Goal: Task Accomplishment & Management: Use online tool/utility

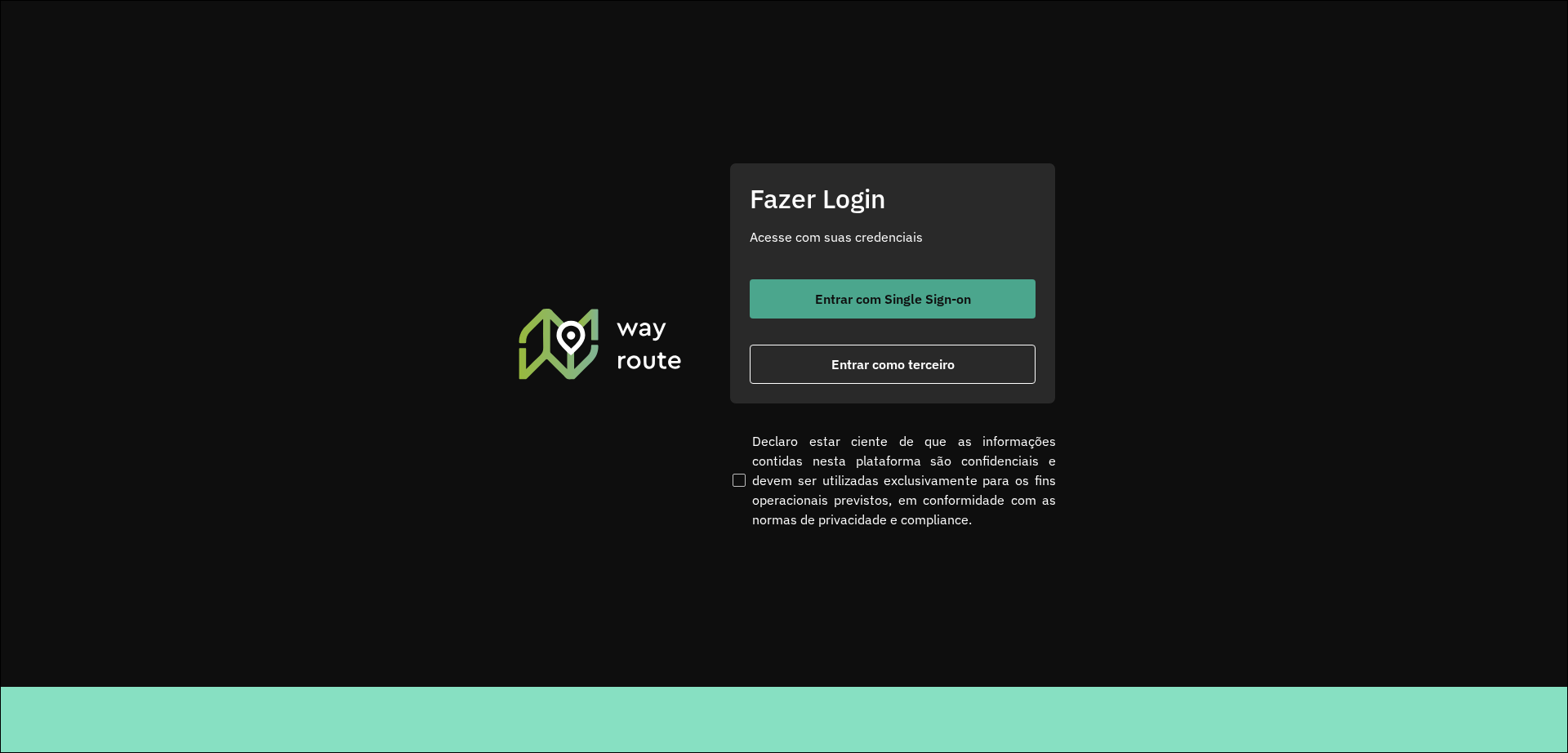
click at [894, 282] on button "Entrar com Single Sign-on" at bounding box center [893, 299] width 286 height 39
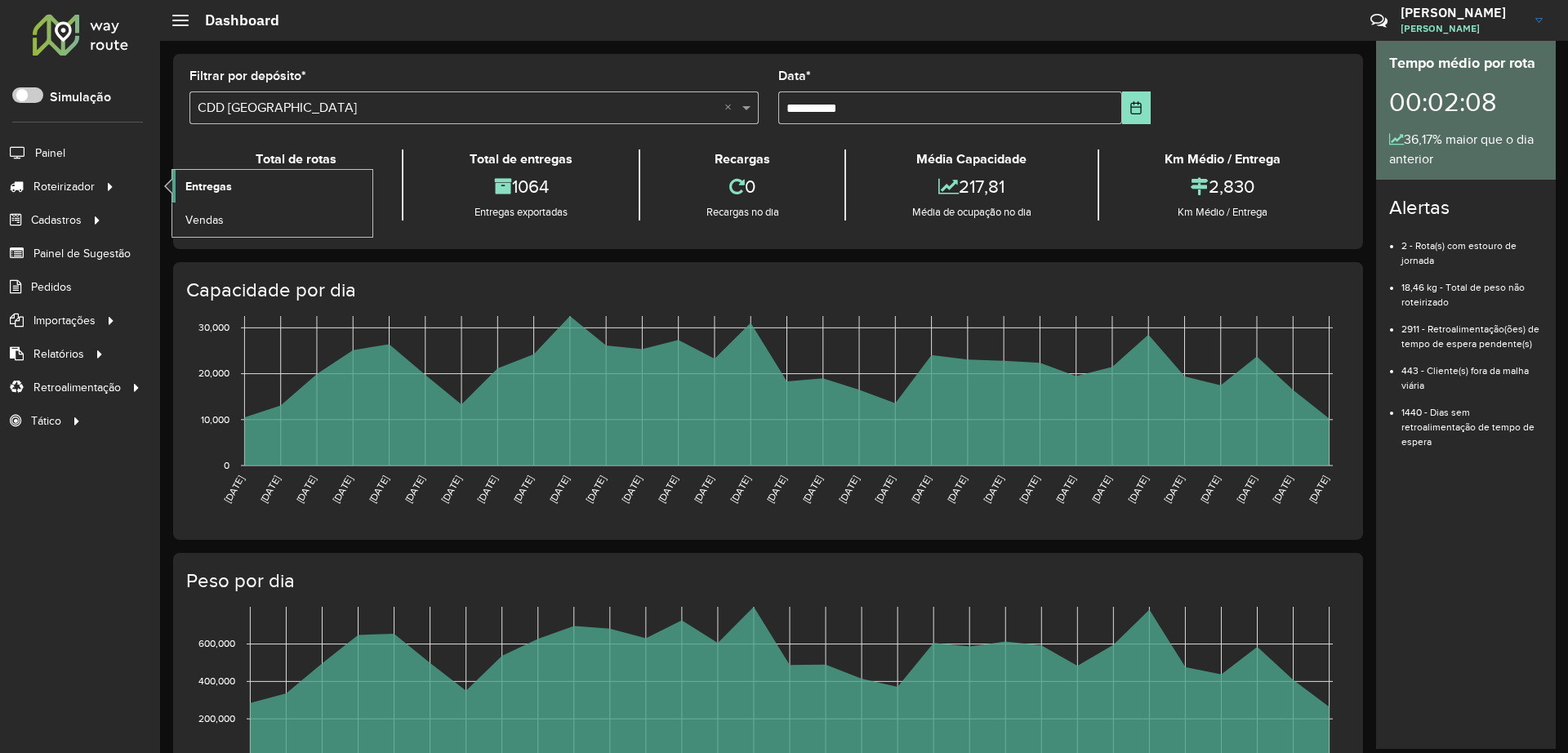
click at [250, 185] on link "Entregas" at bounding box center [273, 187] width 200 height 33
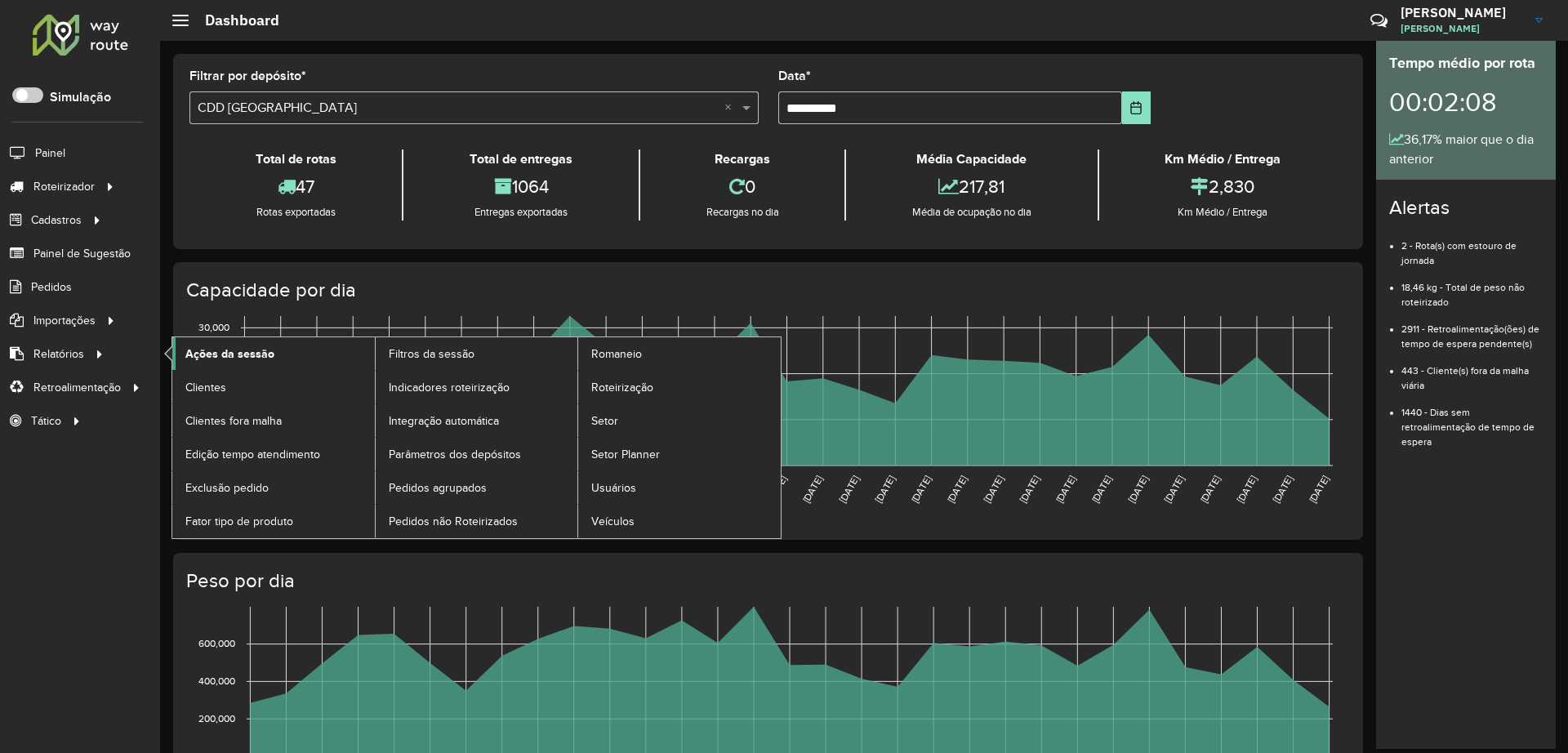
click at [279, 345] on link "Ações da sessão" at bounding box center [274, 354] width 203 height 33
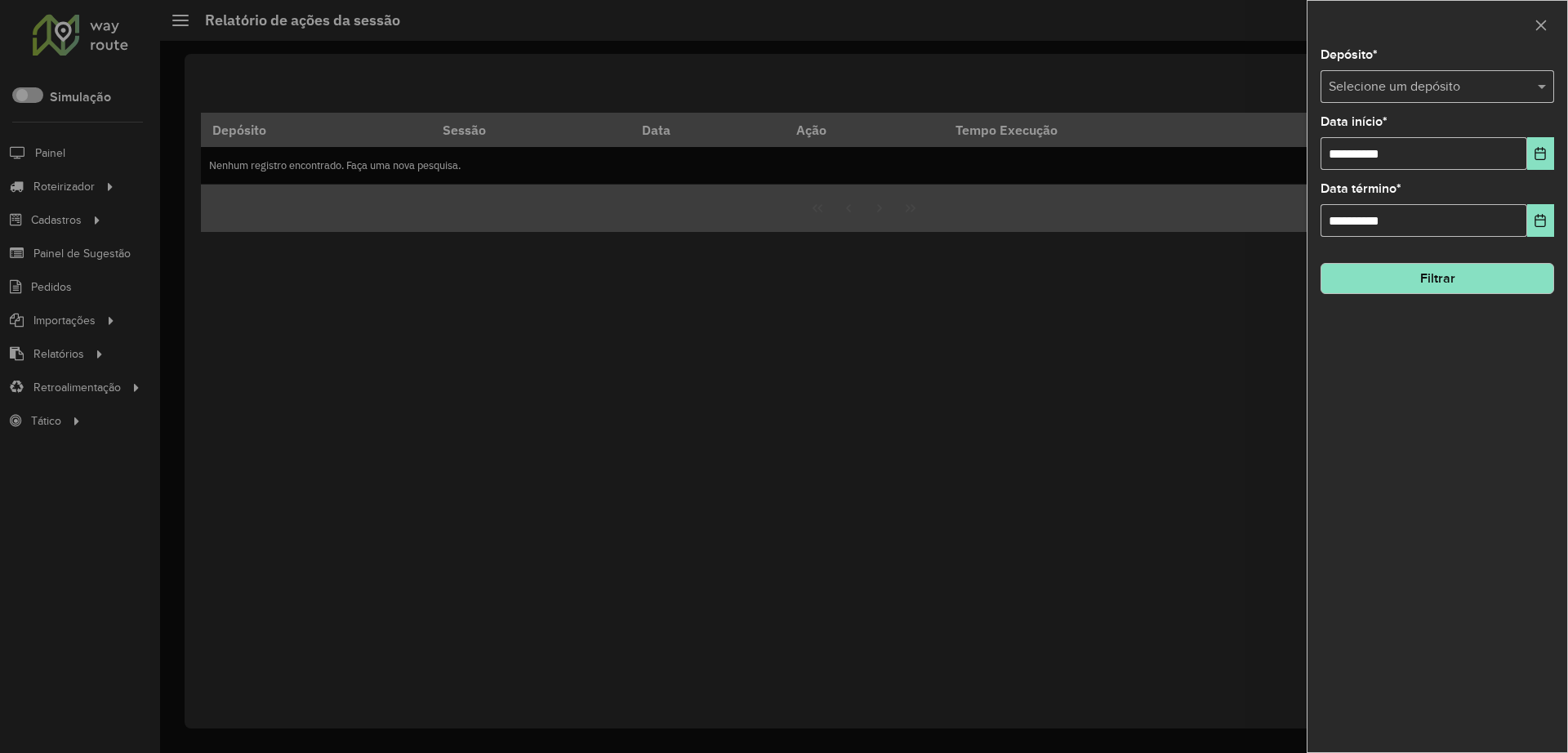
click at [1449, 85] on input "text" at bounding box center [1422, 87] width 185 height 20
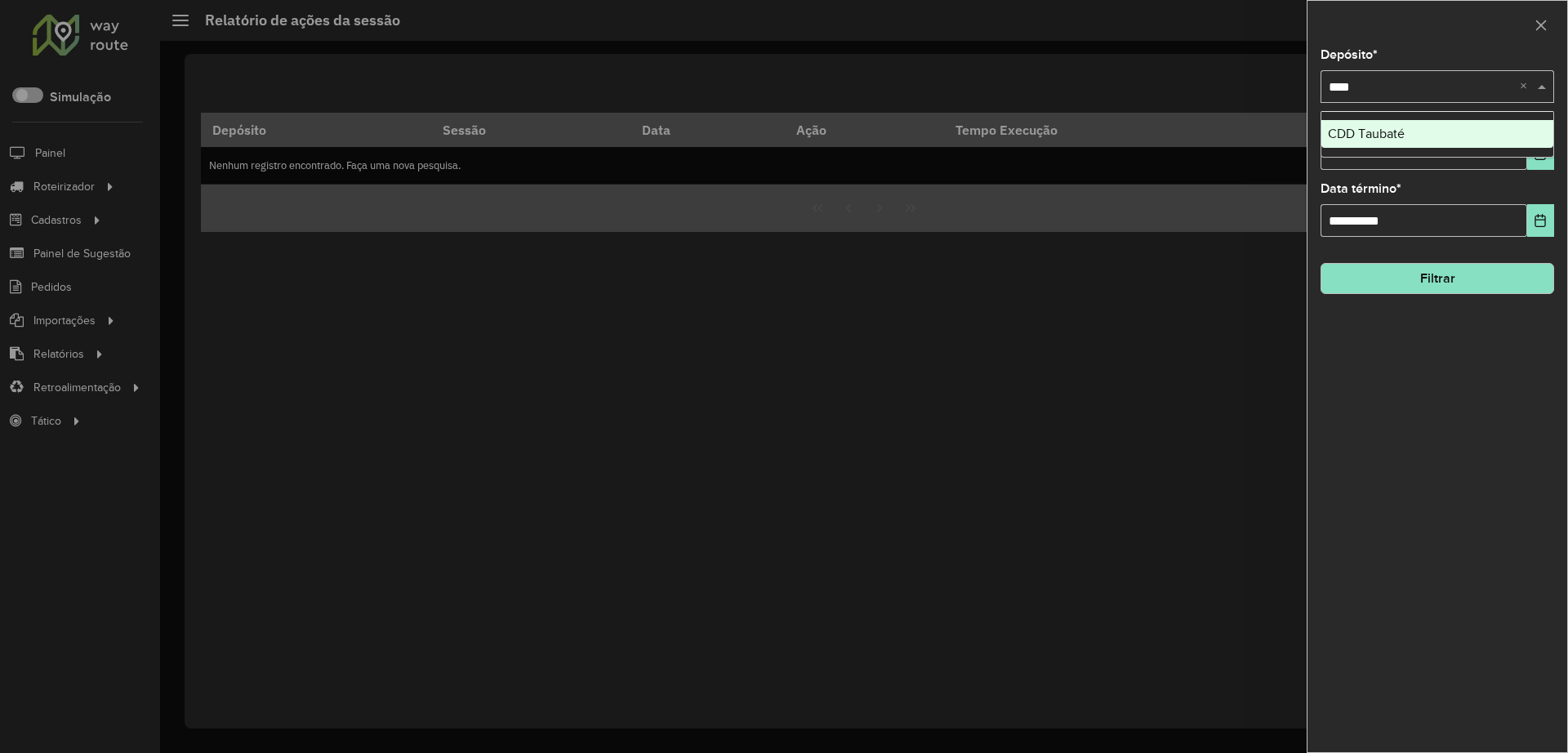
type input "*****"
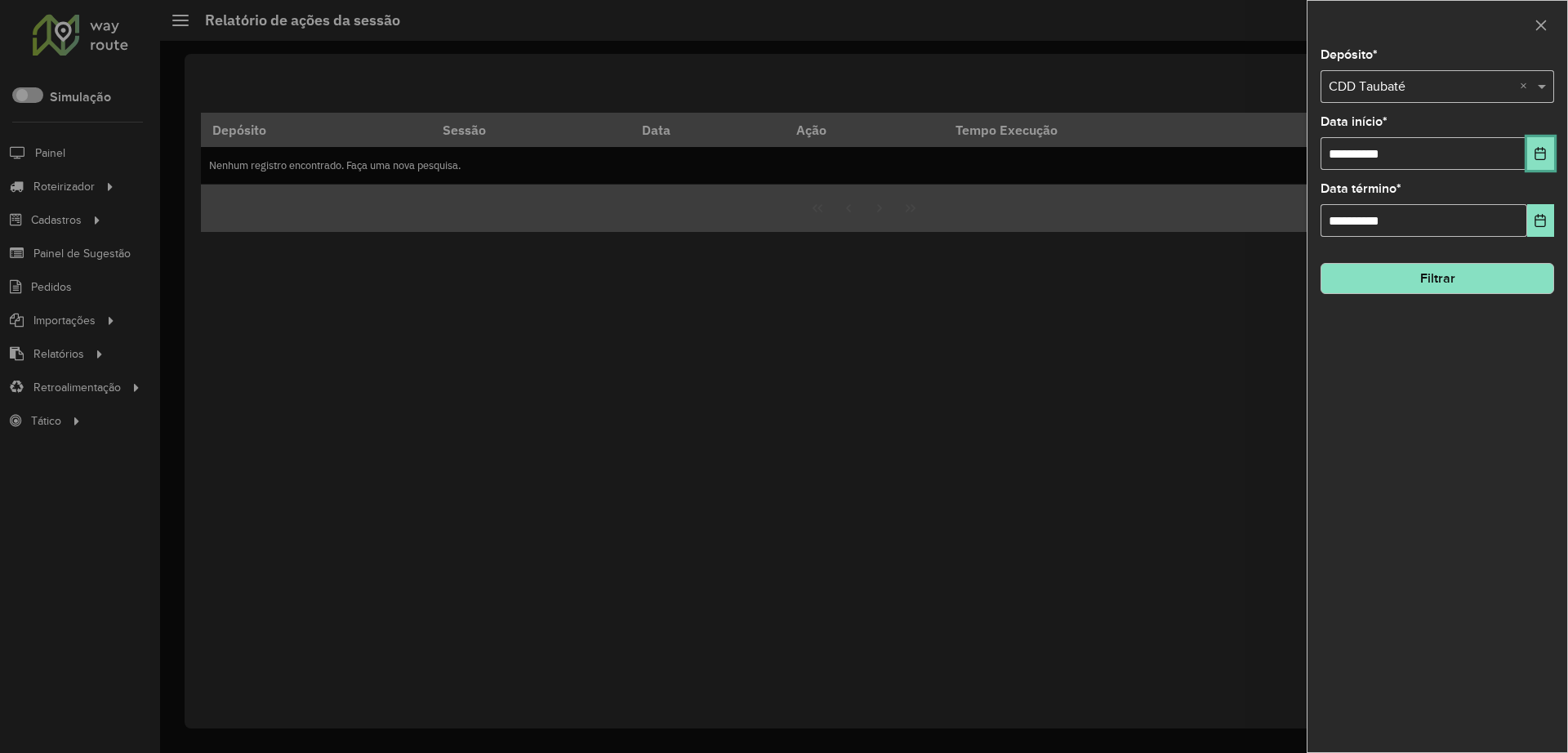
click at [1553, 162] on button "Choose Date" at bounding box center [1540, 154] width 27 height 33
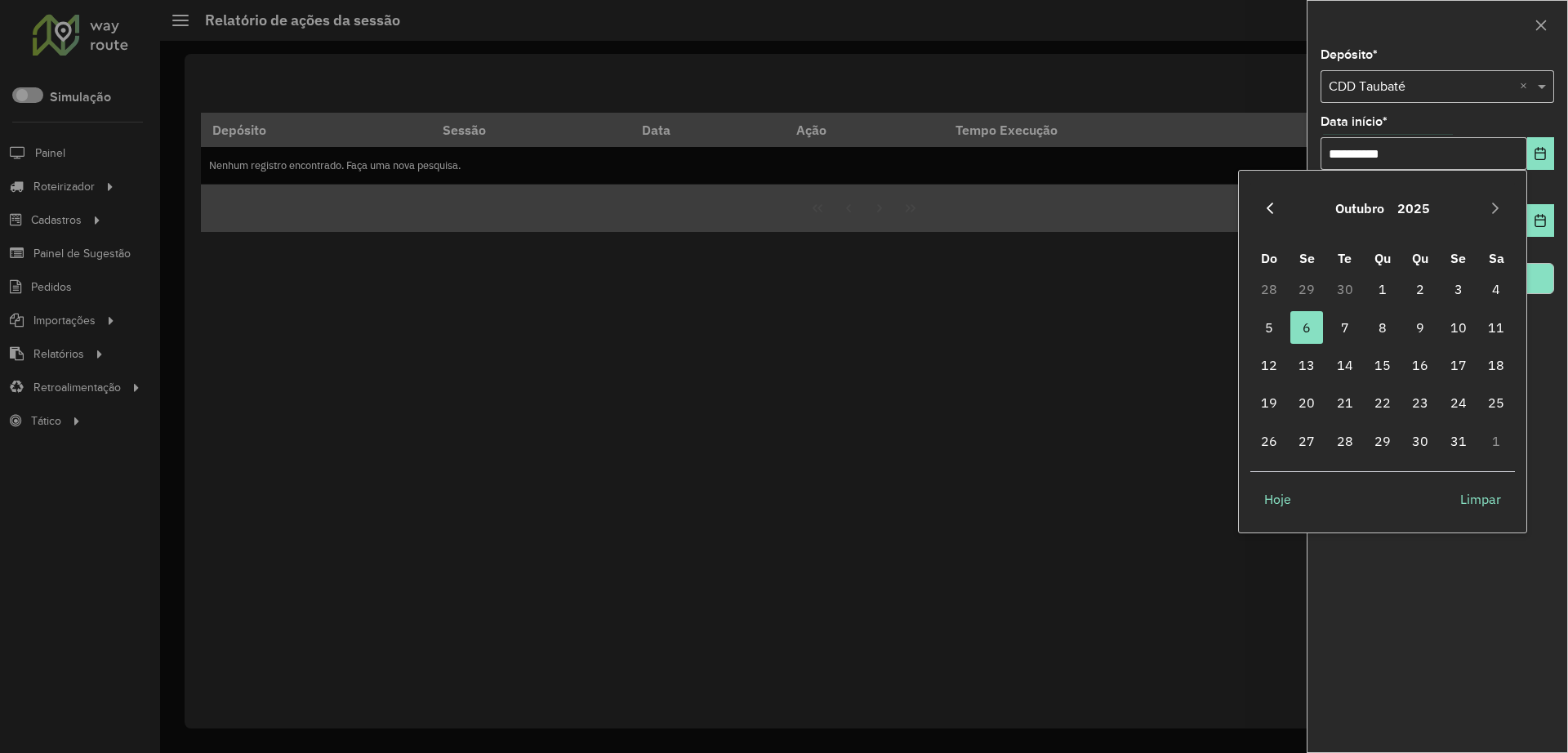
click at [1263, 205] on icon "Previous Month" at bounding box center [1269, 208] width 13 height 13
click at [1301, 288] on span "1" at bounding box center [1307, 289] width 33 height 33
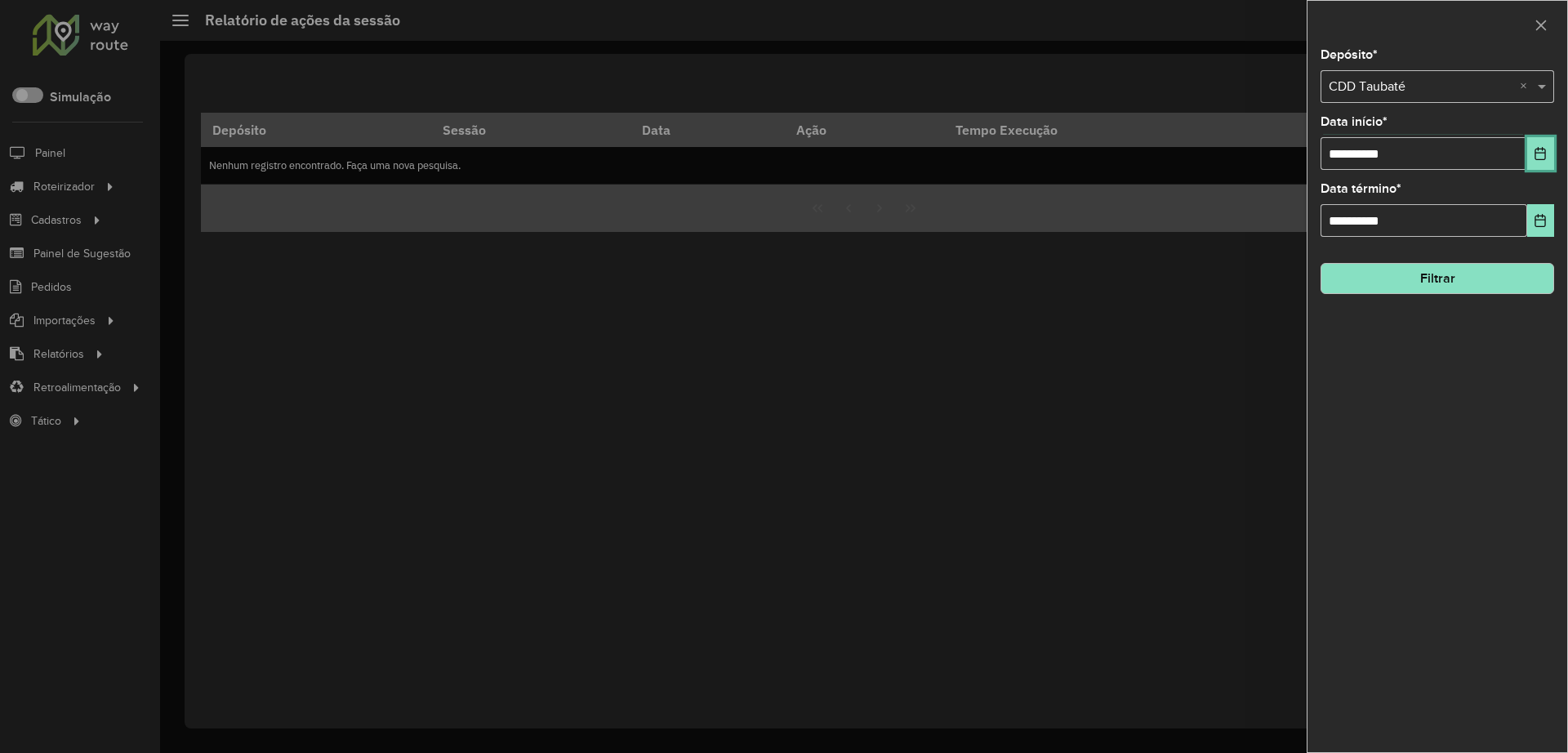
click at [1532, 158] on button "Choose Date" at bounding box center [1540, 154] width 27 height 33
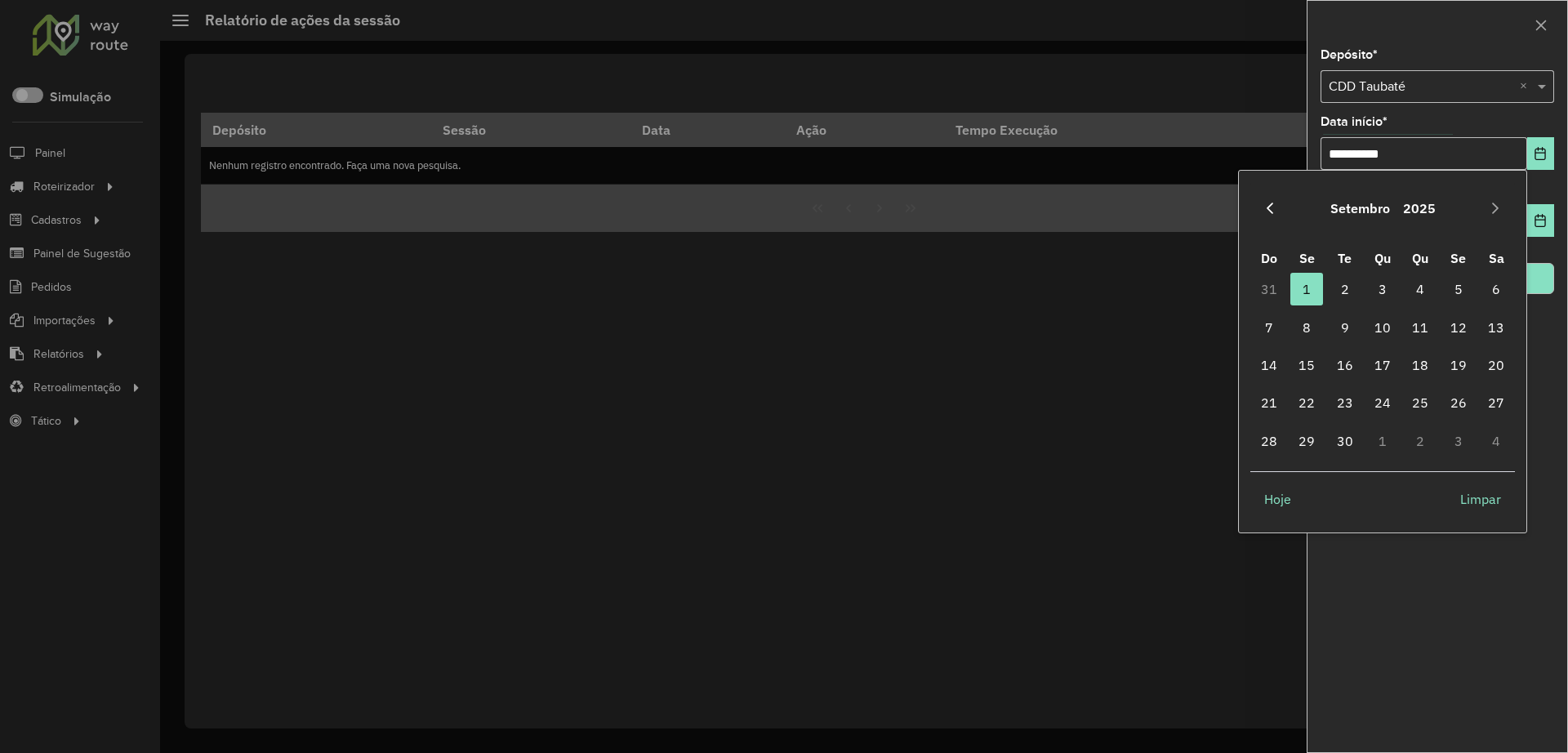
click at [1276, 214] on button "Previous Month" at bounding box center [1270, 208] width 26 height 26
click at [1450, 293] on span "1" at bounding box center [1459, 289] width 33 height 33
type input "**********"
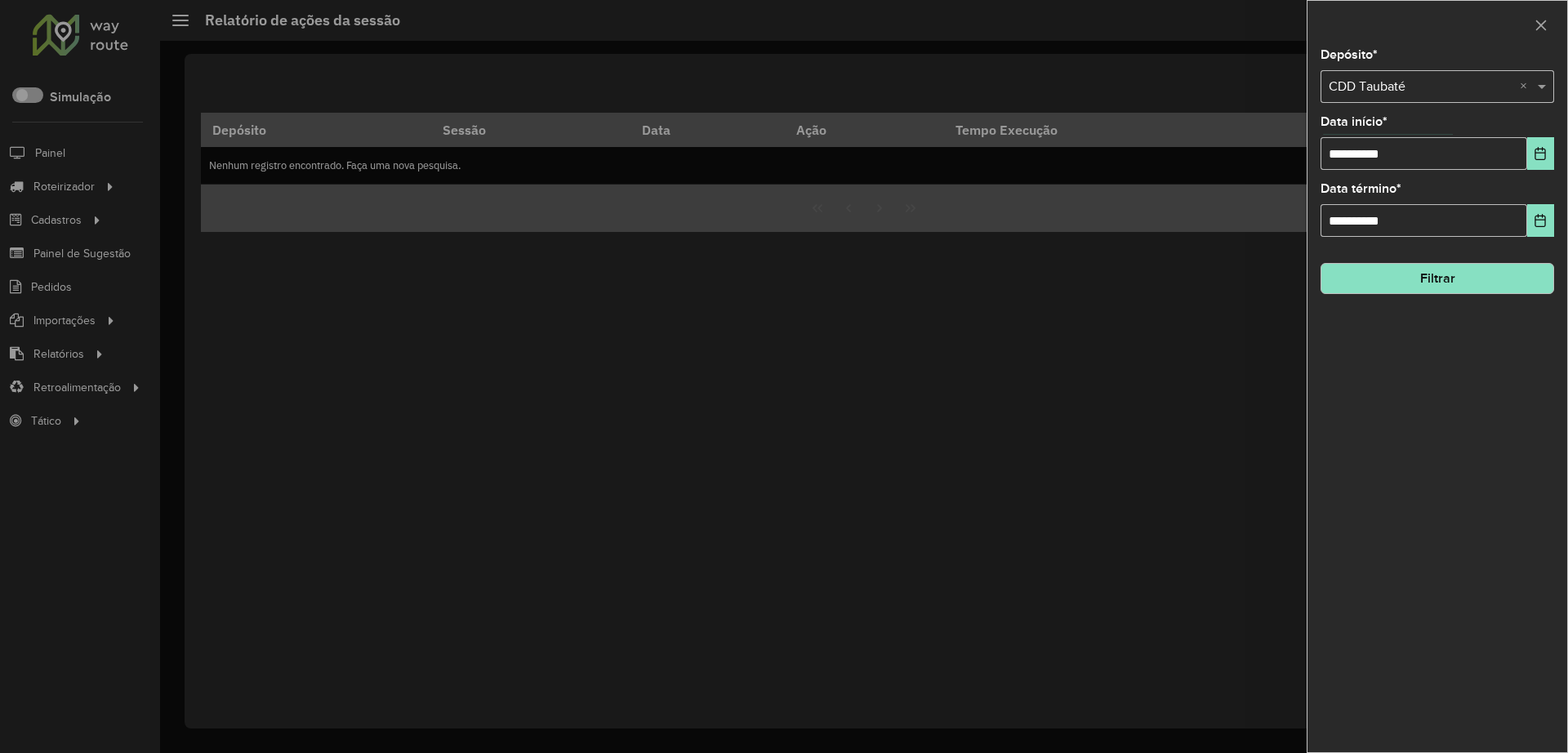
click at [1401, 298] on div "**********" at bounding box center [1437, 400] width 260 height 703
click at [1393, 286] on button "Filtrar" at bounding box center [1437, 279] width 233 height 31
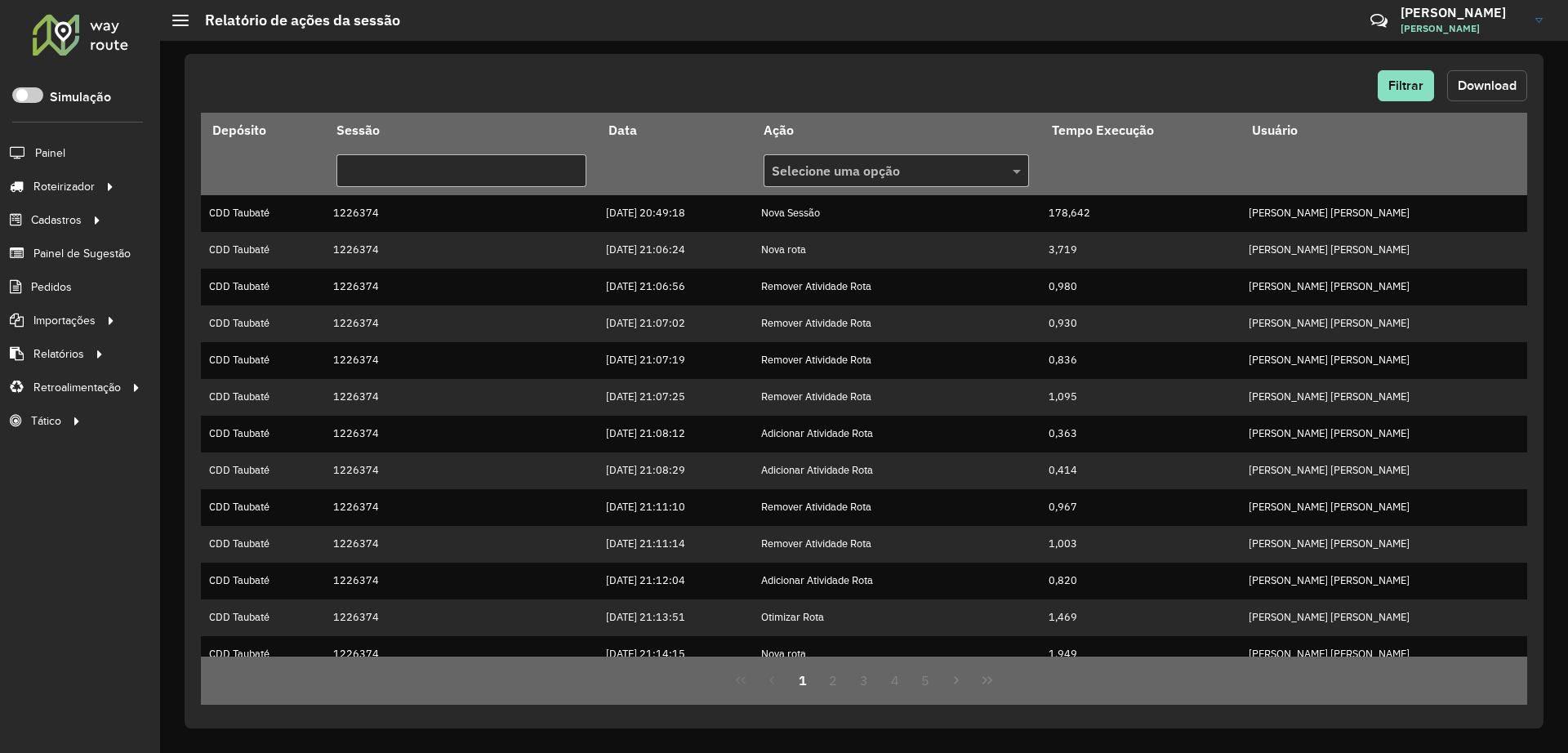
click at [1496, 95] on button "Download" at bounding box center [1487, 86] width 80 height 31
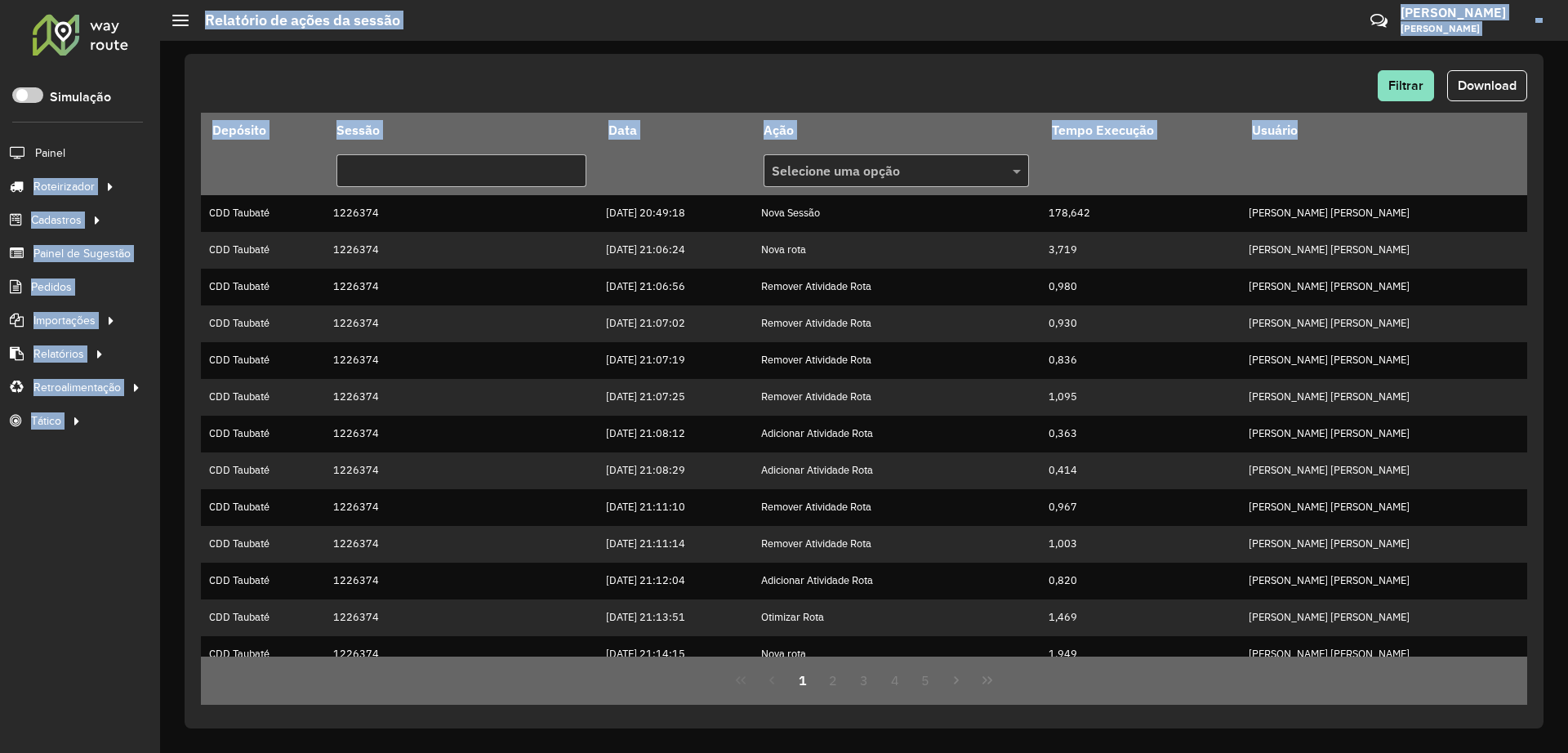
drag, startPoint x: 289, startPoint y: 172, endPoint x: 130, endPoint y: 159, distance: 159.5
click at [130, 159] on div "Roteirizador AmbevTech Simulação Painel Roteirizador Entregas Vendas Cadastros …" at bounding box center [784, 376] width 1568 height 753
click at [98, 183] on div at bounding box center [111, 187] width 24 height 17
click at [240, 194] on link "Entregas" at bounding box center [273, 187] width 200 height 33
click at [384, 88] on div "Filtrar Download" at bounding box center [864, 86] width 1327 height 31
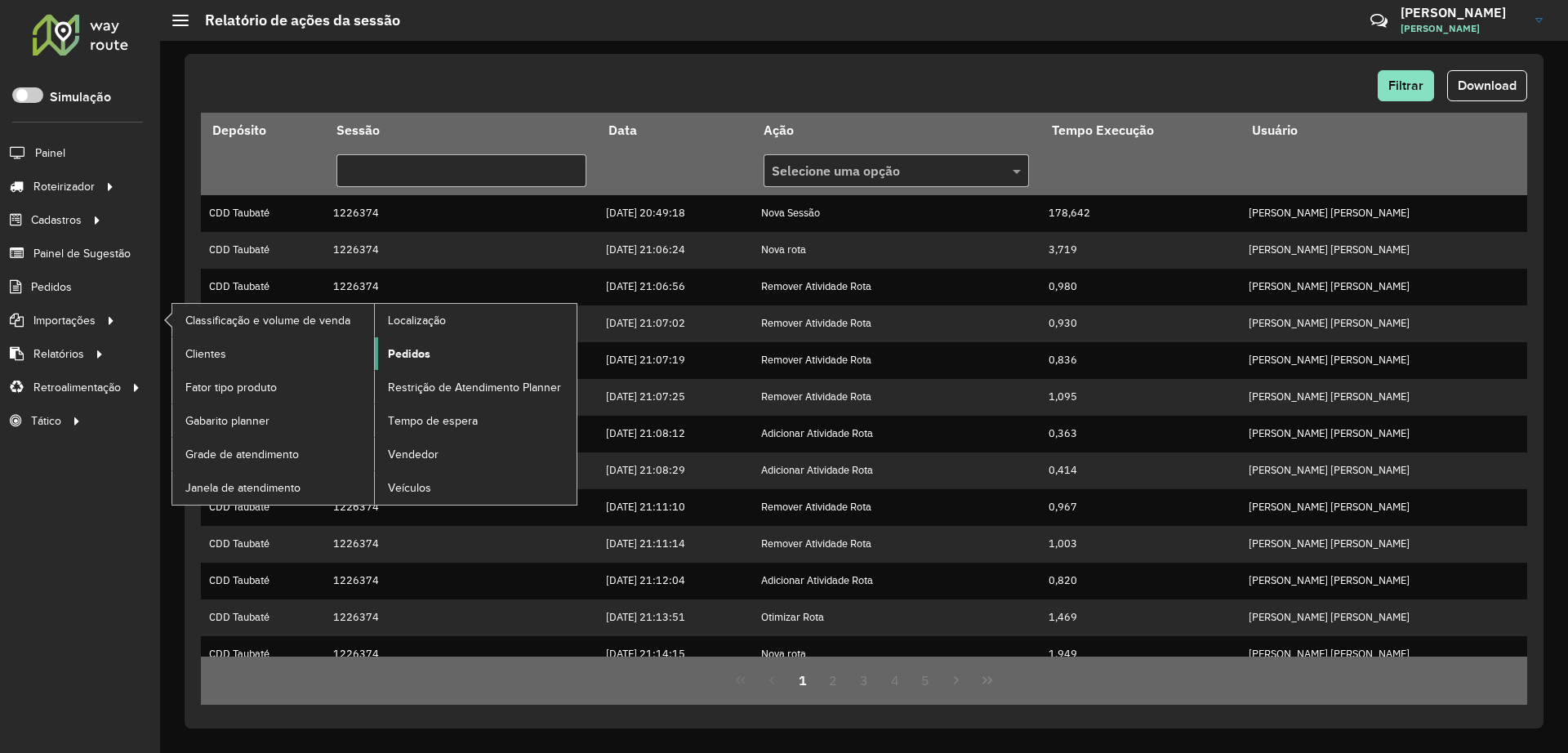
click at [416, 354] on span "Pedidos" at bounding box center [409, 355] width 43 height 17
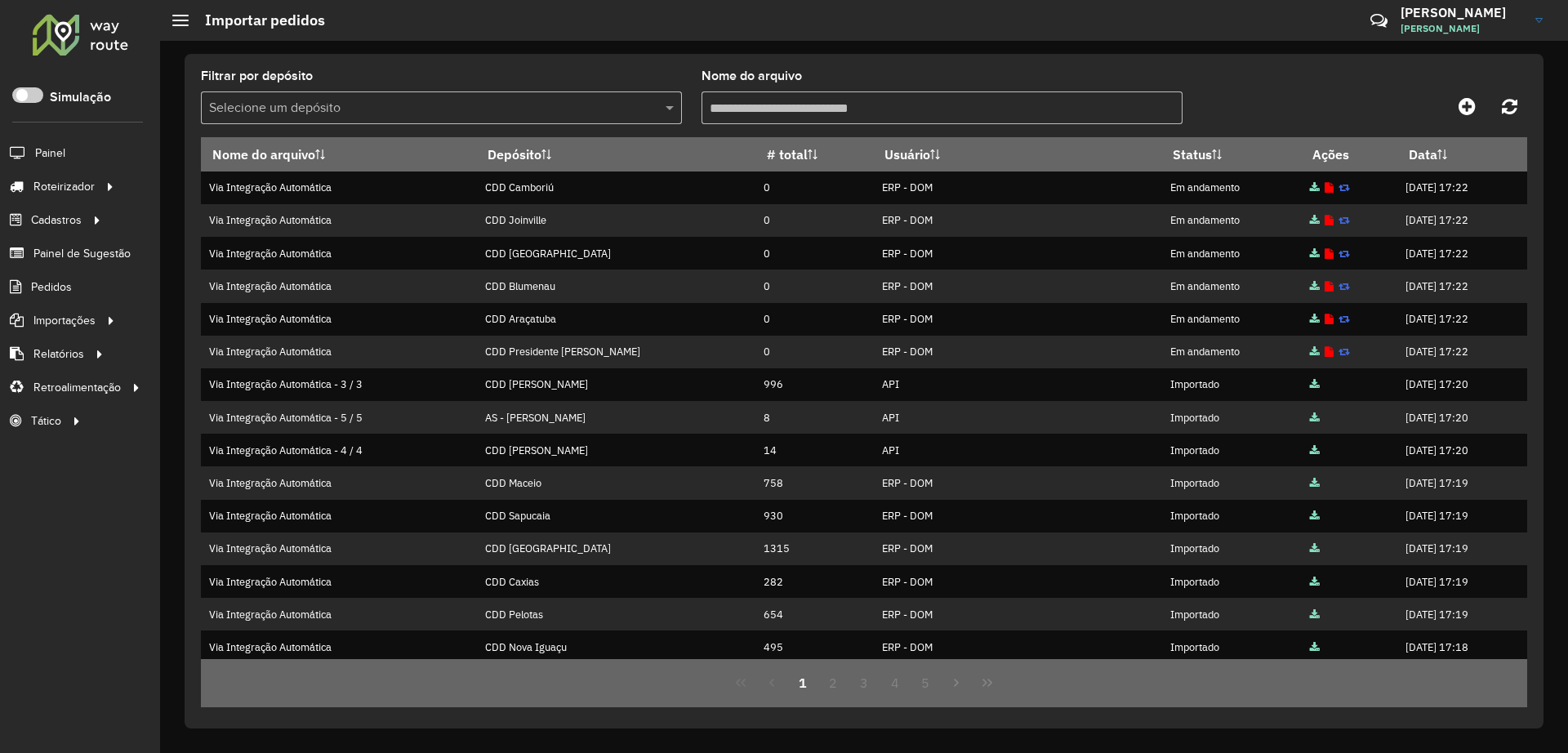
click at [447, 109] on input "text" at bounding box center [425, 108] width 432 height 20
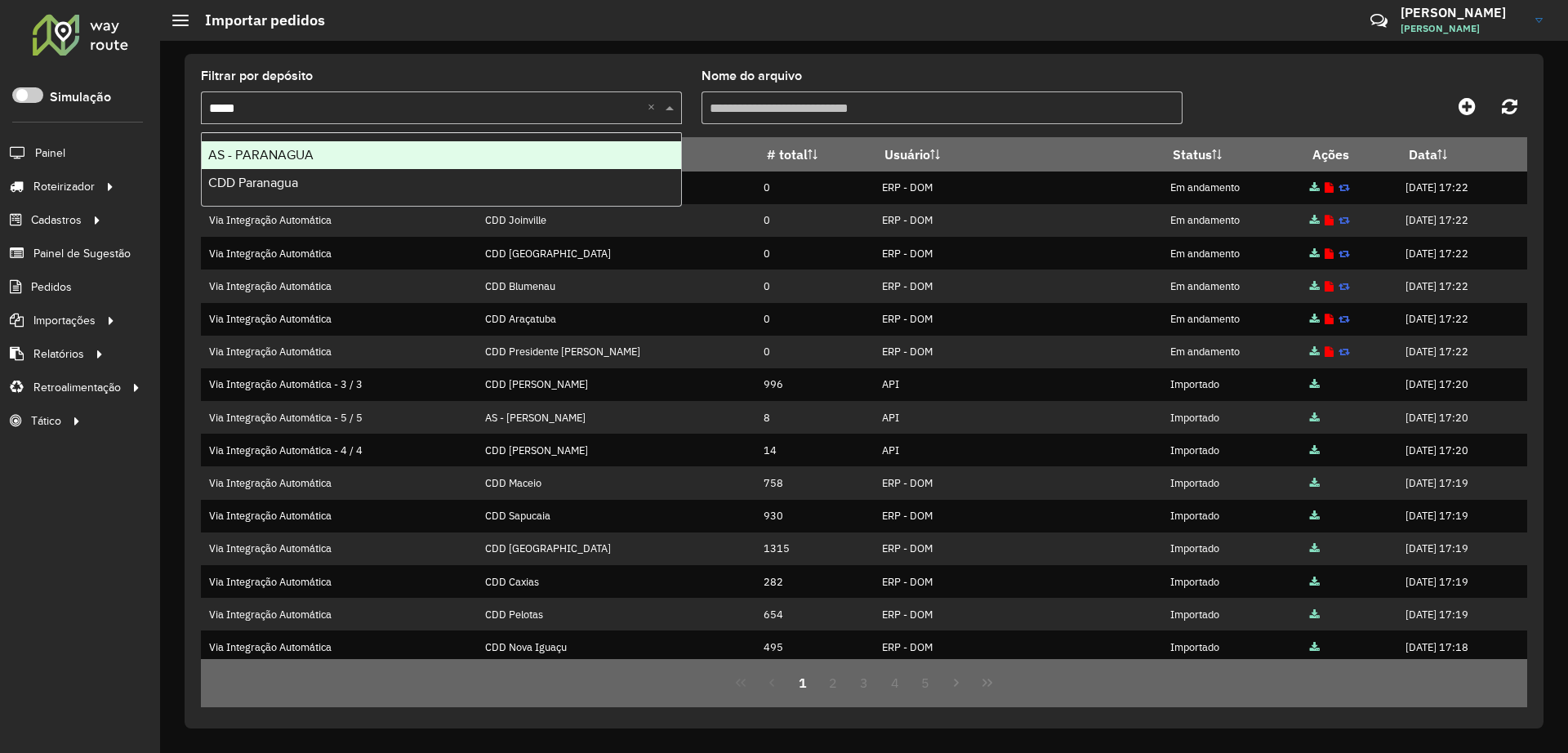
type input "******"
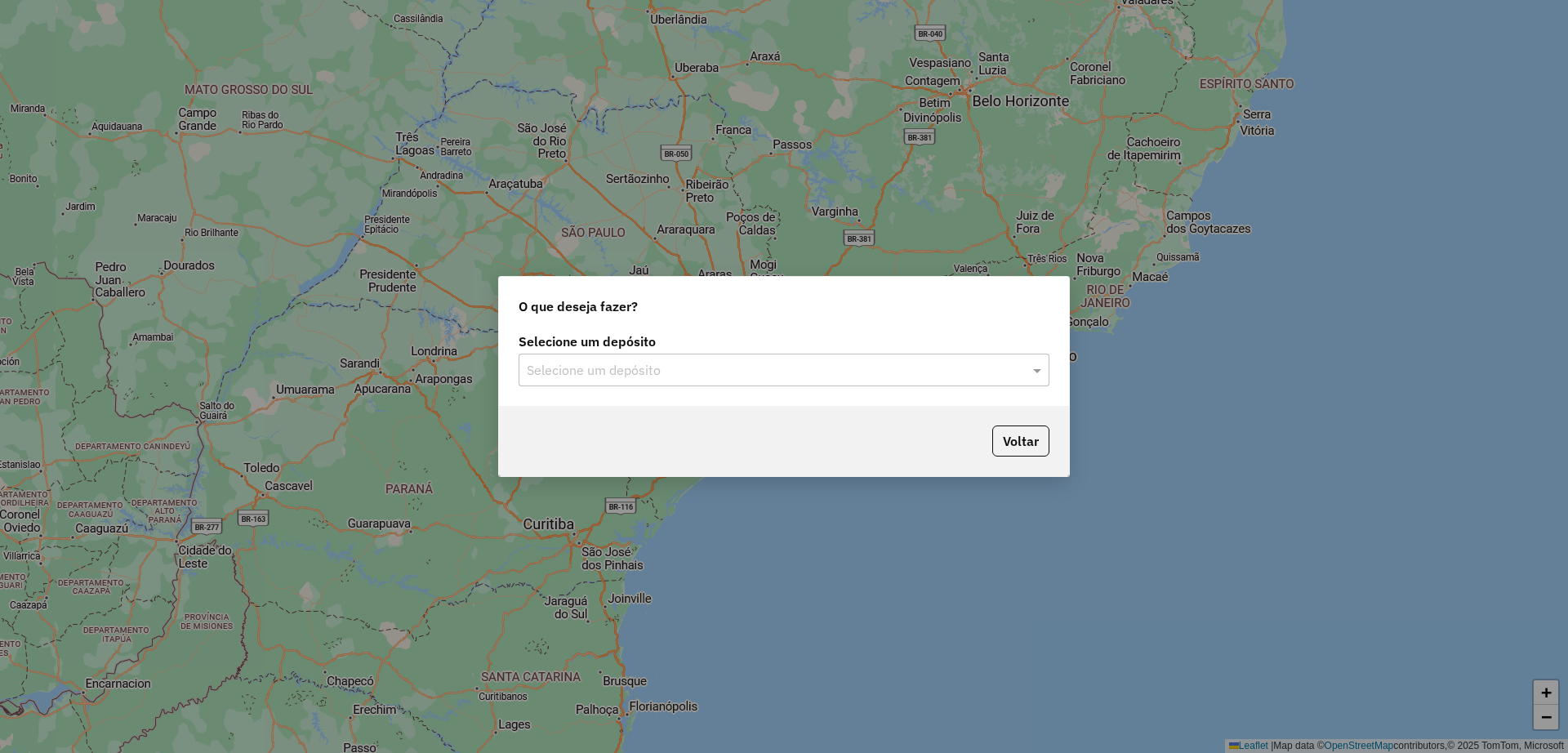
click at [942, 397] on div "Selecione um depósito Selecione um depósito" at bounding box center [784, 368] width 570 height 77
click at [848, 390] on div "Selecione um depósito Selecione um depósito" at bounding box center [784, 368] width 570 height 77
click at [804, 444] on div "Voltar" at bounding box center [784, 441] width 570 height 71
click at [770, 368] on input "text" at bounding box center [767, 370] width 482 height 20
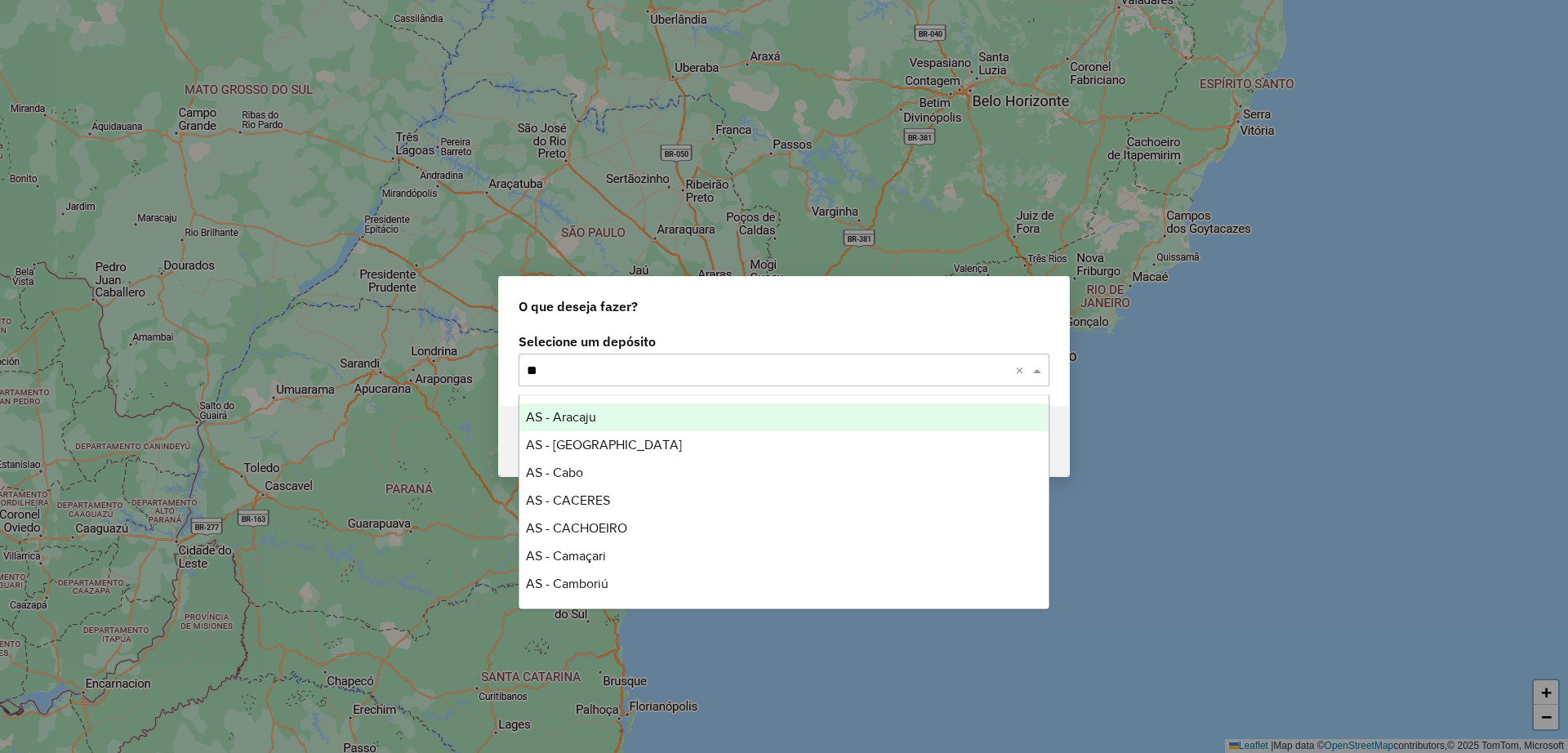
type input "***"
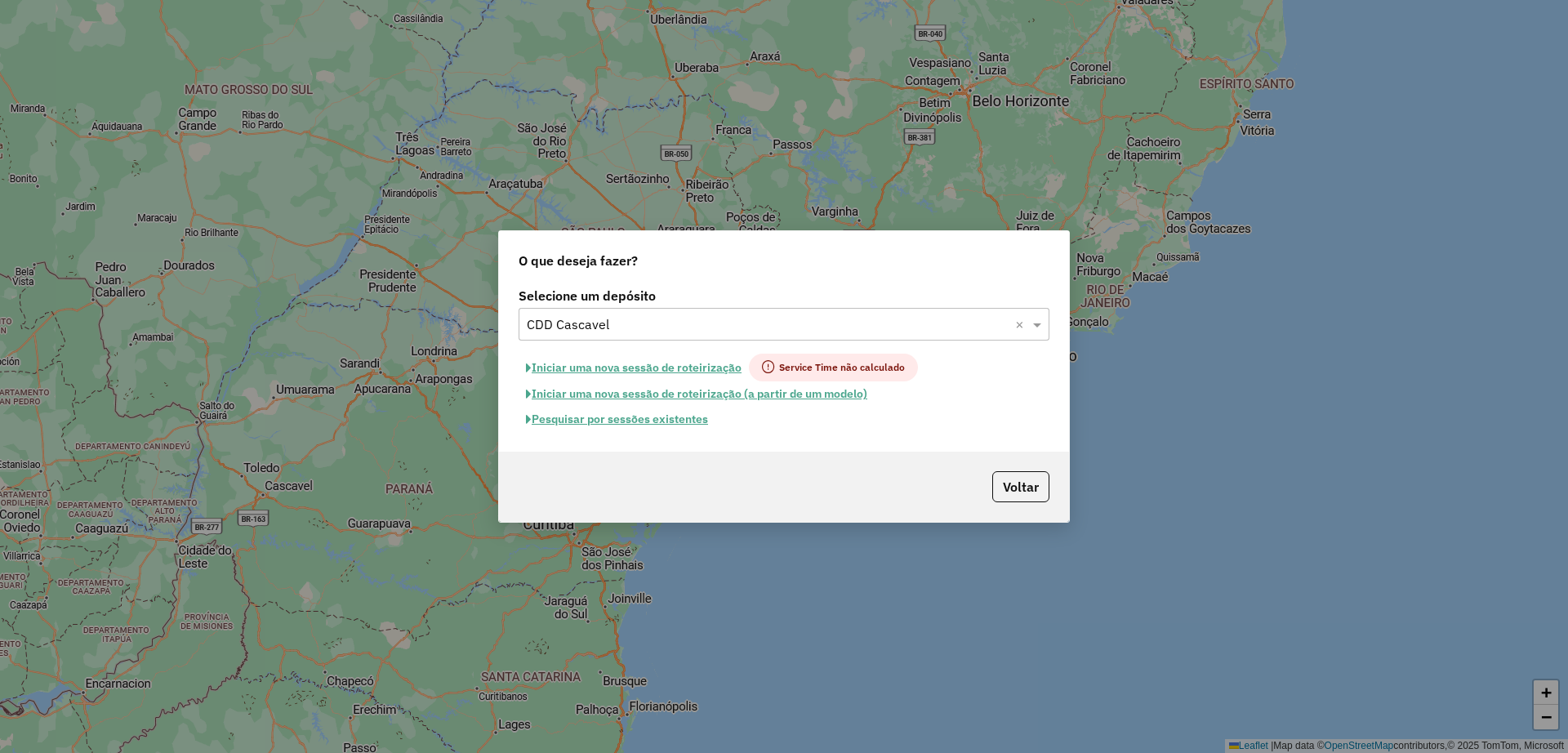
click at [626, 421] on button "Pesquisar por sessões existentes" at bounding box center [617, 419] width 197 height 25
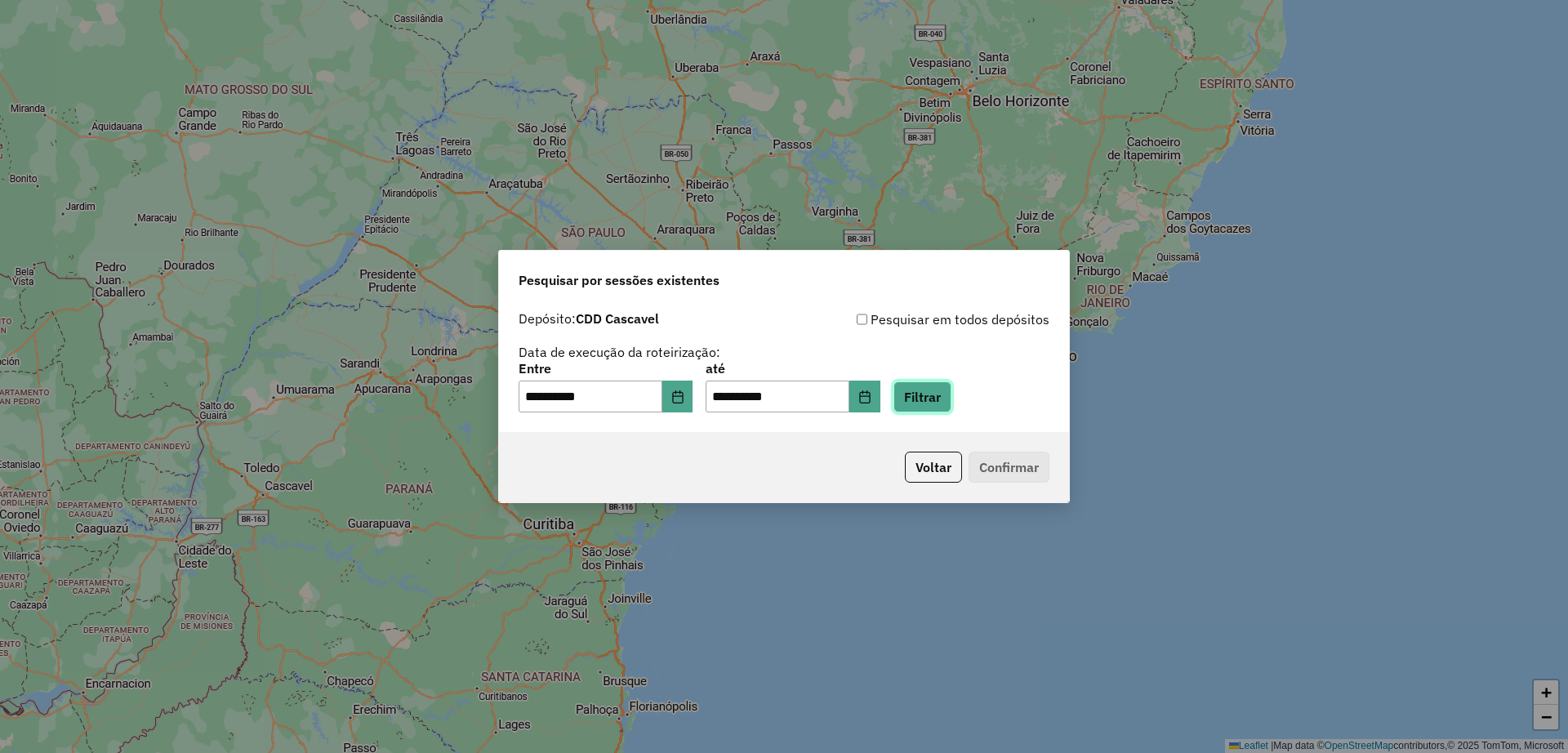
drag, startPoint x: 937, startPoint y: 404, endPoint x: 904, endPoint y: 422, distance: 37.6
click at [904, 422] on div "**********" at bounding box center [784, 368] width 570 height 130
click at [878, 404] on button "Choose Date" at bounding box center [865, 397] width 31 height 33
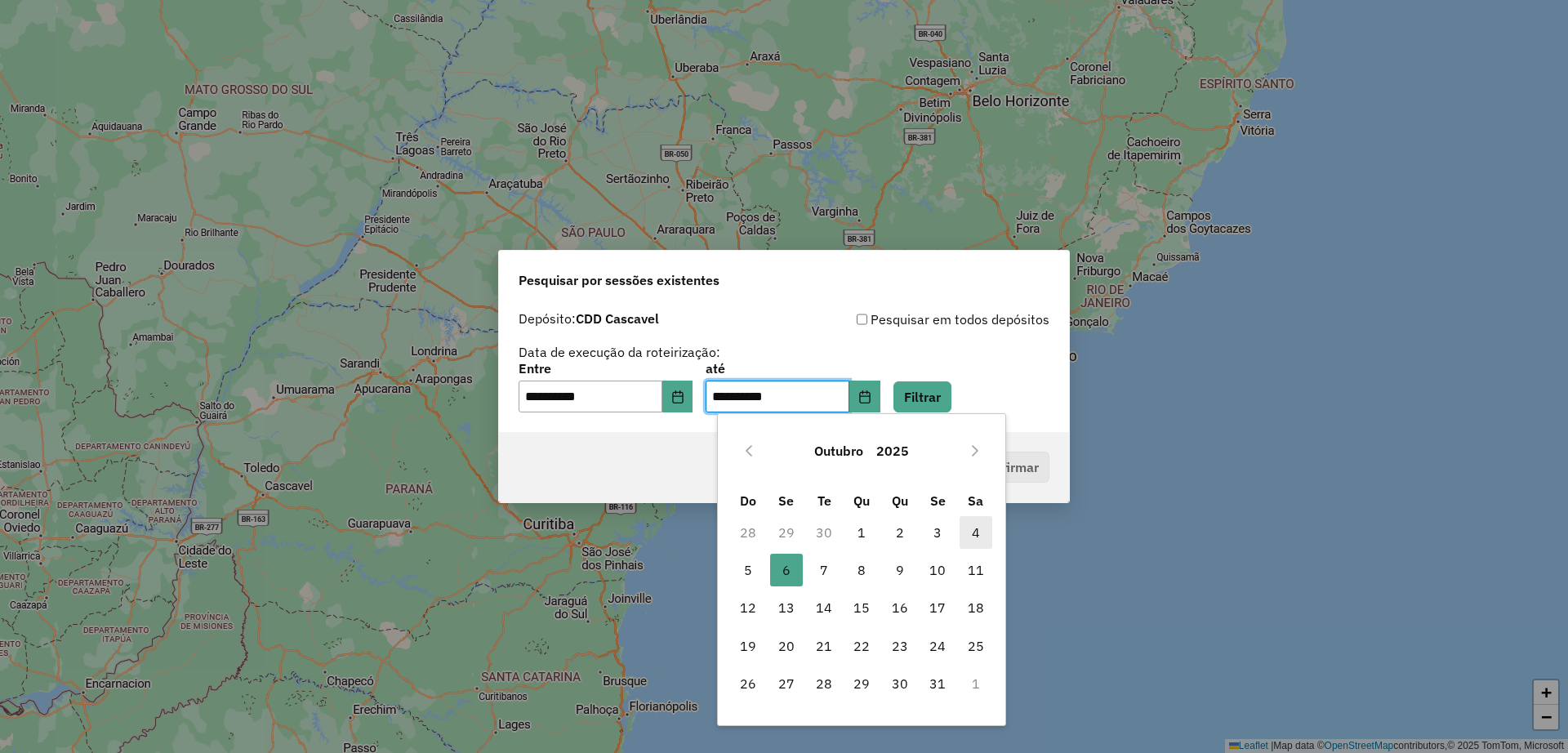
click at [978, 535] on span "4" at bounding box center [977, 533] width 33 height 33
type input "**********"
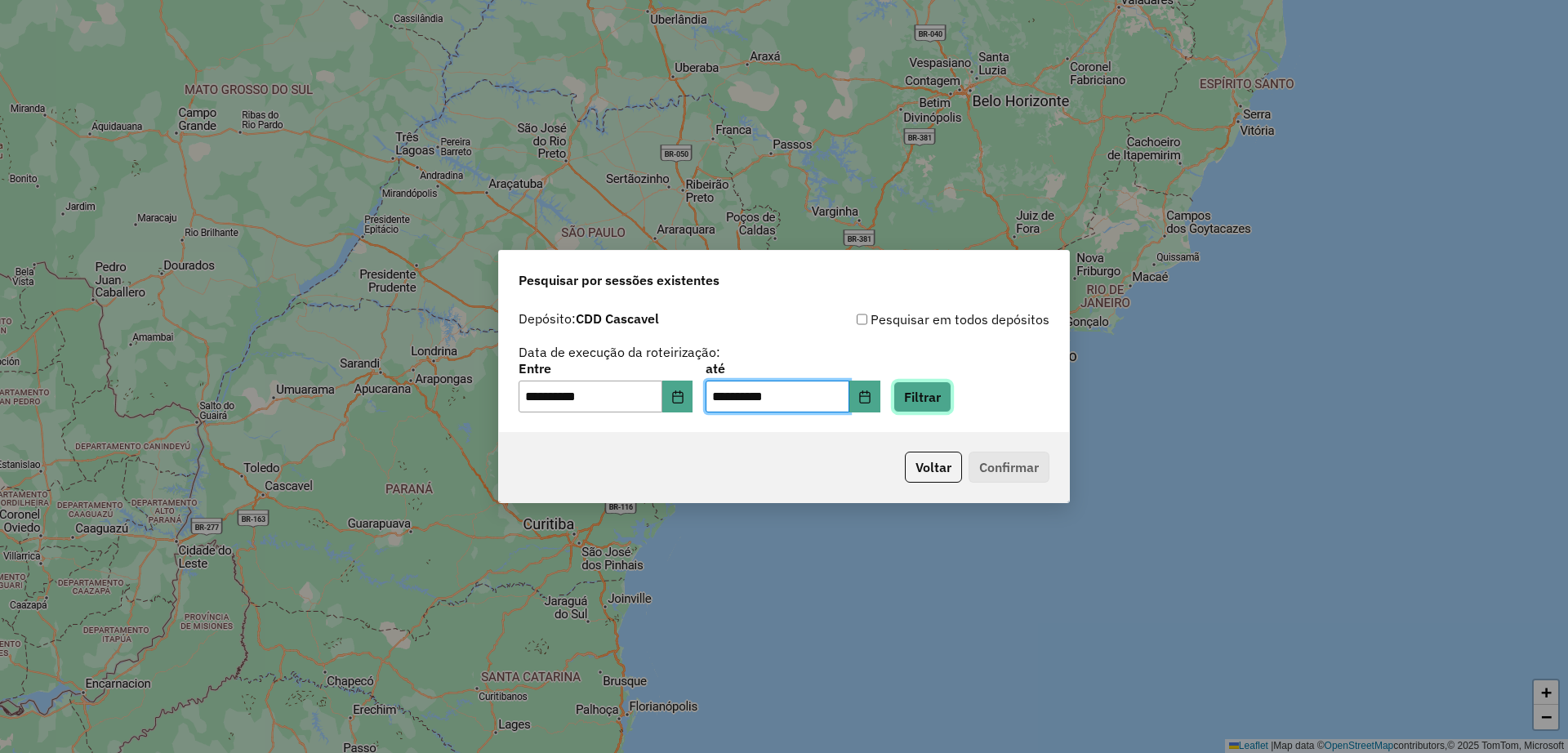
click at [951, 410] on button "Filtrar" at bounding box center [923, 397] width 58 height 31
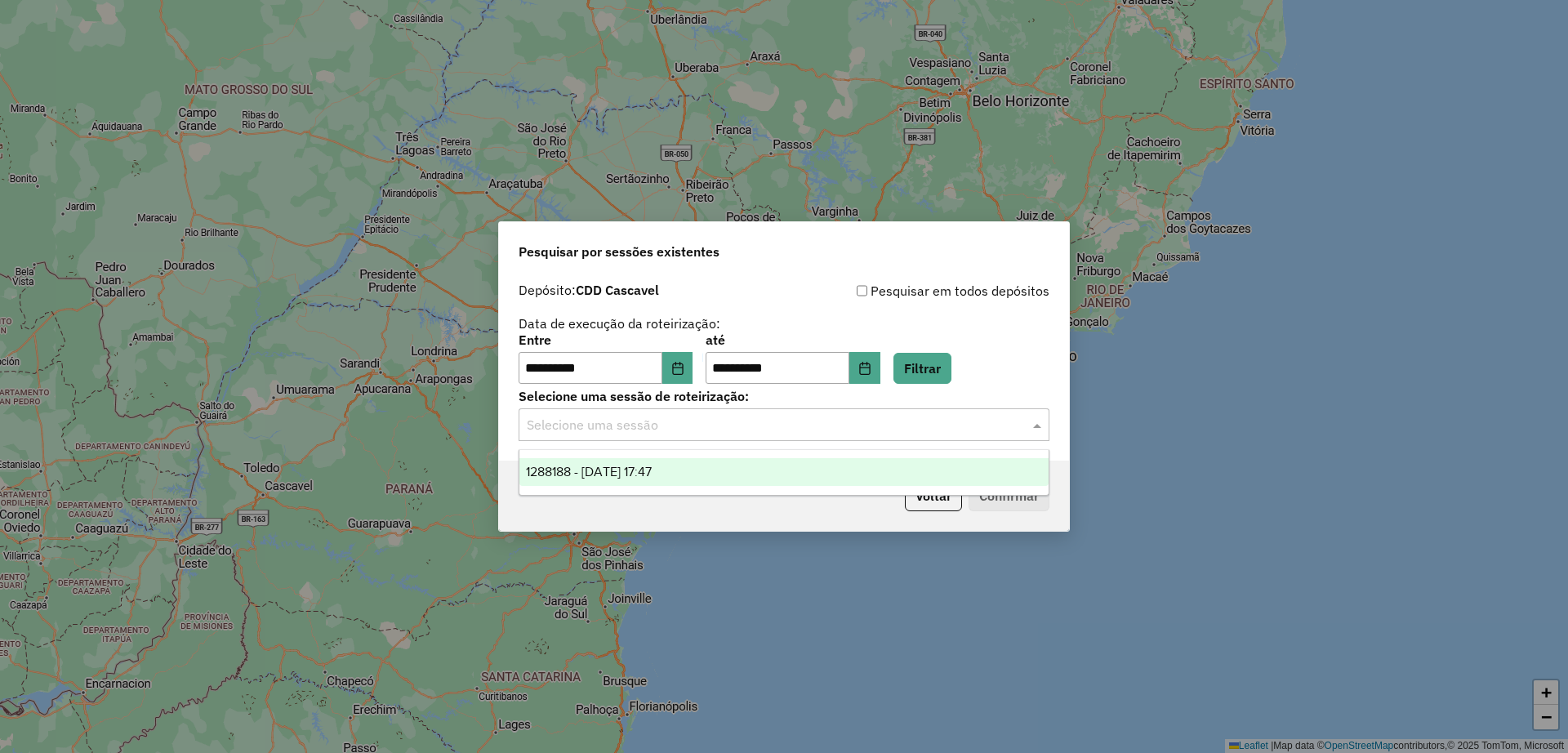
click at [782, 433] on input "text" at bounding box center [767, 425] width 482 height 20
click at [760, 465] on div "1288188 - 04/10/2025 17:47" at bounding box center [784, 472] width 530 height 28
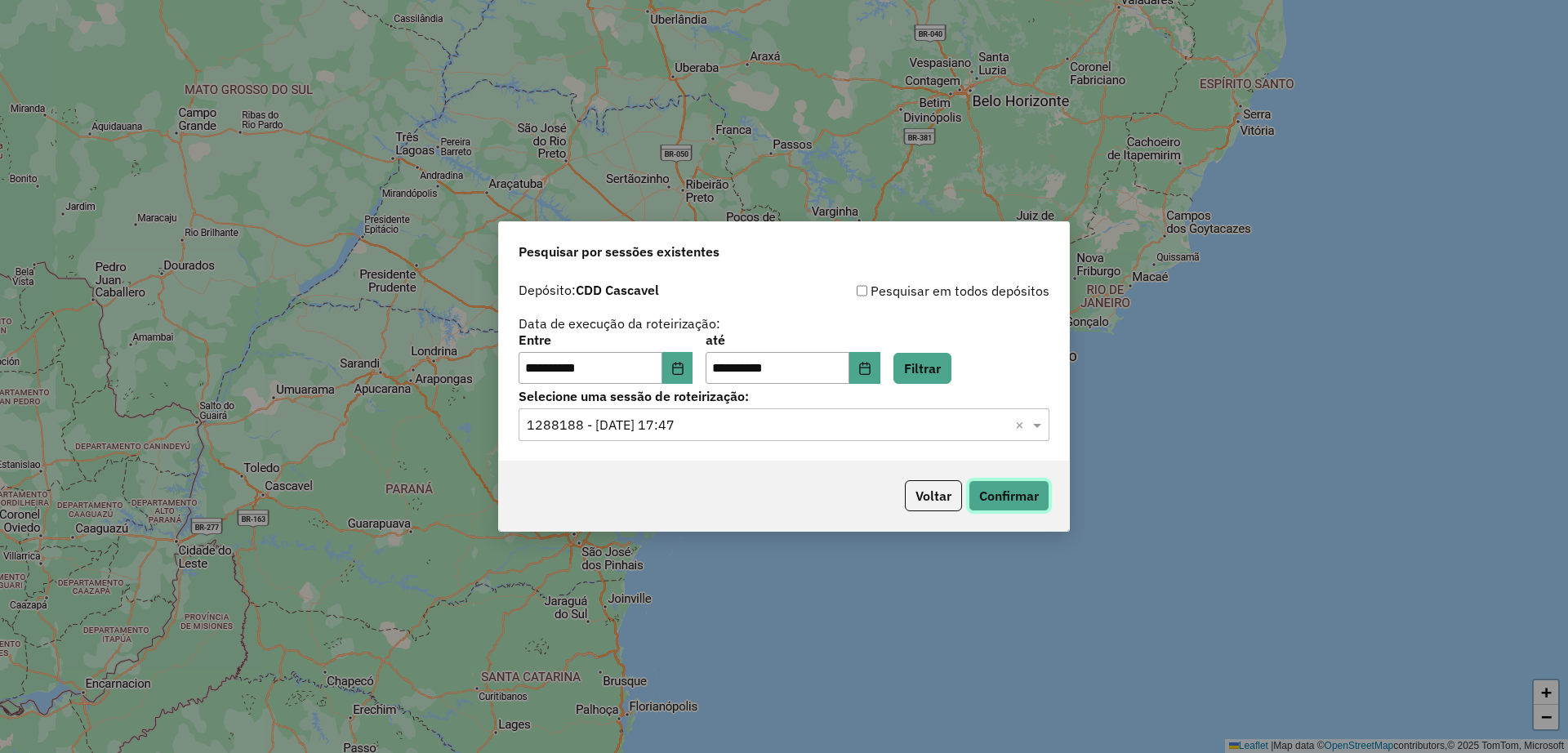
click at [994, 494] on button "Confirmar" at bounding box center [1009, 496] width 81 height 31
click at [870, 367] on icon "Choose Date" at bounding box center [864, 368] width 10 height 13
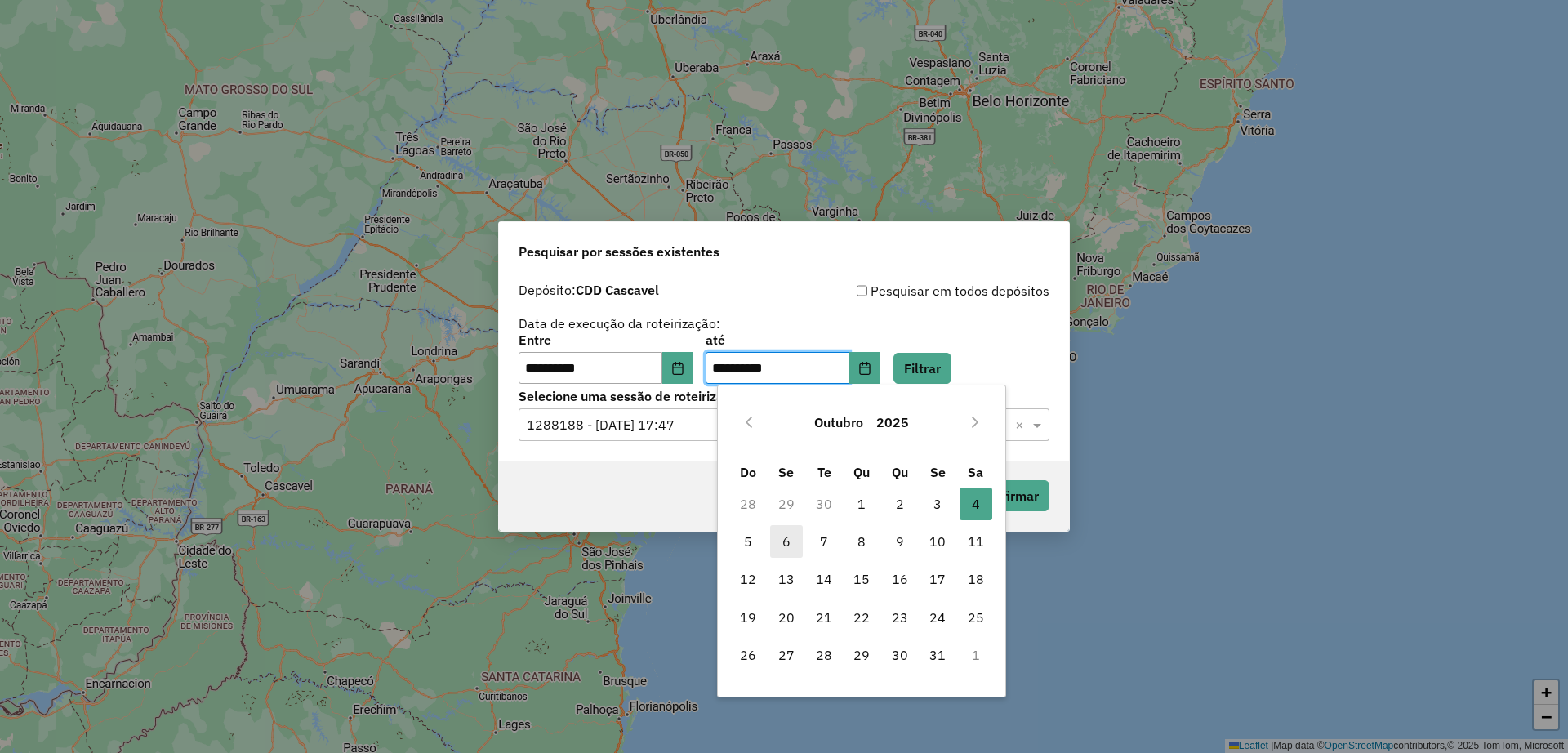
click at [789, 540] on span "6" at bounding box center [787, 542] width 33 height 33
type input "**********"
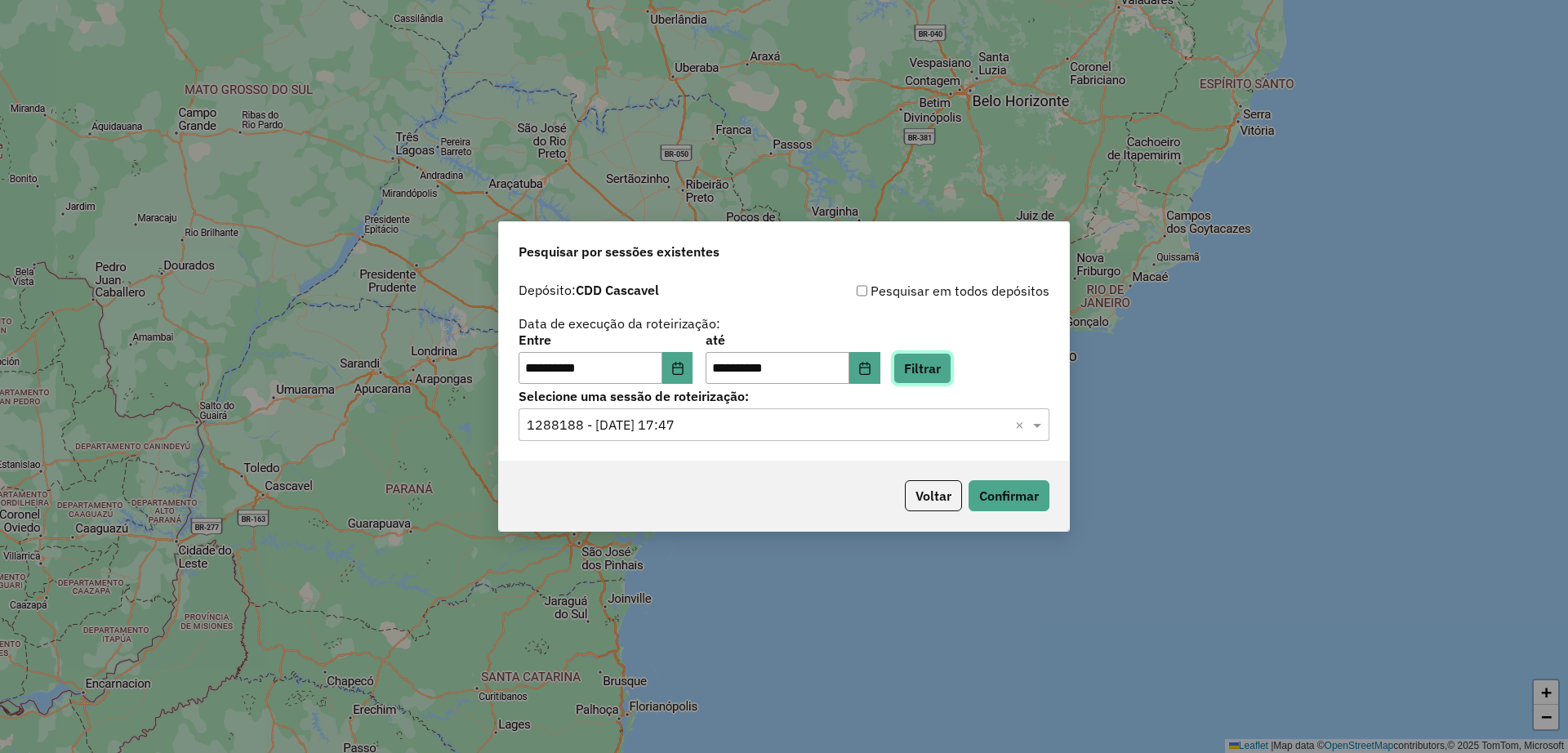
click at [925, 364] on button "Filtrar" at bounding box center [923, 369] width 58 height 31
drag, startPoint x: 756, startPoint y: 425, endPoint x: 797, endPoint y: 423, distance: 41.0
click at [774, 425] on input "text" at bounding box center [767, 425] width 482 height 20
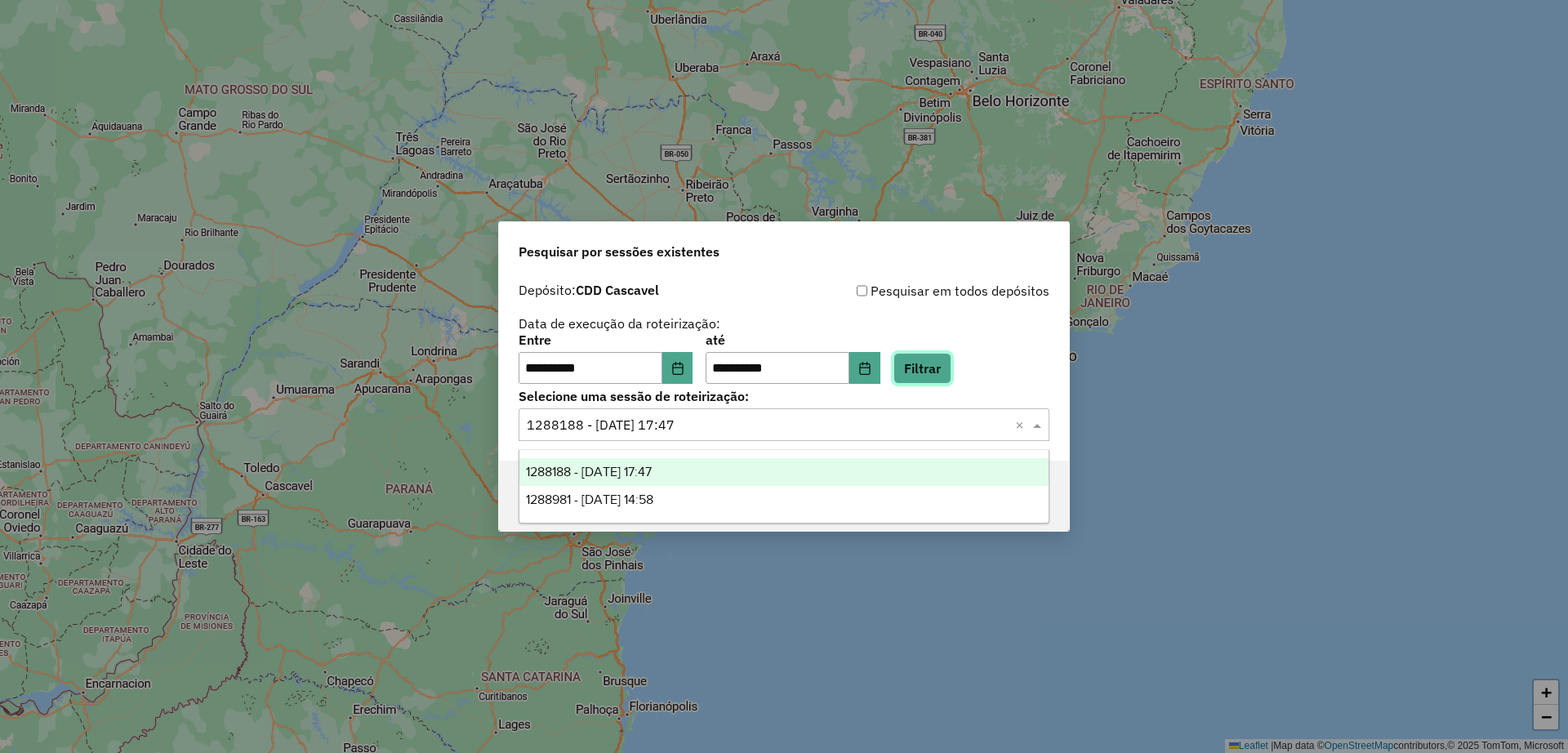
click at [921, 378] on button "Filtrar" at bounding box center [923, 369] width 58 height 31
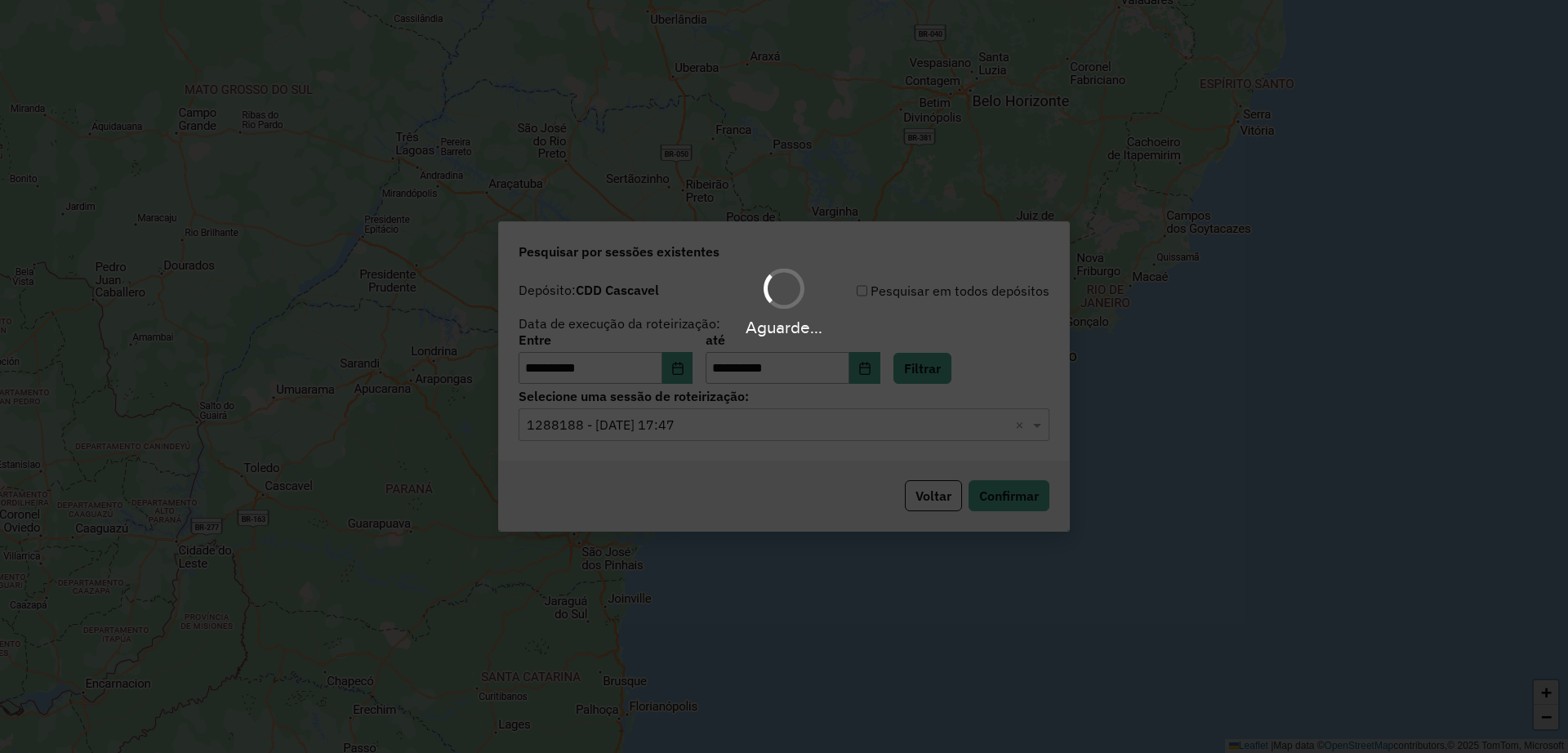
click at [783, 431] on input "text" at bounding box center [767, 425] width 482 height 20
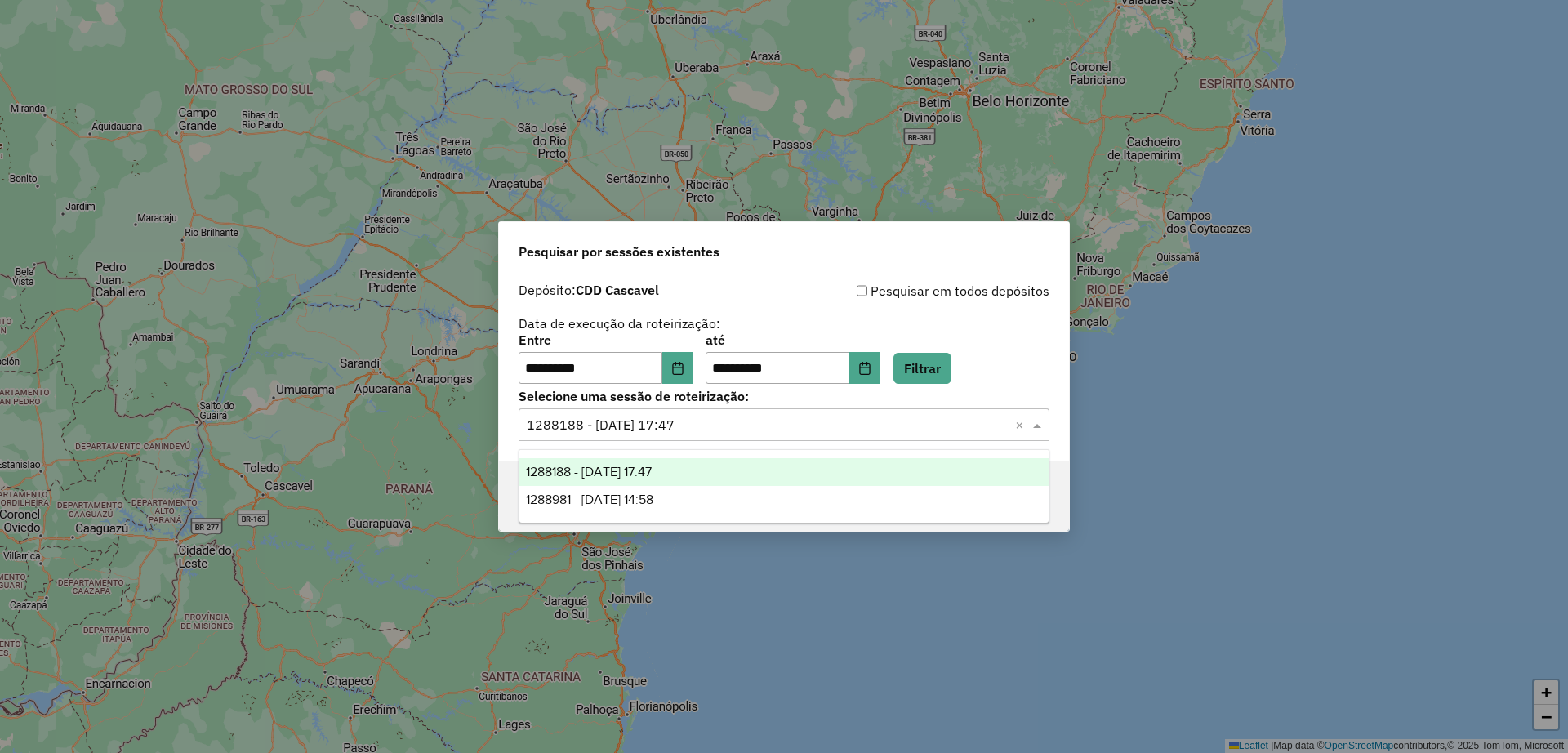
click at [756, 509] on div "1288981 - 06/10/2025 14:58" at bounding box center [784, 500] width 530 height 28
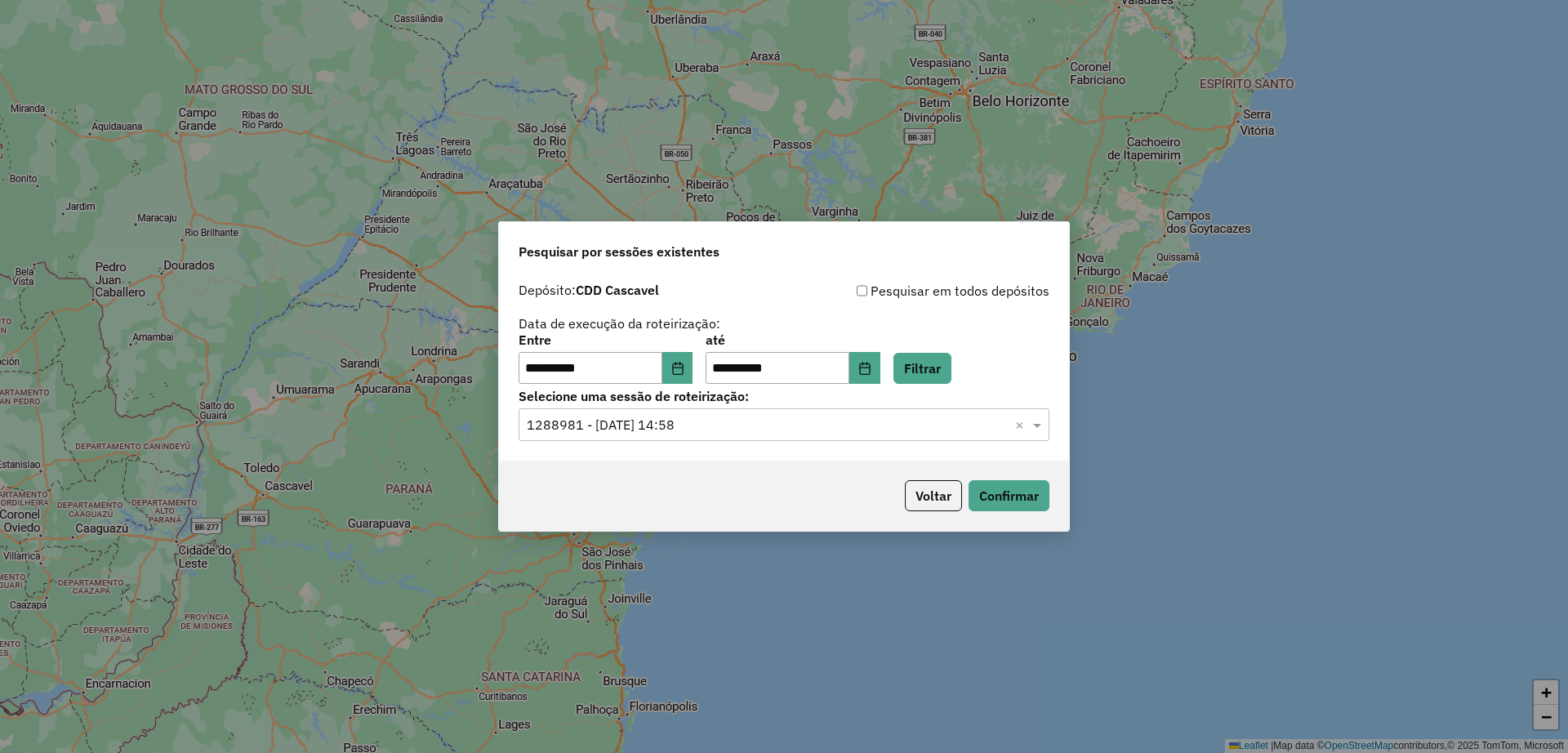
click at [997, 477] on div "Voltar Confirmar" at bounding box center [784, 496] width 570 height 71
click at [1004, 496] on button "Confirmar" at bounding box center [1009, 496] width 81 height 31
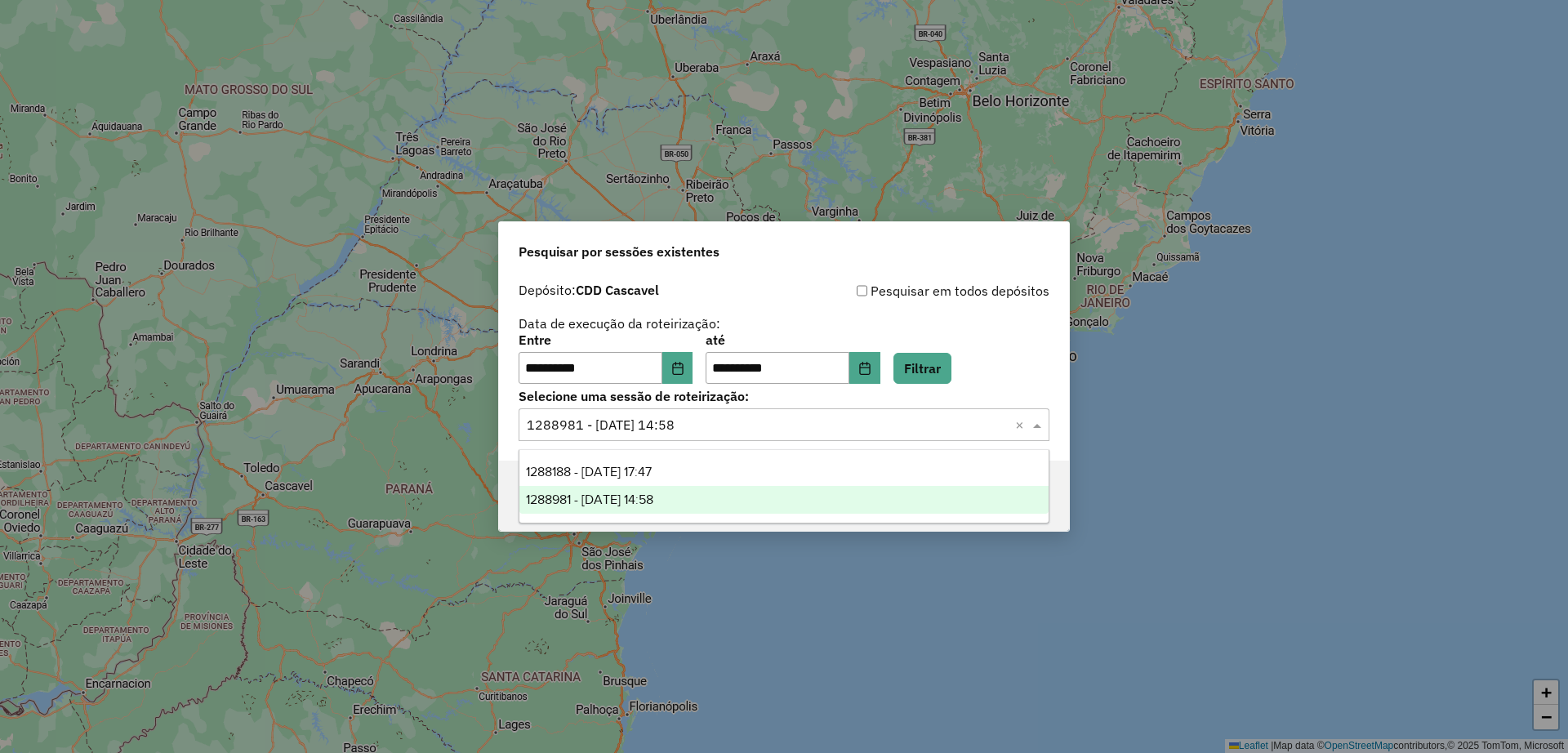
click at [821, 433] on input "text" at bounding box center [767, 425] width 482 height 20
click at [1039, 343] on div "**********" at bounding box center [783, 359] width 531 height 51
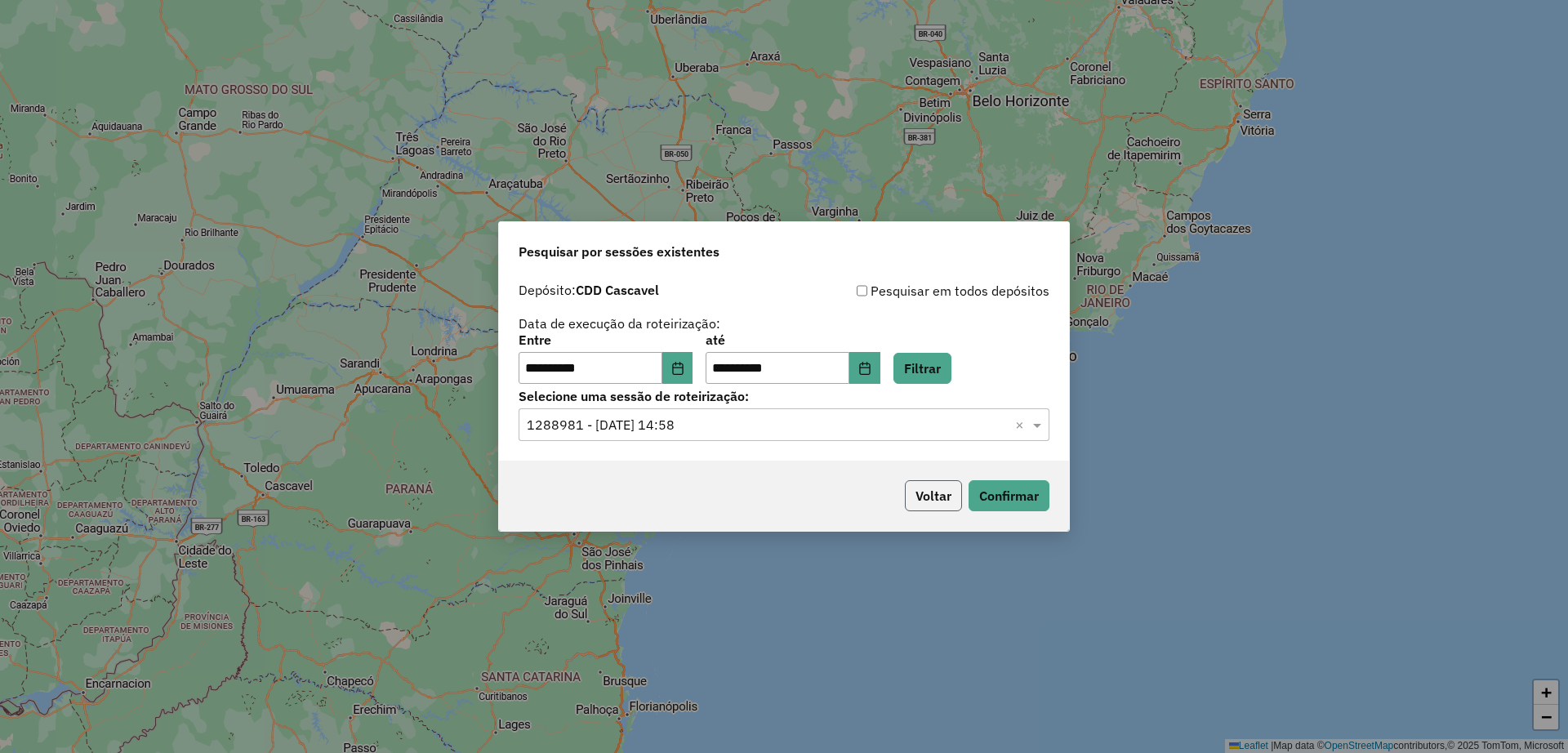
click at [916, 495] on button "Voltar" at bounding box center [934, 496] width 57 height 31
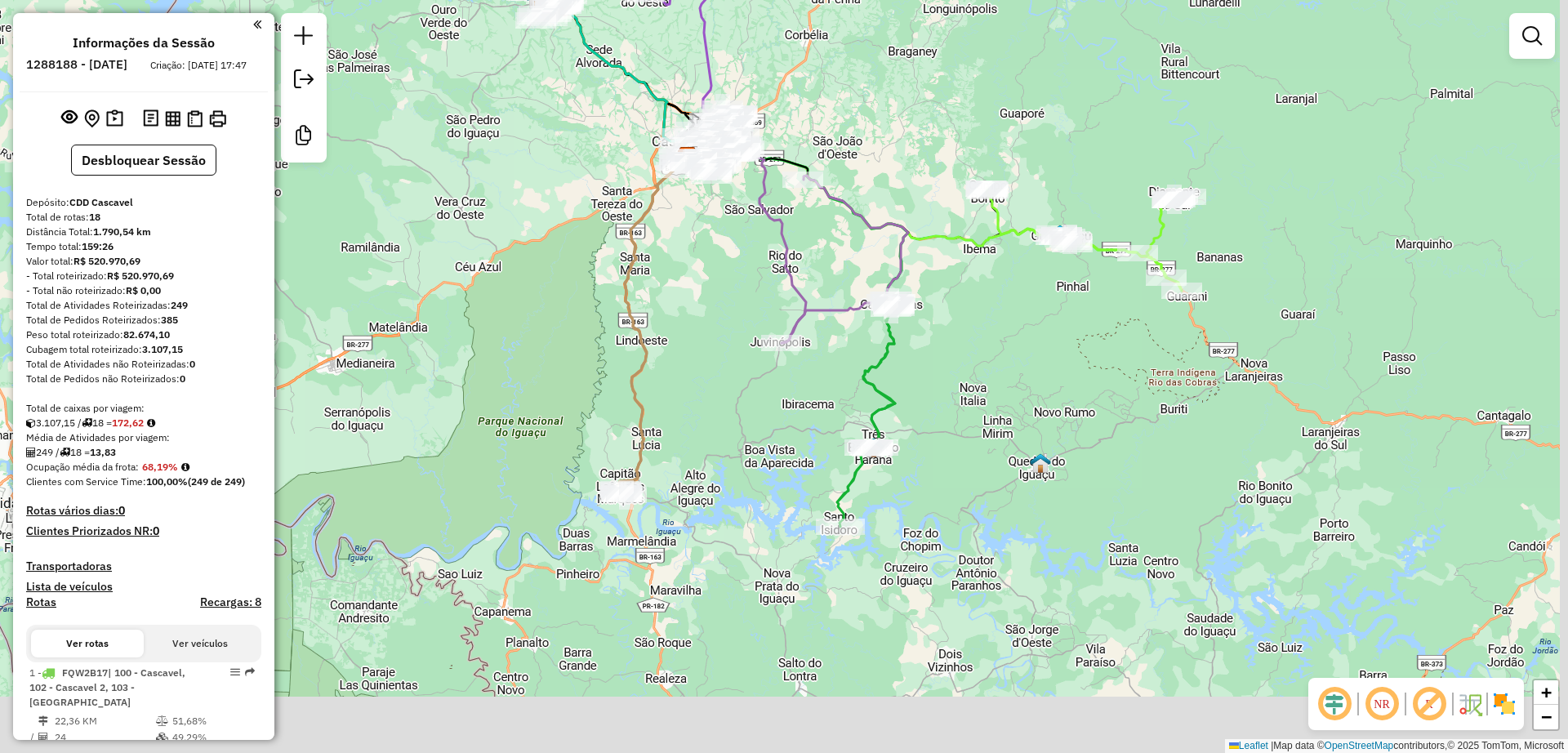
drag, startPoint x: 634, startPoint y: 410, endPoint x: 574, endPoint y: 299, distance: 126.2
click at [574, 299] on div "Janela de atendimento Grade de atendimento Capacidade Transportadoras Veículos …" at bounding box center [784, 376] width 1568 height 753
click at [625, 371] on icon at bounding box center [653, 326] width 67 height 338
select select "**********"
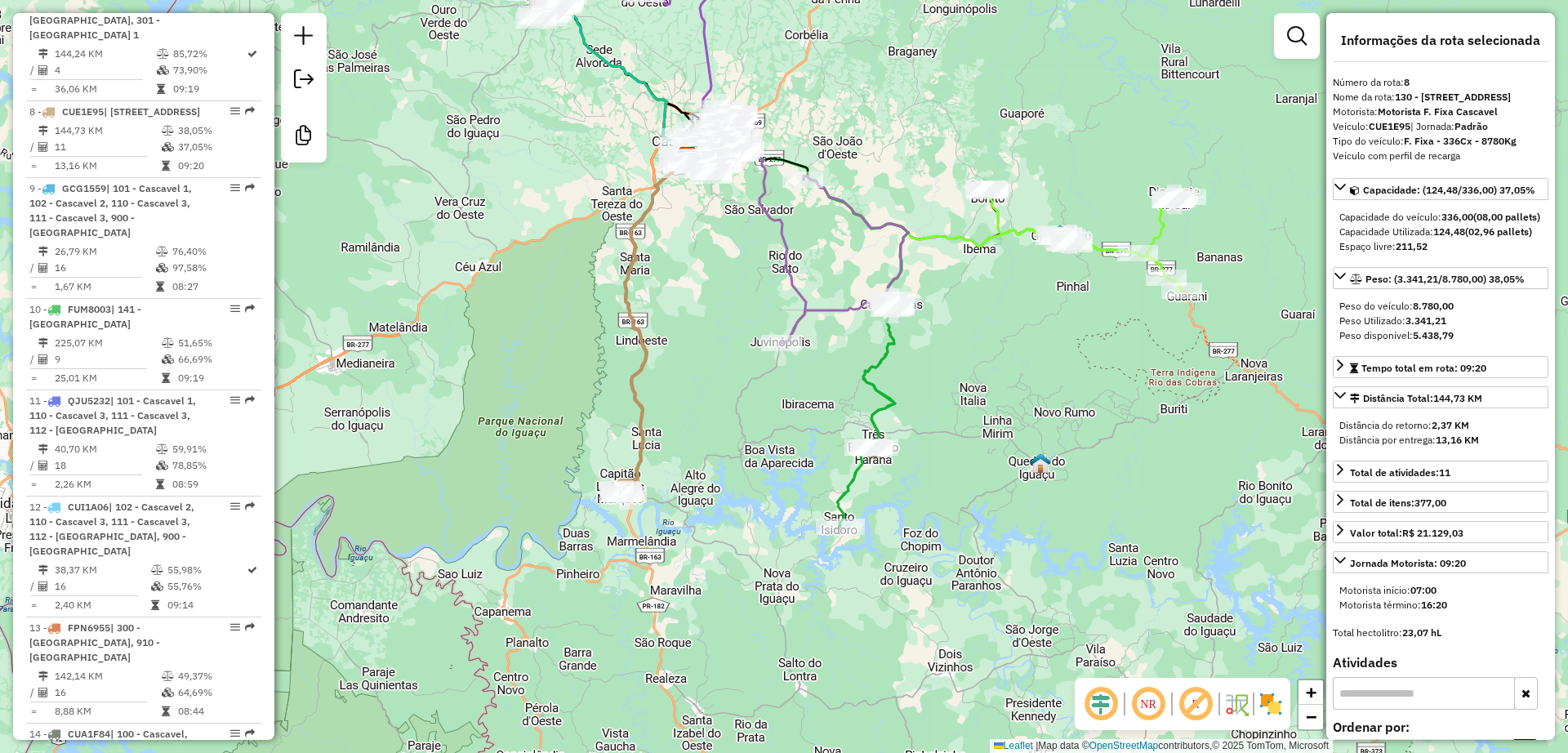
click at [870, 378] on icon at bounding box center [866, 417] width 58 height 221
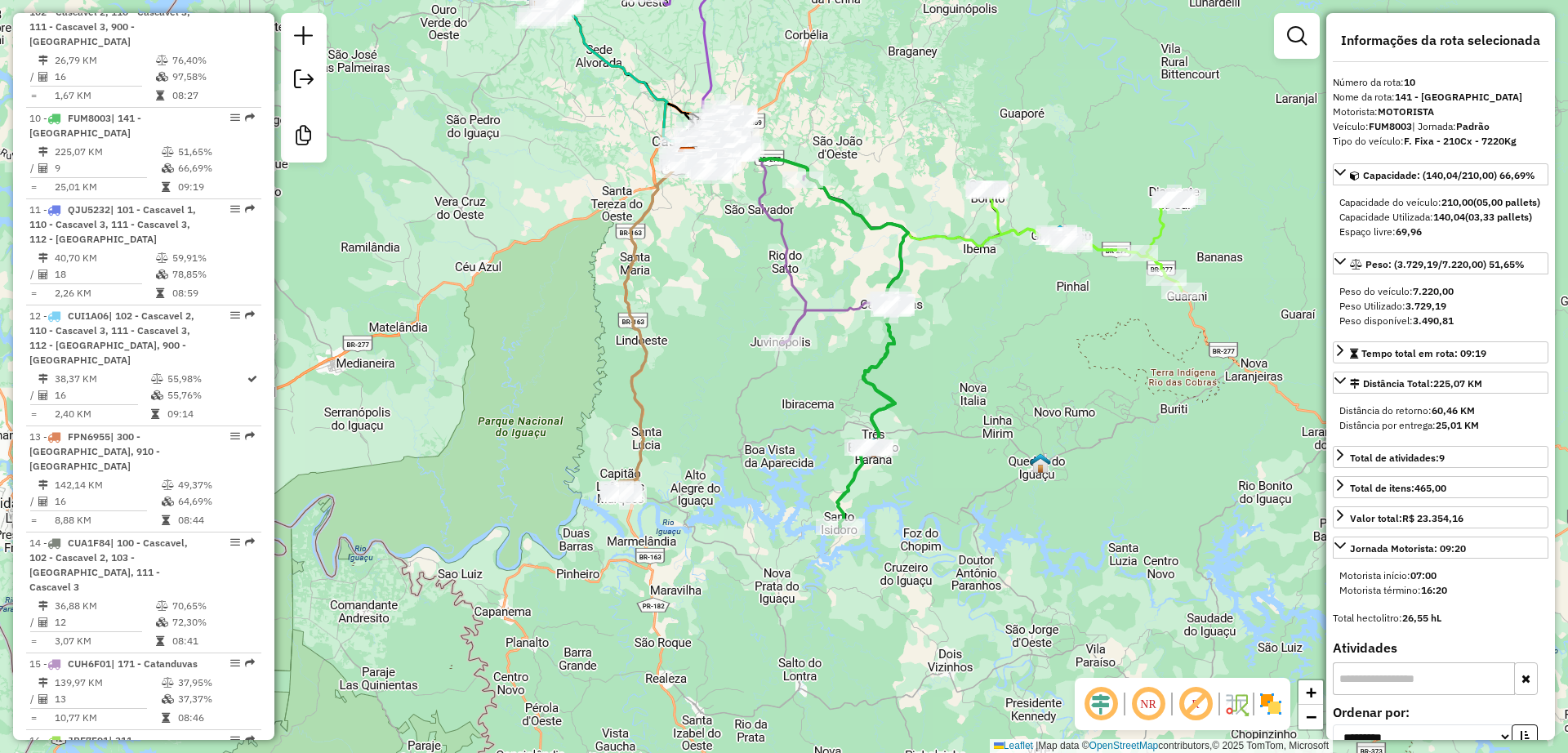
scroll to position [1532, 0]
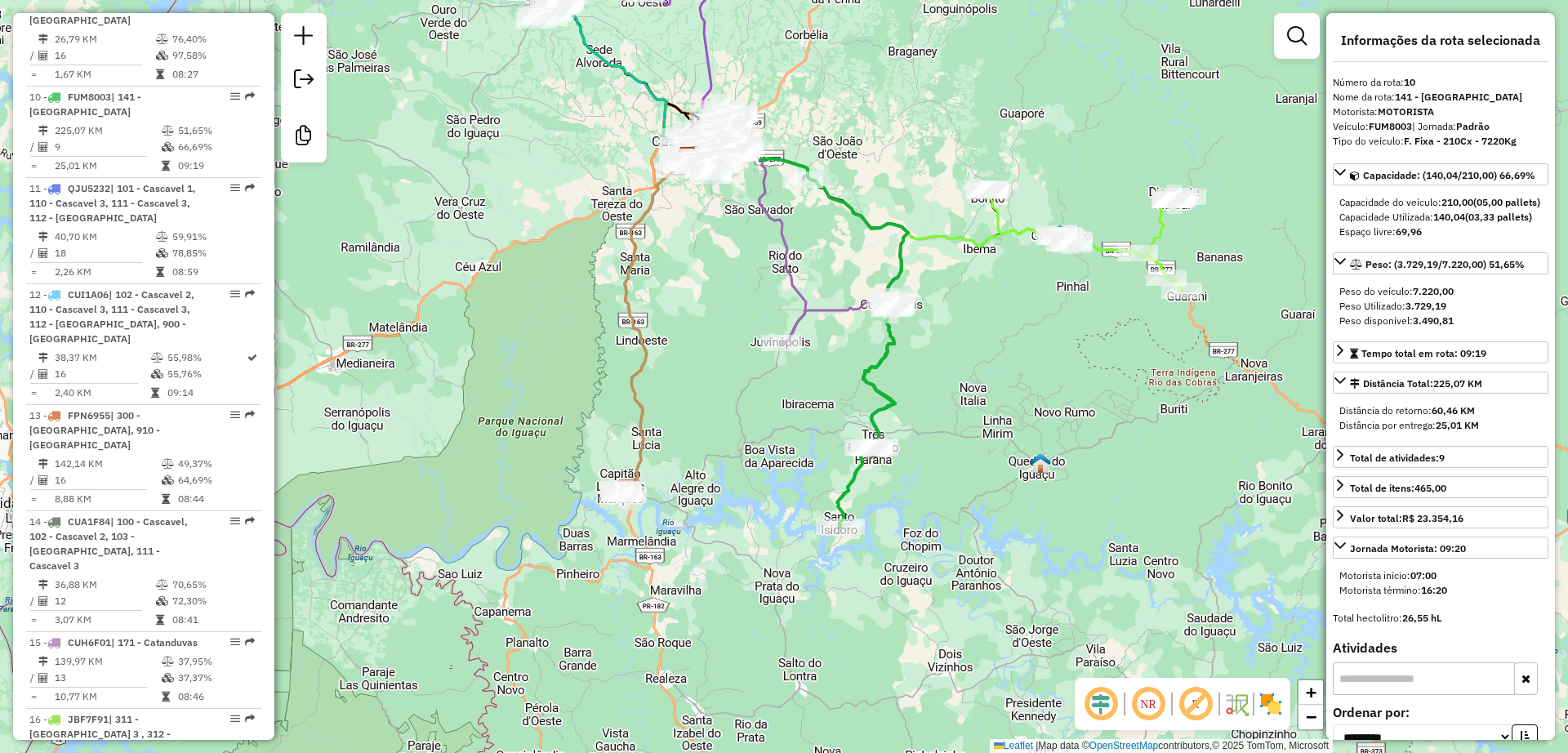
click at [834, 306] on icon at bounding box center [844, 260] width 126 height 167
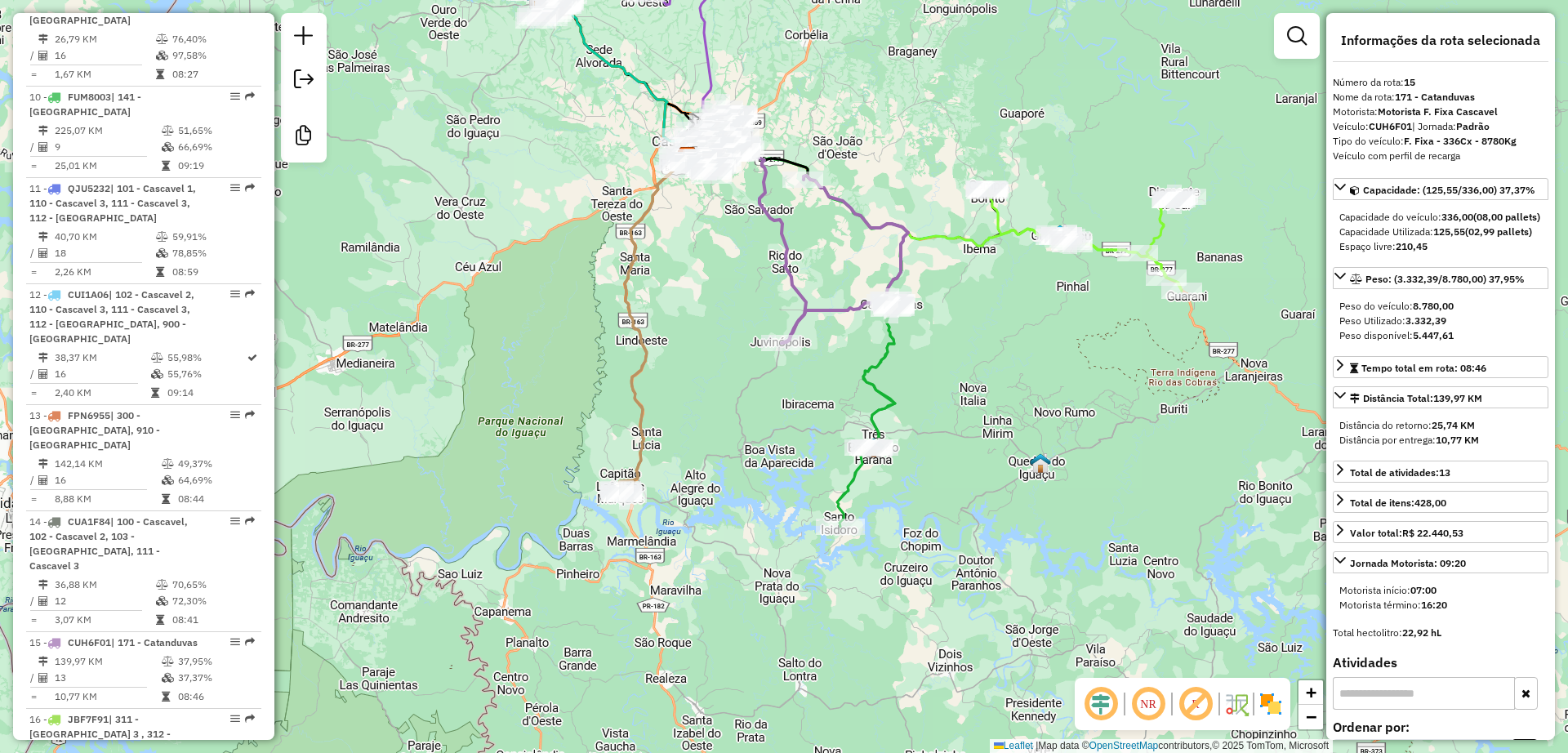
scroll to position [1730, 0]
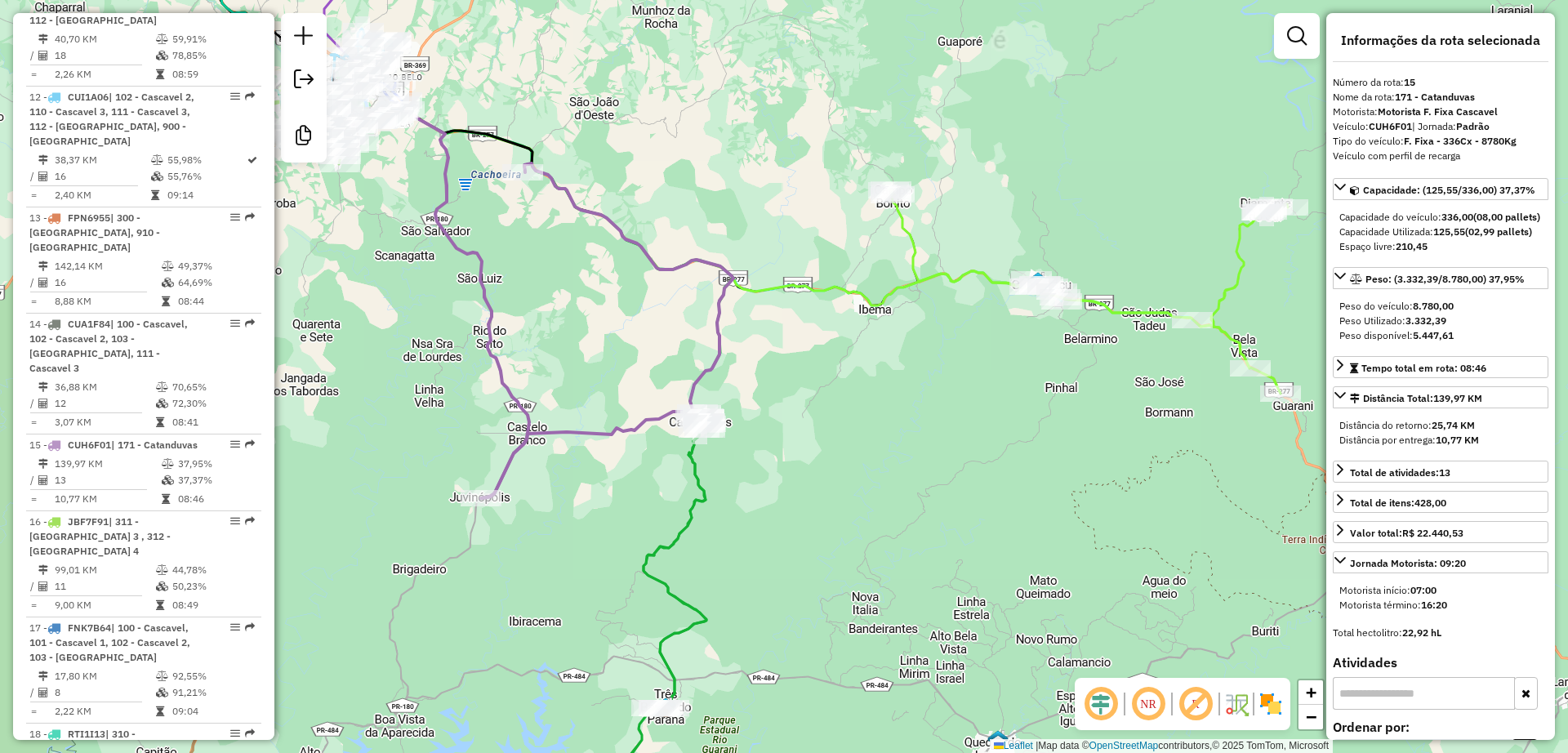
click at [1241, 272] on icon at bounding box center [1088, 291] width 399 height 205
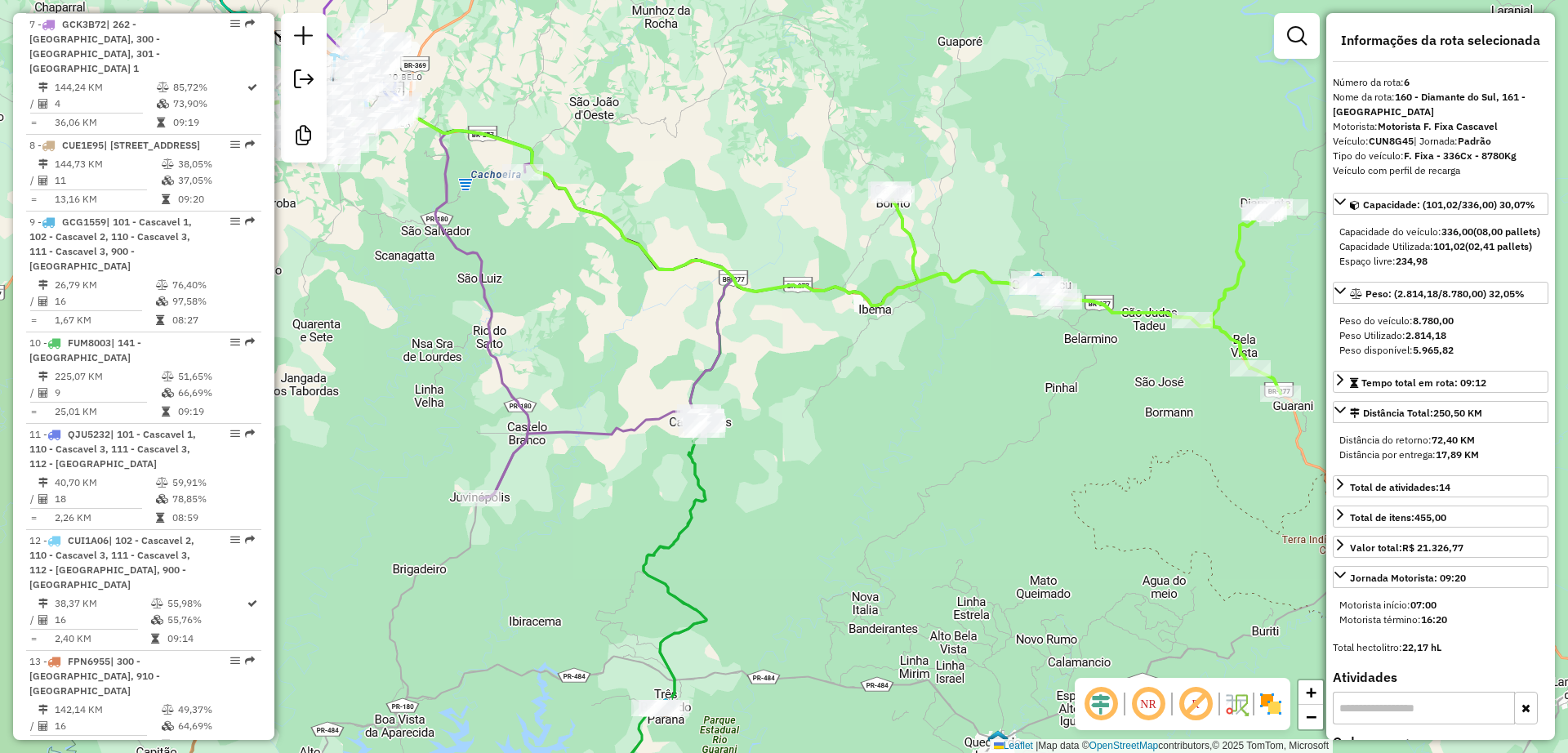
scroll to position [1136, 0]
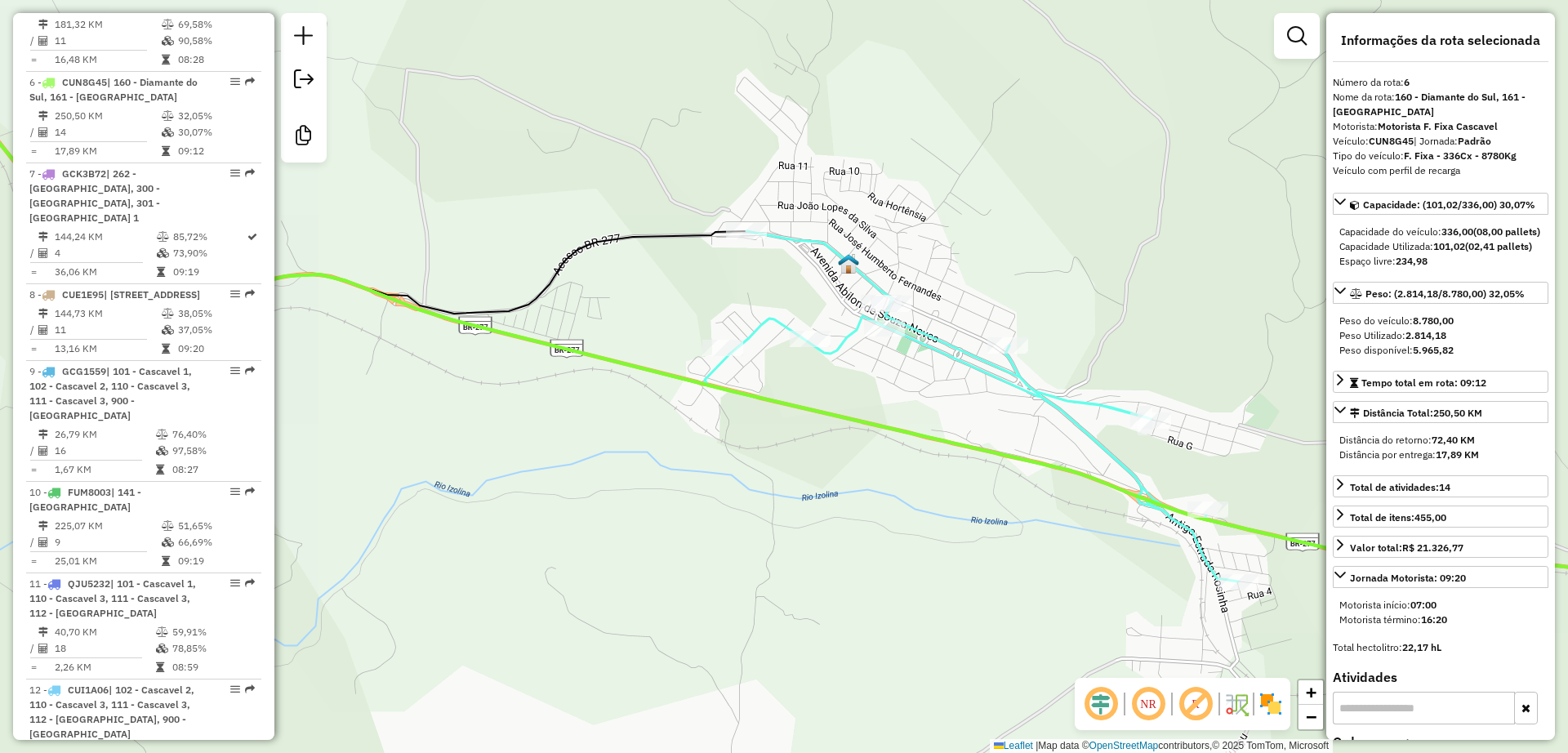
click at [950, 340] on icon at bounding box center [1227, 408] width 996 height 354
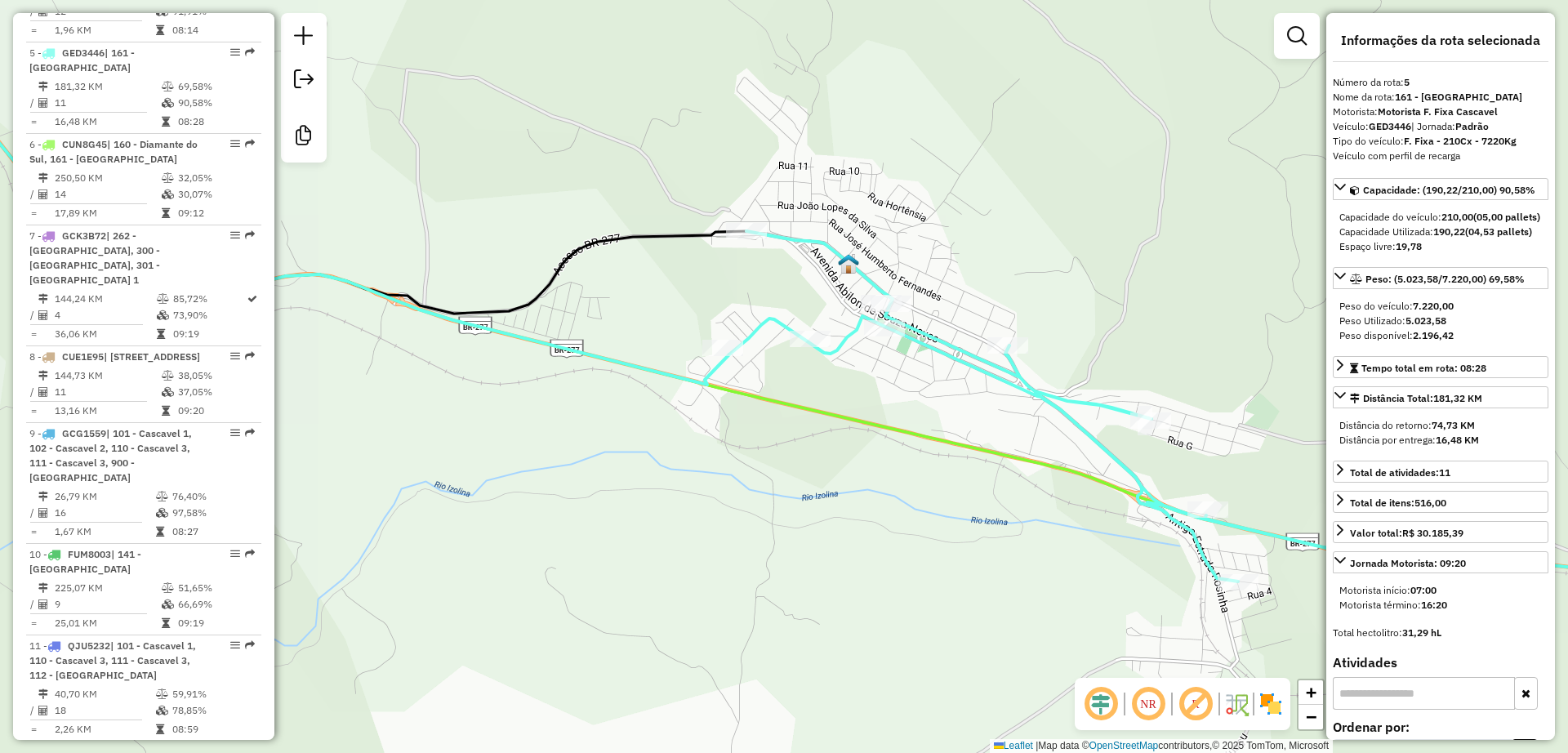
scroll to position [1060, 0]
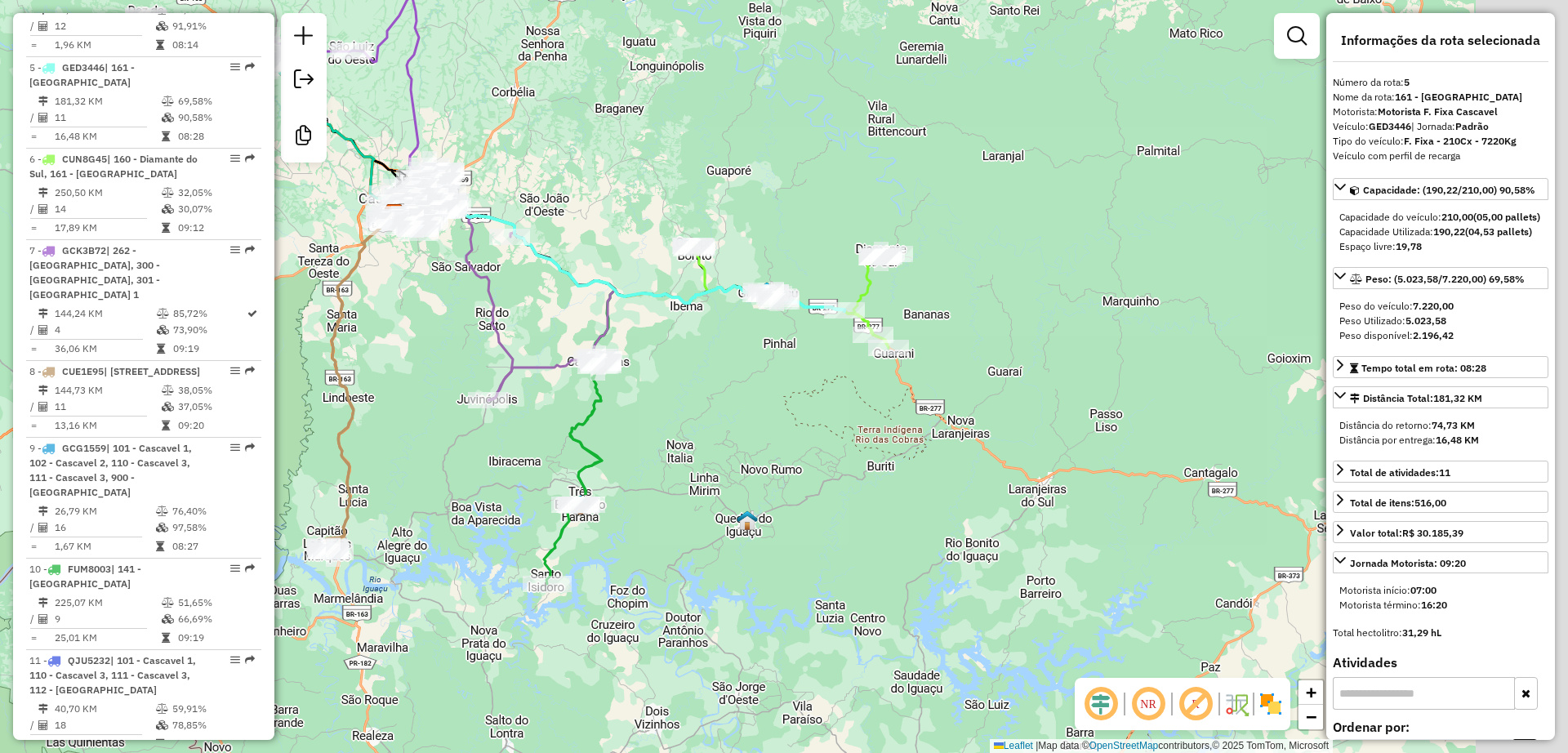
drag, startPoint x: 989, startPoint y: 414, endPoint x: 808, endPoint y: 369, distance: 186.5
click at [808, 369] on div "Janela de atendimento Grade de atendimento Capacidade Transportadoras Veículos …" at bounding box center [784, 376] width 1568 height 753
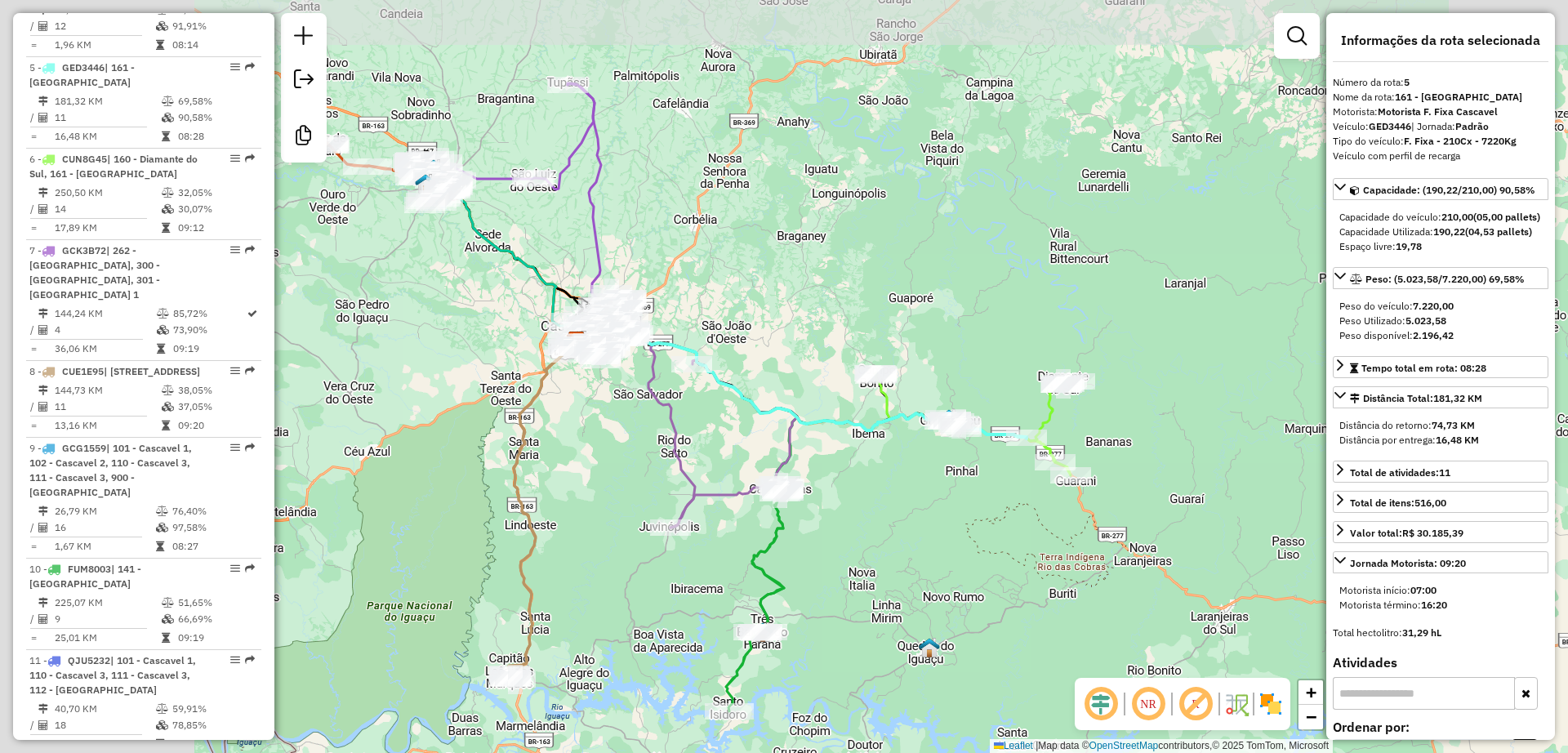
drag, startPoint x: 703, startPoint y: 471, endPoint x: 956, endPoint y: 518, distance: 257.3
click at [956, 518] on div "Janela de atendimento Grade de atendimento Capacidade Transportadoras Veículos …" at bounding box center [784, 376] width 1568 height 753
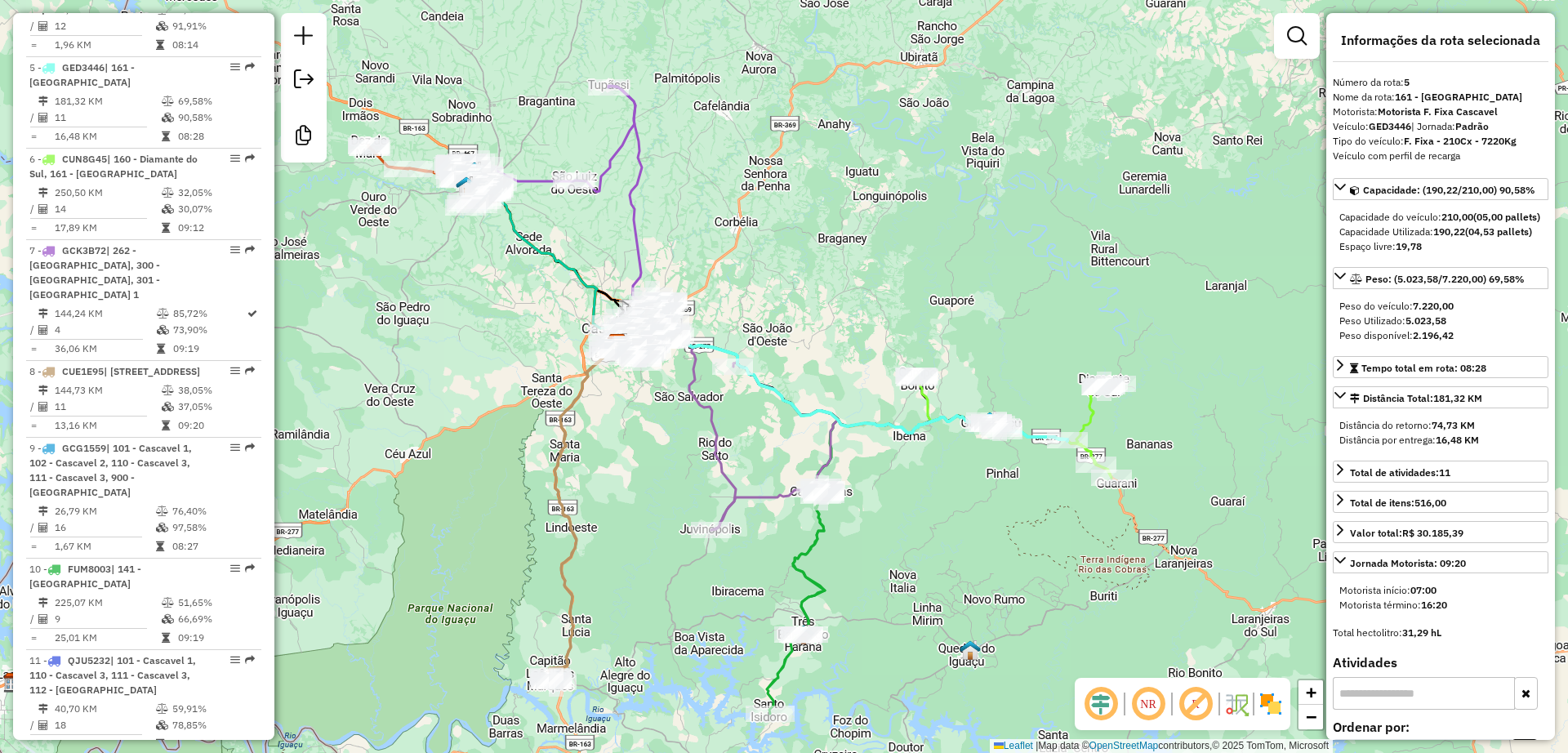
drag, startPoint x: 818, startPoint y: 282, endPoint x: 1040, endPoint y: 309, distance: 223.6
click at [1040, 309] on div "Janela de atendimento Grade de atendimento Capacidade Transportadoras Veículos …" at bounding box center [784, 376] width 1568 height 753
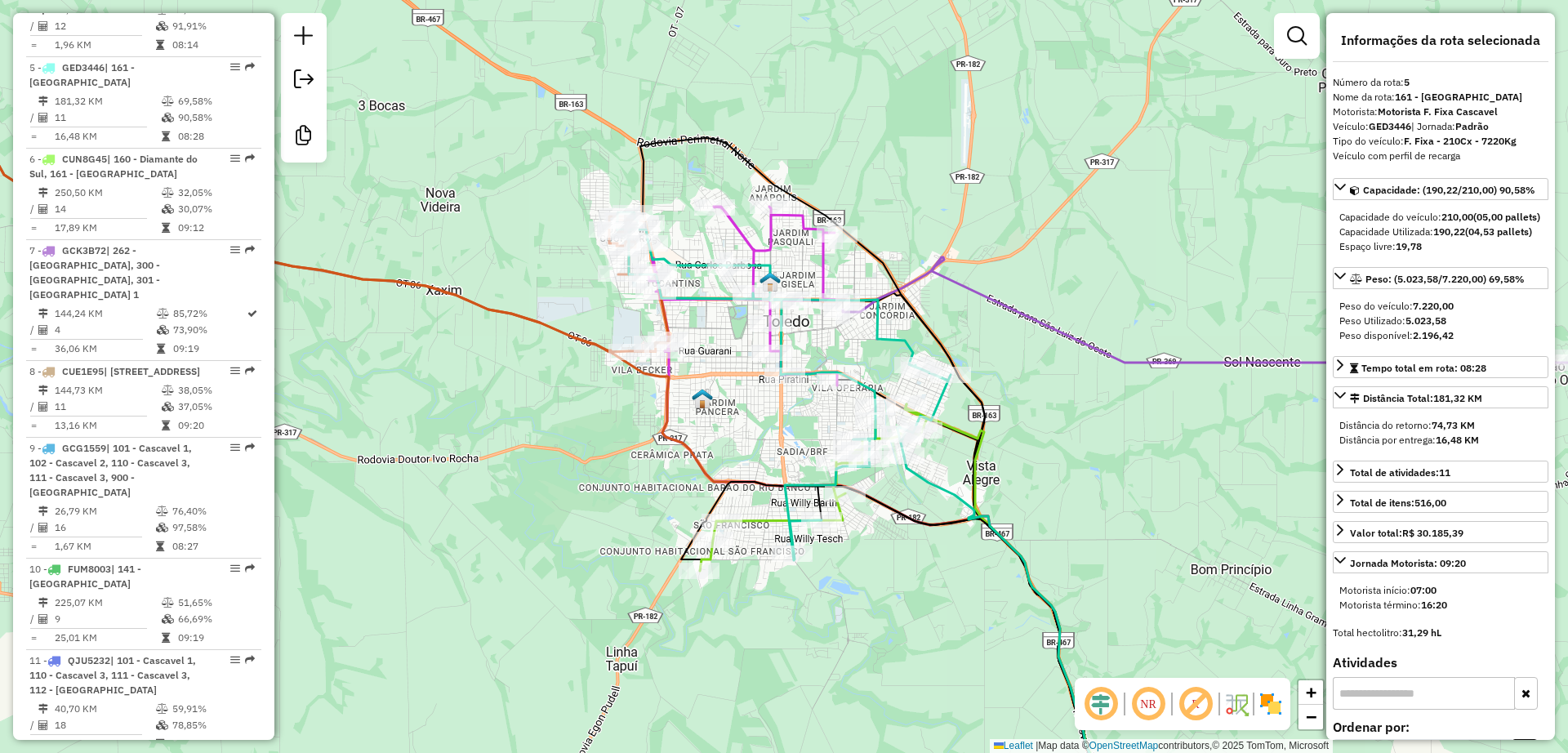
click at [955, 282] on icon at bounding box center [1284, 339] width 882 height 165
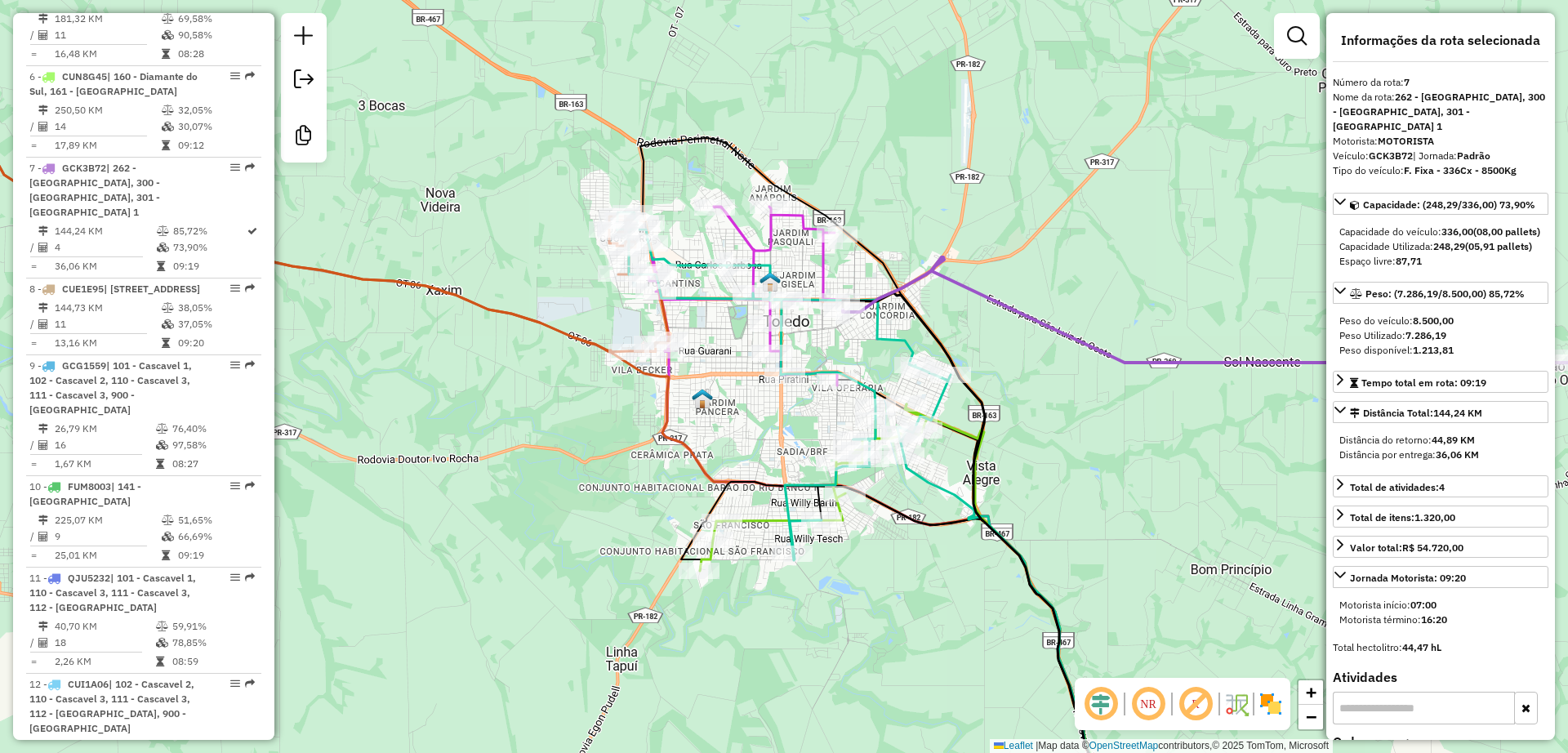
scroll to position [1228, 0]
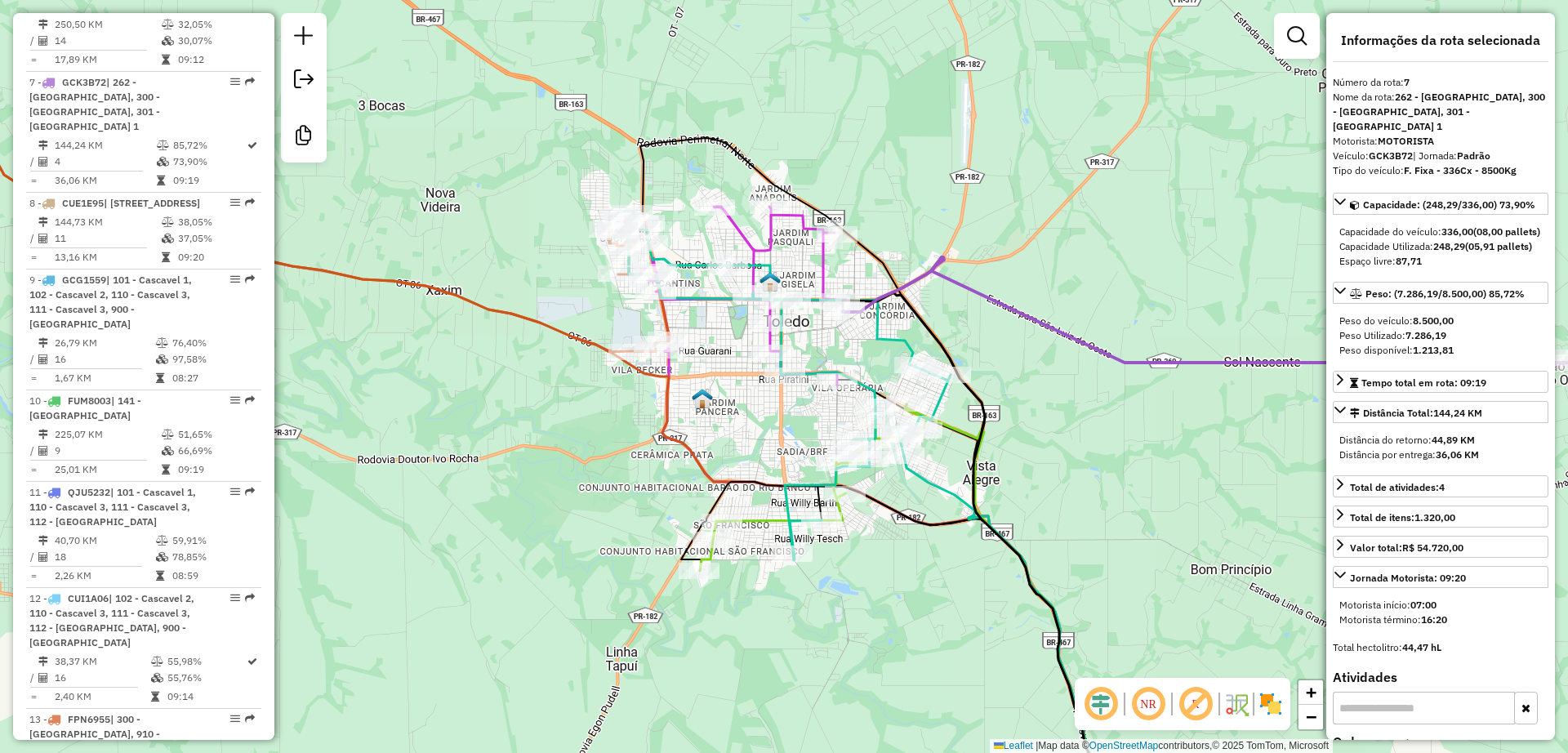
click at [774, 243] on icon at bounding box center [751, 295] width 206 height 179
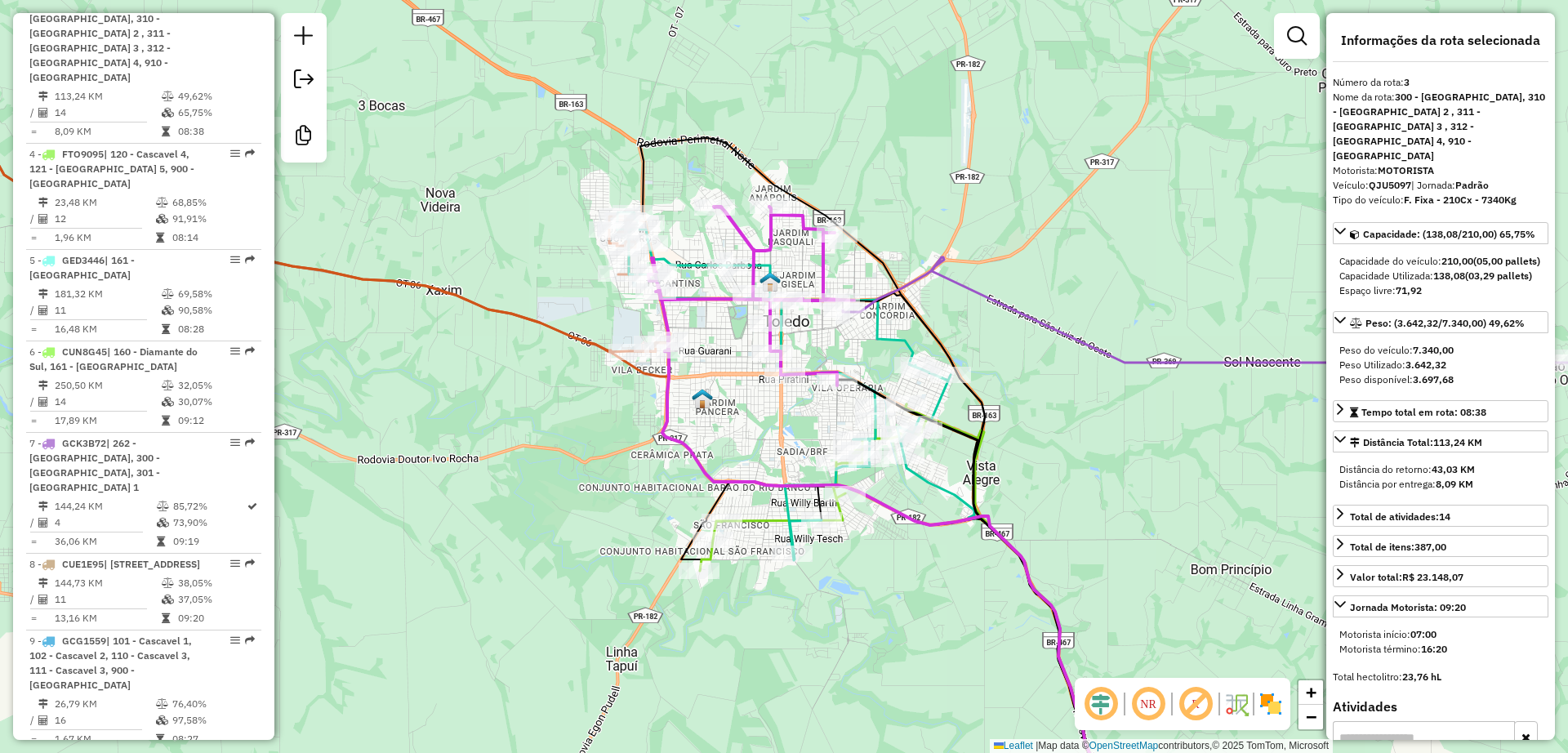
scroll to position [847, 0]
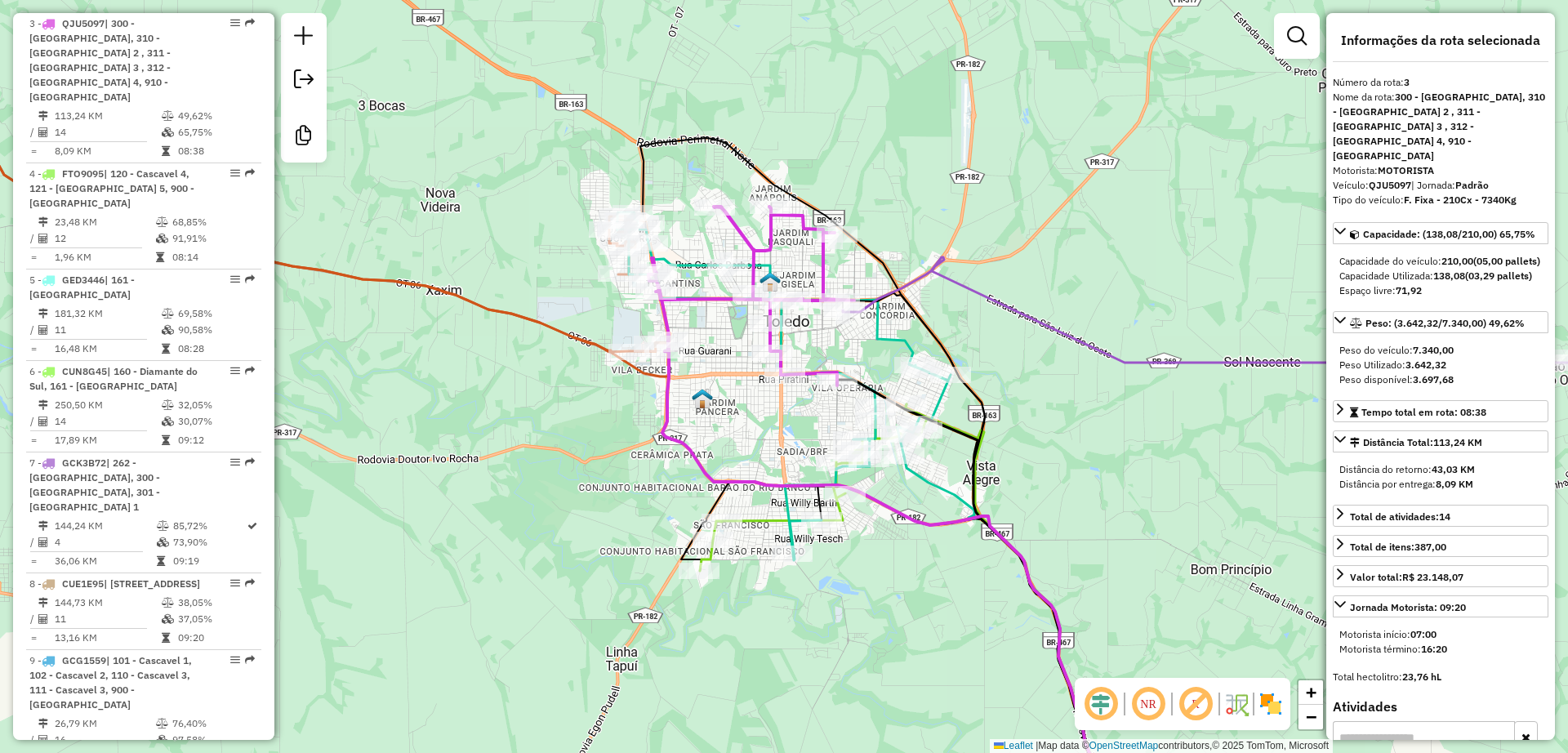
click at [688, 267] on icon at bounding box center [784, 387] width 334 height 347
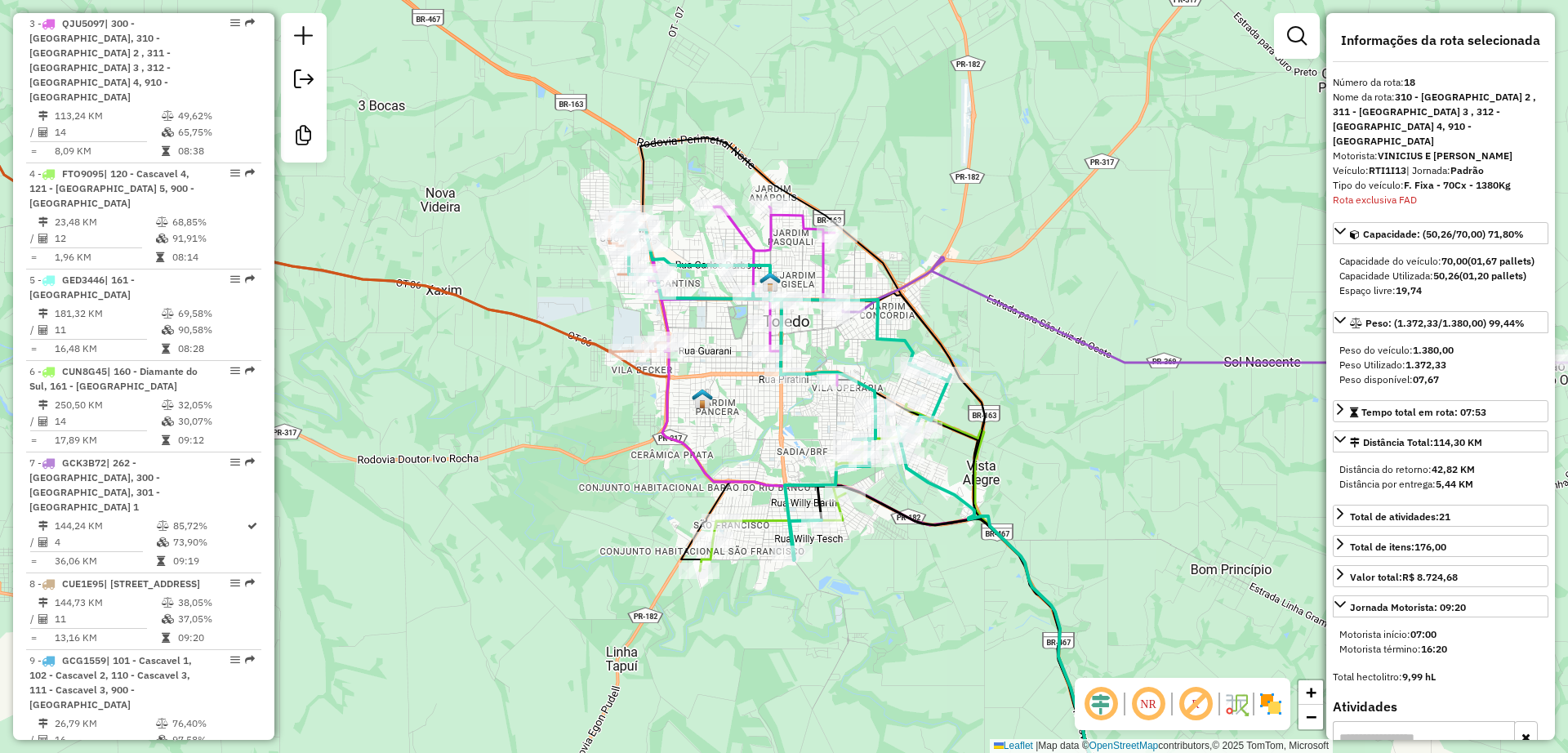
scroll to position [1730, 0]
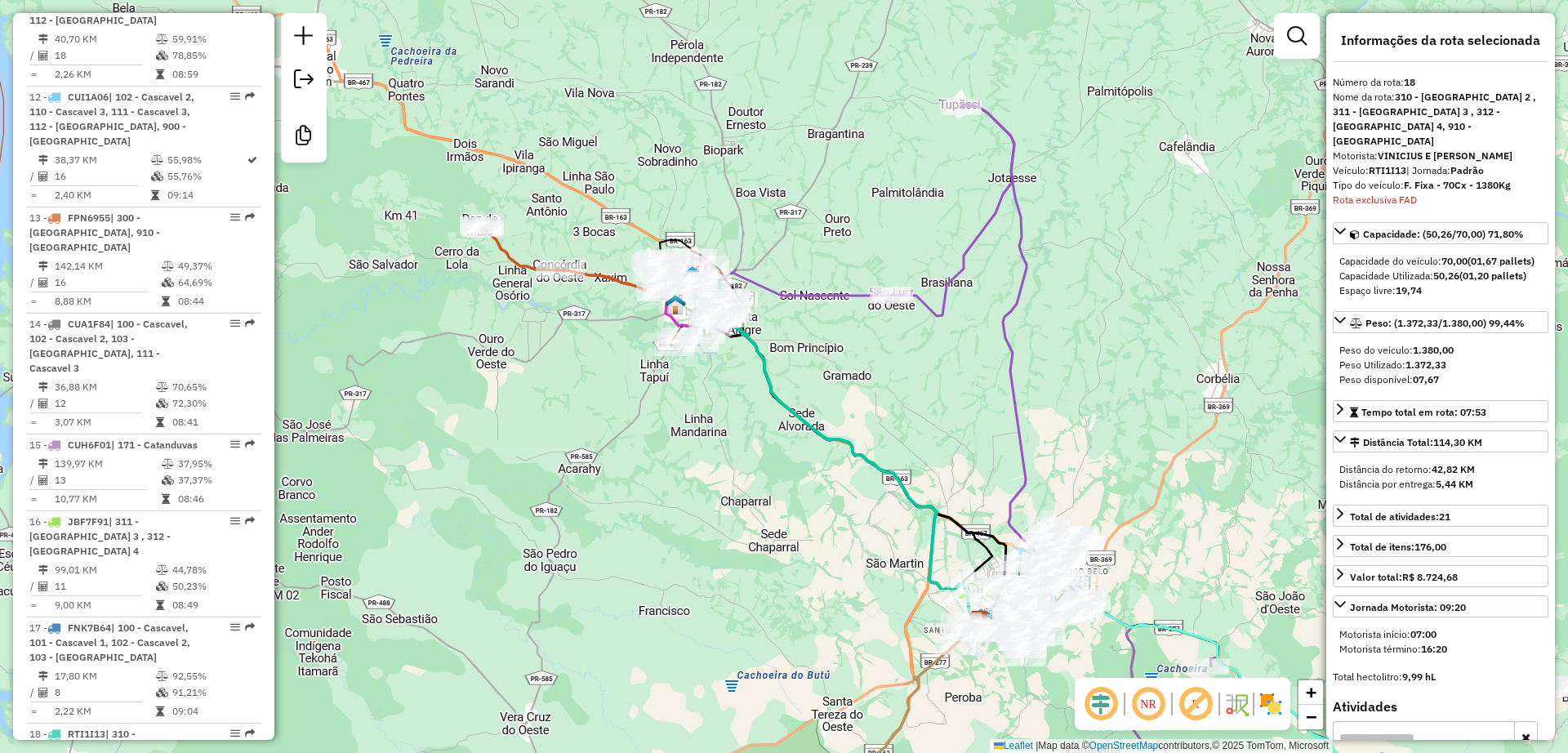
click at [601, 276] on icon at bounding box center [573, 259] width 187 height 69
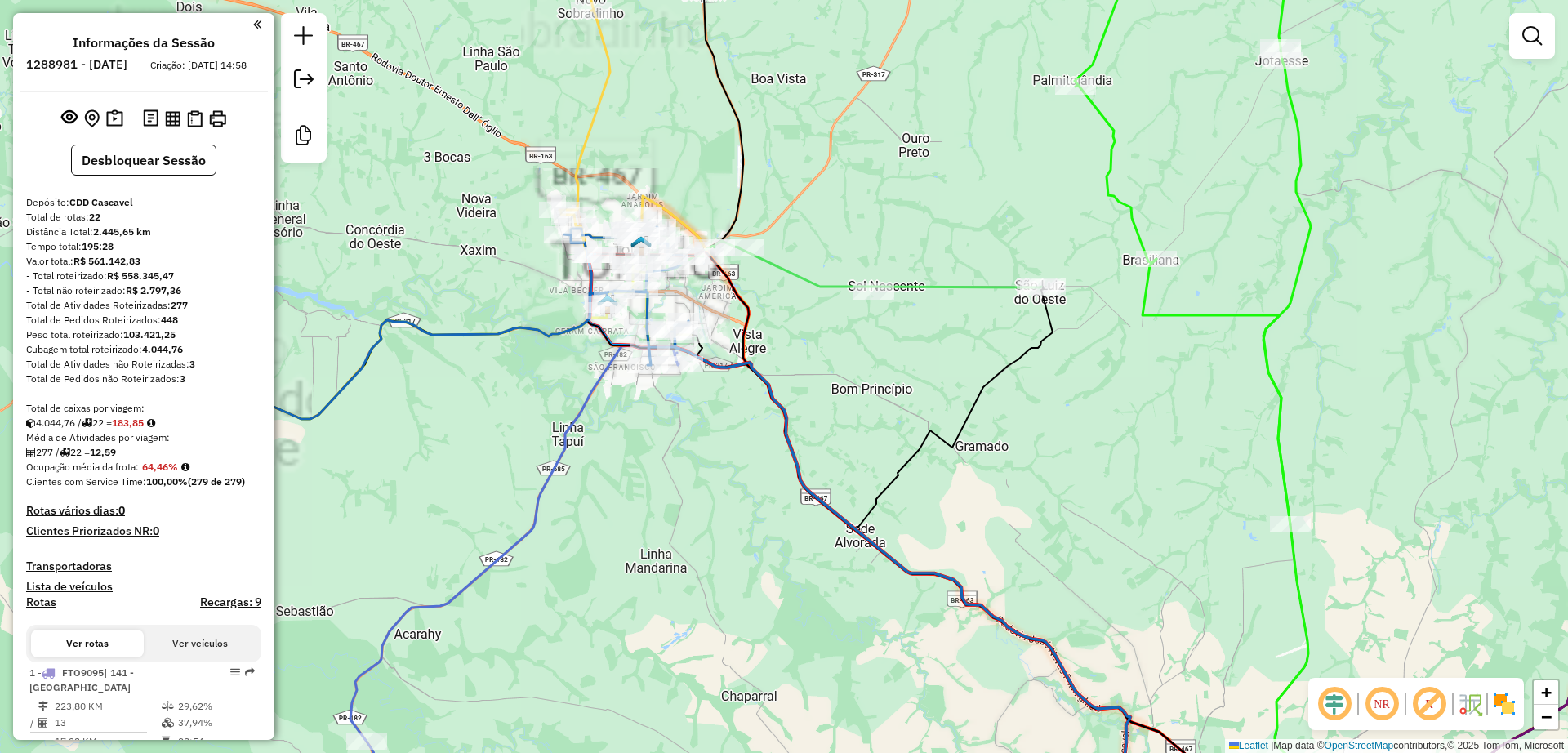
click at [590, 150] on icon at bounding box center [639, 90] width 161 height 330
select select "**********"
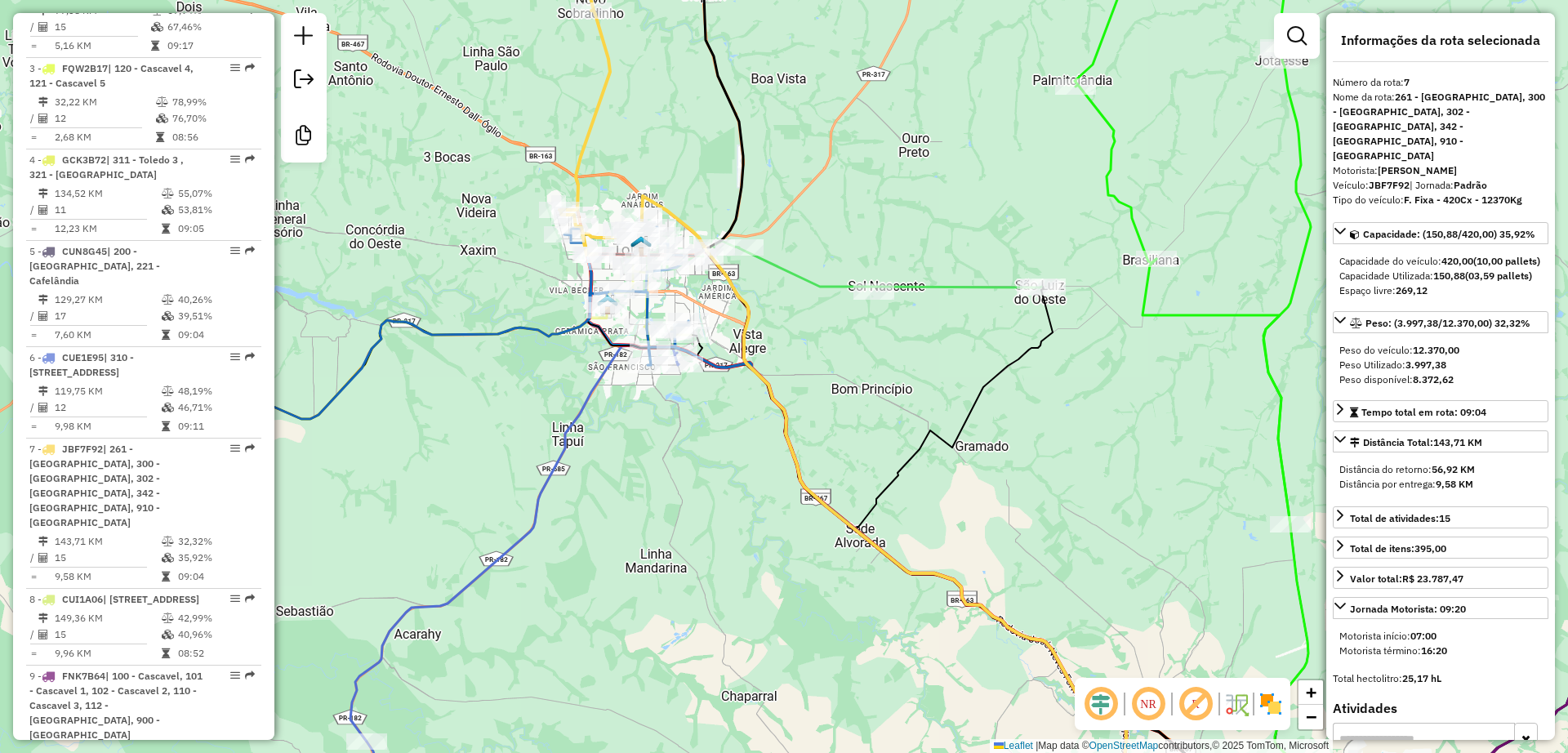
scroll to position [1213, 0]
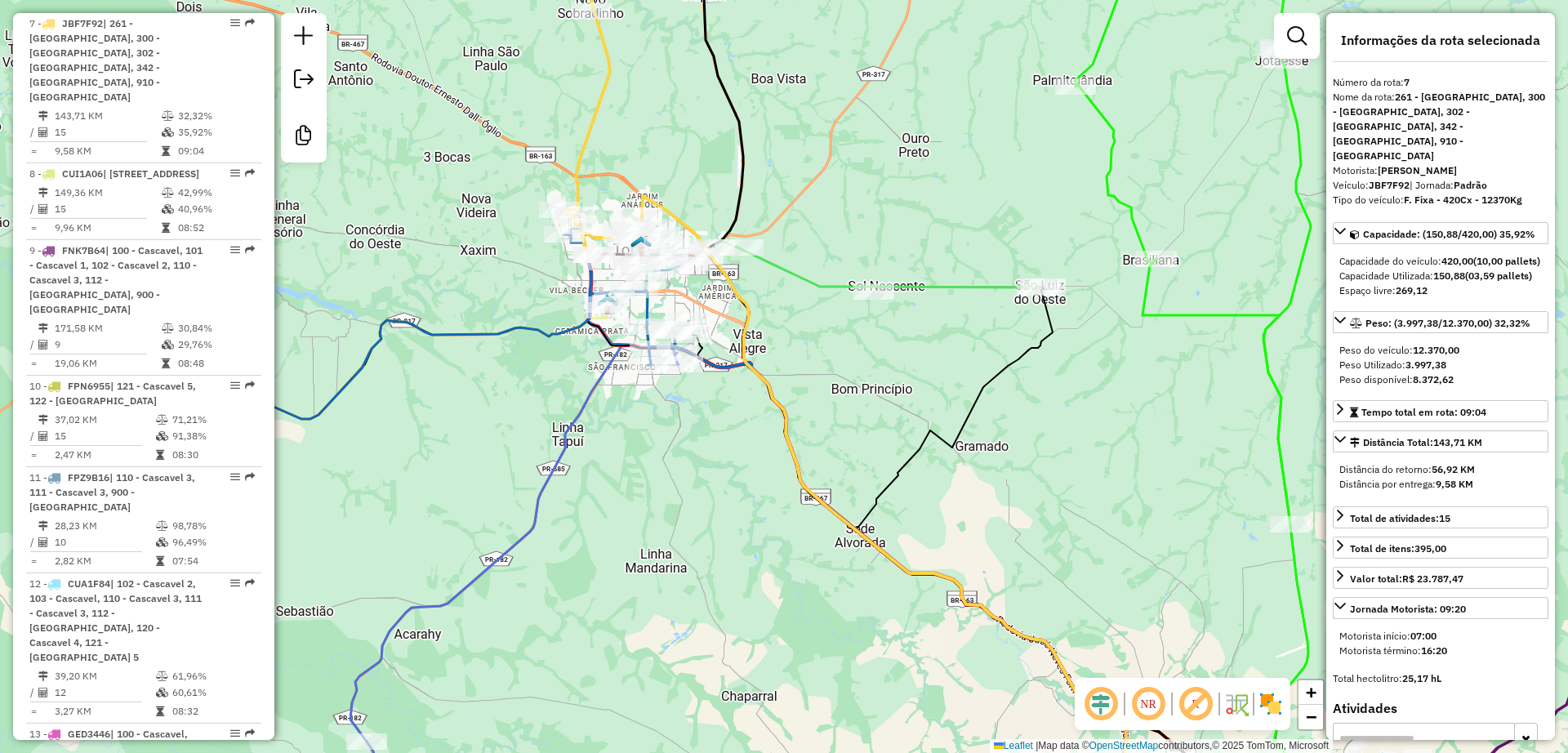
click at [579, 143] on icon at bounding box center [639, 90] width 161 height 330
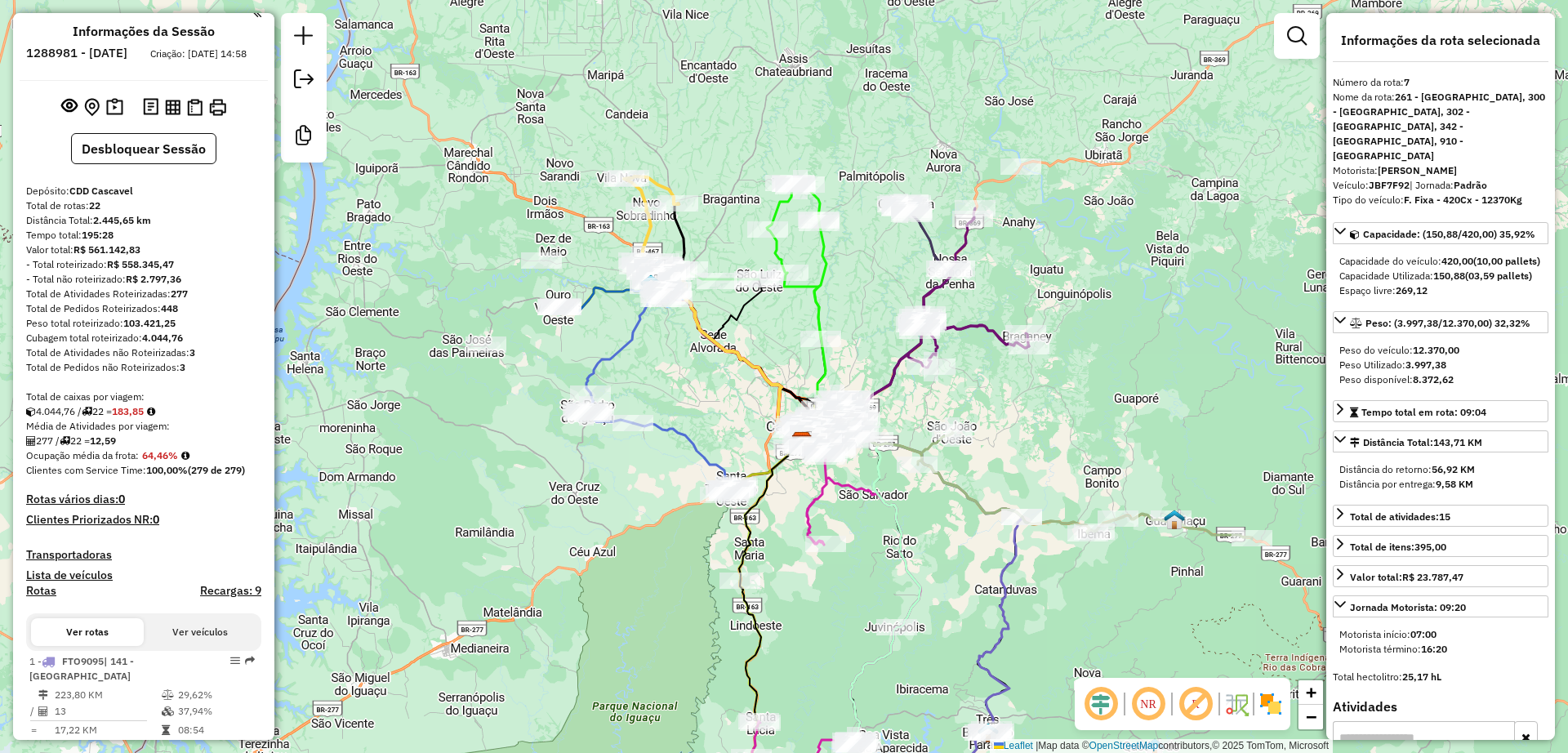
scroll to position [0, 0]
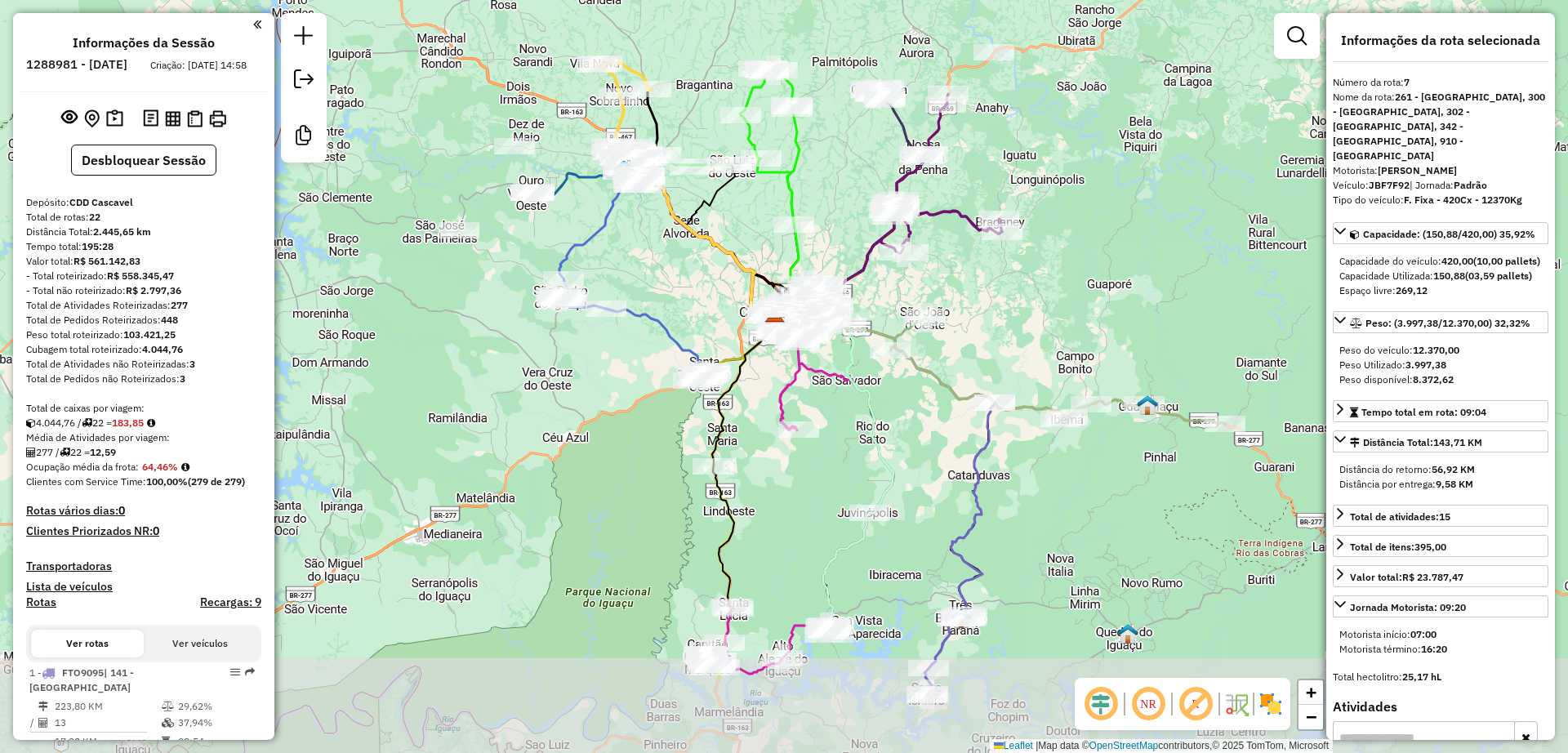
drag, startPoint x: 1091, startPoint y: 363, endPoint x: 1064, endPoint y: 249, distance: 117.2
click at [1064, 249] on div "Janela de atendimento Grade de atendimento Capacidade Transportadoras Veículos …" at bounding box center [784, 376] width 1568 height 753
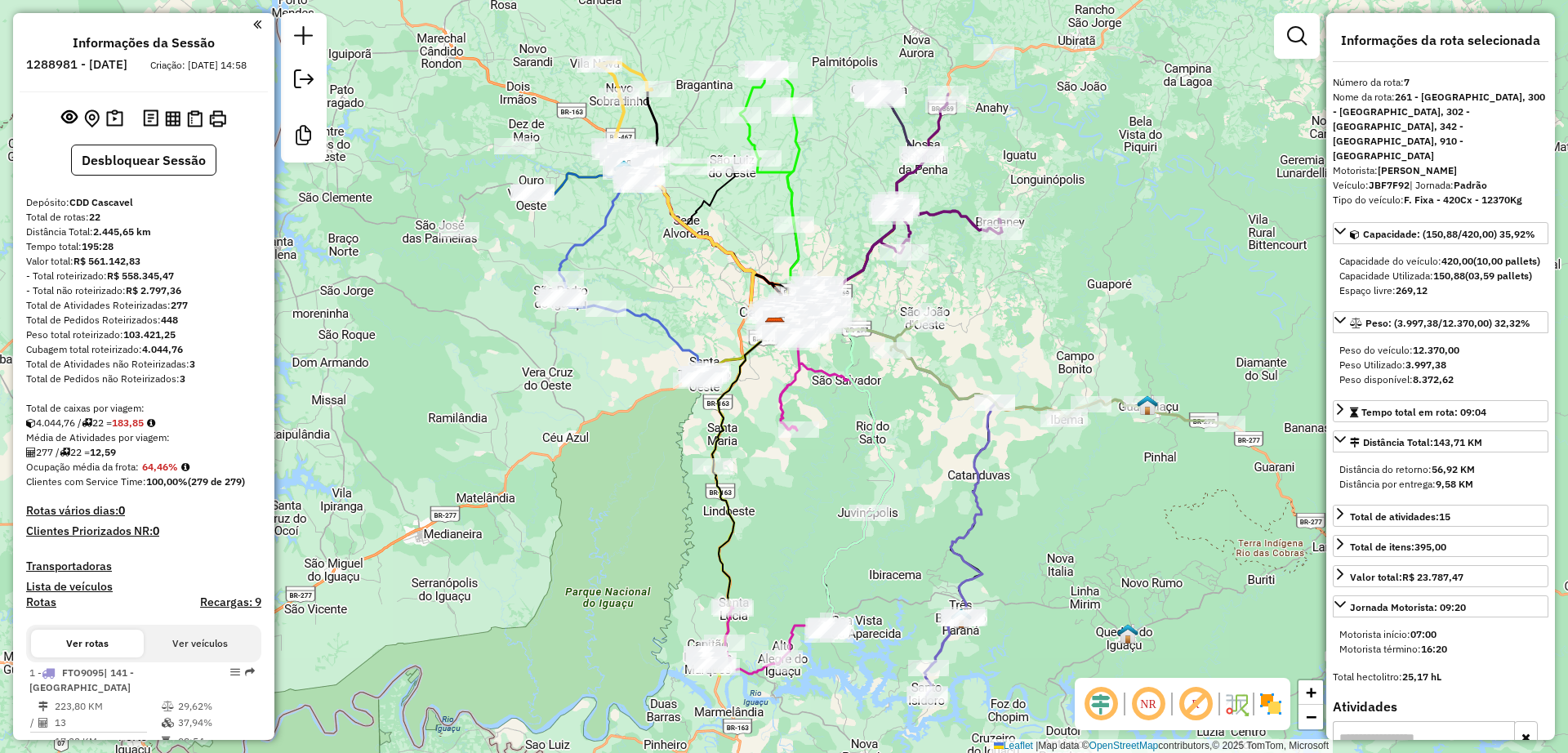
click at [960, 466] on div "Janela de atendimento Grade de atendimento Capacidade Transportadoras Veículos …" at bounding box center [784, 376] width 1568 height 753
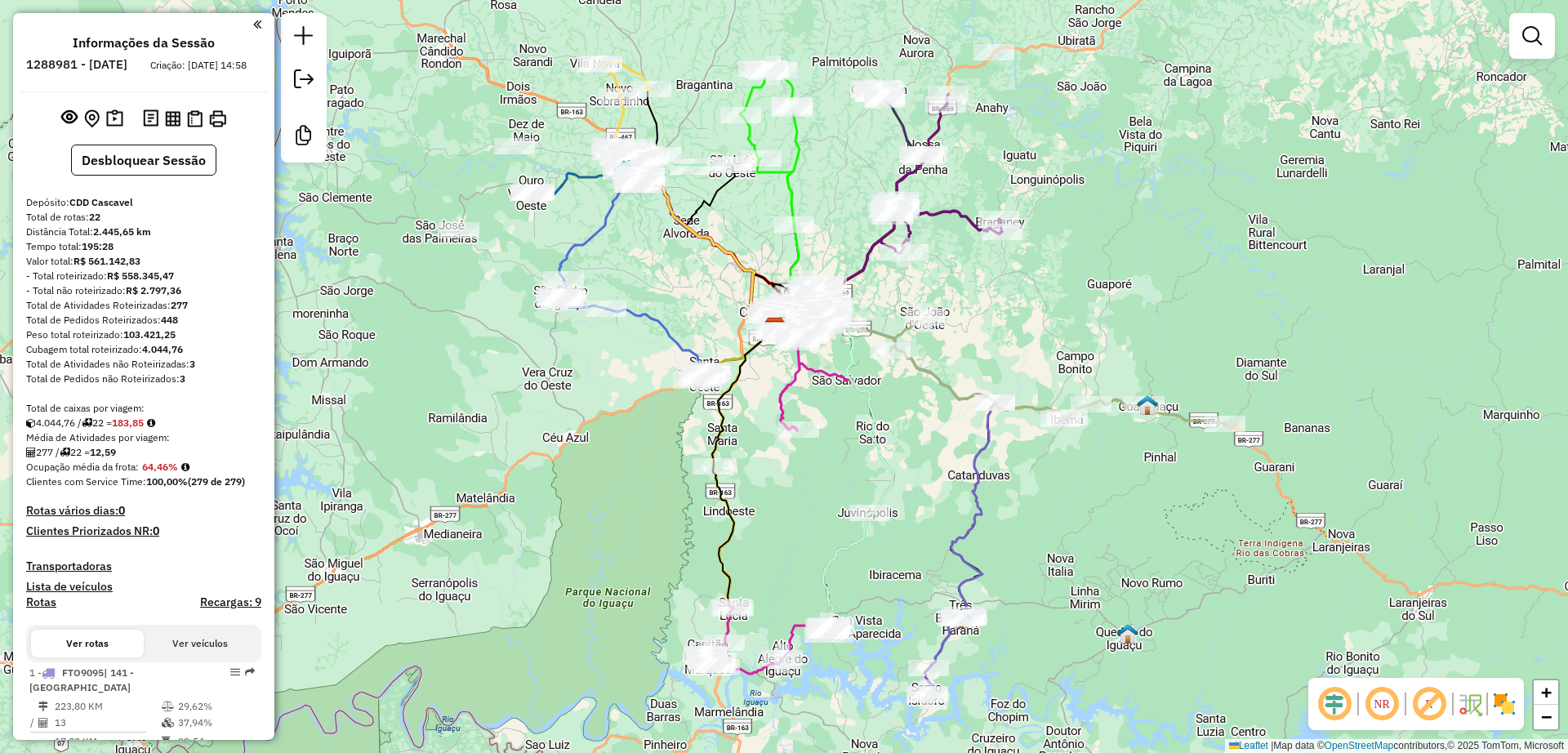
click at [974, 459] on icon at bounding box center [960, 549] width 71 height 293
select select "**********"
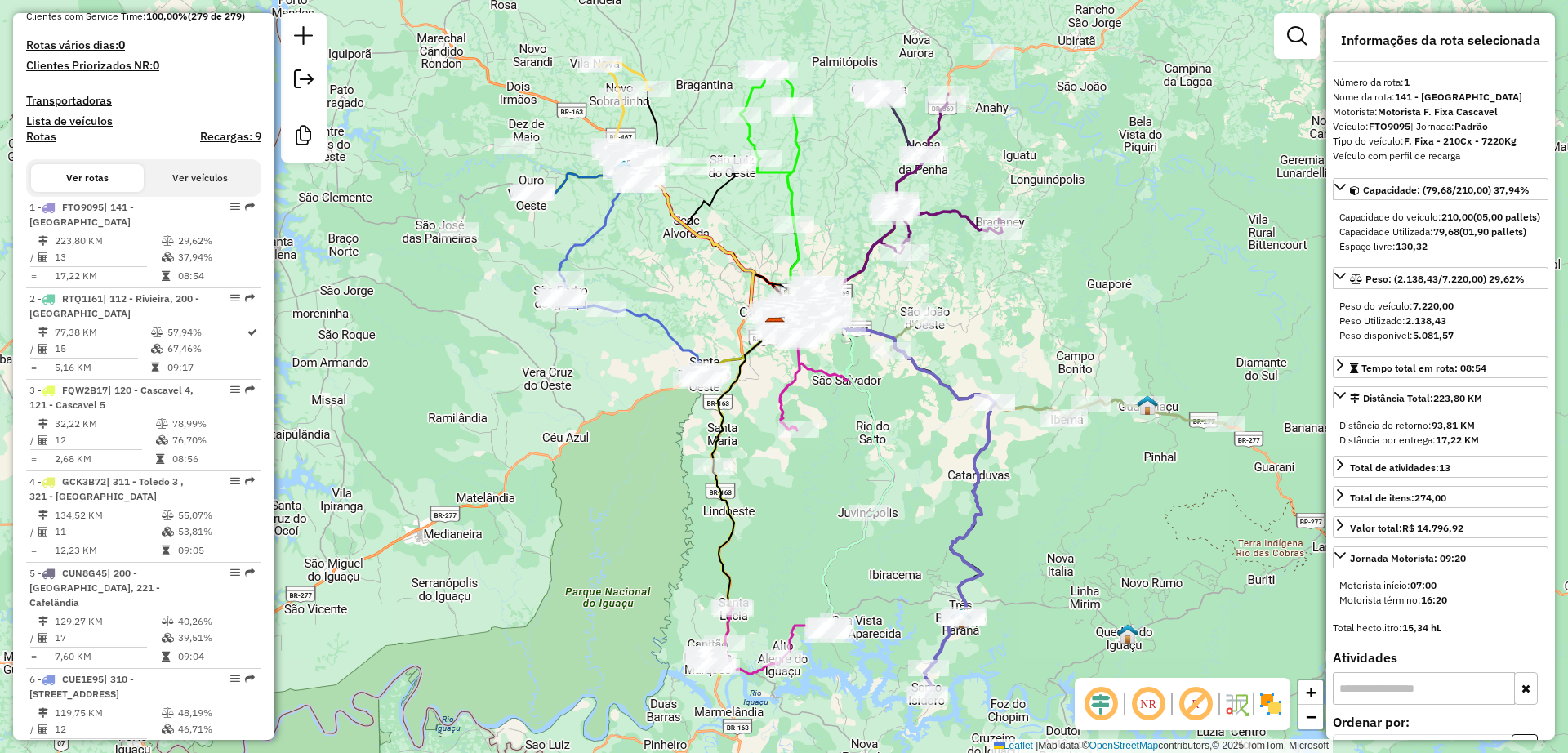
scroll to position [664, 0]
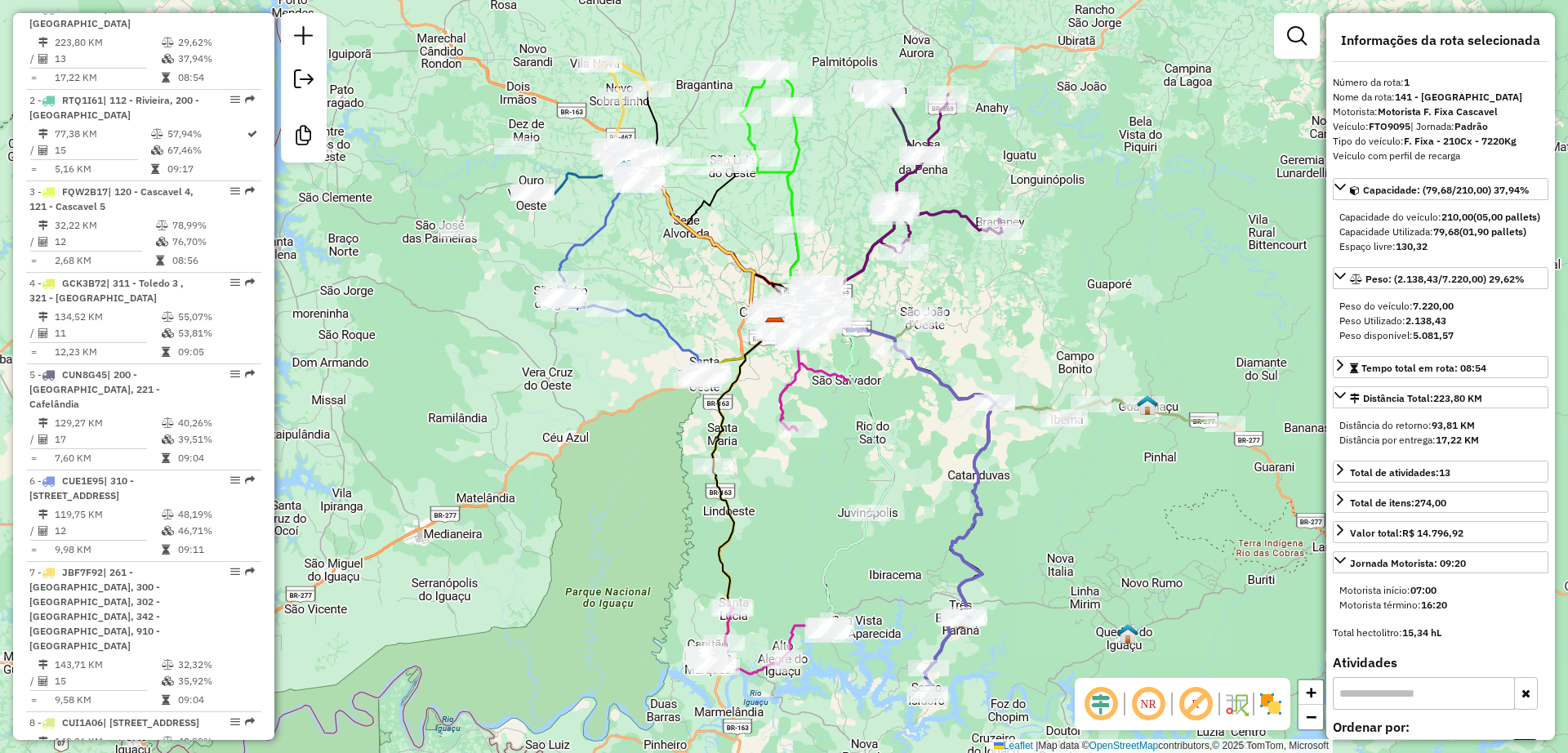
click at [1182, 413] on icon at bounding box center [1021, 366] width 409 height 118
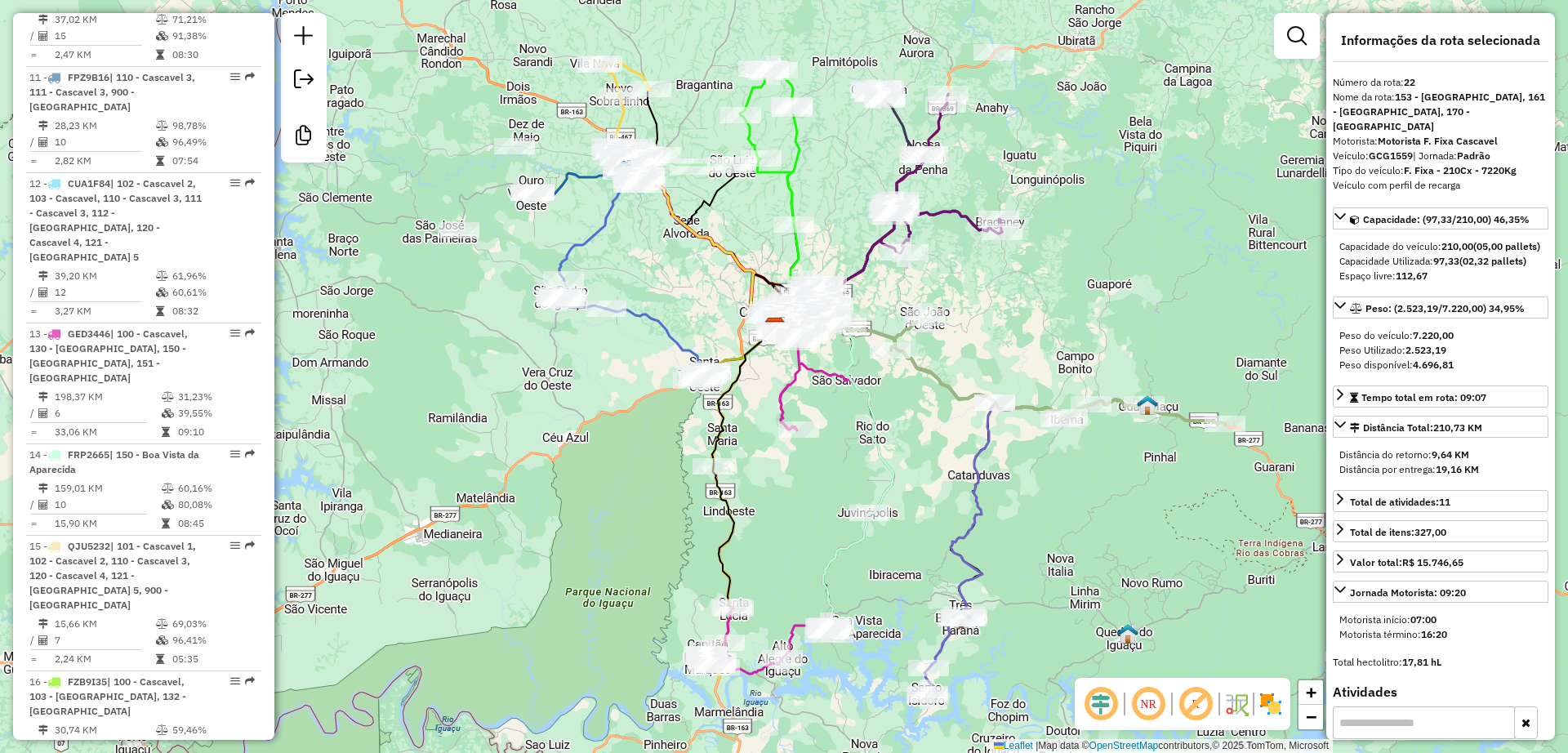
scroll to position [2442, 0]
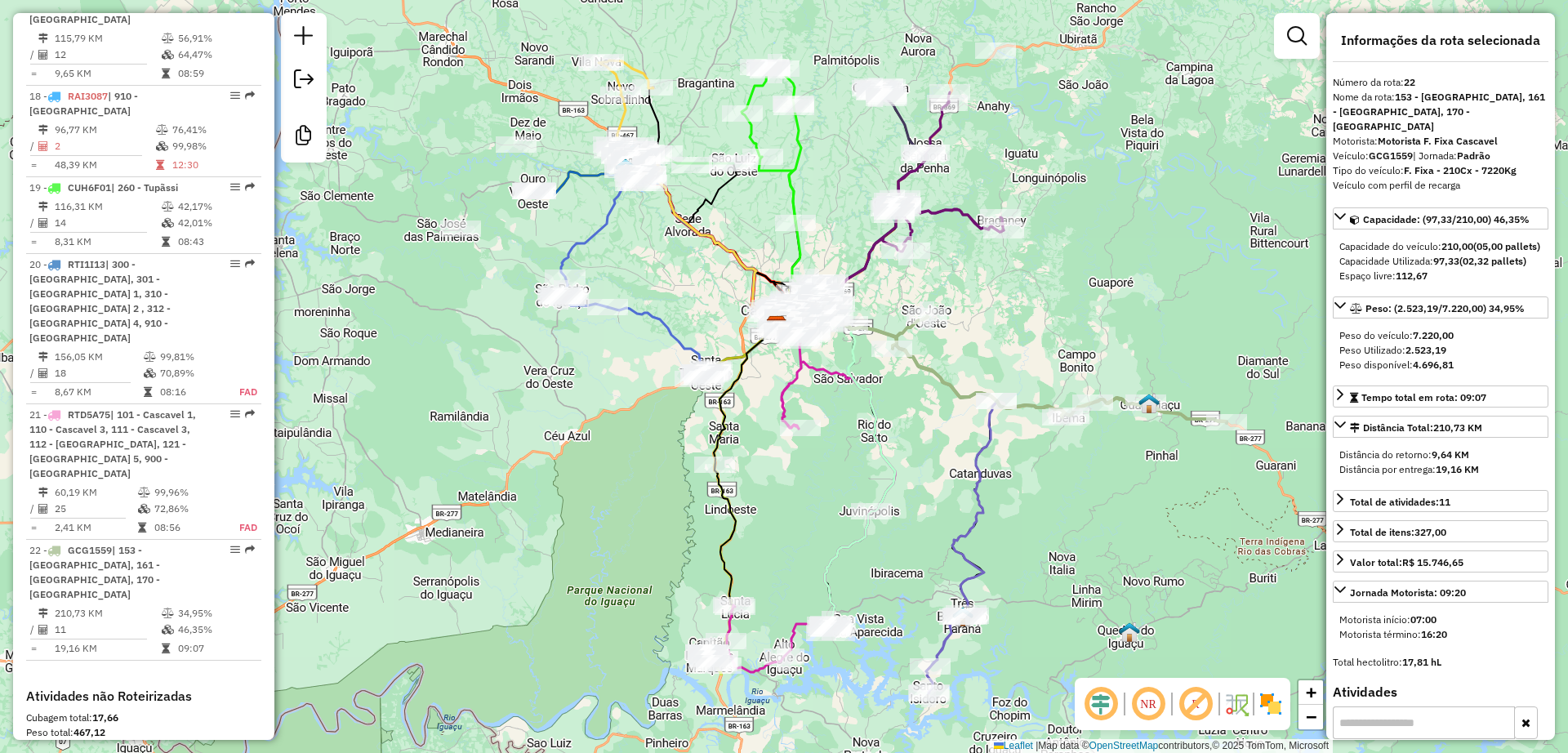
drag, startPoint x: 761, startPoint y: 574, endPoint x: 777, endPoint y: 569, distance: 16.8
click at [772, 517] on div "Janela de atendimento Grade de atendimento Capacidade Transportadoras Veículos …" at bounding box center [784, 376] width 1568 height 753
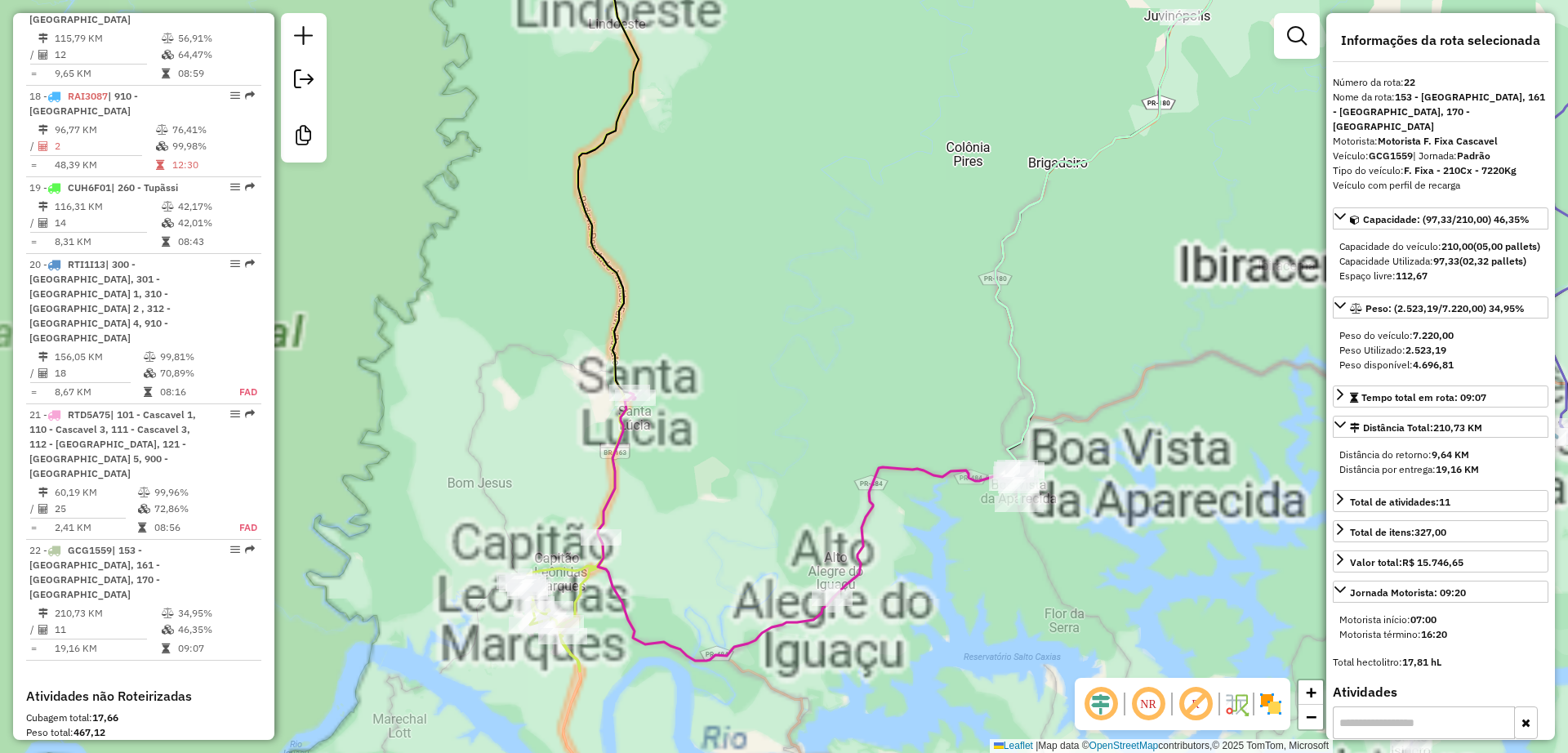
click at [865, 520] on icon at bounding box center [923, 293] width 651 height 736
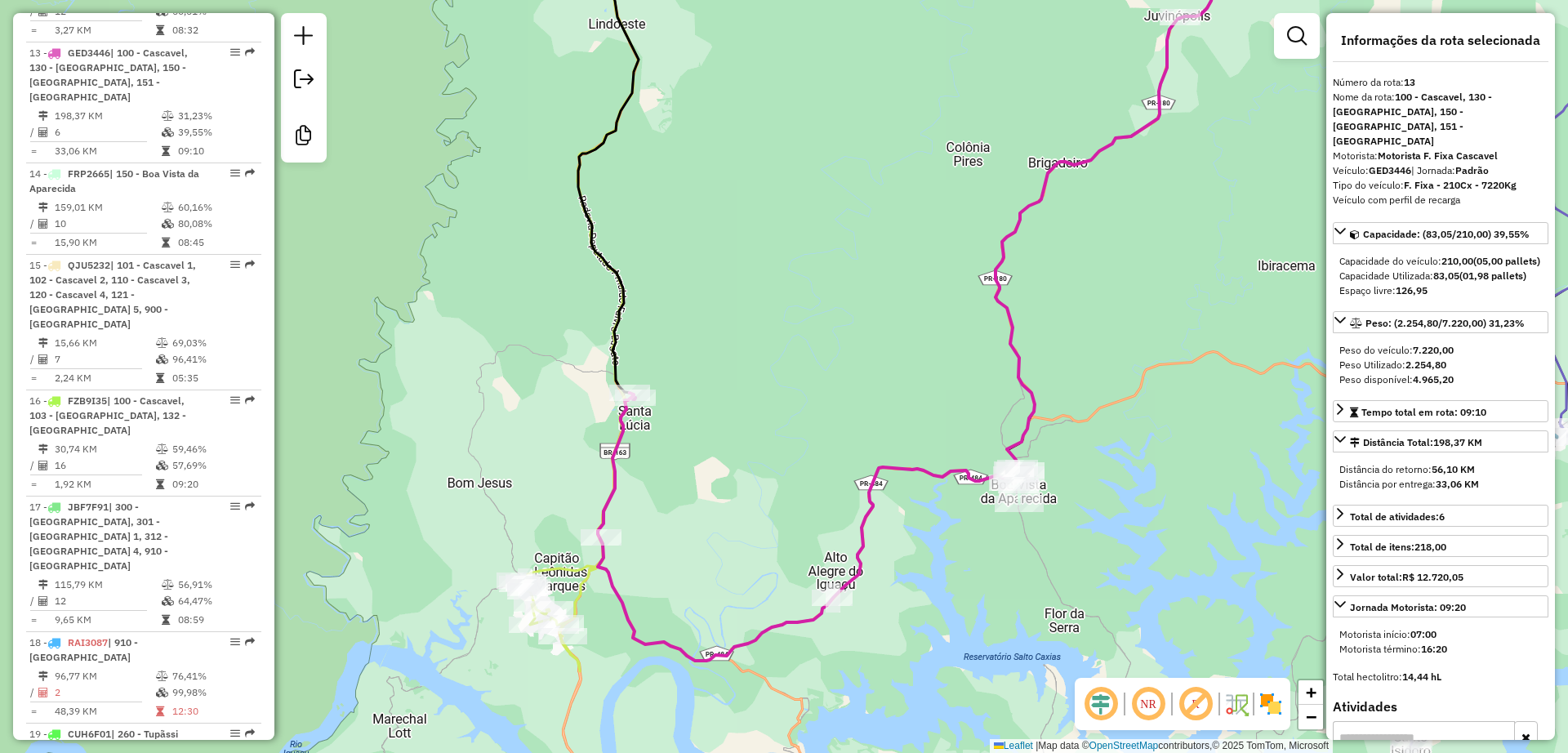
scroll to position [1866, 0]
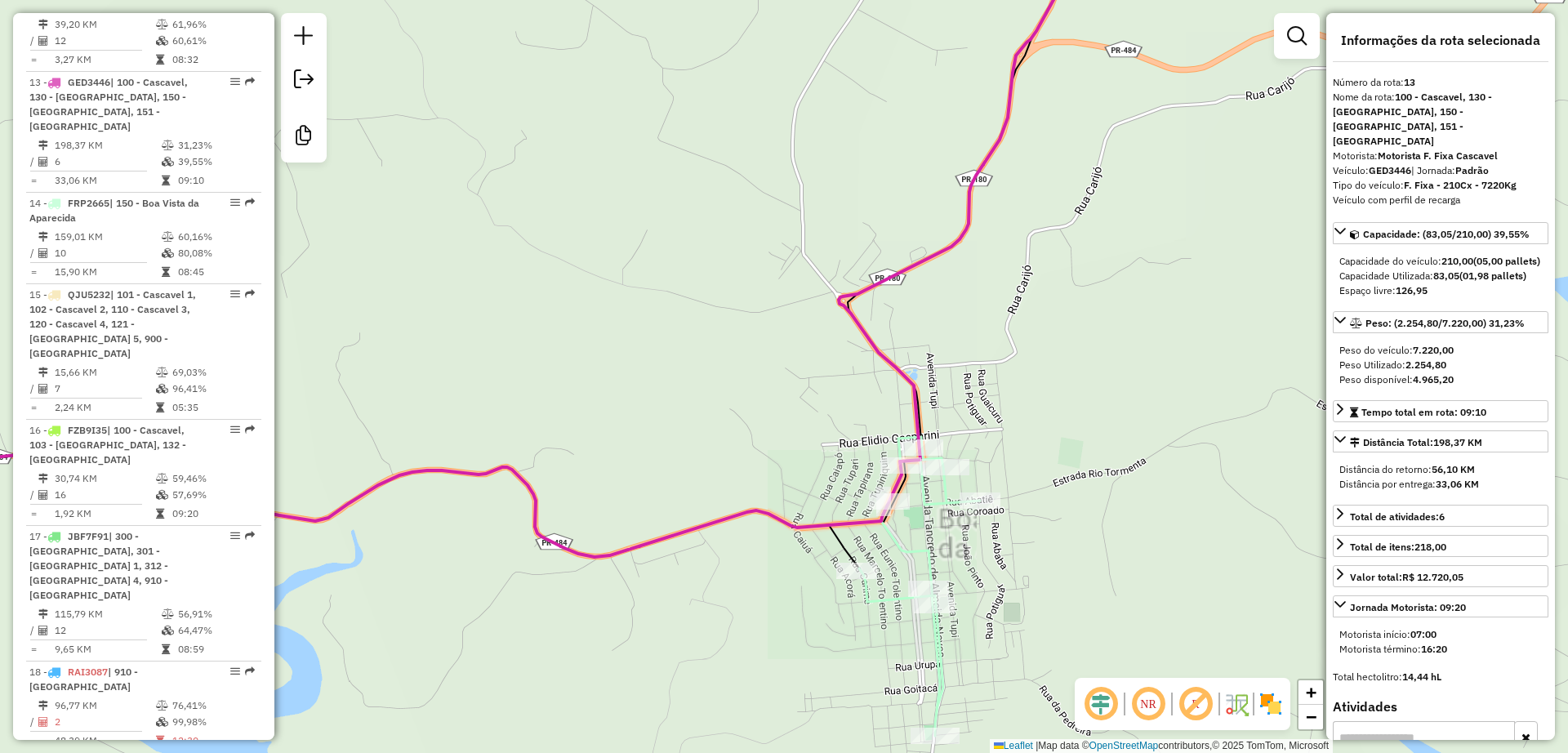
click at [917, 553] on icon at bounding box center [950, 330] width 222 height 811
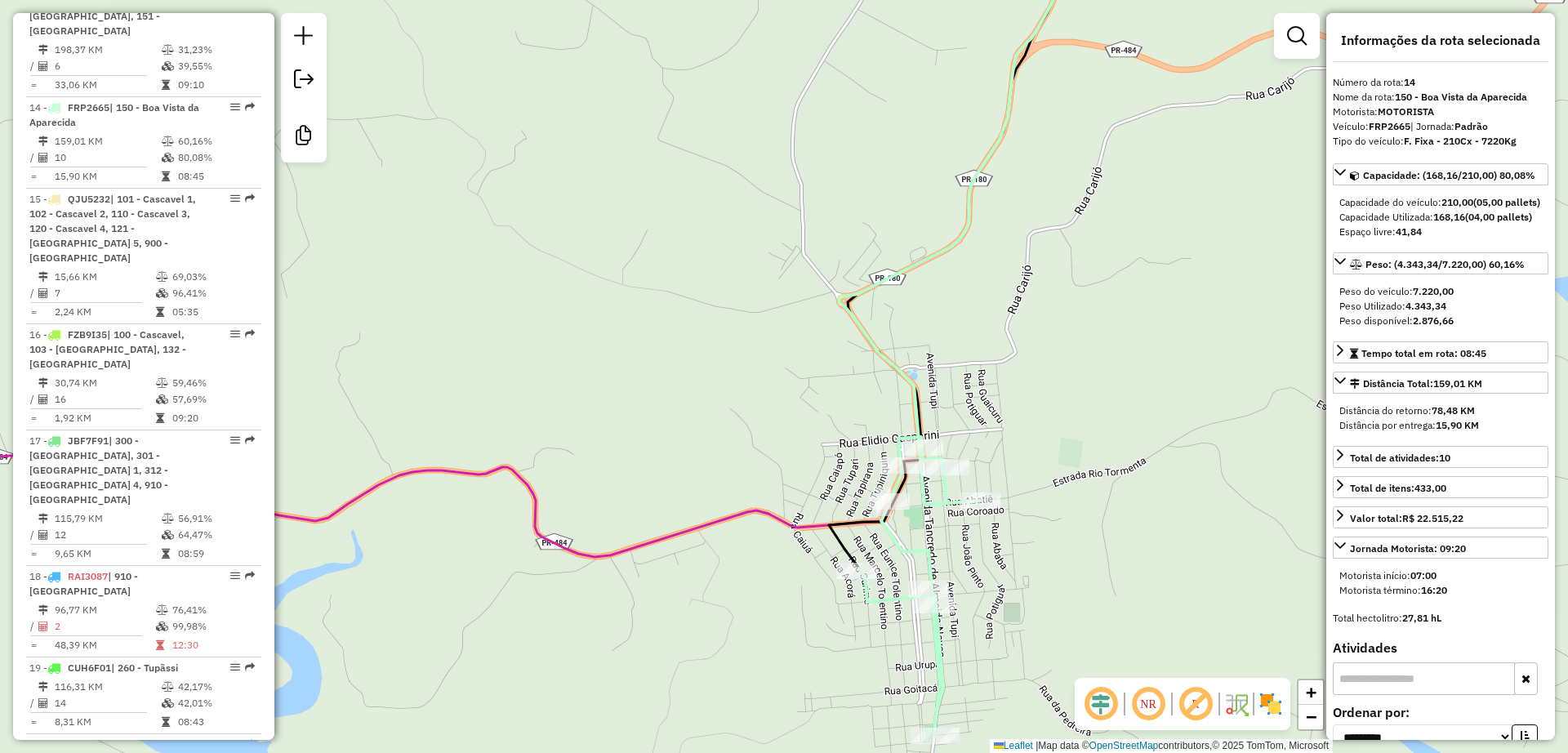
scroll to position [1971, 0]
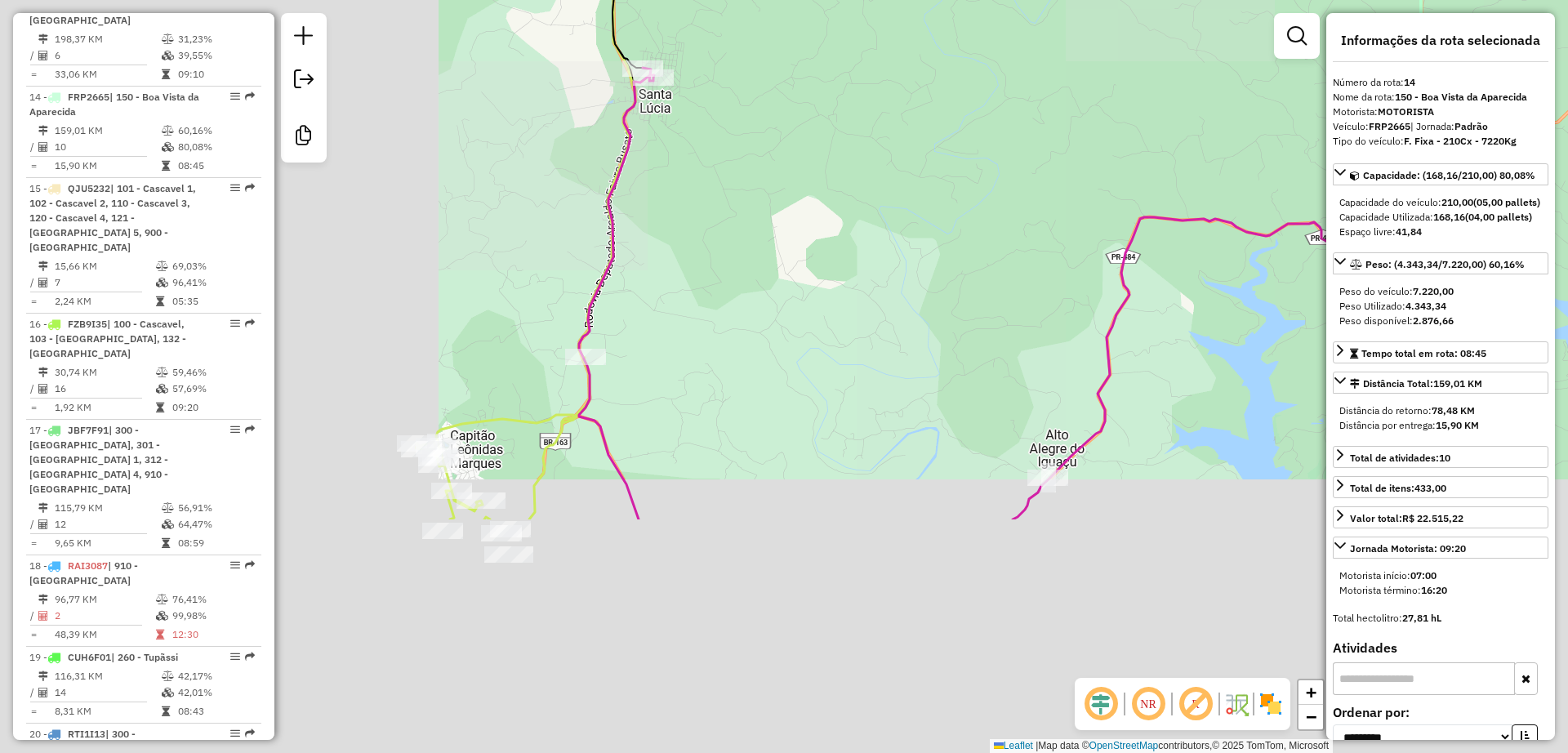
drag, startPoint x: 1194, startPoint y: 305, endPoint x: 1169, endPoint y: 320, distance: 29.2
click at [1316, 210] on div "Janela de atendimento Grade de atendimento Capacidade Transportadoras Veículos …" at bounding box center [784, 376] width 1568 height 753
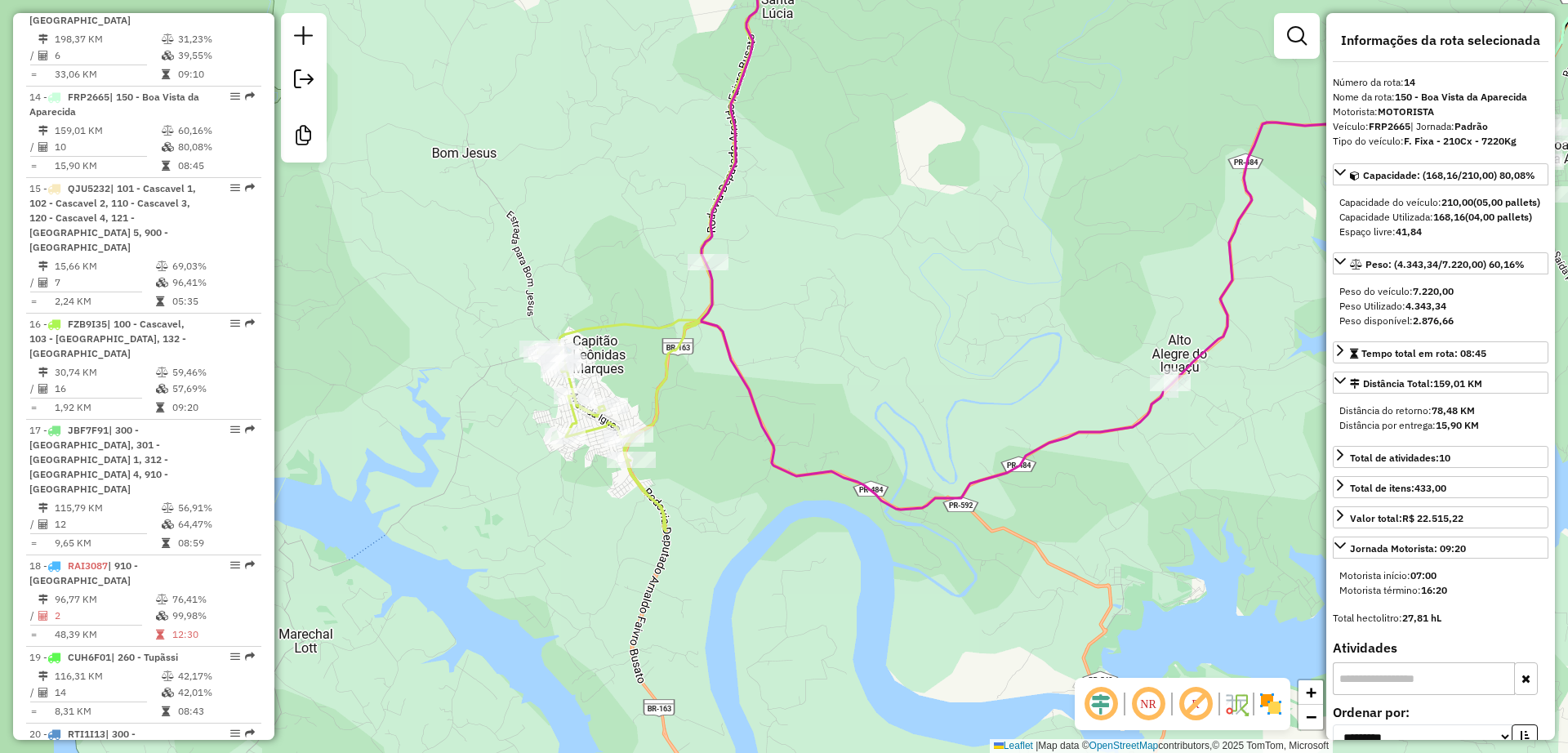
drag, startPoint x: 647, startPoint y: 381, endPoint x: 656, endPoint y: 382, distance: 9.1
click at [648, 381] on div "Janela de atendimento Grade de atendimento Capacidade Transportadoras Veículos …" at bounding box center [784, 376] width 1568 height 753
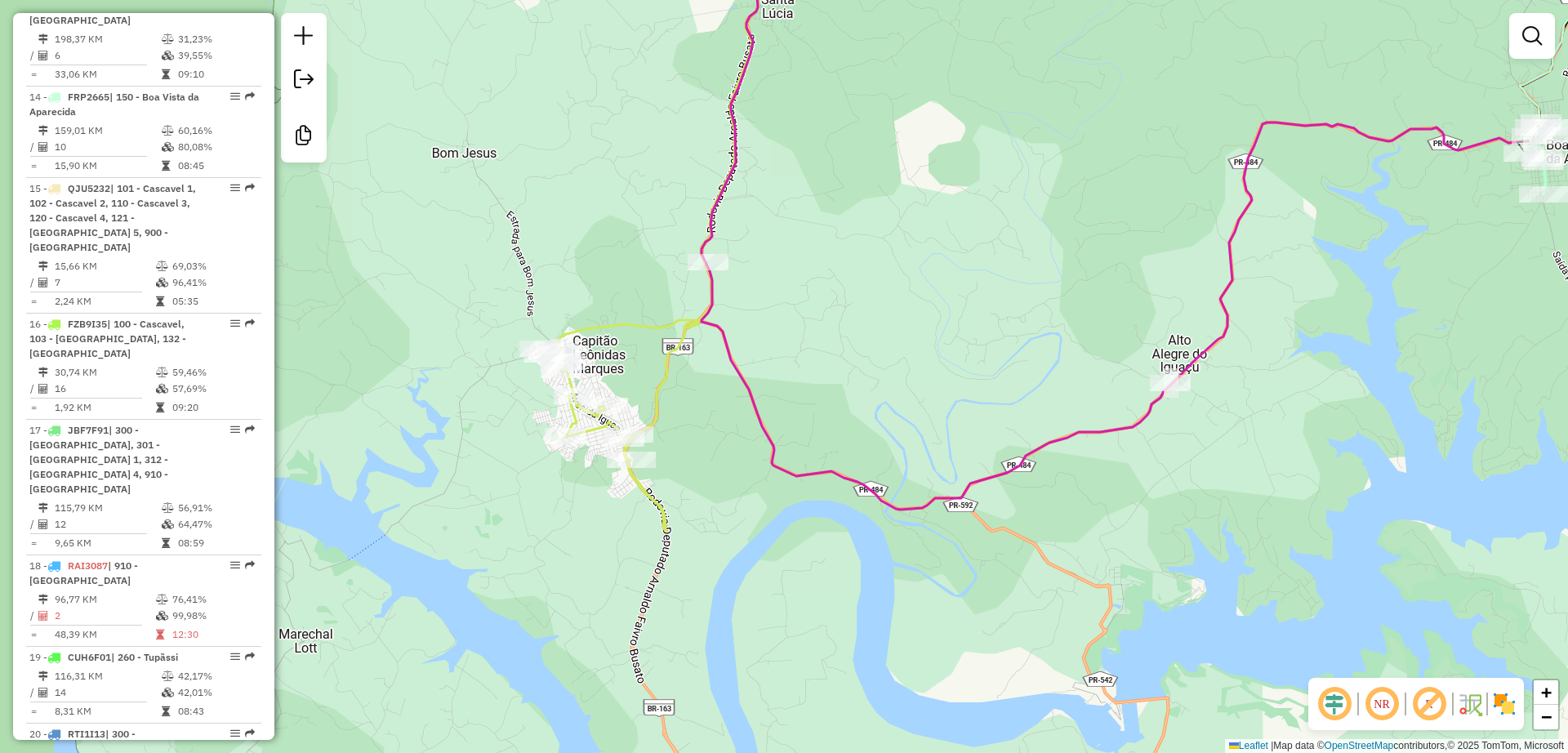
click at [662, 381] on icon at bounding box center [648, 228] width 219 height 607
select select "**********"
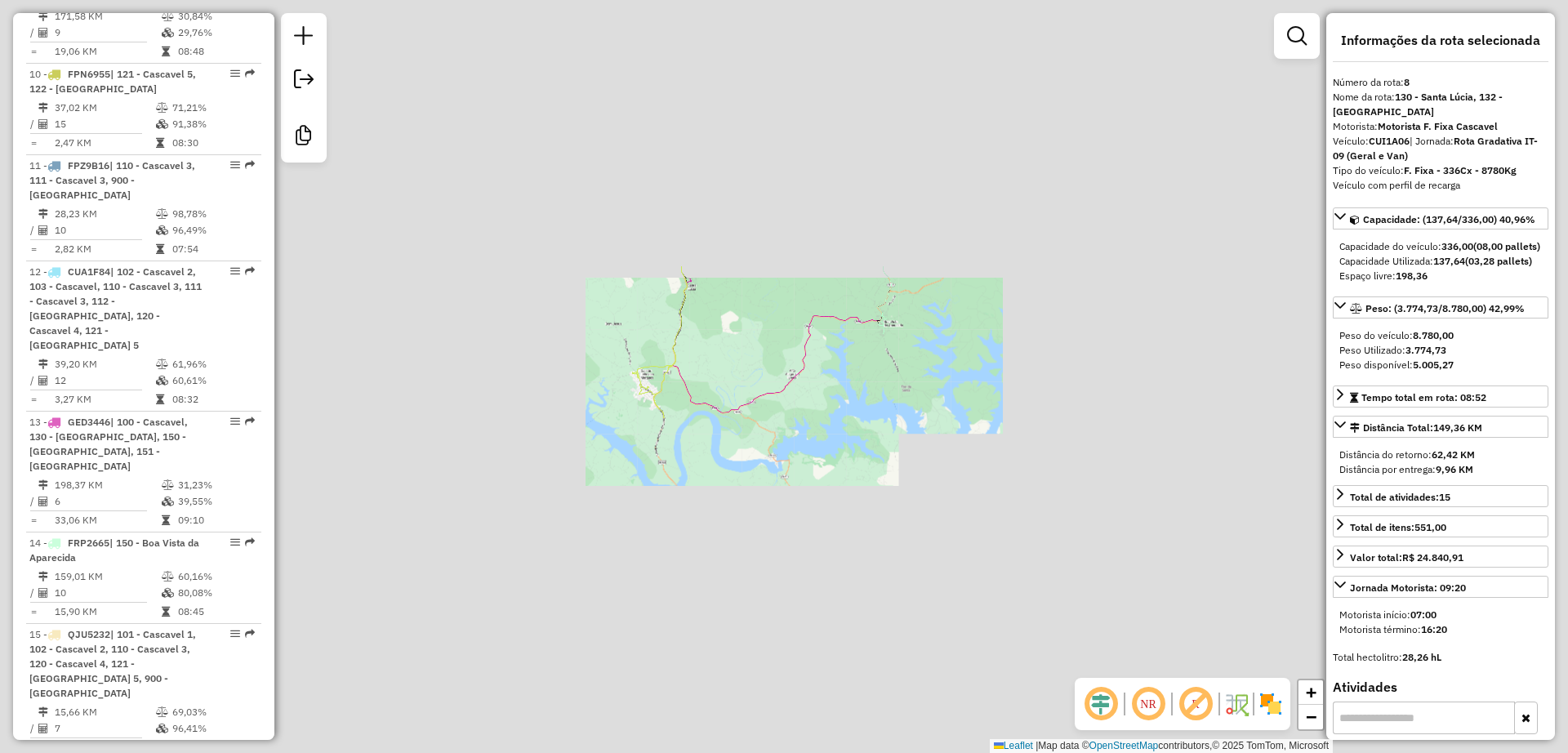
scroll to position [1334, 0]
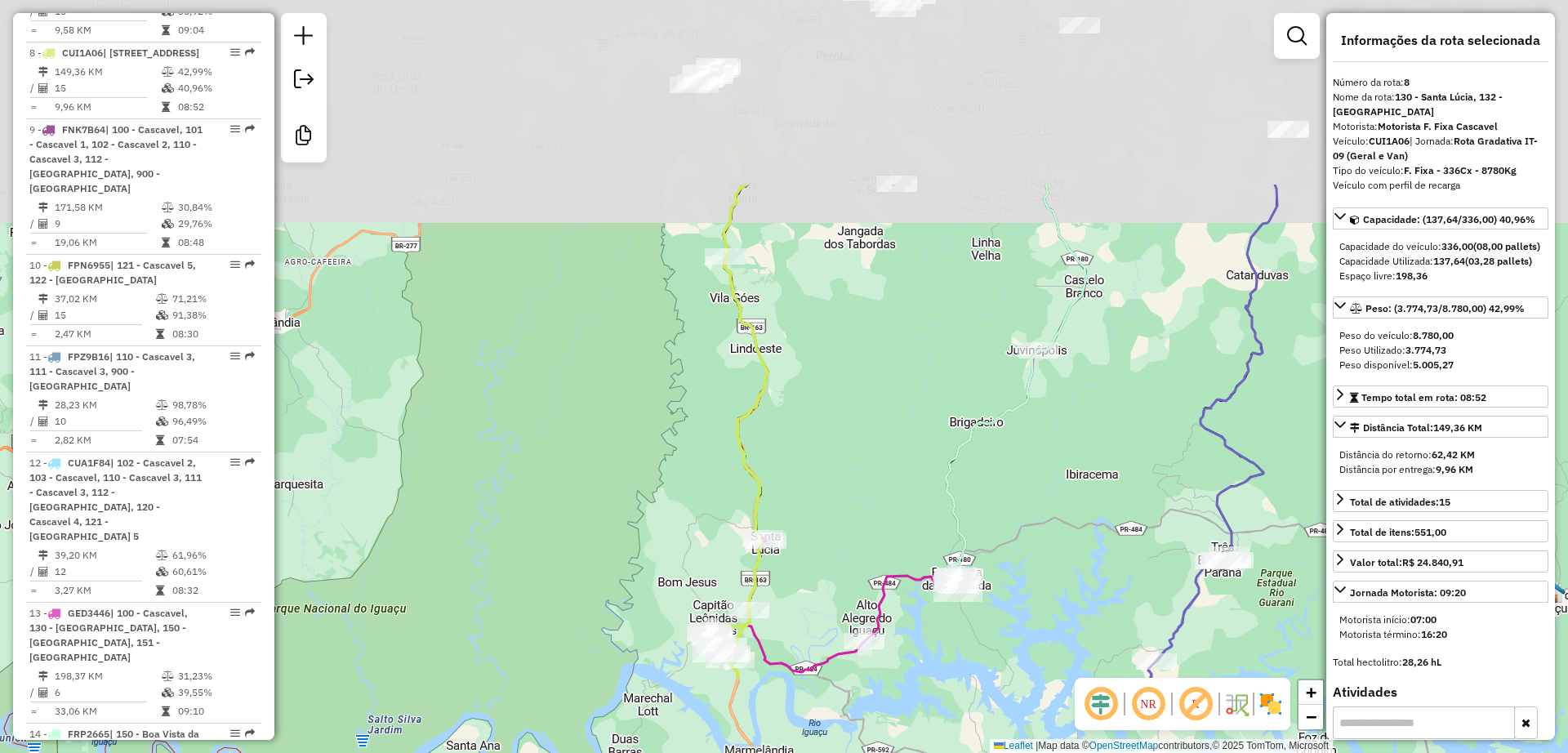
drag, startPoint x: 596, startPoint y: 132, endPoint x: 671, endPoint y: 392, distance: 270.6
click at [671, 392] on div "Janela de atendimento Grade de atendimento Capacidade Transportadoras Veículos …" at bounding box center [784, 376] width 1568 height 753
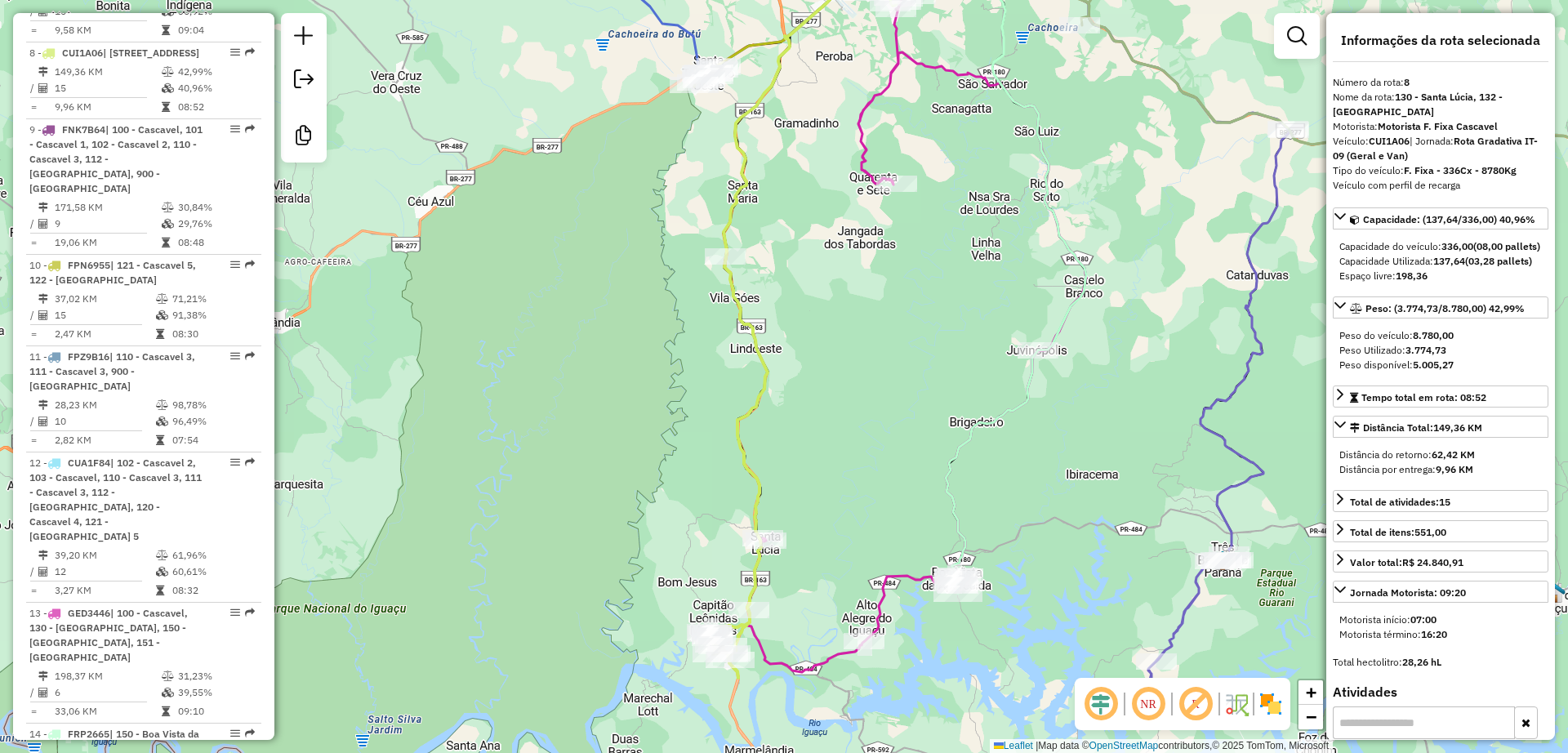
drag, startPoint x: 643, startPoint y: 291, endPoint x: 709, endPoint y: 494, distance: 213.5
click at [709, 495] on div "Janela de atendimento Grade de atendimento Capacidade Transportadoras Veículos …" at bounding box center [784, 376] width 1568 height 753
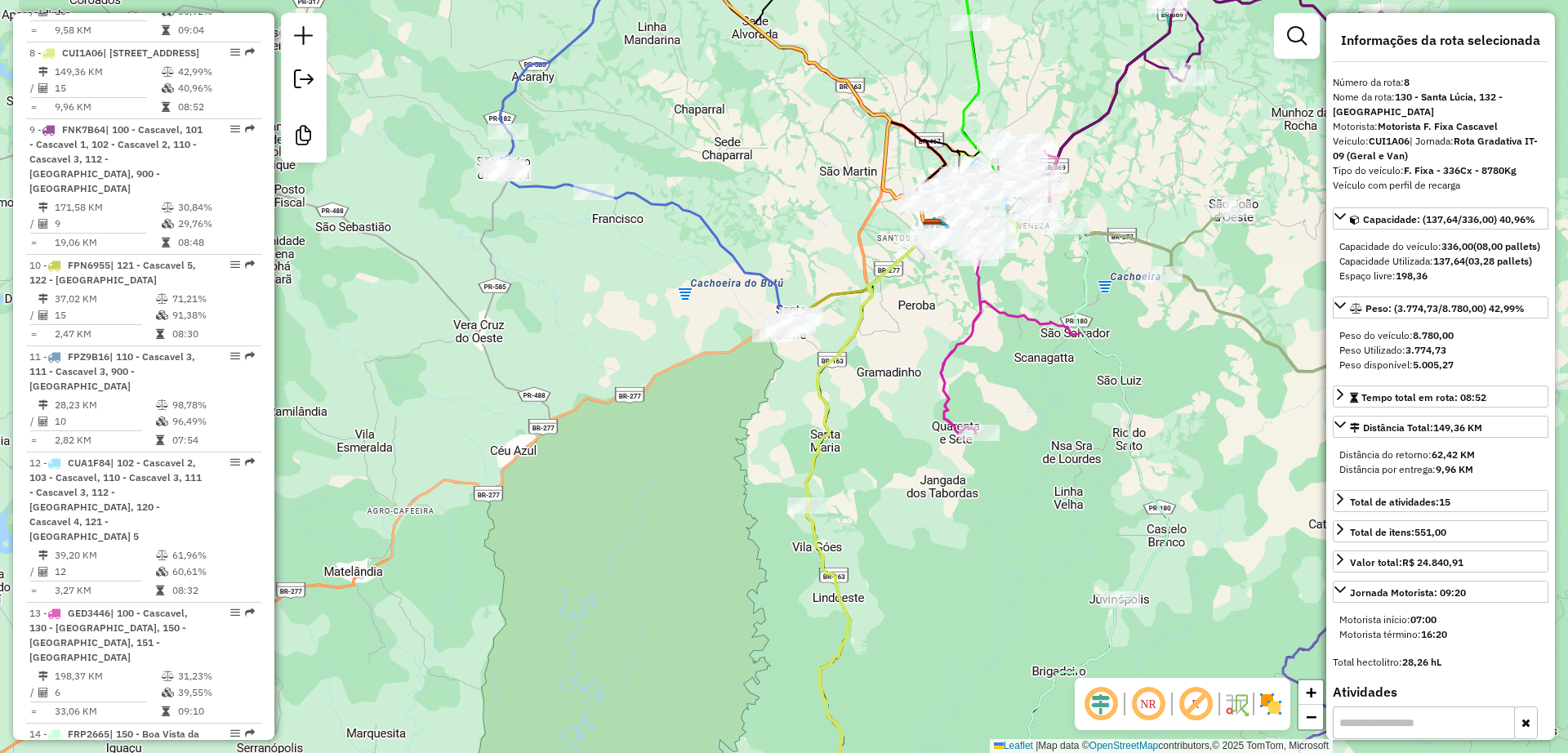
click at [734, 259] on icon at bounding box center [763, 257] width 339 height 131
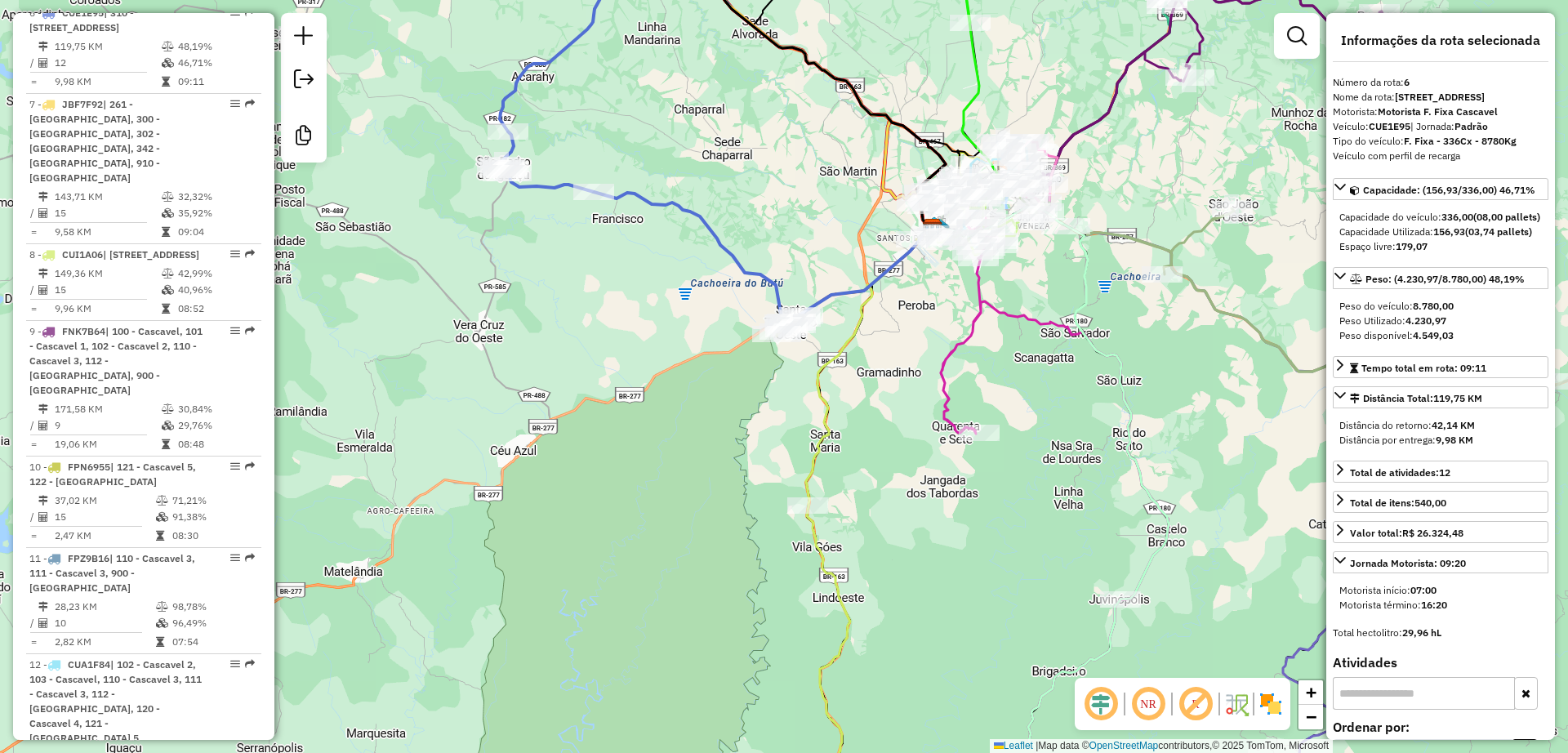
scroll to position [1122, 0]
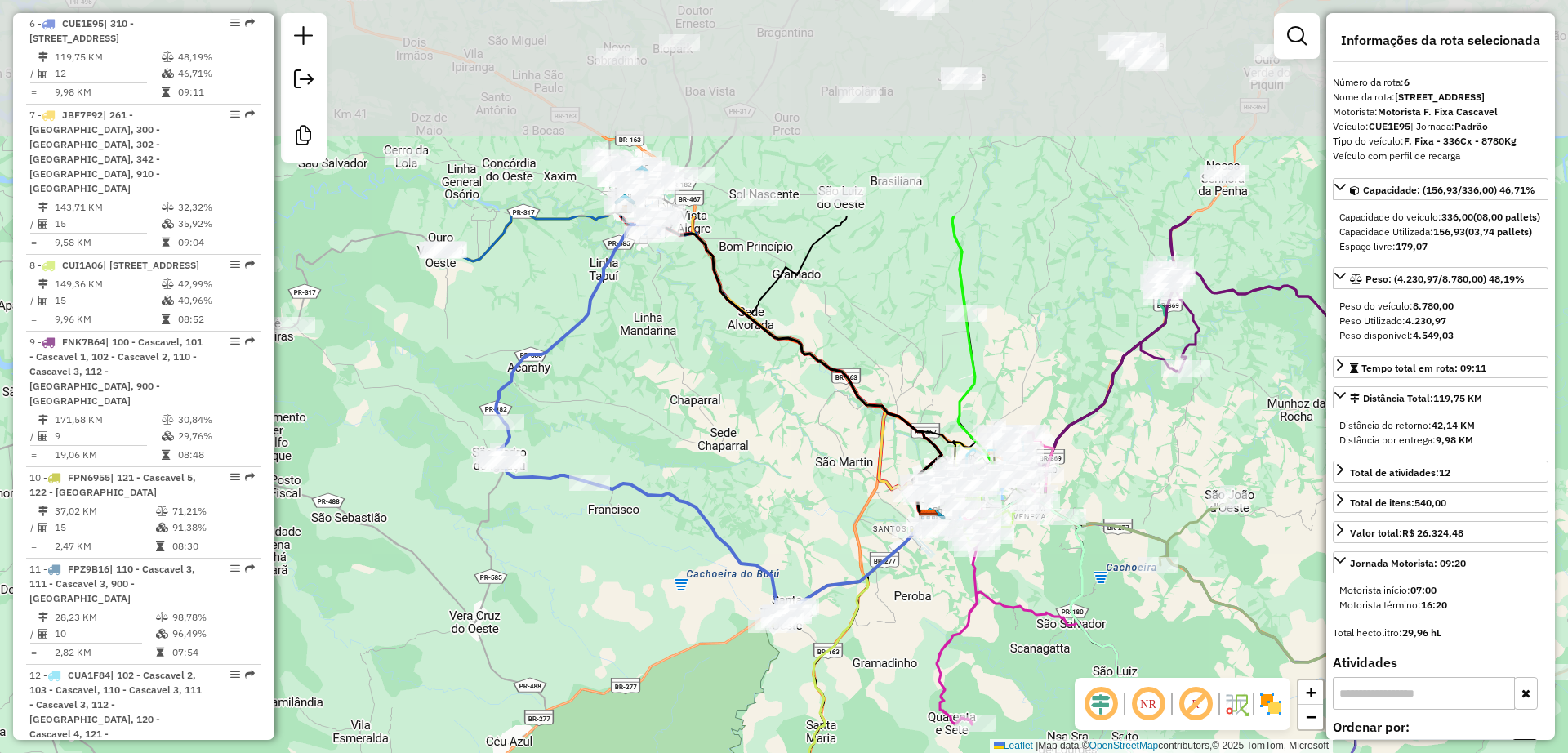
drag, startPoint x: 727, startPoint y: 137, endPoint x: 723, endPoint y: 428, distance: 291.0
click at [723, 428] on div "Janela de atendimento Grade de atendimento Capacidade Transportadoras Veículos …" at bounding box center [784, 376] width 1568 height 753
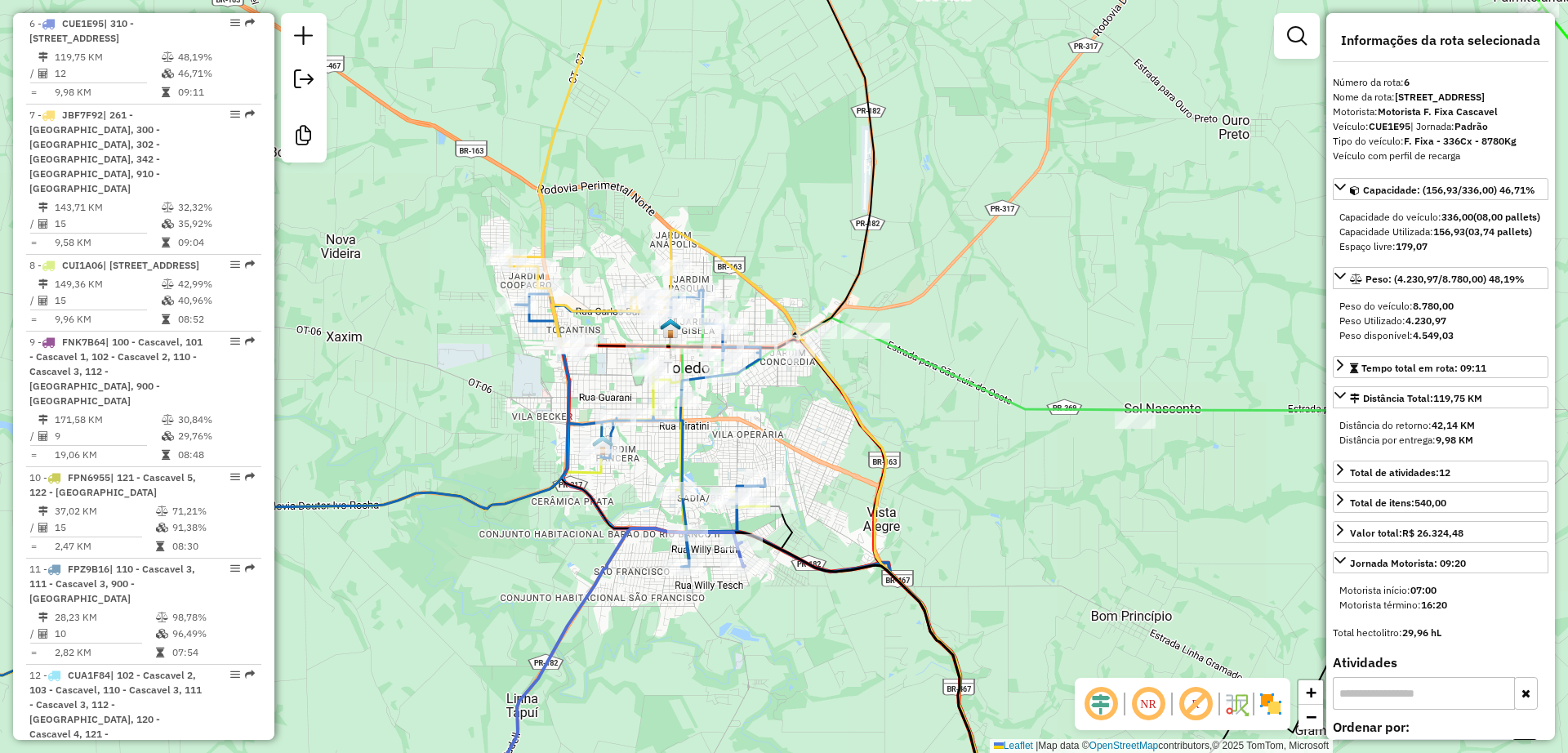
click at [542, 189] on icon at bounding box center [588, 135] width 165 height 421
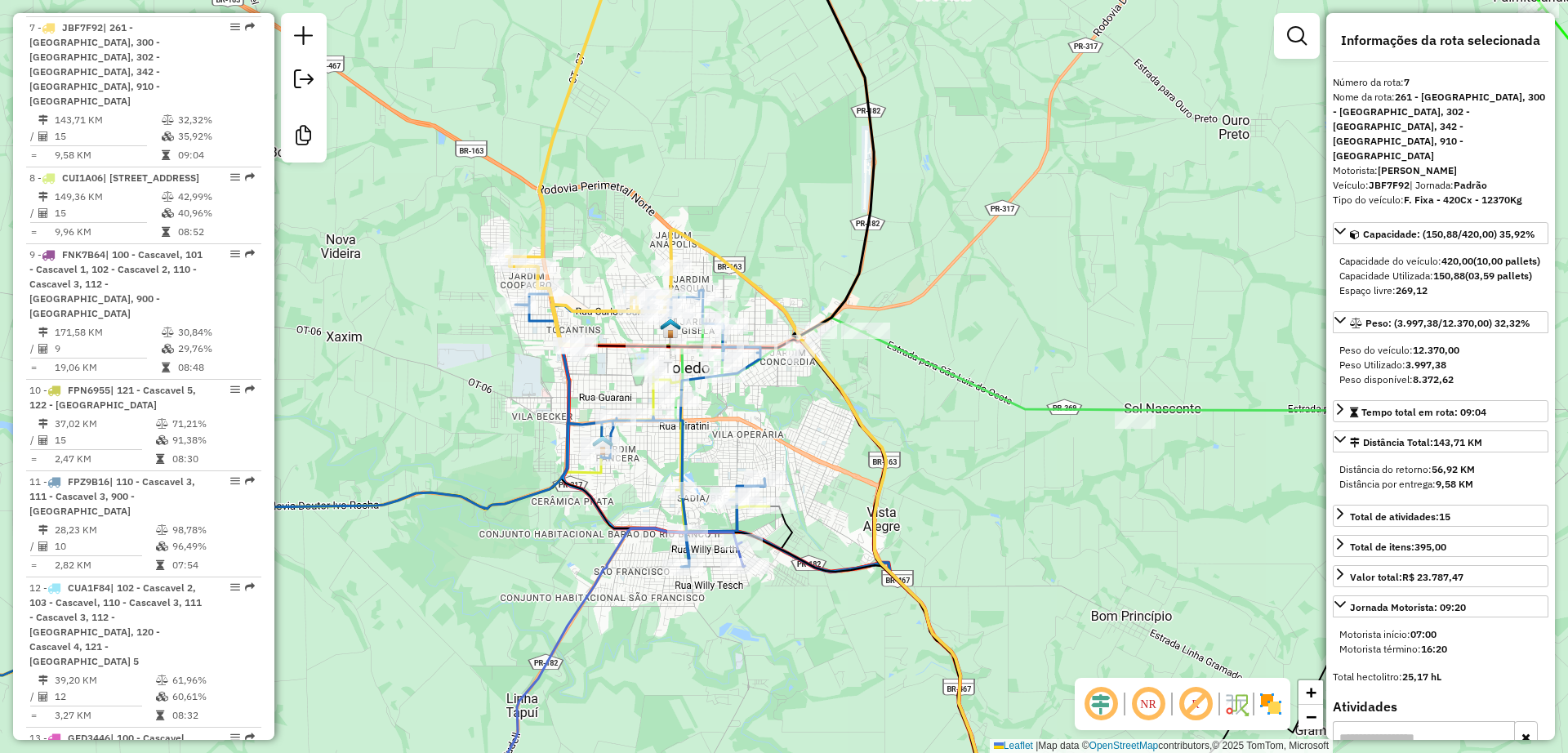
scroll to position [1213, 0]
click at [661, 456] on div "Janela de atendimento Grade de atendimento Capacidade Transportadoras Veículos …" at bounding box center [784, 376] width 1568 height 753
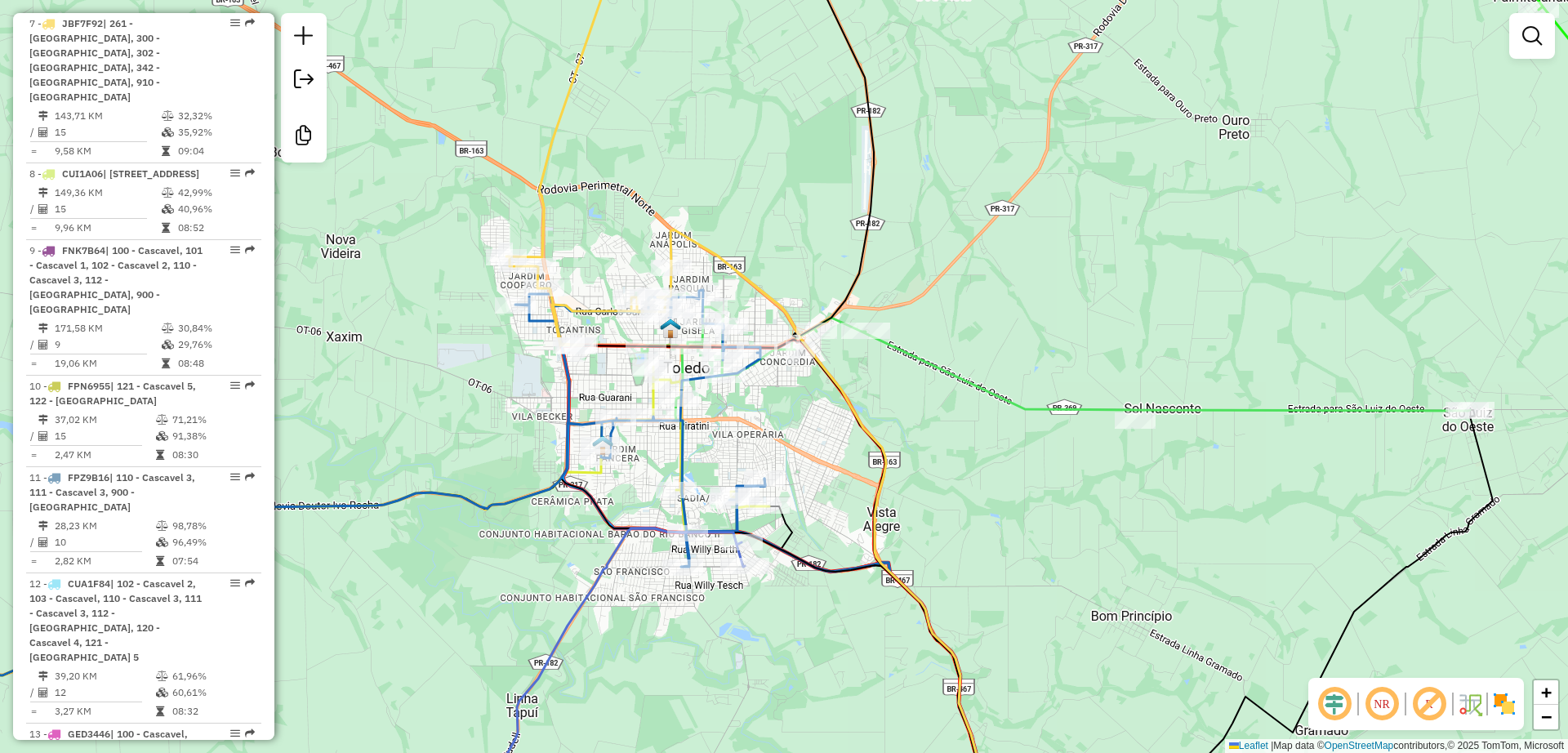
click at [679, 441] on icon at bounding box center [314, 483] width 902 height 386
select select "**********"
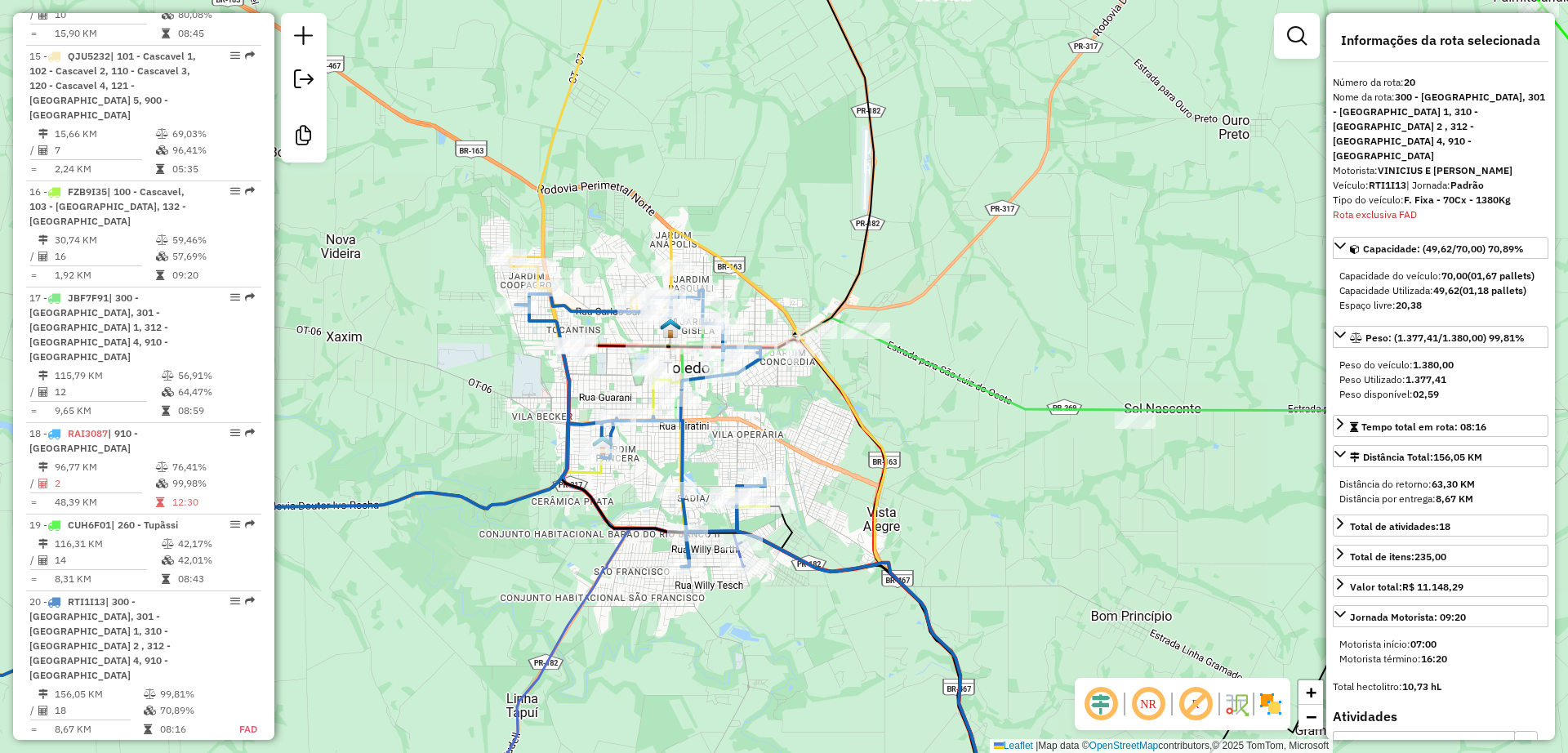
scroll to position [2442, 0]
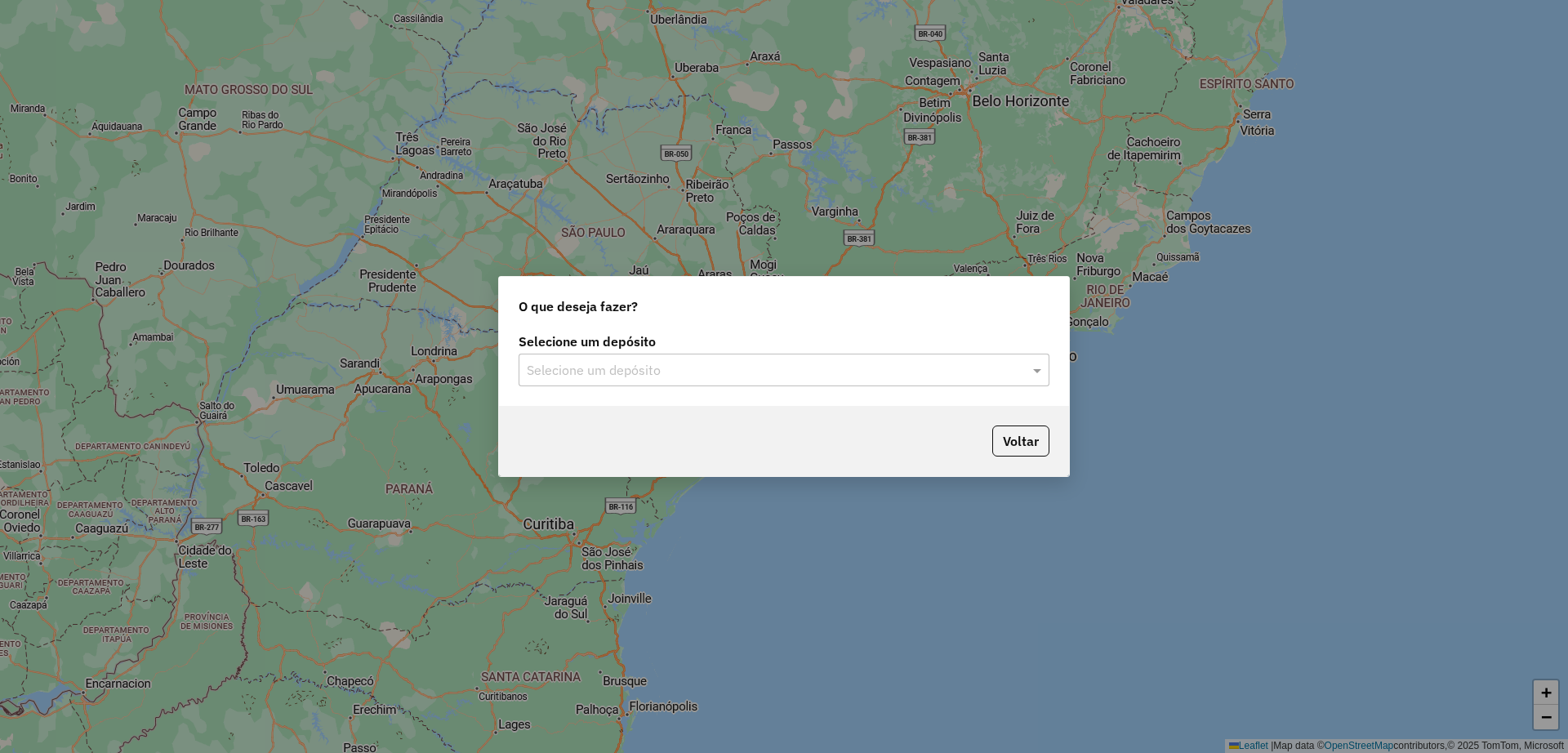
click at [781, 367] on input "text" at bounding box center [767, 370] width 482 height 20
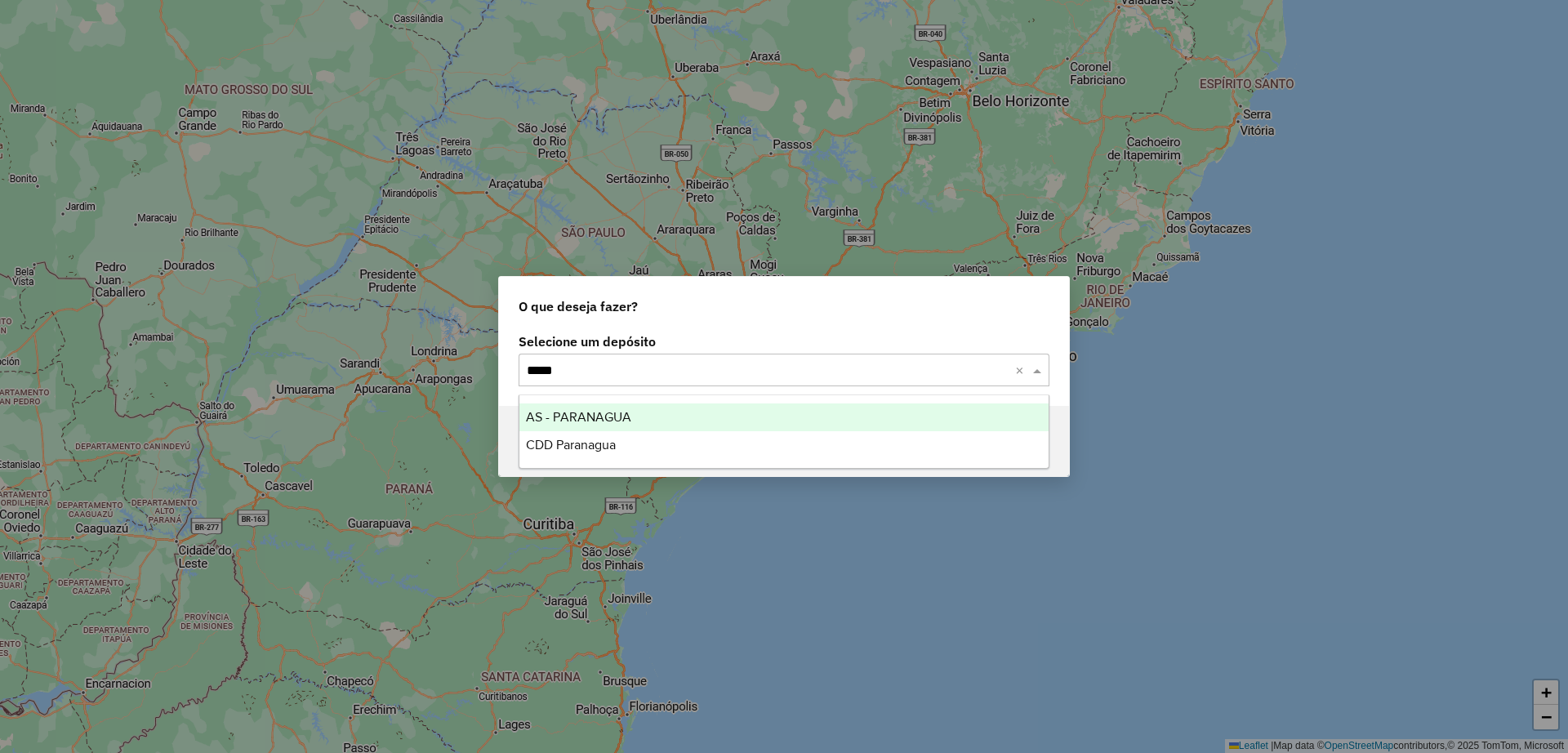
type input "******"
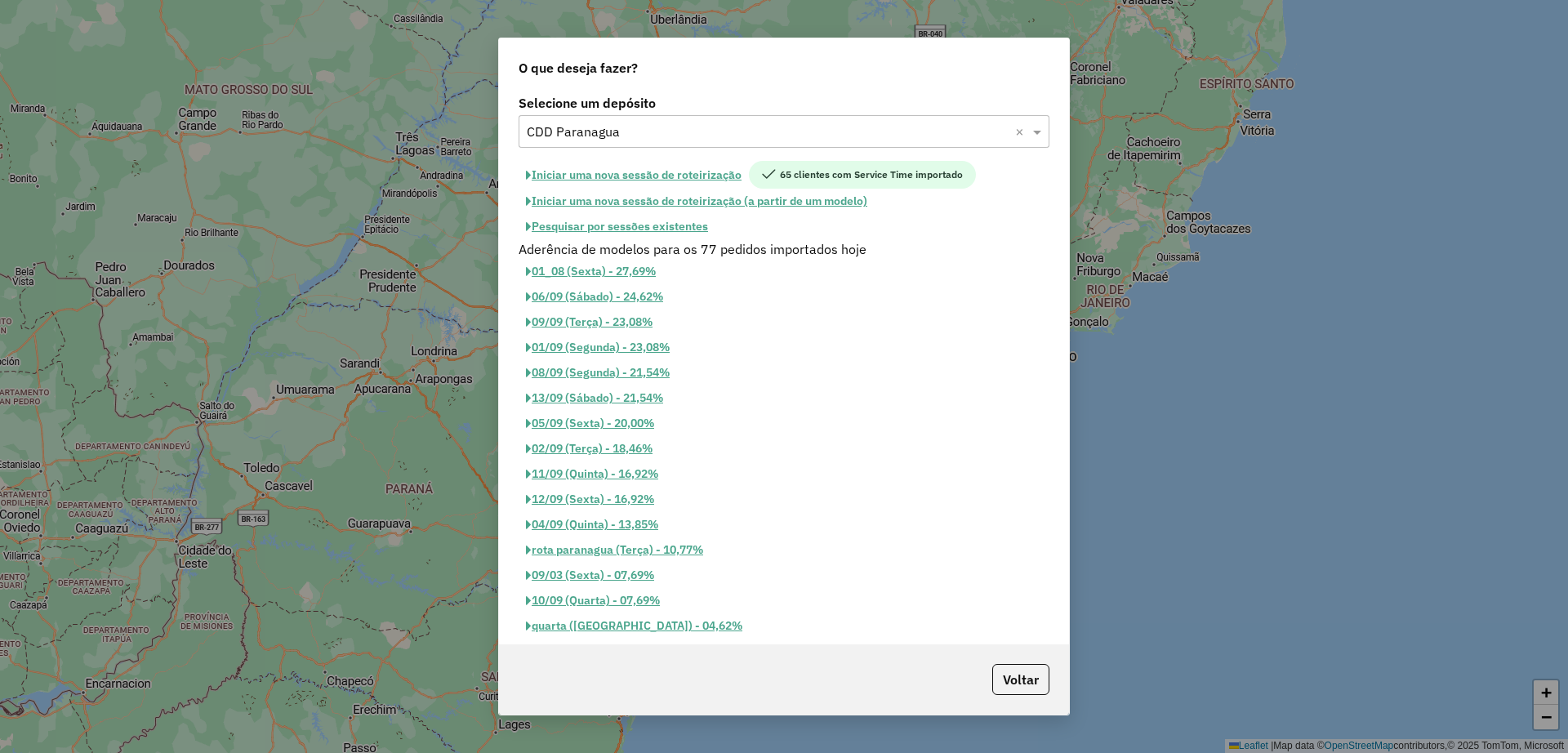
click at [677, 231] on button "Pesquisar por sessões existentes" at bounding box center [617, 227] width 197 height 25
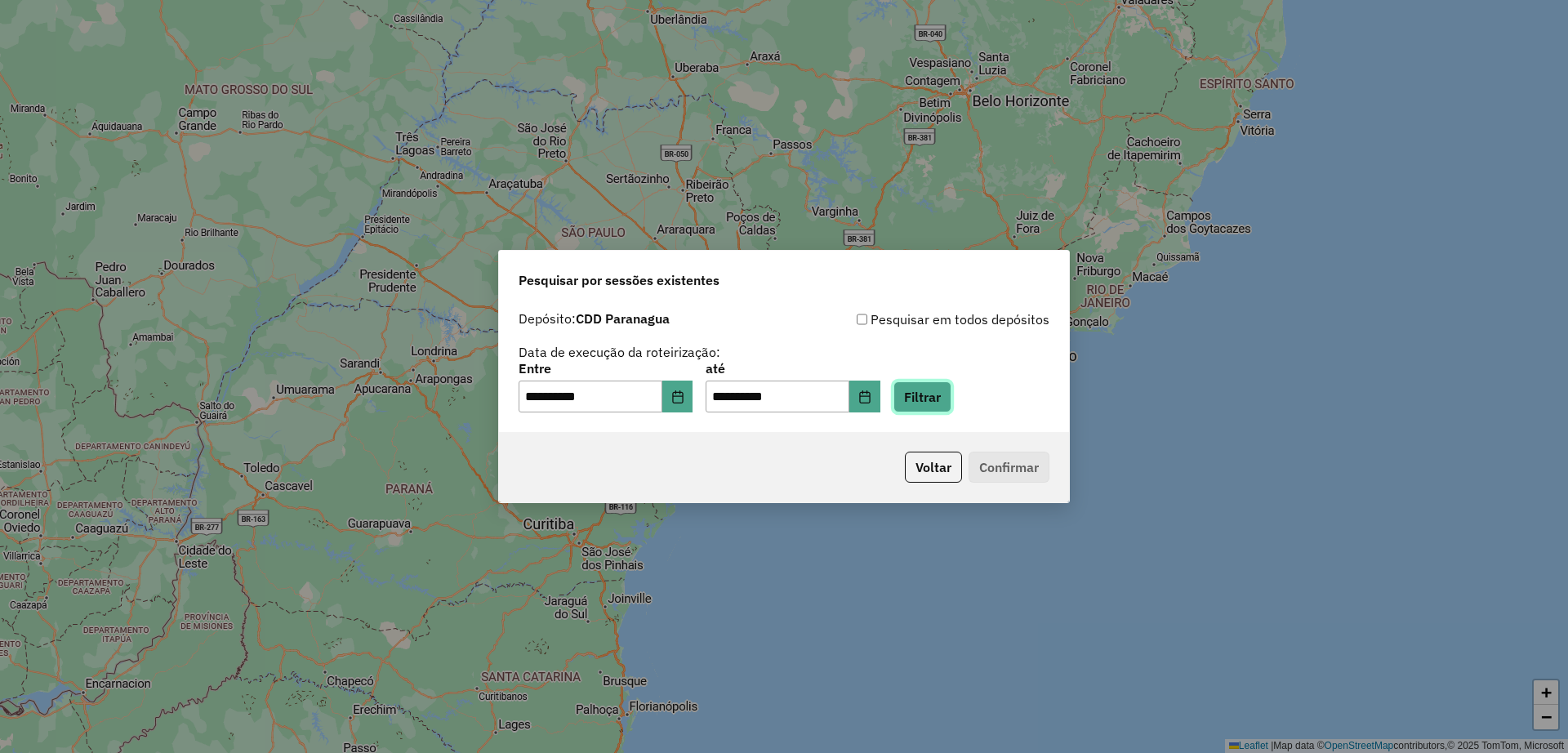
click at [933, 404] on button "Filtrar" at bounding box center [923, 397] width 58 height 31
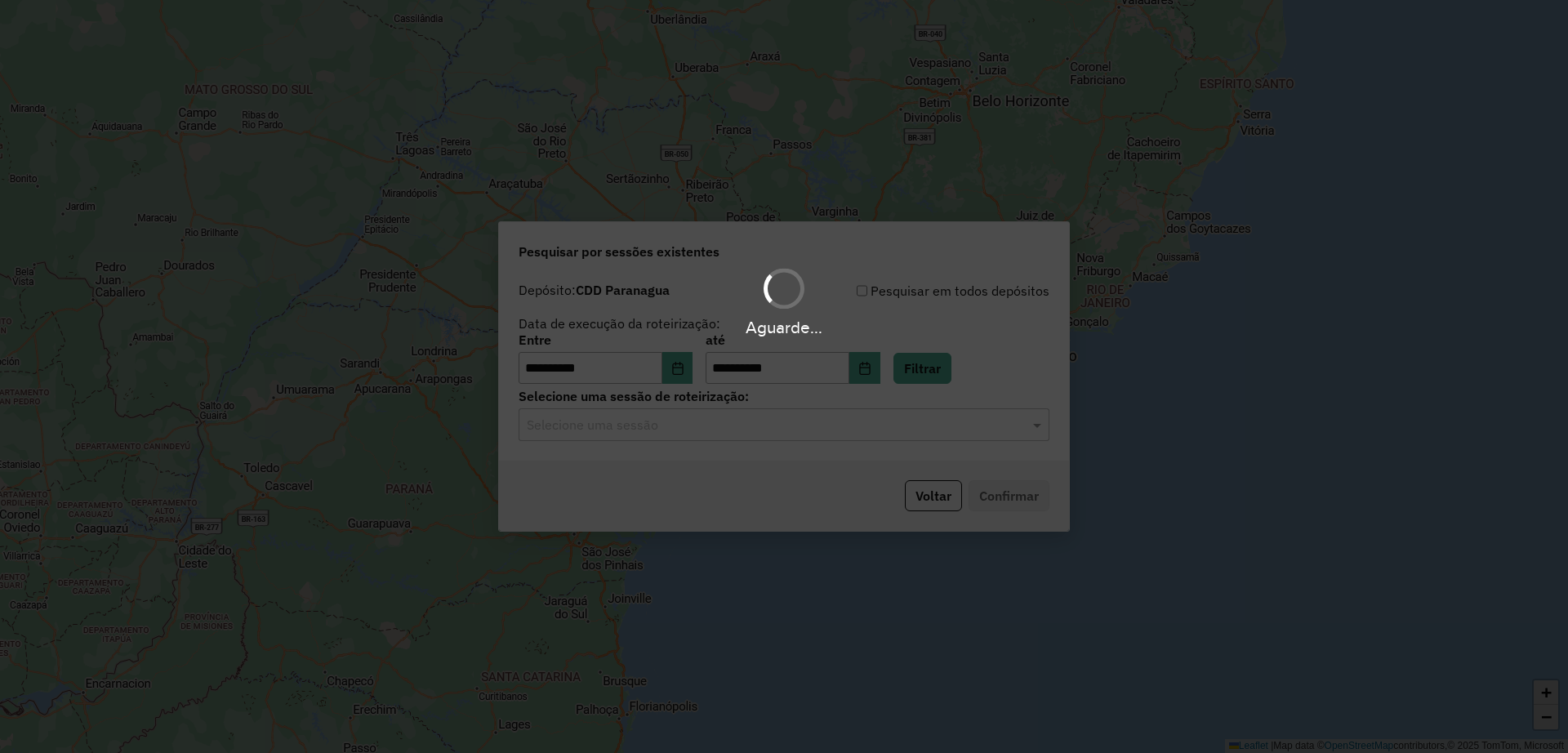
click at [720, 424] on input "text" at bounding box center [767, 425] width 482 height 20
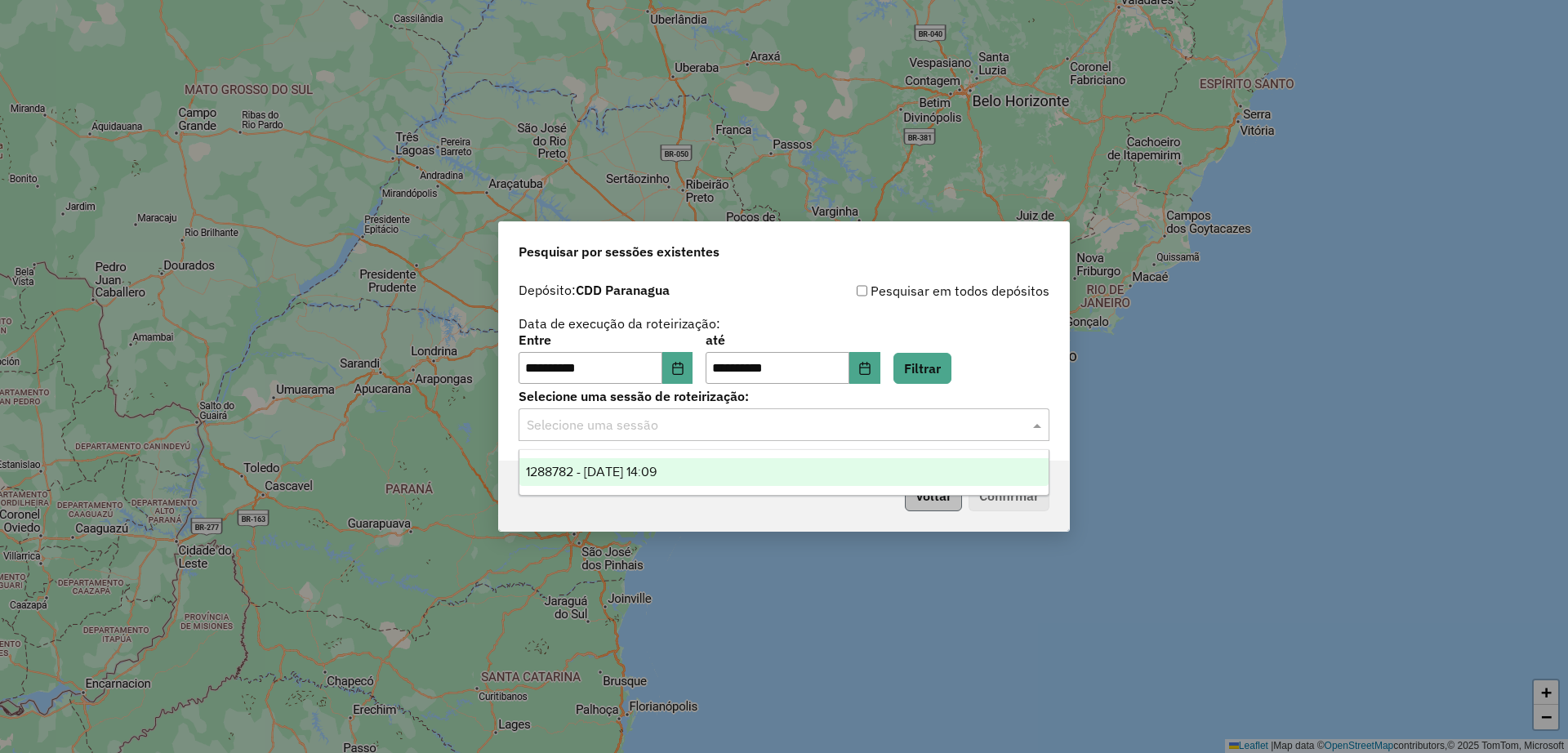
drag, startPoint x: 721, startPoint y: 465, endPoint x: 959, endPoint y: 492, distance: 239.5
click at [722, 465] on div "1288782 - 06/10/2025 14:09" at bounding box center [784, 472] width 530 height 28
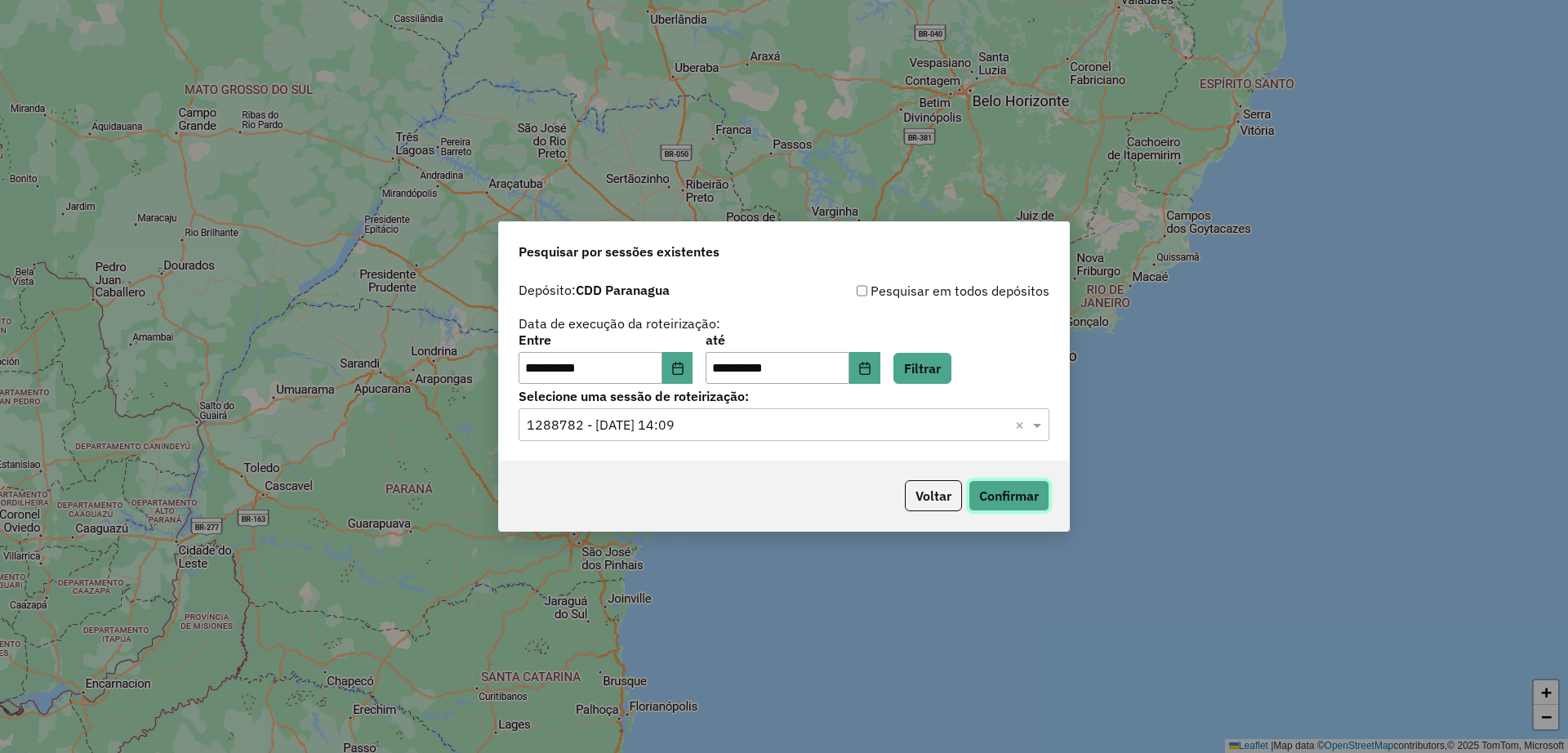
click at [989, 491] on button "Confirmar" at bounding box center [1009, 496] width 81 height 31
click at [862, 423] on input "text" at bounding box center [767, 425] width 482 height 20
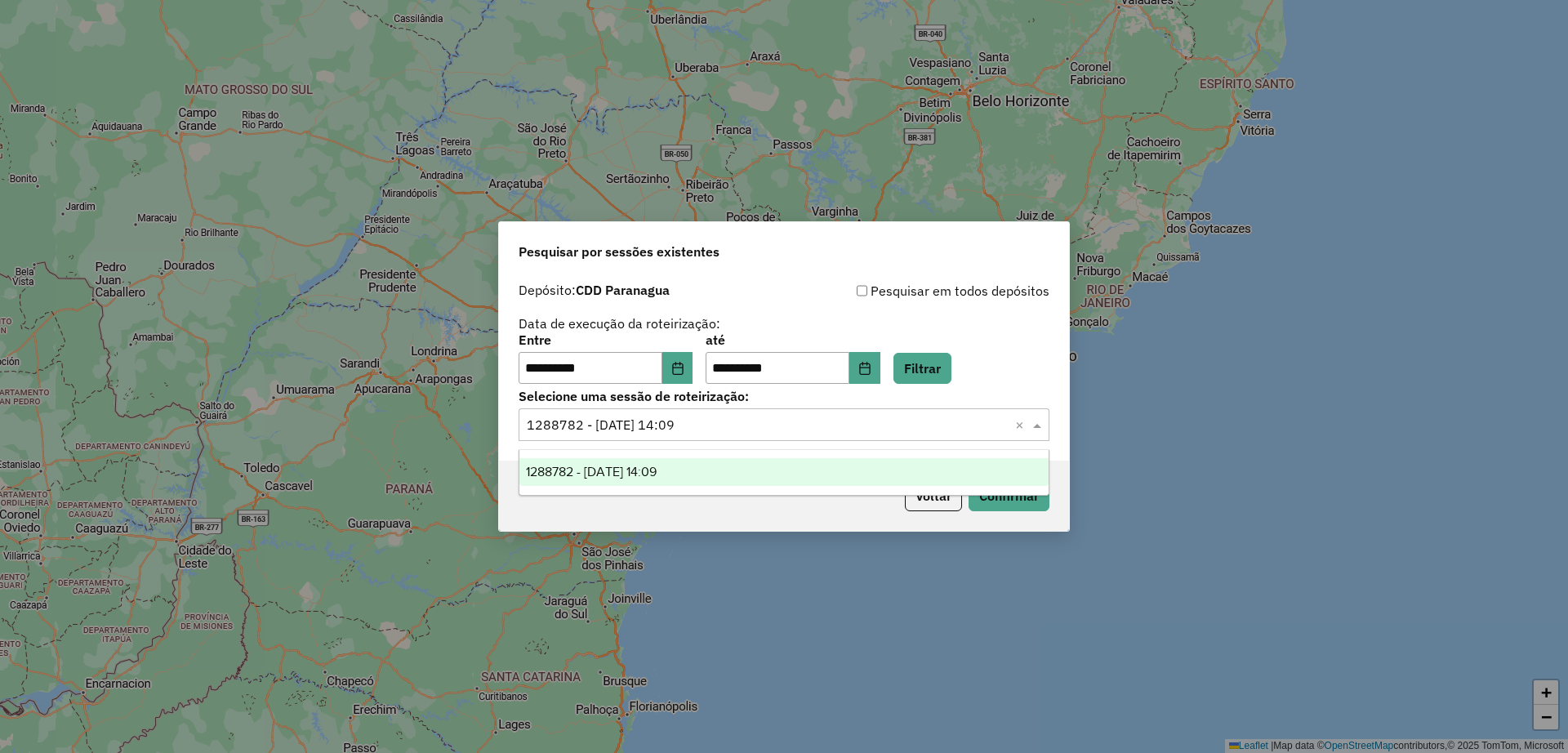
click at [754, 474] on div "1288782 - 06/10/2025 14:09" at bounding box center [784, 472] width 530 height 28
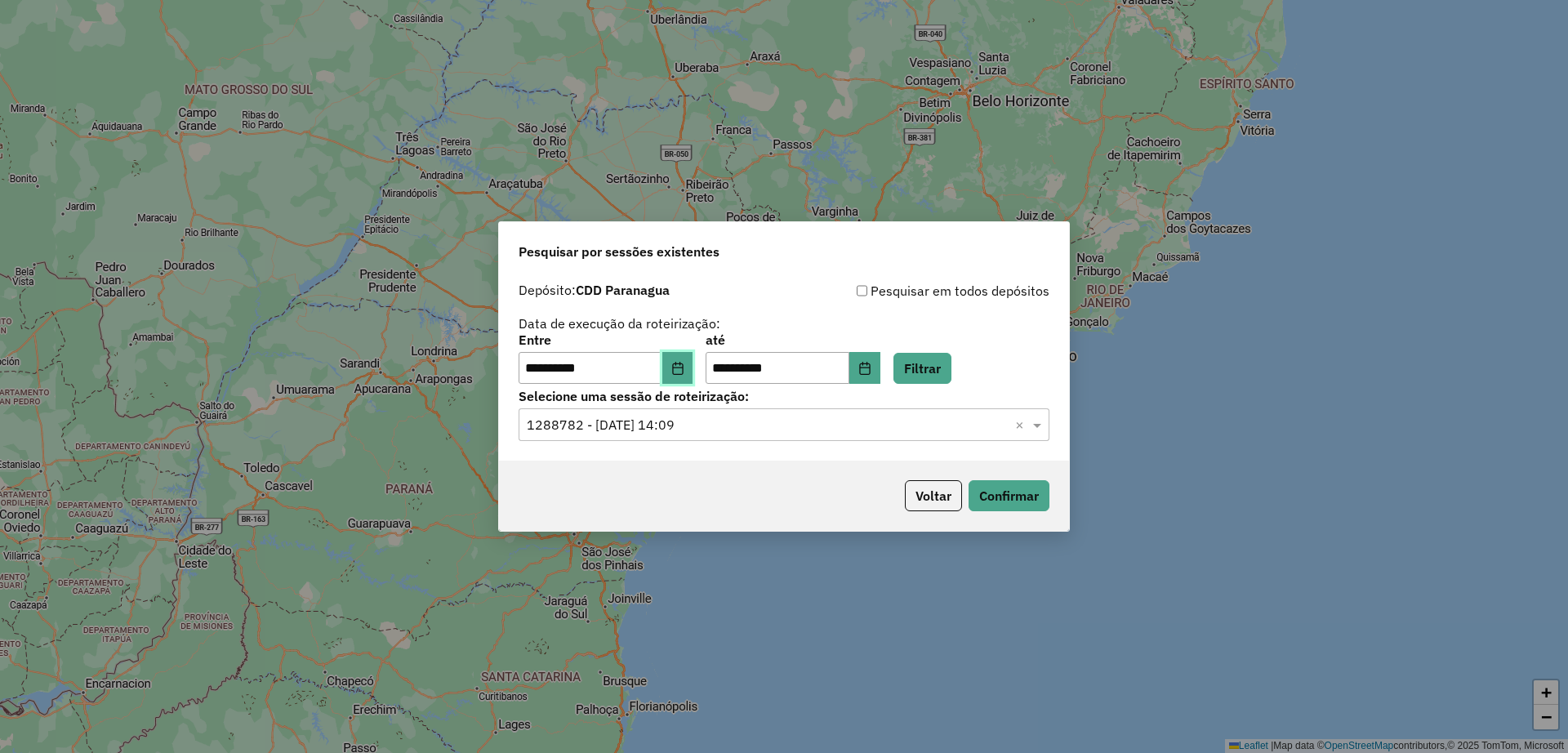
click at [681, 369] on button "Choose Date" at bounding box center [678, 369] width 31 height 33
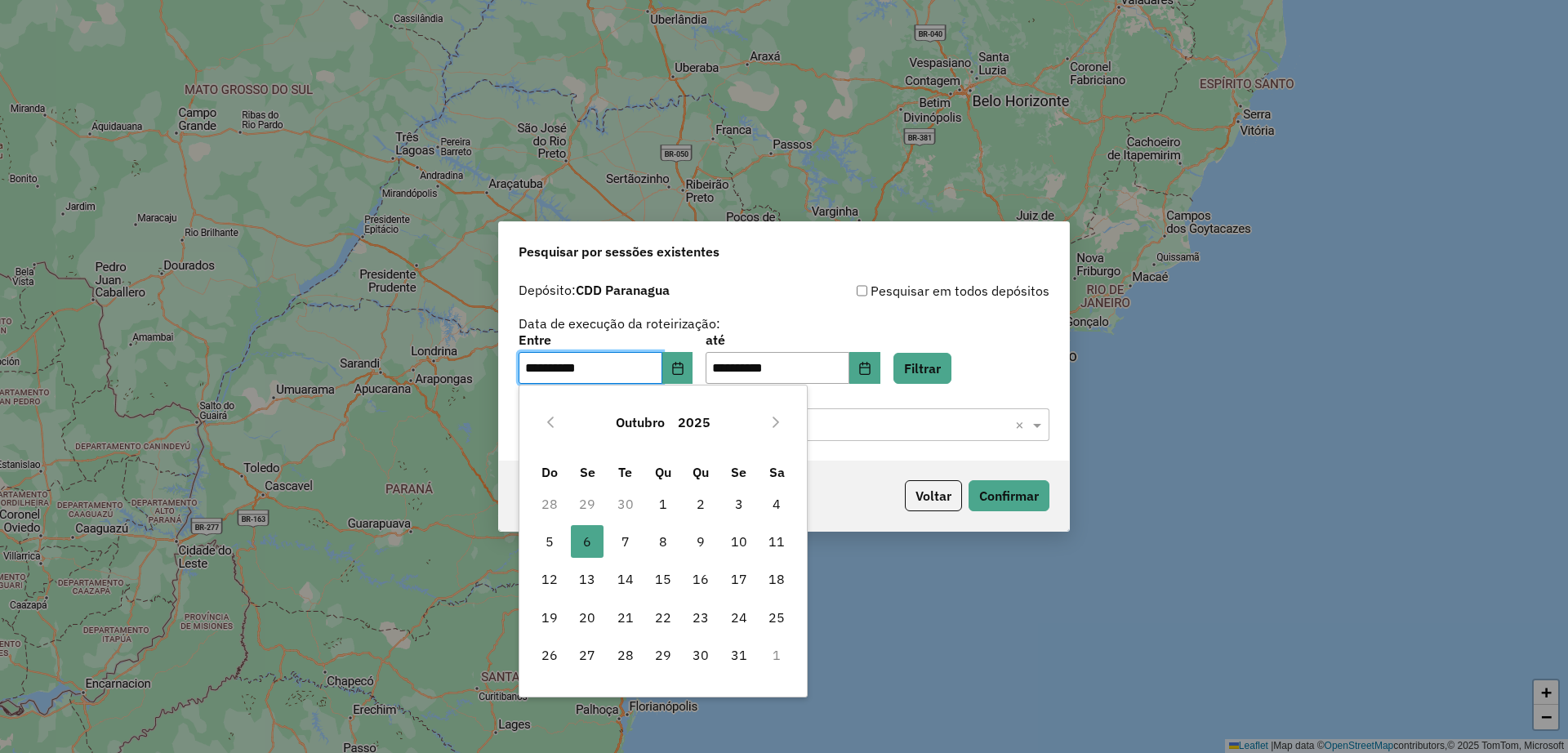
click at [767, 500] on span "4" at bounding box center [777, 505] width 33 height 33
type input "**********"
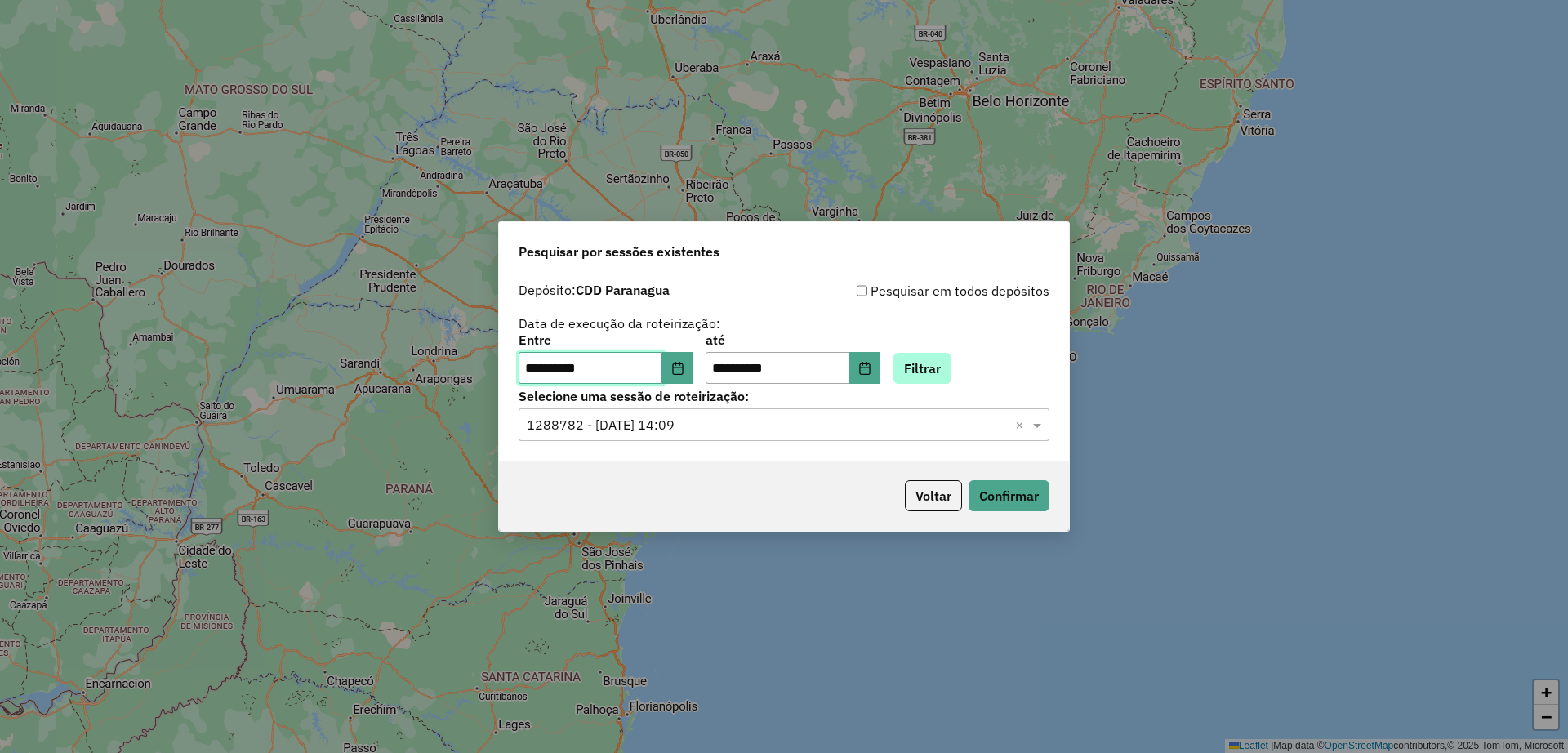
click at [925, 365] on button "Filtrar" at bounding box center [923, 369] width 58 height 31
click at [779, 436] on div "Selecione uma sessão × 1288782 - 06/10/2025 14:09 ×" at bounding box center [783, 425] width 531 height 33
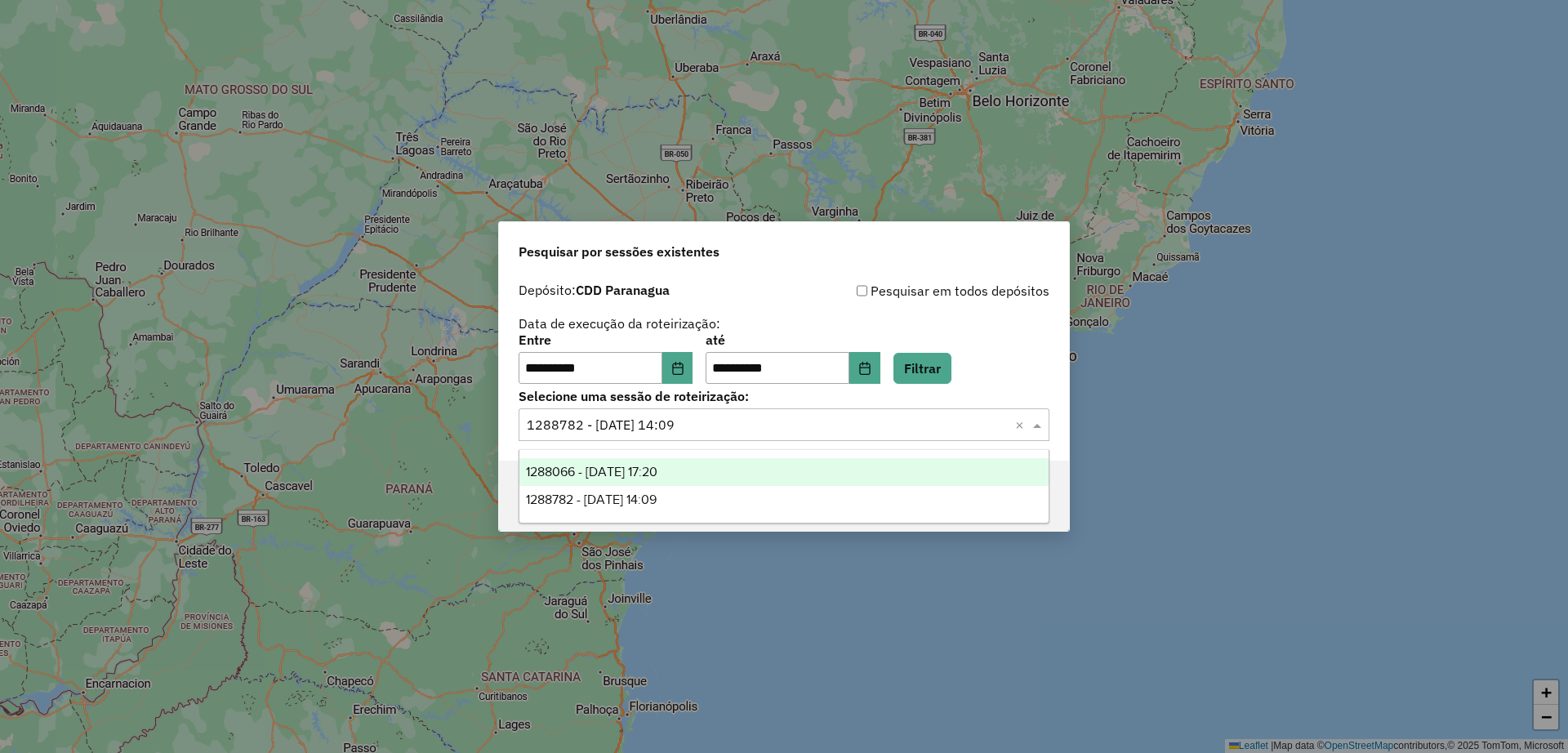
drag, startPoint x: 757, startPoint y: 471, endPoint x: 1010, endPoint y: 483, distance: 253.3
click at [756, 471] on div "1288066 - 04/10/2025 17:20" at bounding box center [784, 472] width 530 height 28
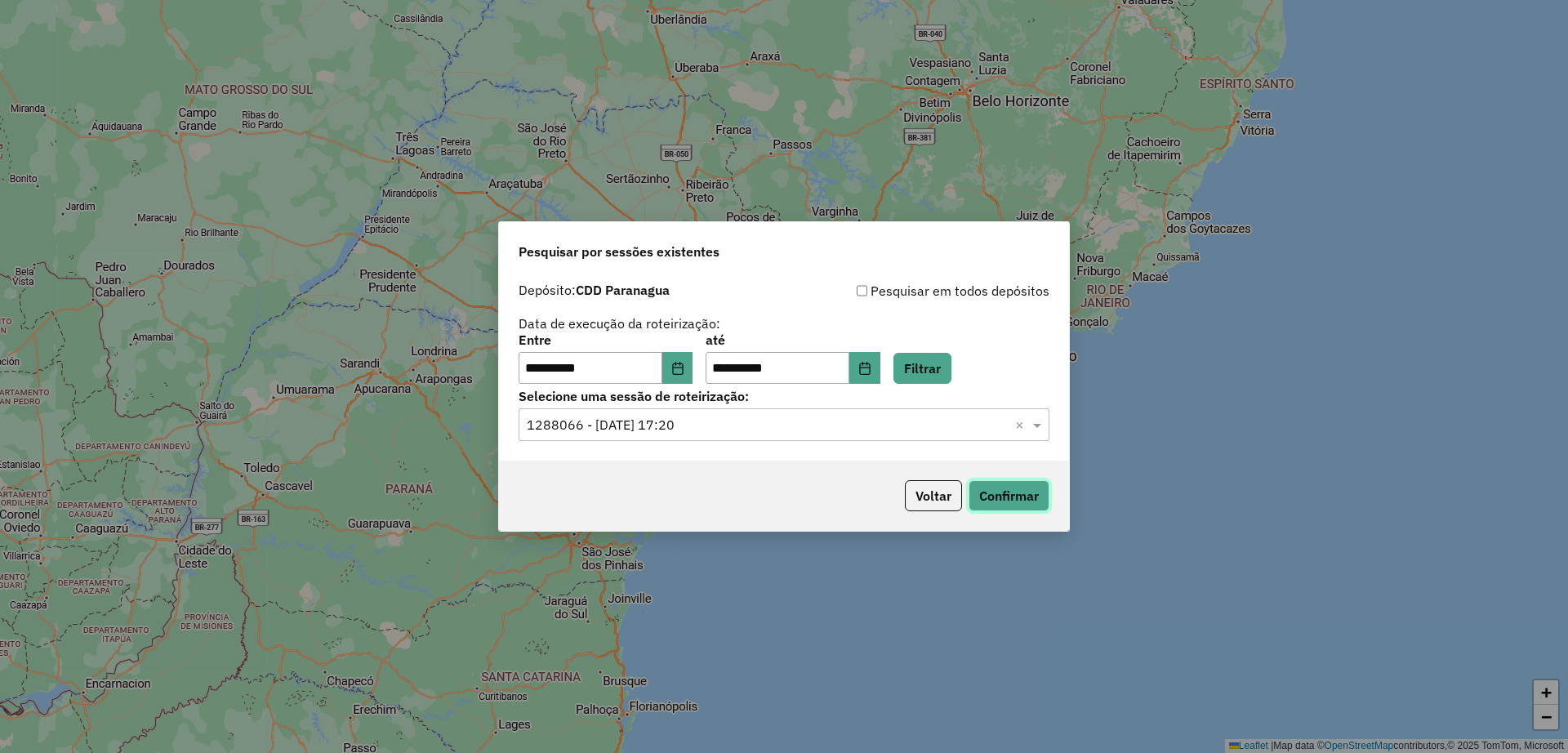
click at [1040, 497] on button "Confirmar" at bounding box center [1009, 496] width 81 height 31
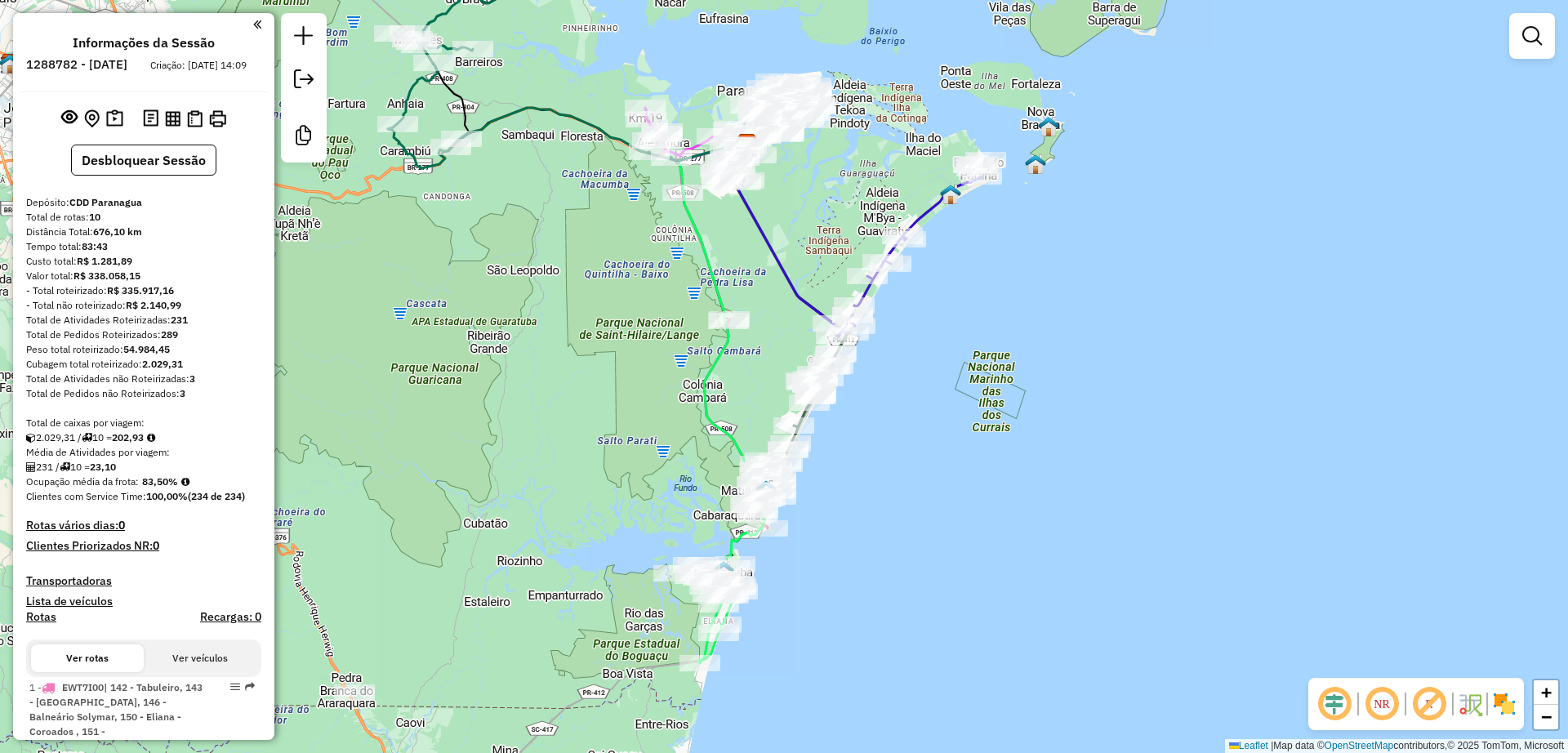
drag, startPoint x: 648, startPoint y: 407, endPoint x: 671, endPoint y: 425, distance: 29.2
click at [671, 425] on div "Rota 1 - Placa EWT7I00 91338832 - ROSILDA RAMOS DA SIL Janela de atendimento Gr…" at bounding box center [784, 376] width 1568 height 753
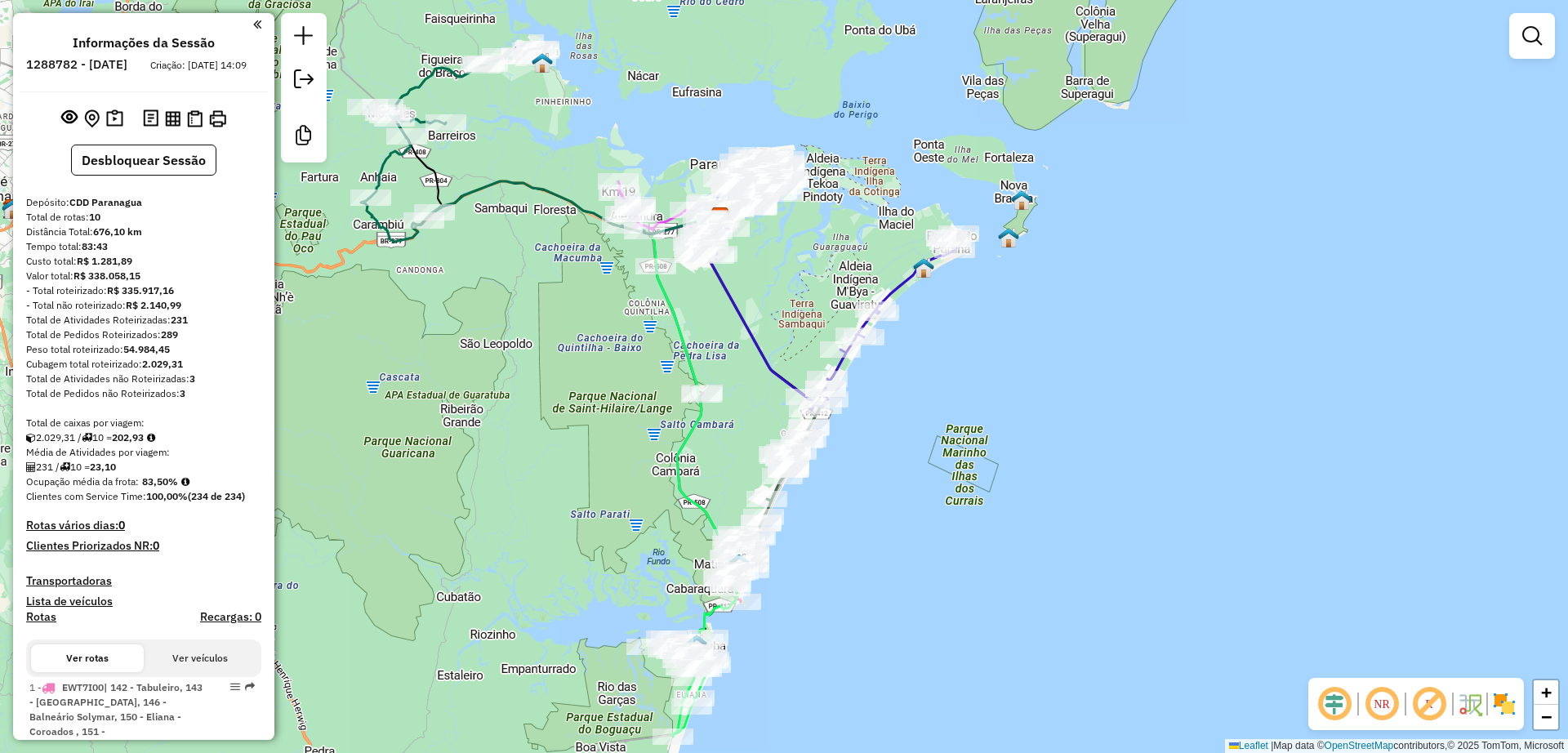
drag, startPoint x: 907, startPoint y: 444, endPoint x: 866, endPoint y: 371, distance: 83.7
click at [844, 501] on div "Janela de atendimento Grade de atendimento Capacidade Transportadoras Veículos …" at bounding box center [784, 376] width 1568 height 753
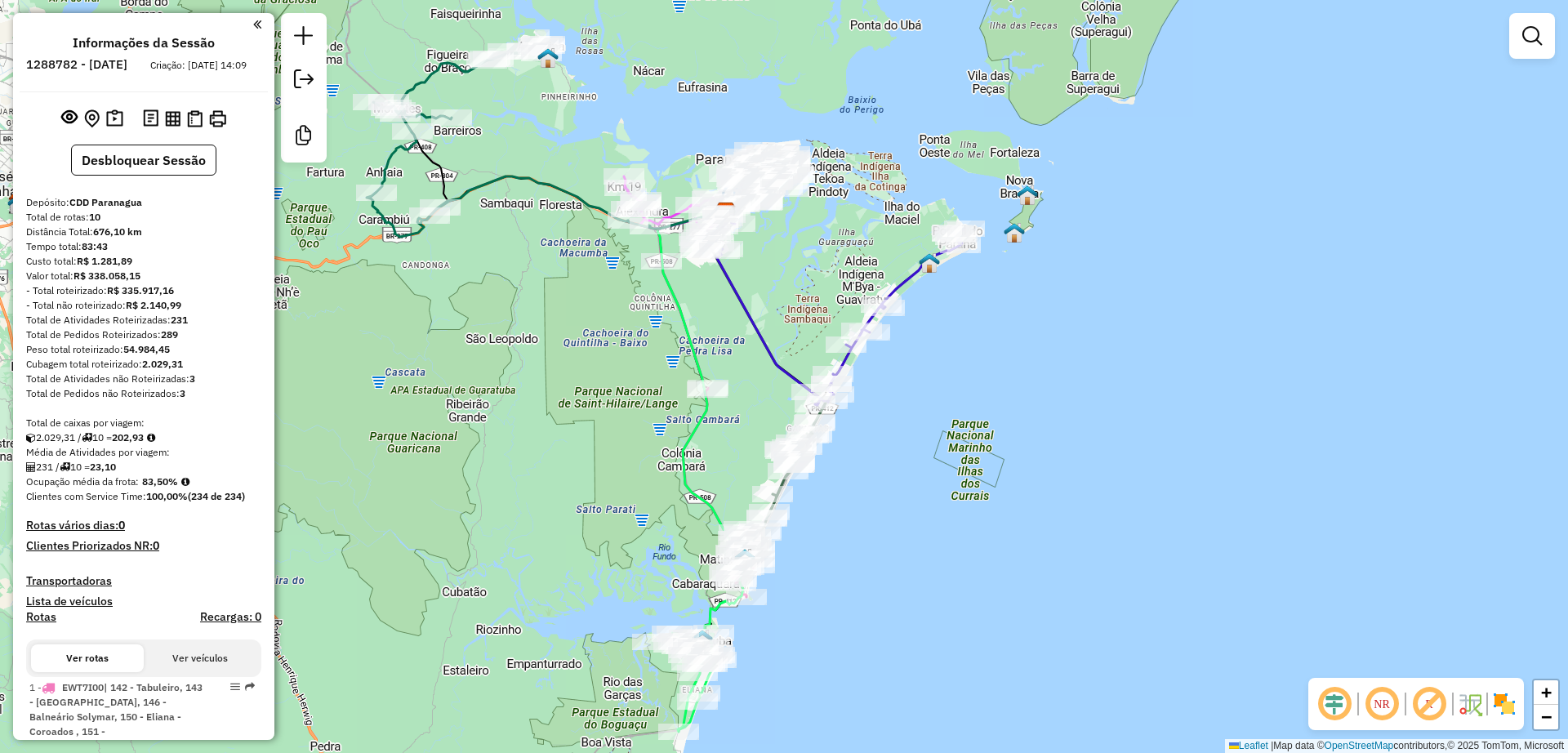
drag, startPoint x: 931, startPoint y: 439, endPoint x: 948, endPoint y: 439, distance: 17.0
click at [948, 439] on div "Janela de atendimento Grade de atendimento Capacidade Transportadoras Veículos …" at bounding box center [784, 376] width 1568 height 753
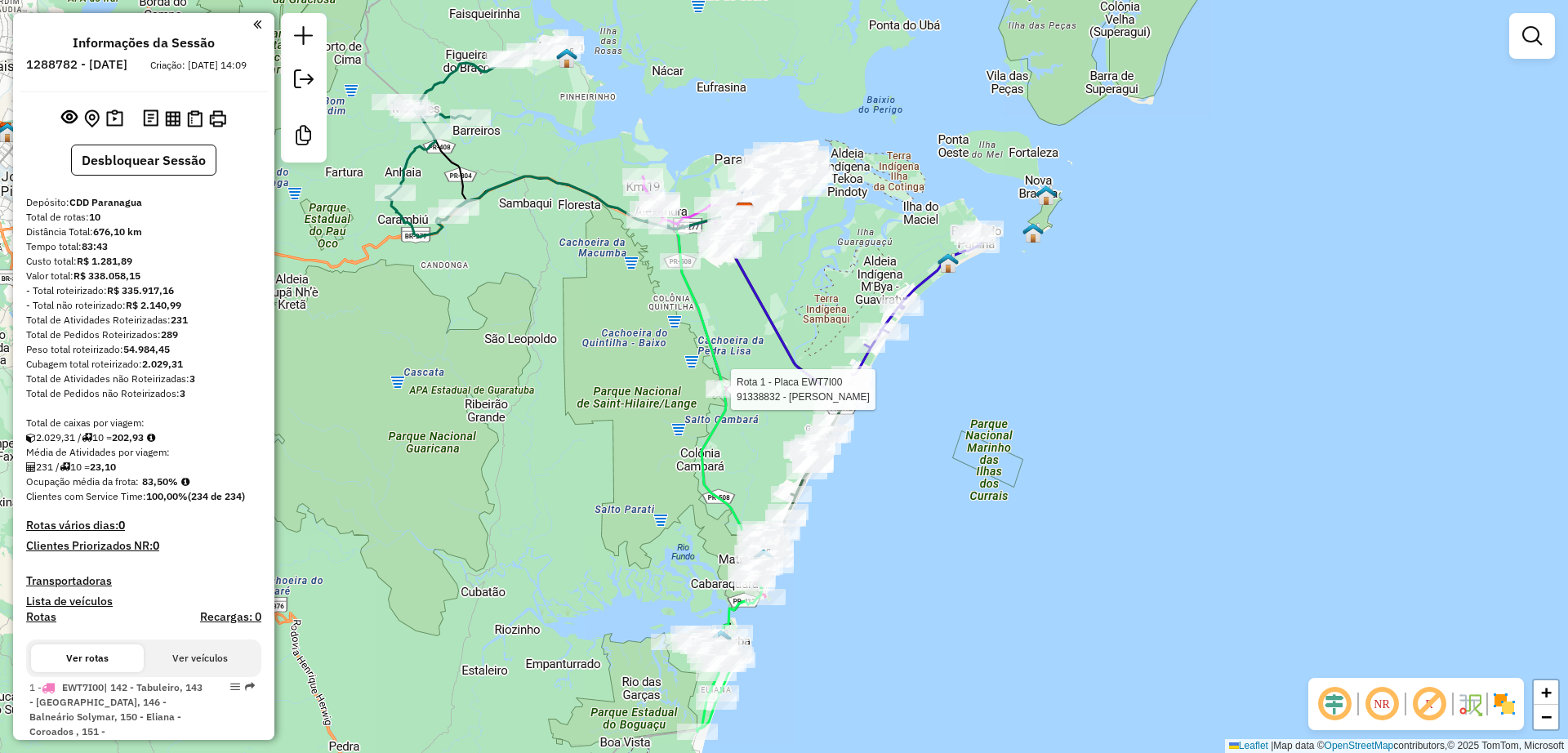
drag, startPoint x: 695, startPoint y: 401, endPoint x: 724, endPoint y: 397, distance: 29.3
click at [747, 385] on div at bounding box center [726, 390] width 41 height 17
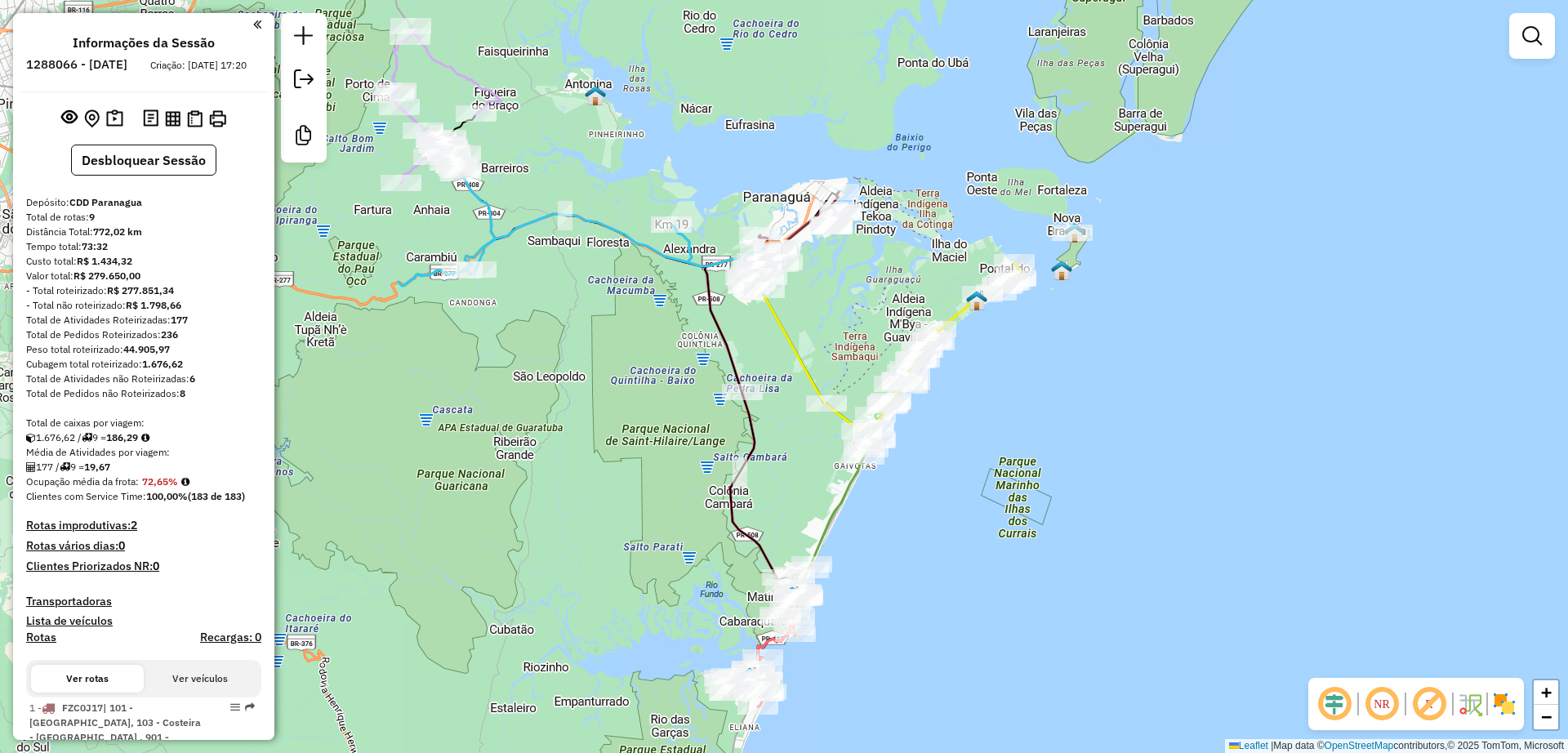
drag, startPoint x: 868, startPoint y: 550, endPoint x: 889, endPoint y: 574, distance: 31.9
click at [889, 574] on div "Janela de atendimento Grade de atendimento Capacidade Transportadoras Veículos …" at bounding box center [784, 376] width 1568 height 753
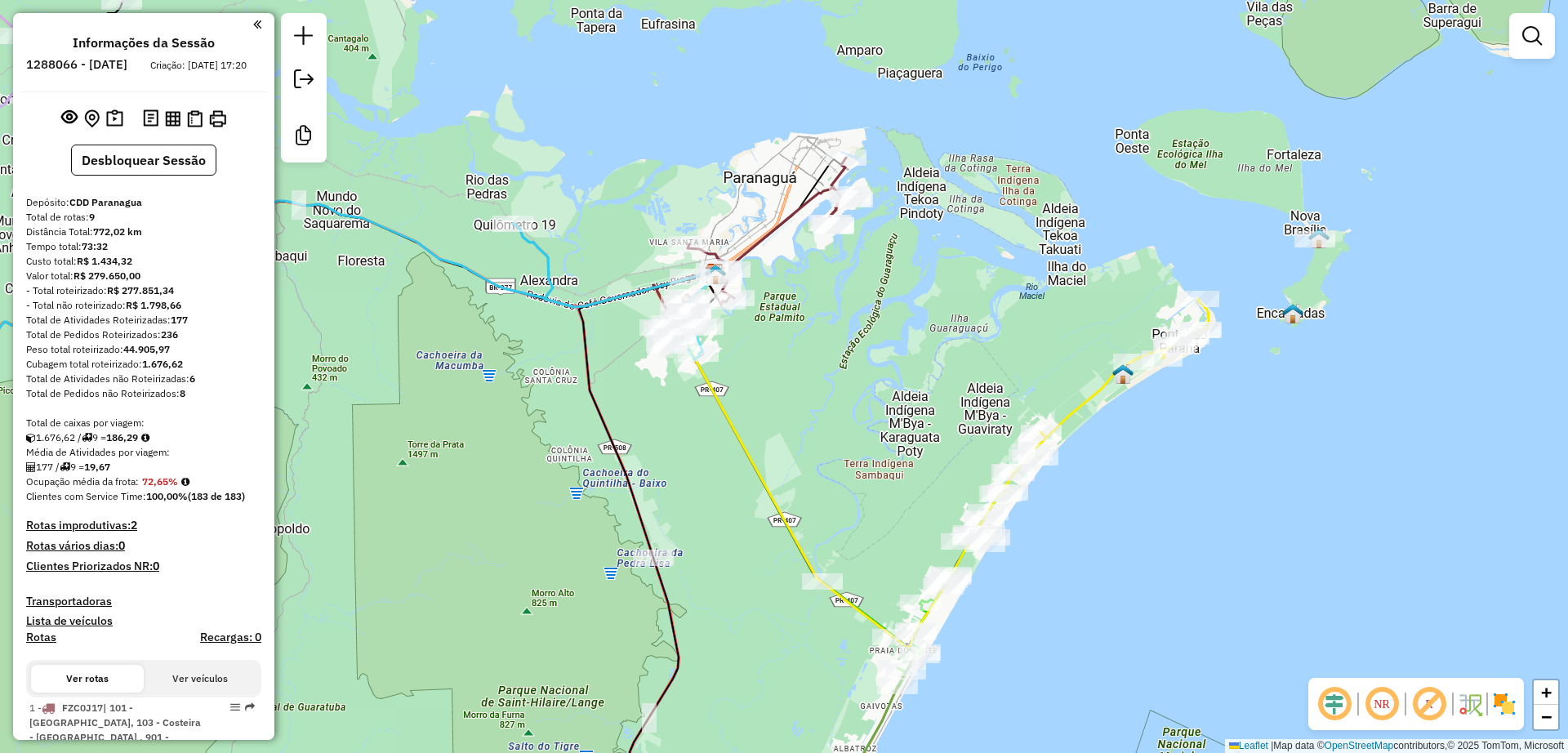
click at [779, 215] on icon at bounding box center [750, 237] width 192 height 159
select select "**********"
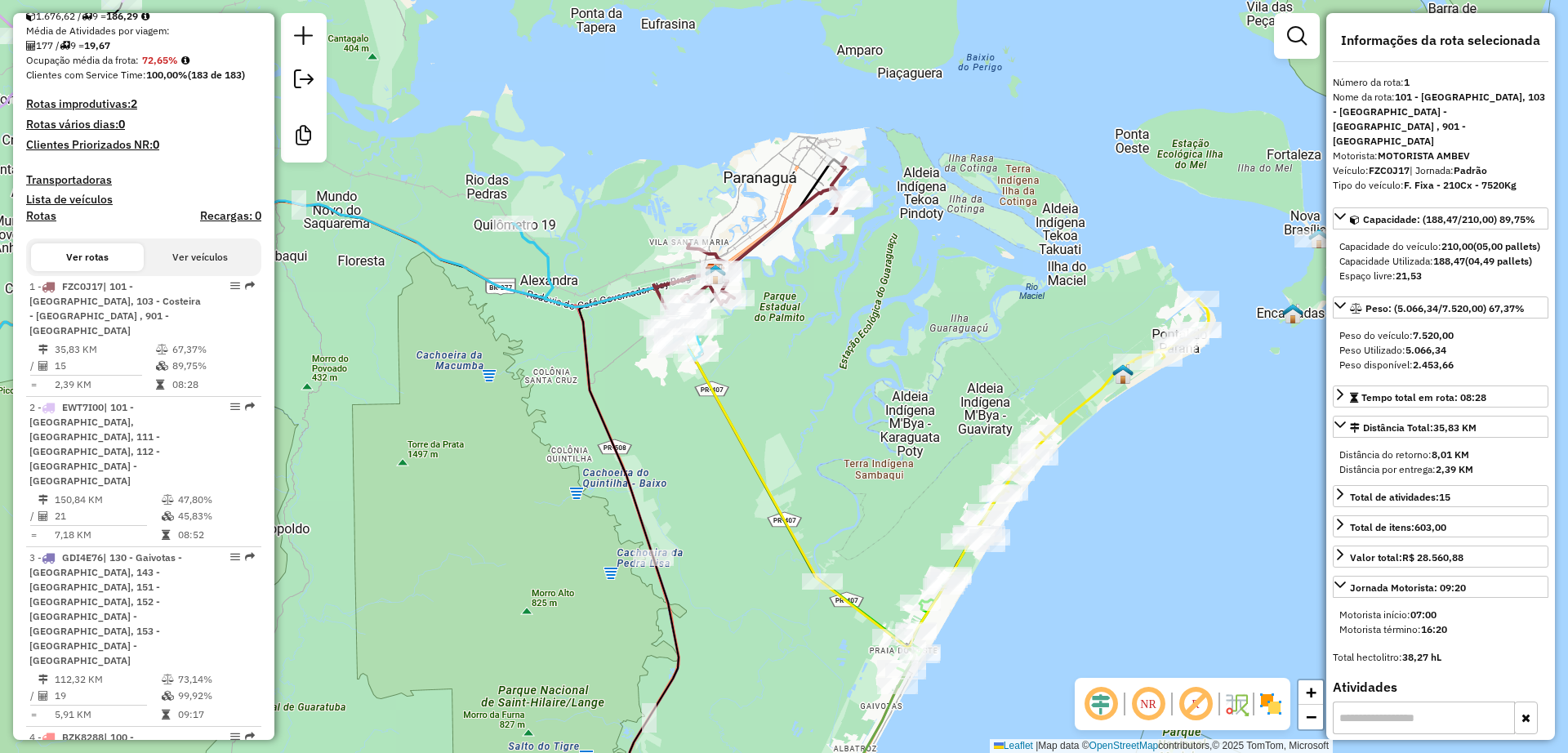
scroll to position [700, 0]
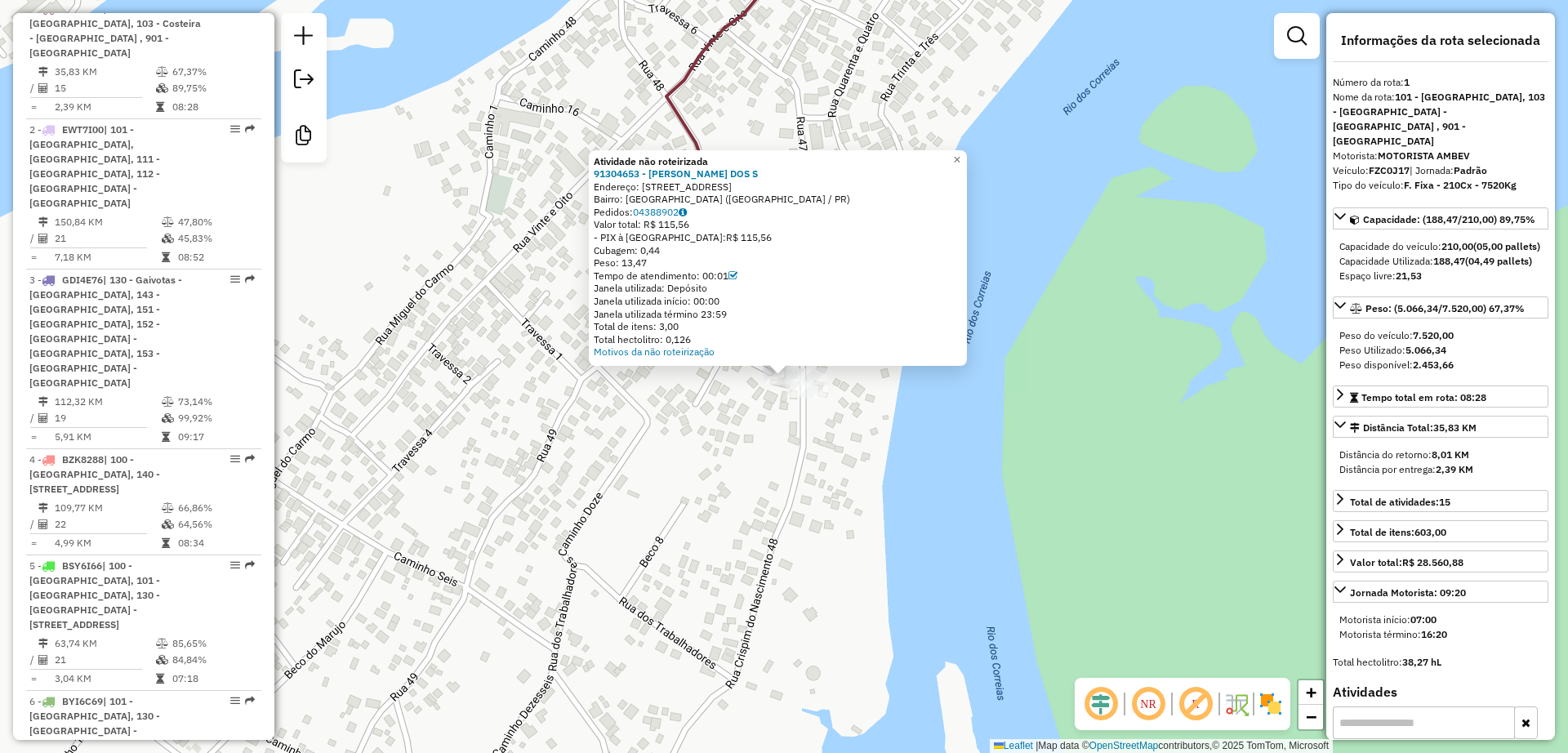
click at [804, 360] on div "Atividade não roteirizada 91304653 - FERNANDO ALVES DOS S Endereço: R RUA 127 2…" at bounding box center [778, 259] width 378 height 216
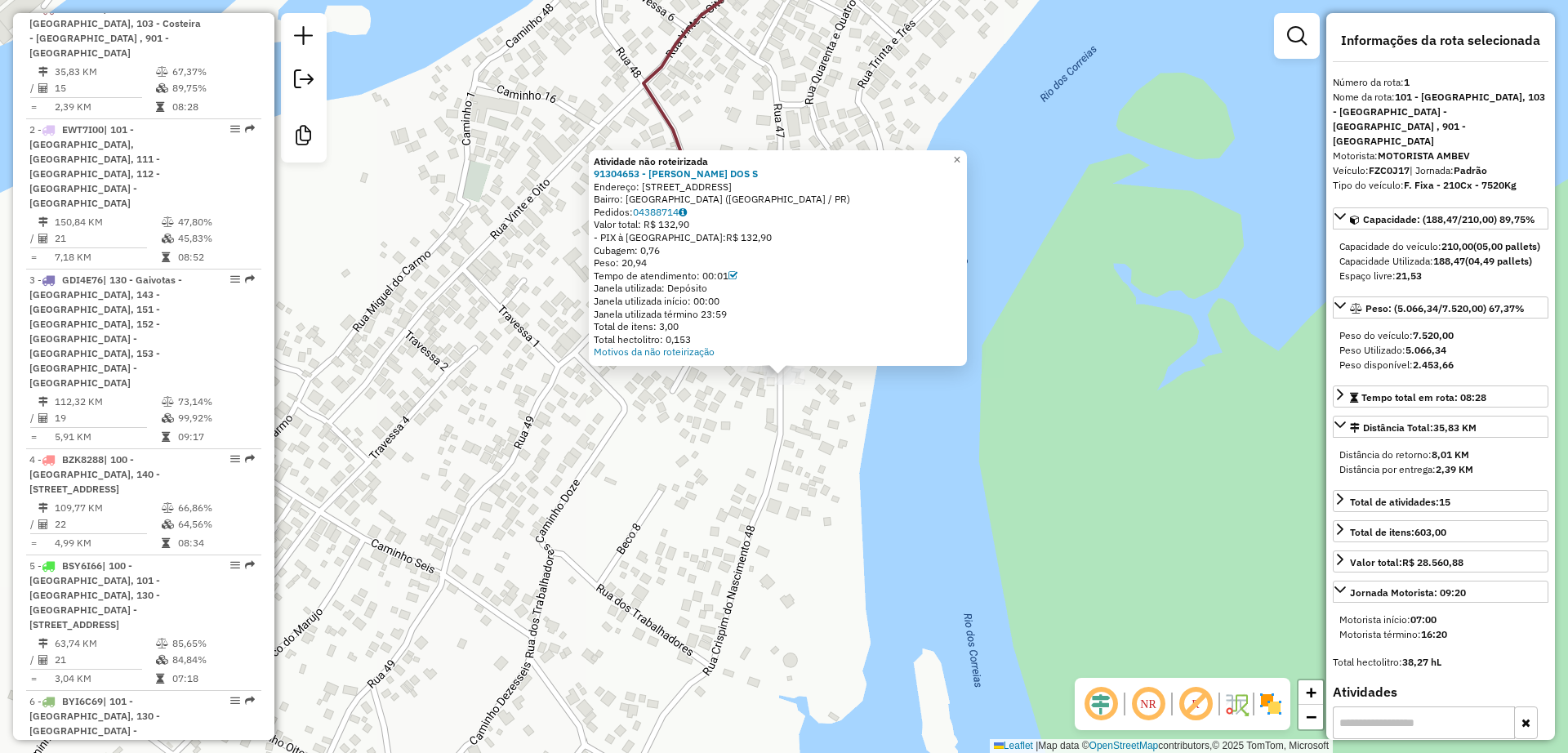
click at [780, 435] on div "Atividade não roteirizada 91304653 - FERNANDO ALVES DOS S Endereço: R RUA 127 2…" at bounding box center [784, 376] width 1568 height 753
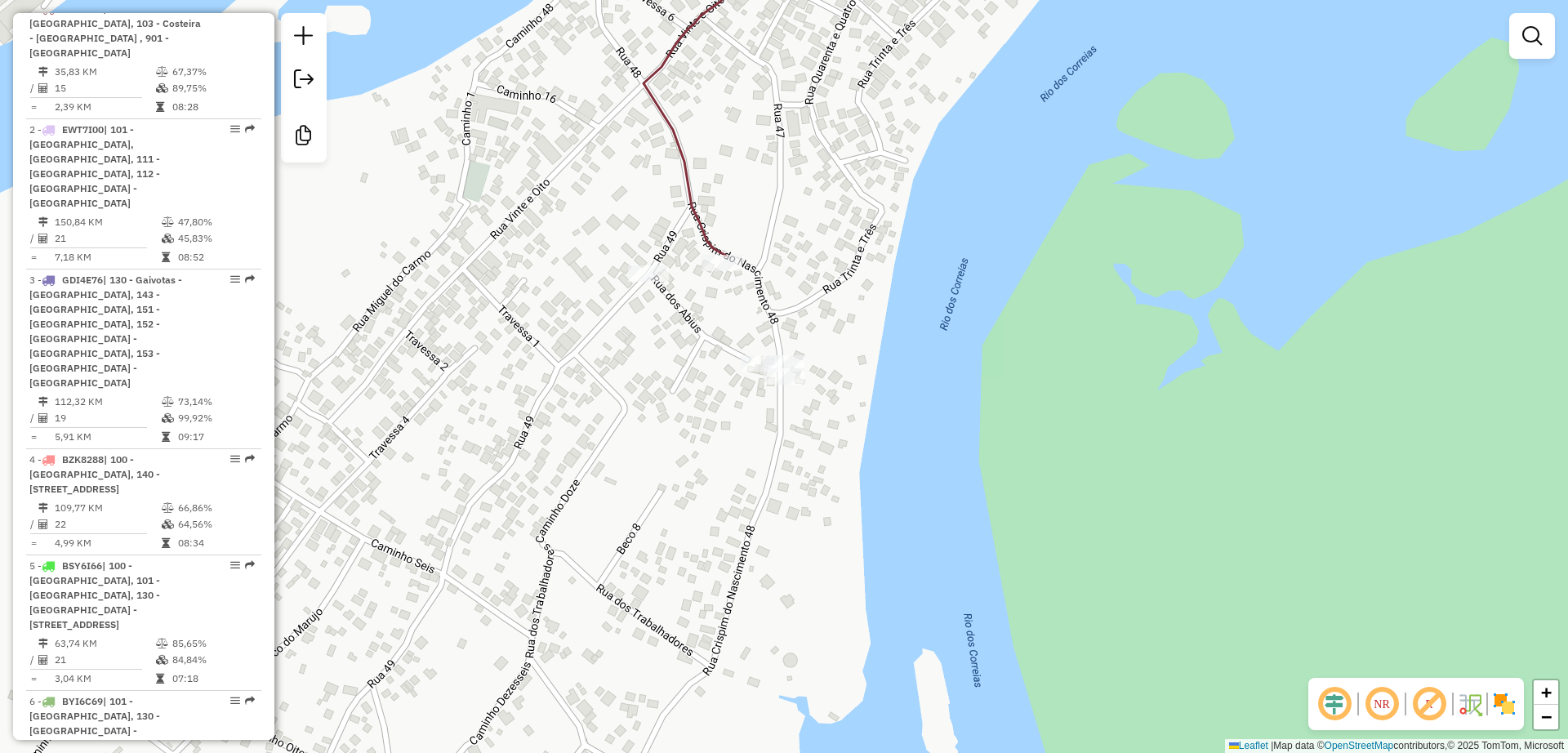
drag, startPoint x: 907, startPoint y: 108, endPoint x: 827, endPoint y: 438, distance: 339.6
click at [828, 438] on div "Janela de atendimento Grade de atendimento Capacidade Transportadoras Veículos …" at bounding box center [784, 376] width 1568 height 753
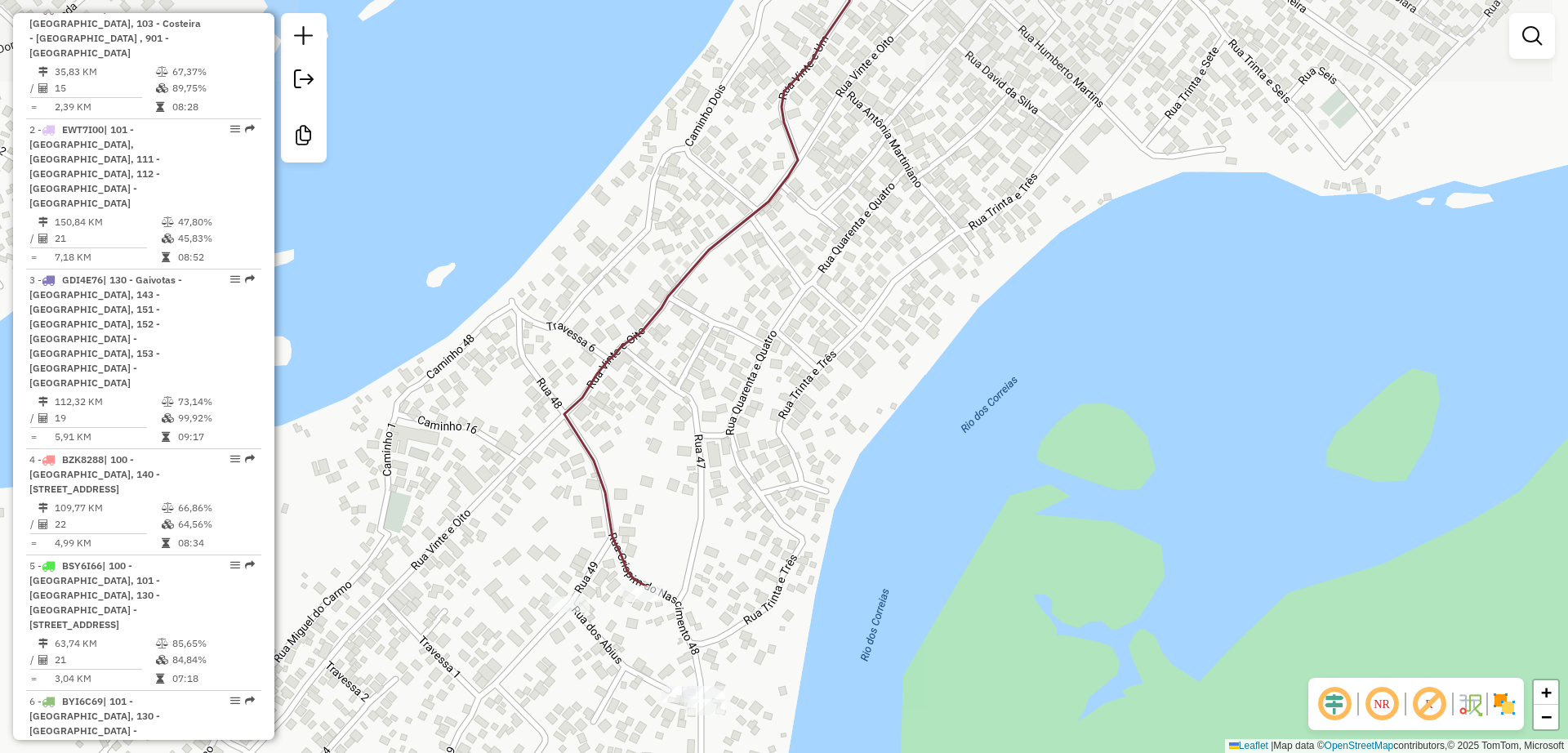
click at [641, 322] on icon at bounding box center [350, 255] width 1015 height 661
select select "**********"
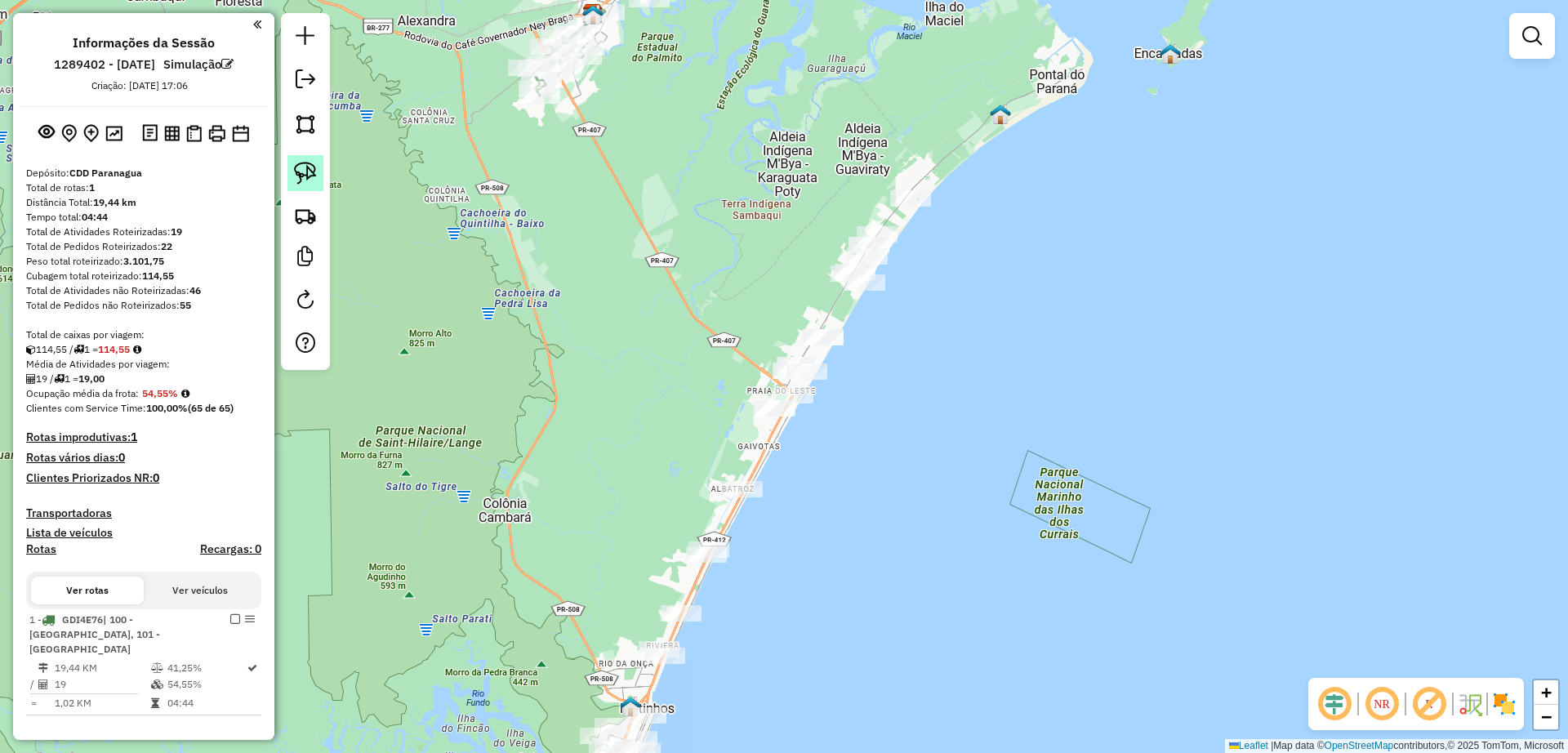
click at [294, 169] on img at bounding box center [306, 173] width 23 height 23
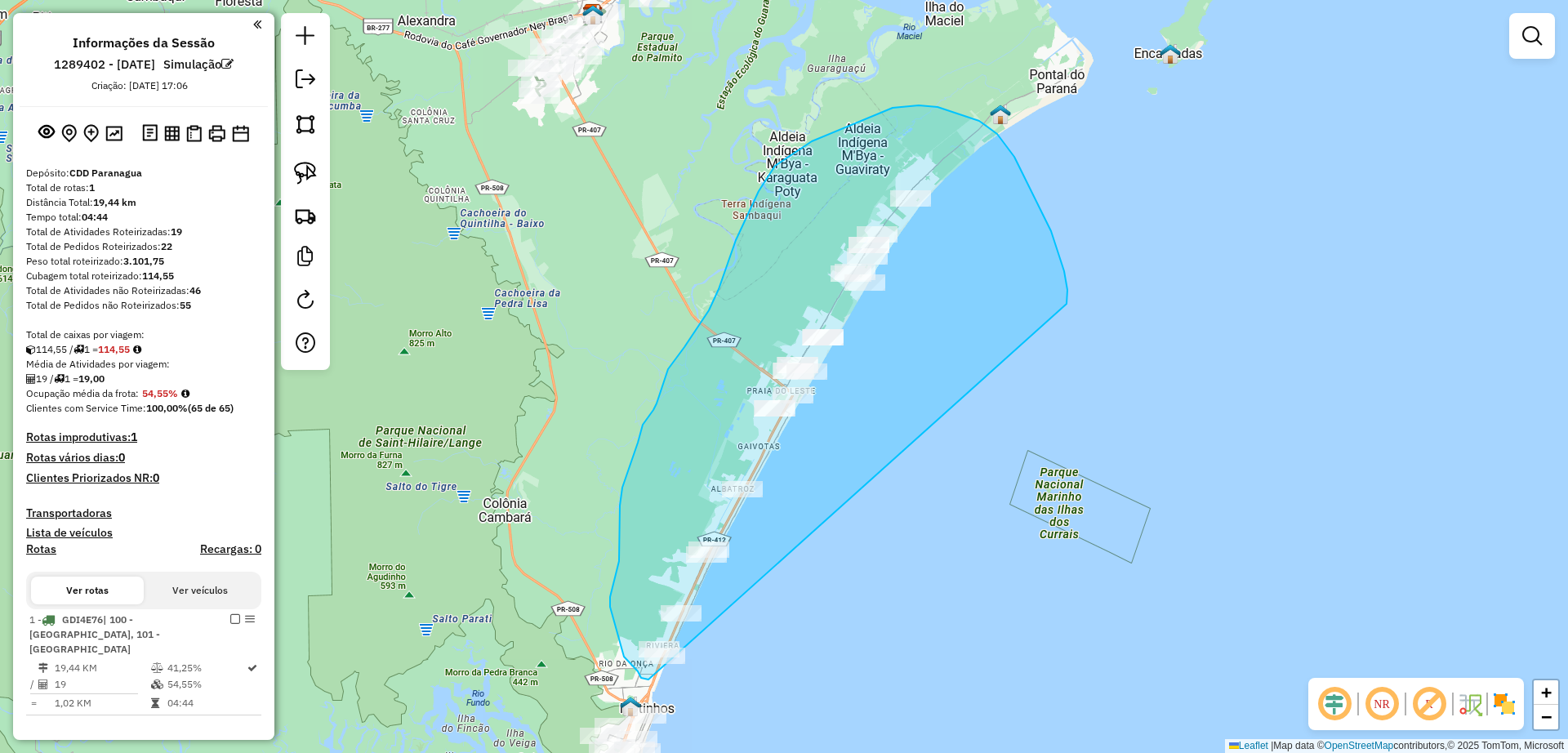
drag, startPoint x: 1067, startPoint y: 300, endPoint x: 708, endPoint y: 680, distance: 522.8
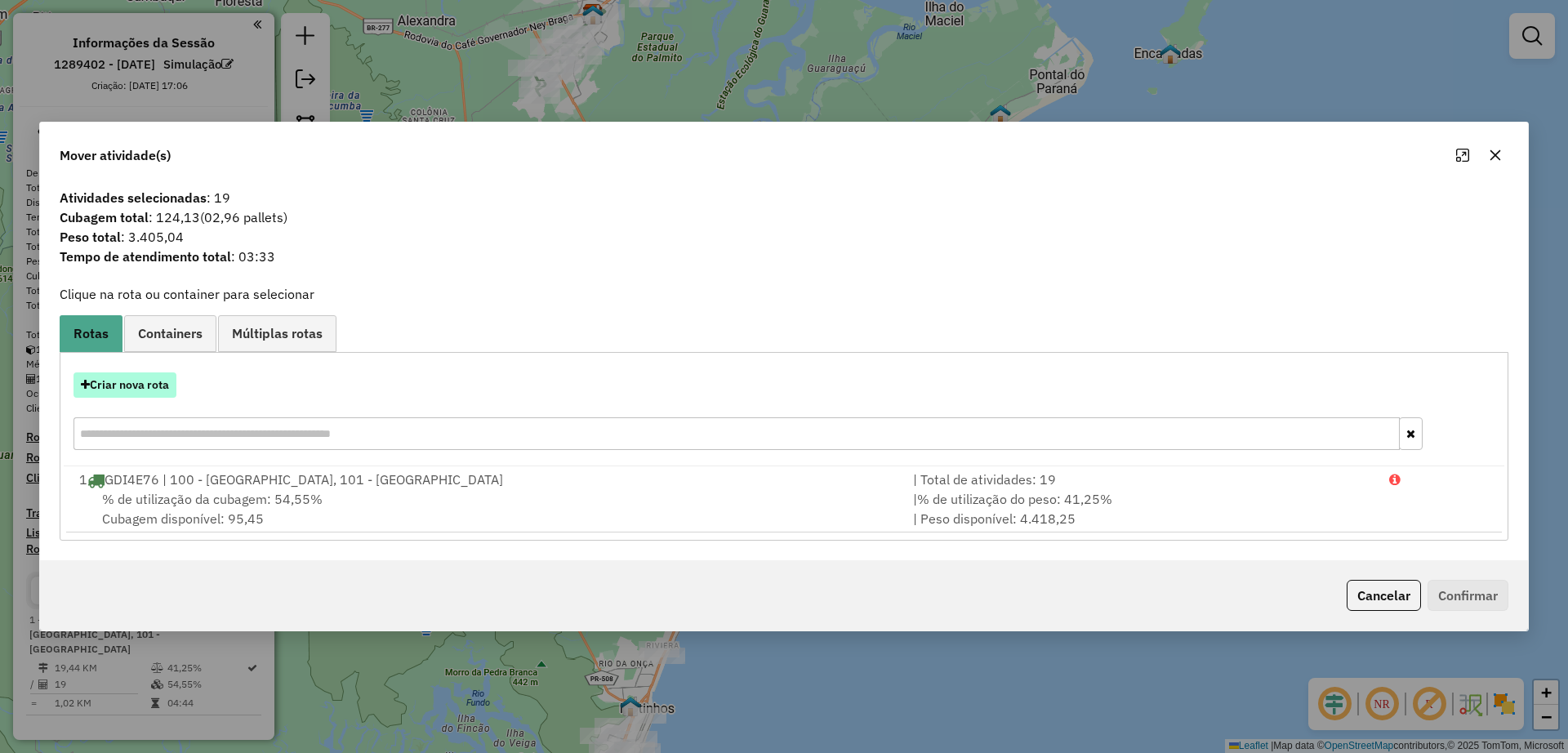
click at [149, 378] on button "Criar nova rota" at bounding box center [125, 385] width 103 height 25
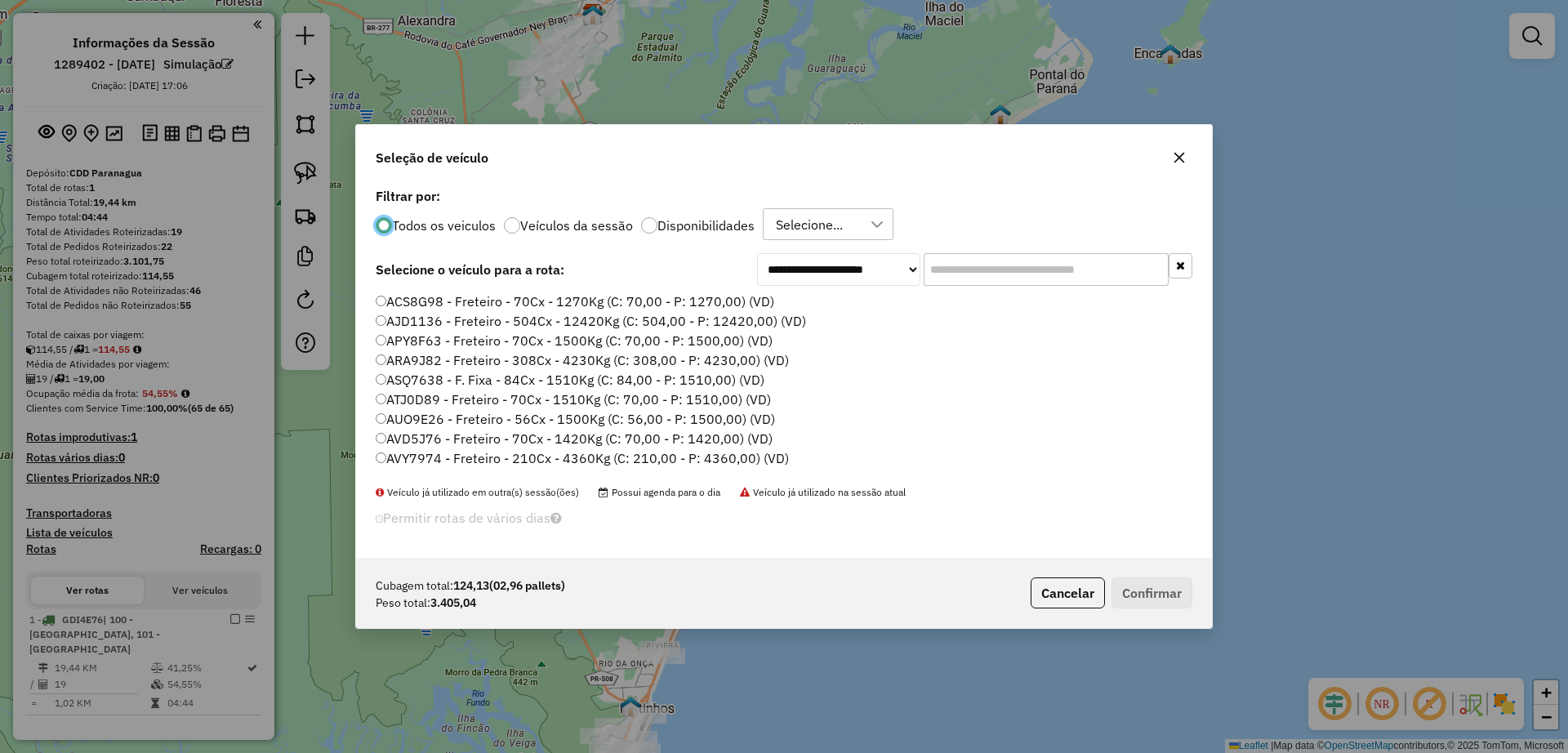
scroll to position [9, 5]
click at [1082, 261] on input "text" at bounding box center [1045, 270] width 245 height 33
click at [652, 226] on div at bounding box center [649, 225] width 17 height 17
click at [598, 445] on label "FZC0J17 - F. Fixa - 210Cx - 7520Kg (C: 210,00 - P: 7520,00) (VD)" at bounding box center [585, 442] width 418 height 20
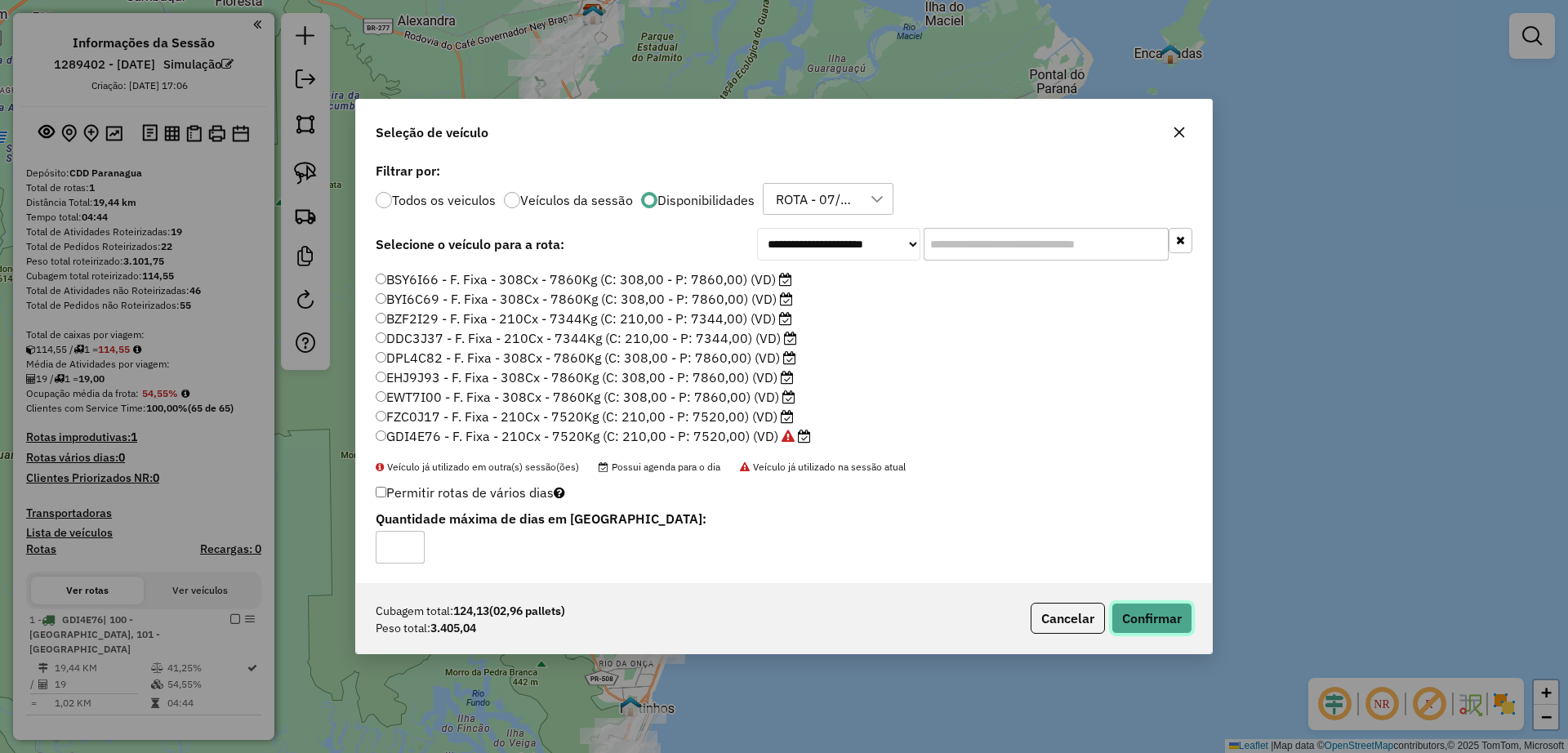
click at [1168, 631] on button "Confirmar" at bounding box center [1152, 619] width 81 height 31
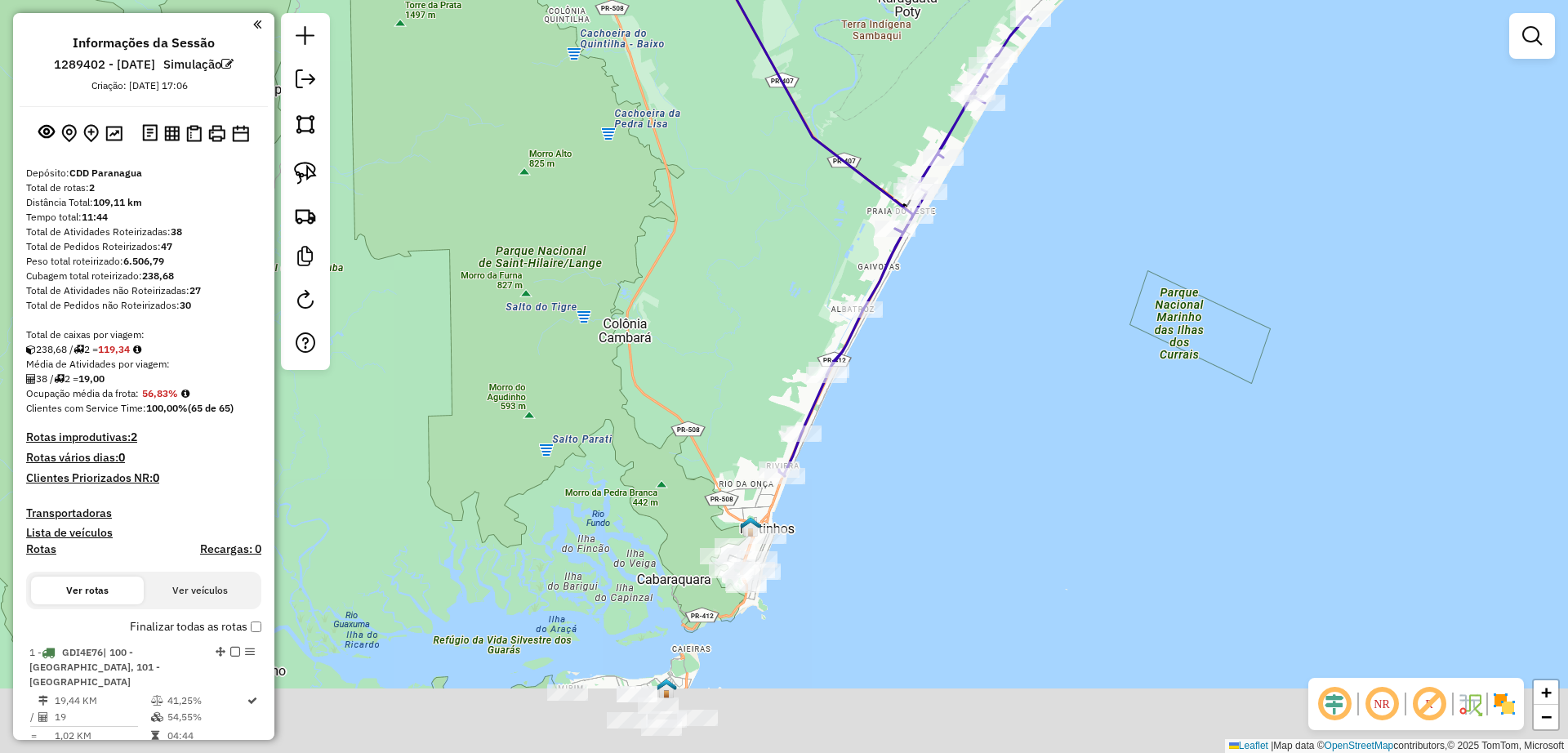
drag, startPoint x: 930, startPoint y: 508, endPoint x: 1105, endPoint y: 295, distance: 275.7
click at [1105, 295] on div "Janela de atendimento Grade de atendimento Capacidade Transportadoras Veículos …" at bounding box center [784, 376] width 1568 height 753
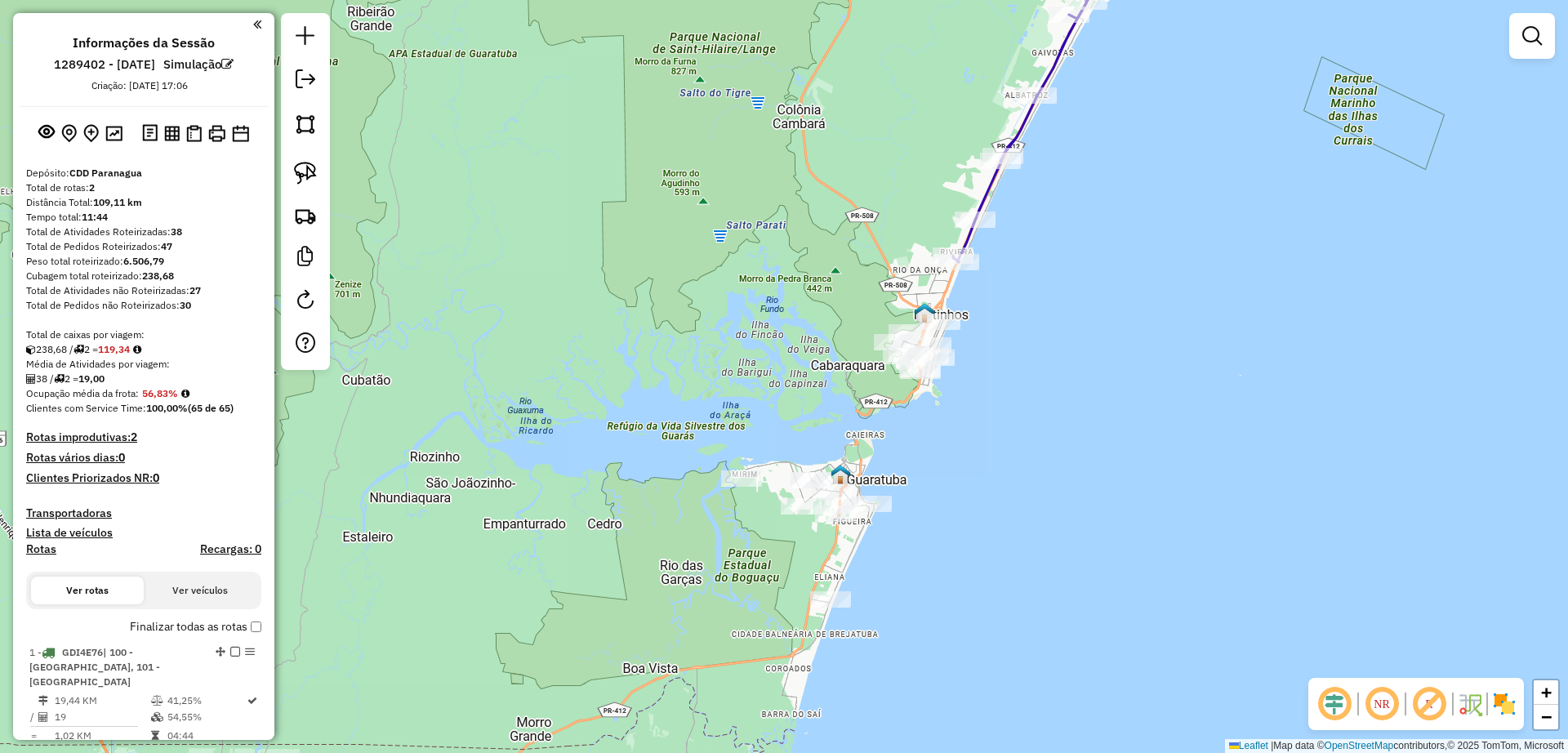
click at [1051, 64] on icon at bounding box center [1037, 93] width 167 height 337
select select "**********"
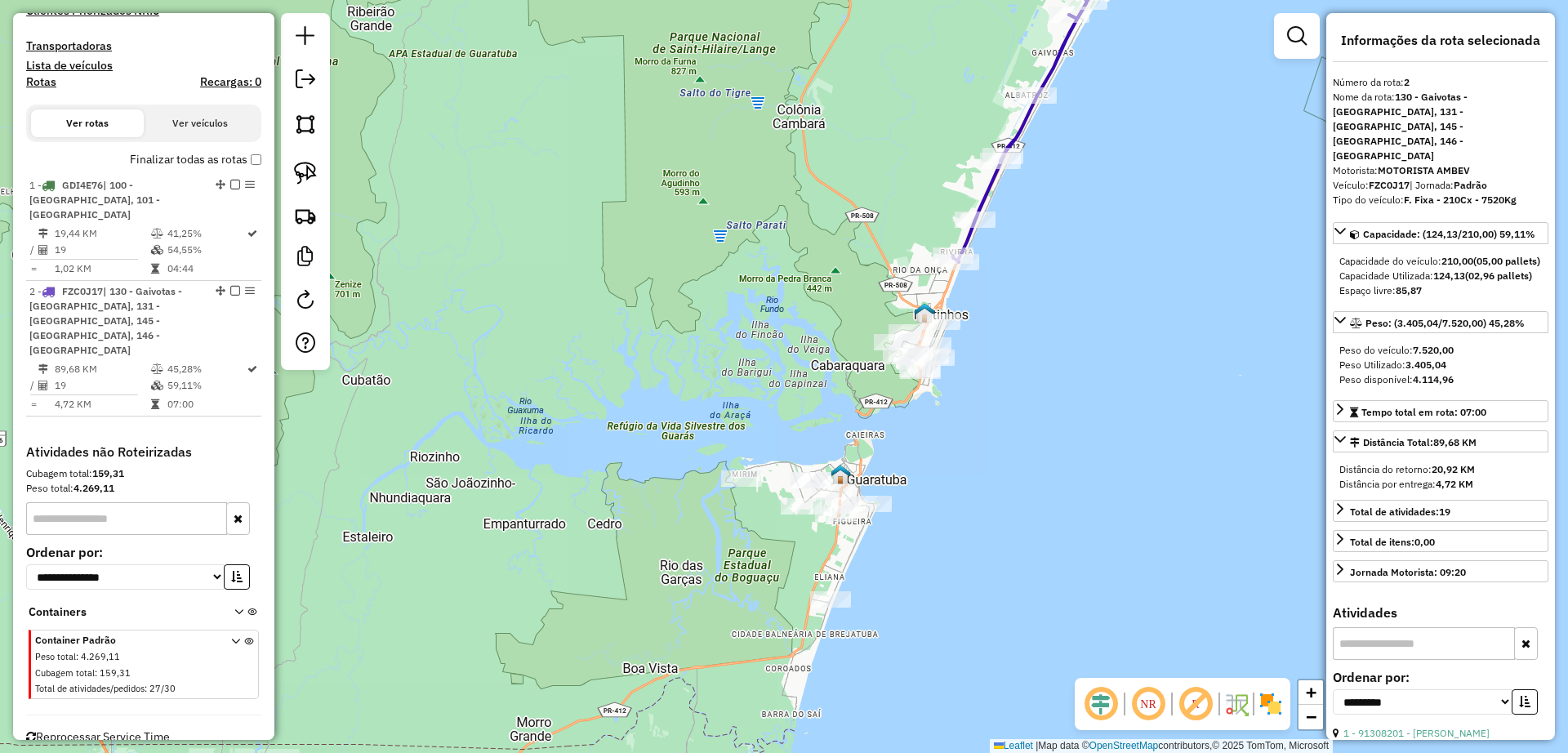
scroll to position [480, 0]
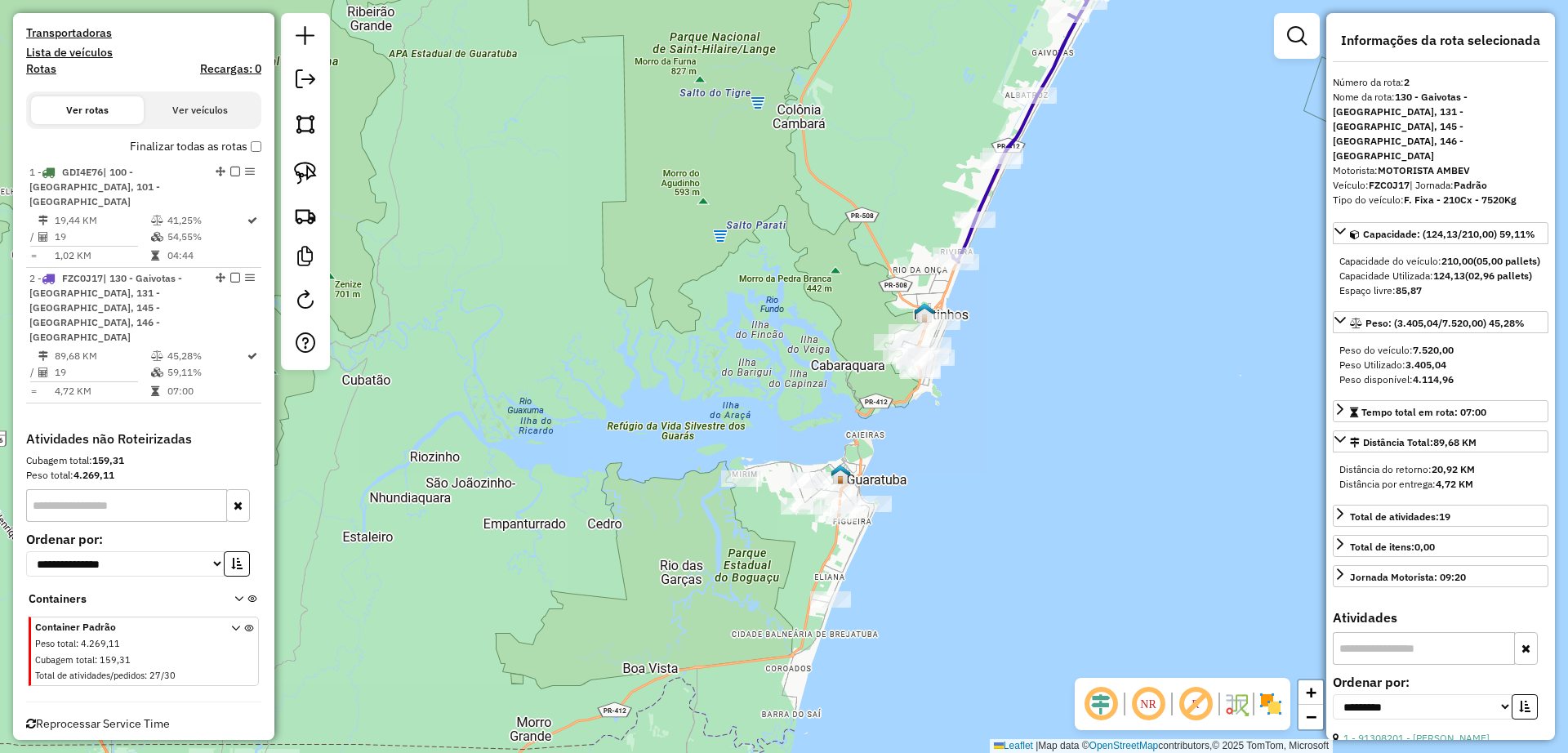
click at [1022, 404] on div "Janela de atendimento Grade de atendimento Capacidade Transportadoras Veículos …" at bounding box center [784, 376] width 1568 height 753
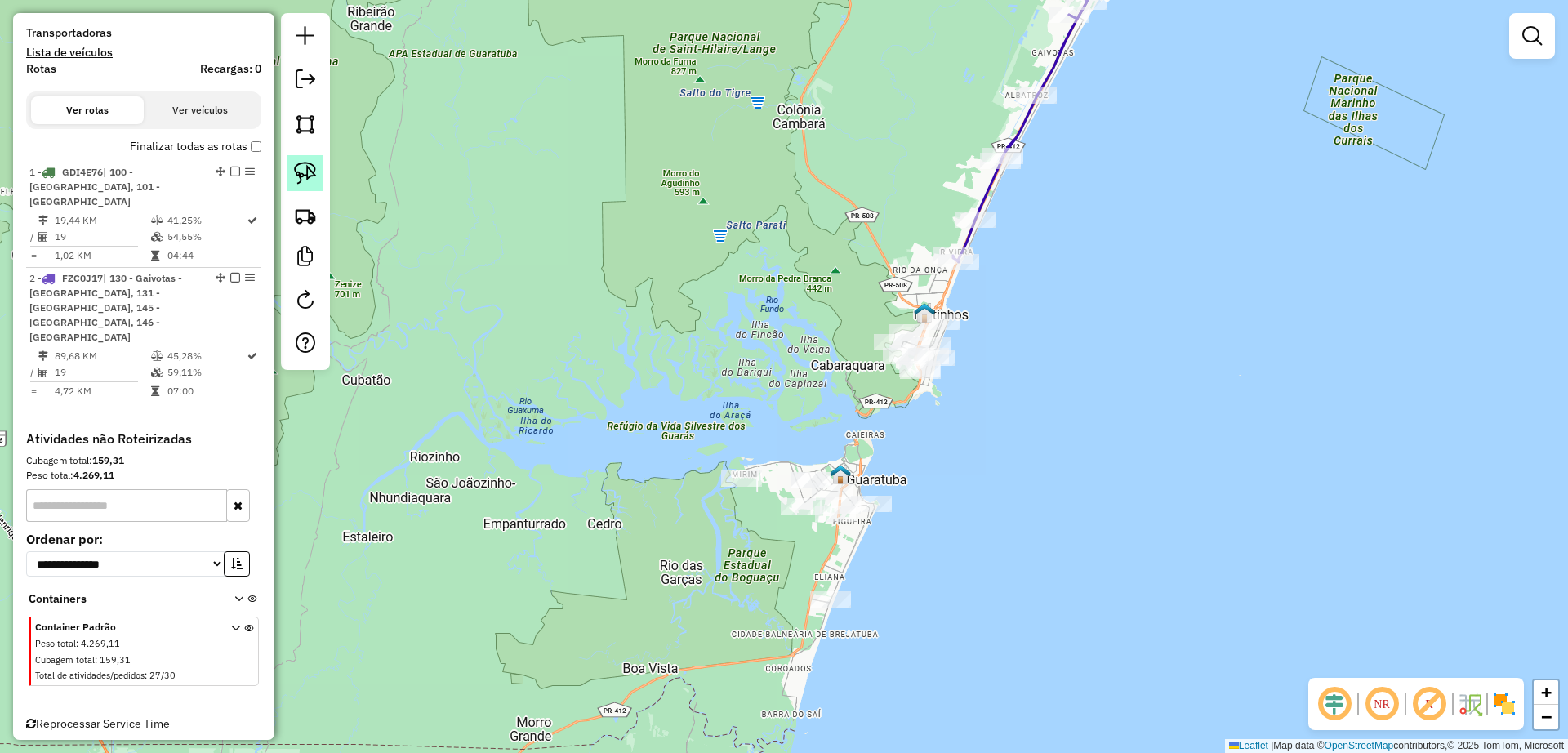
click at [294, 177] on img at bounding box center [306, 173] width 23 height 23
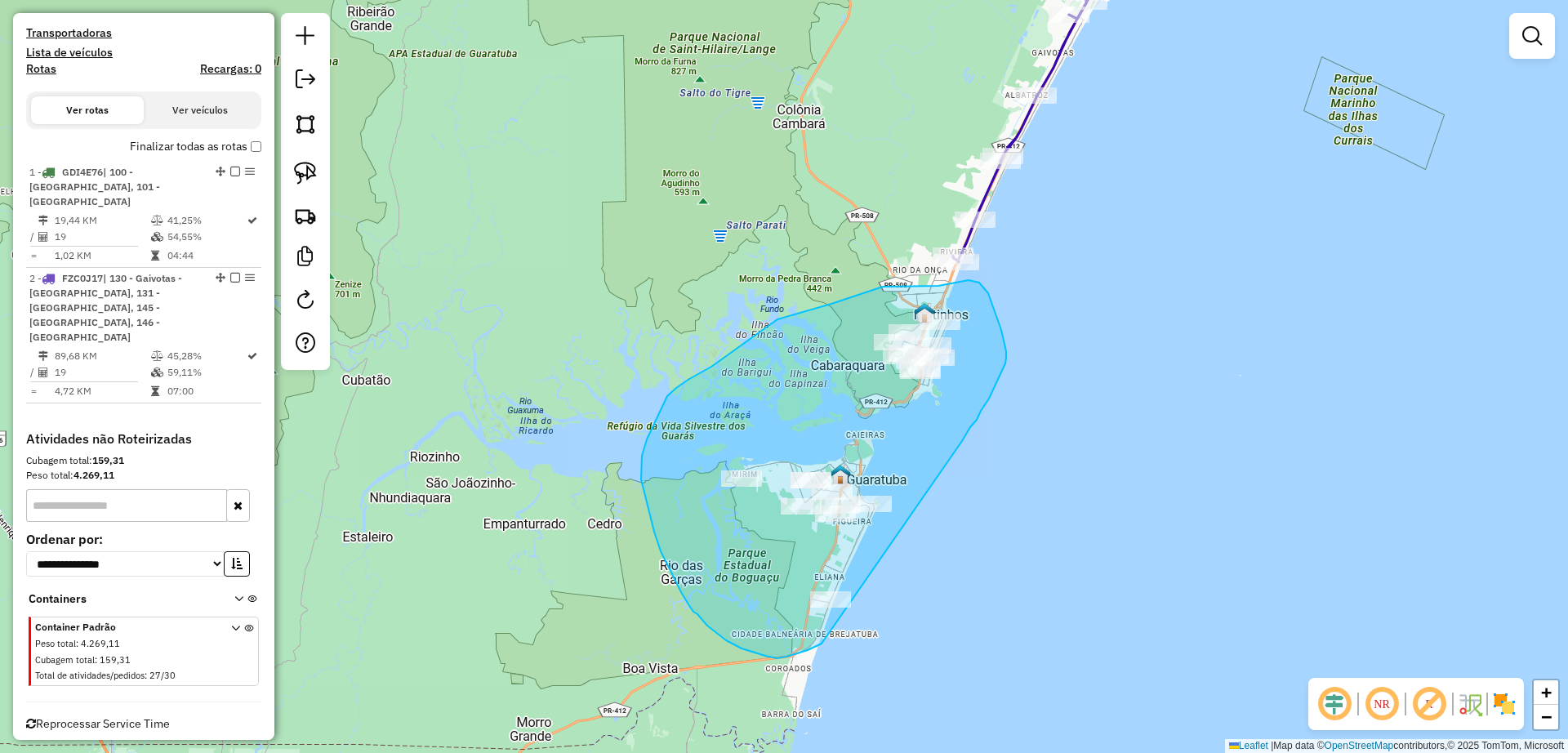
drag, startPoint x: 970, startPoint y: 427, endPoint x: 840, endPoint y: 633, distance: 243.6
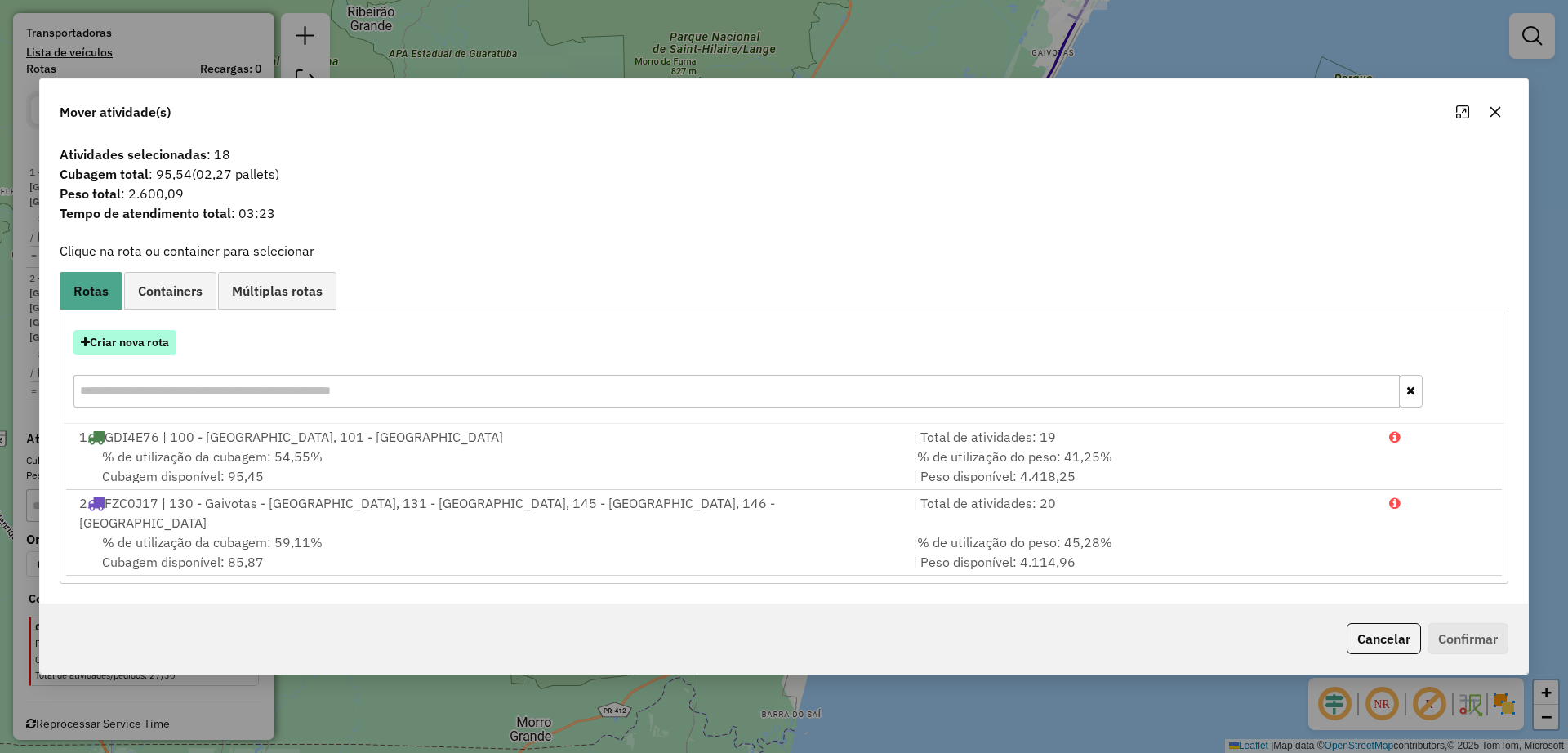
click at [128, 356] on button "Criar nova rota" at bounding box center [125, 343] width 103 height 25
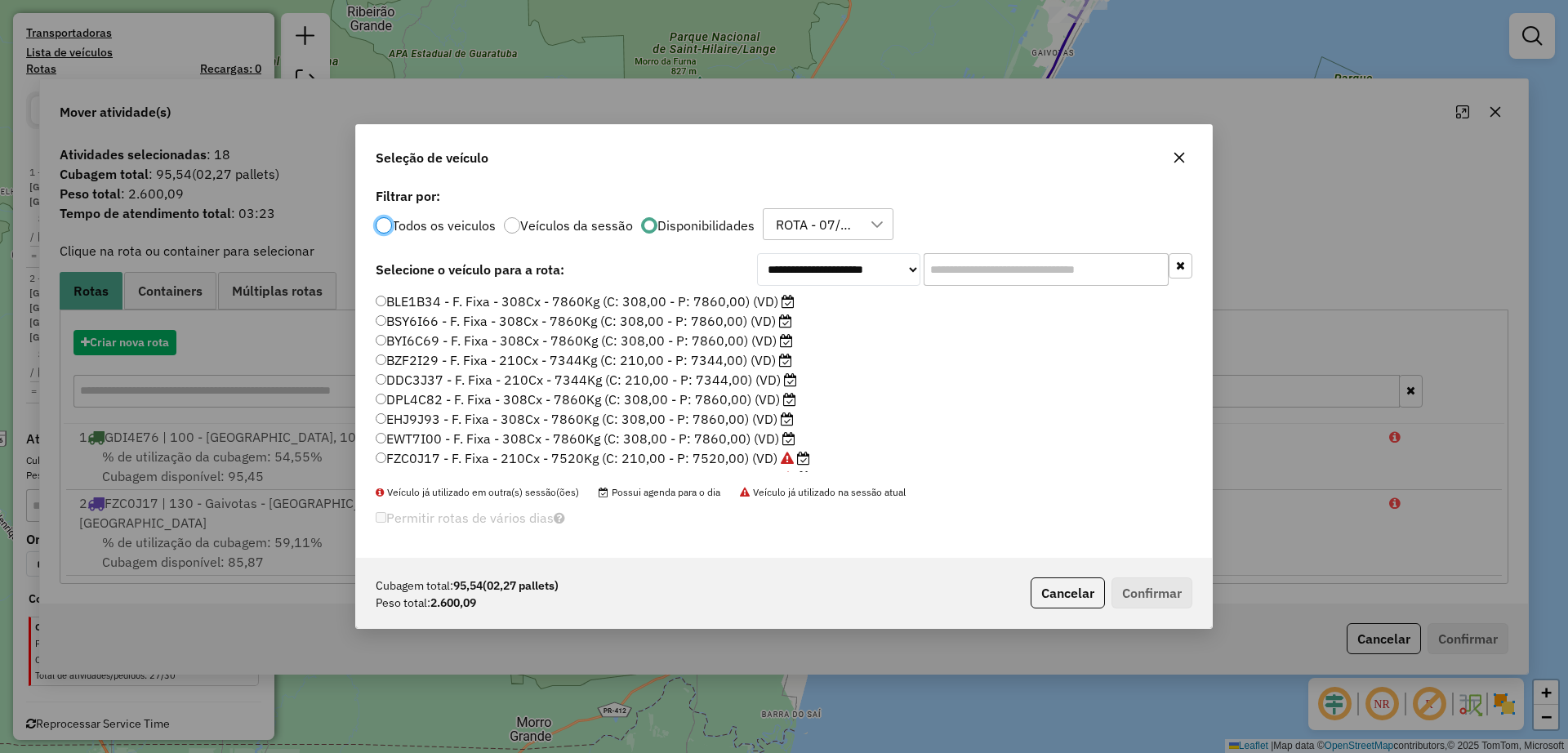
scroll to position [9, 5]
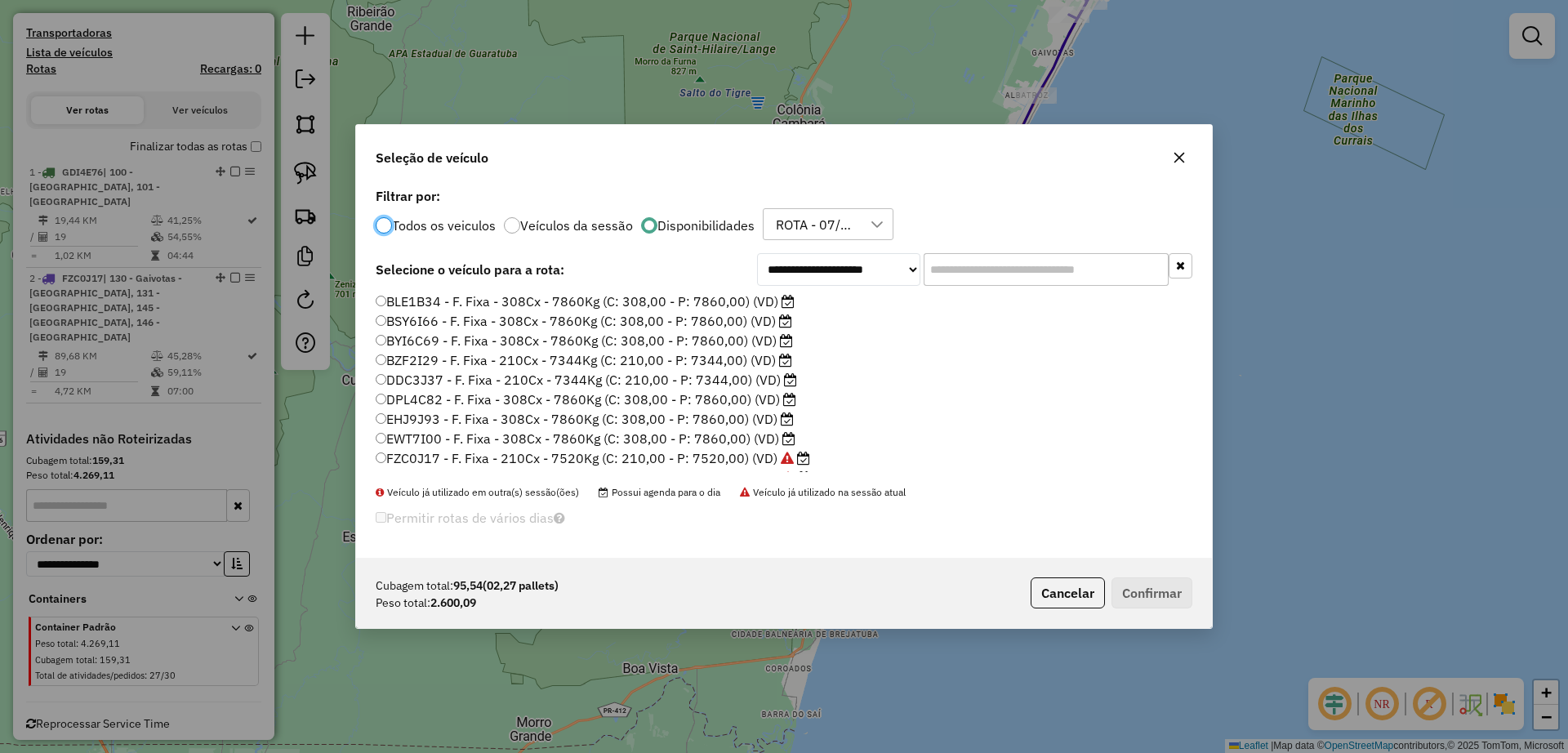
click at [706, 417] on label "EHJ9J93 - F. Fixa - 308Cx - 7860Kg (C: 308,00 - P: 7860,00) (VD)" at bounding box center [585, 419] width 418 height 20
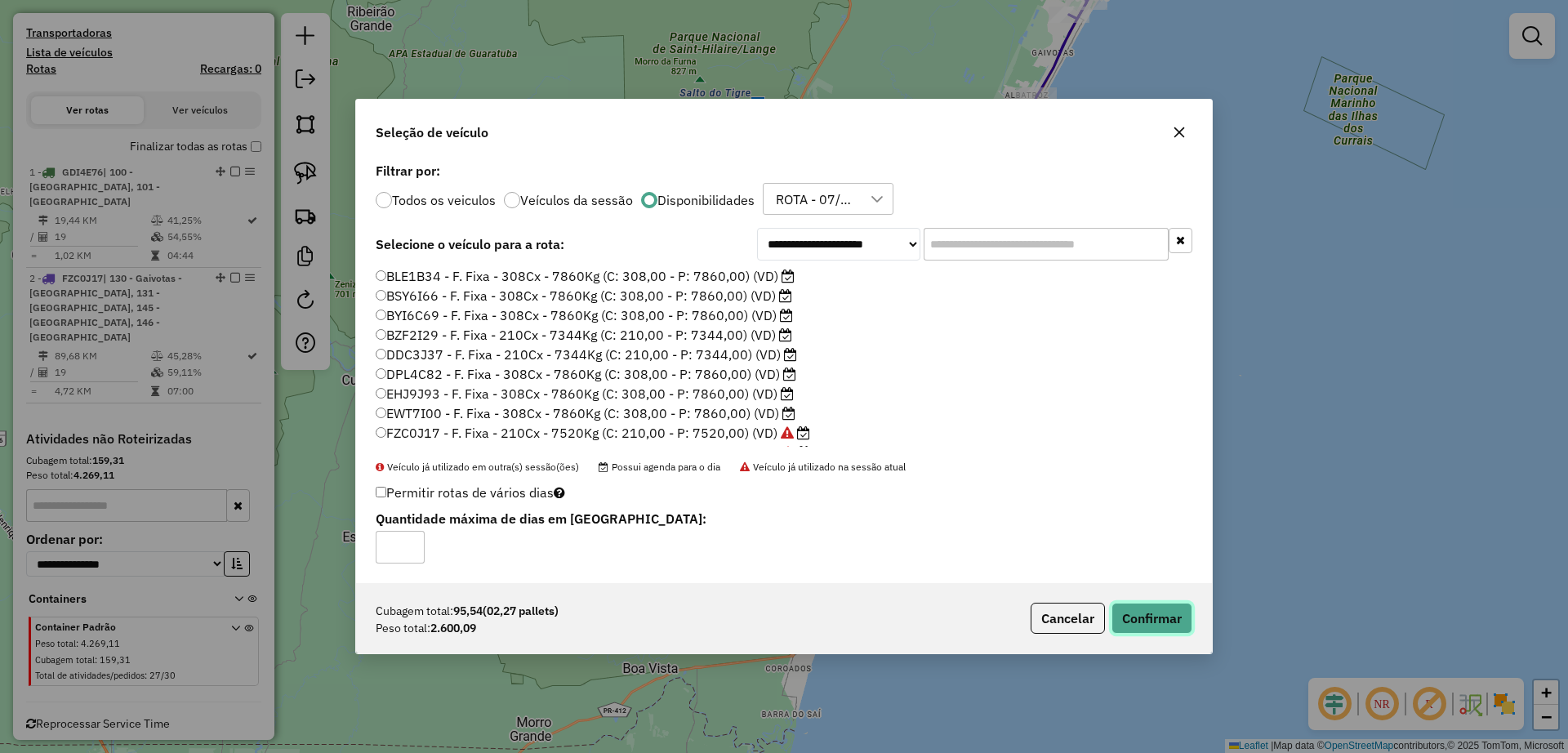
click at [1149, 622] on button "Confirmar" at bounding box center [1152, 619] width 81 height 31
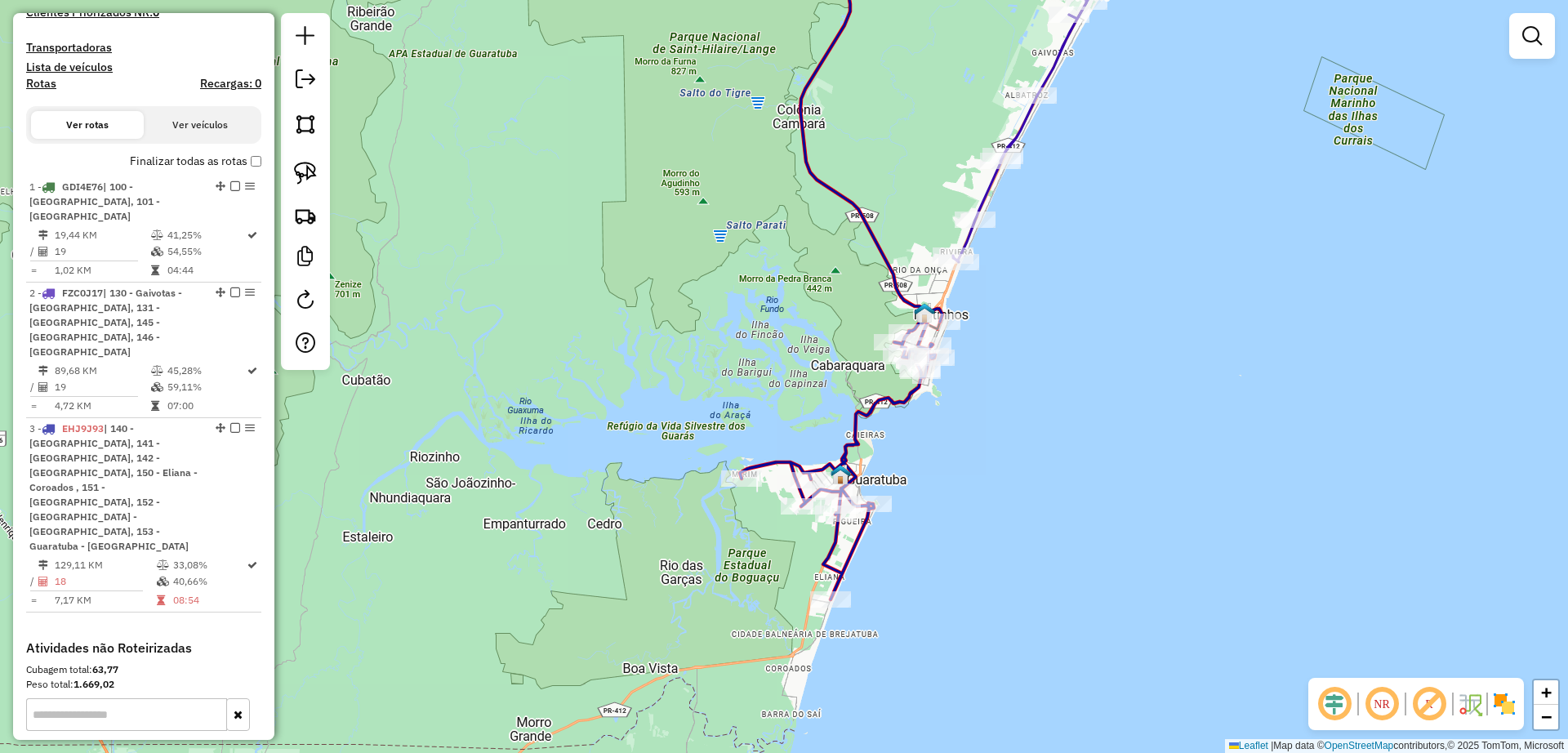
scroll to position [495, 0]
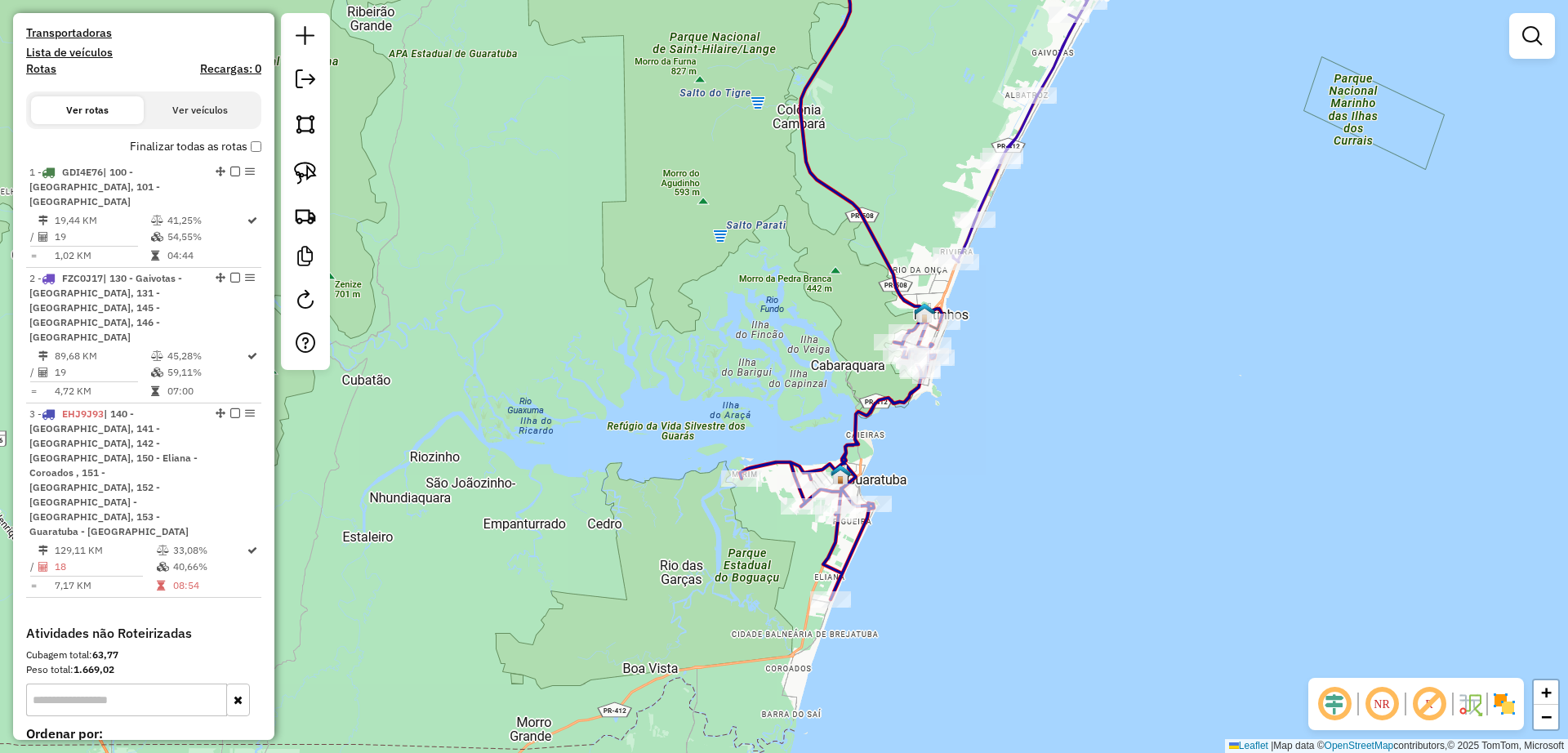
click at [880, 398] on icon at bounding box center [841, 454] width 203 height 291
select select "**********"
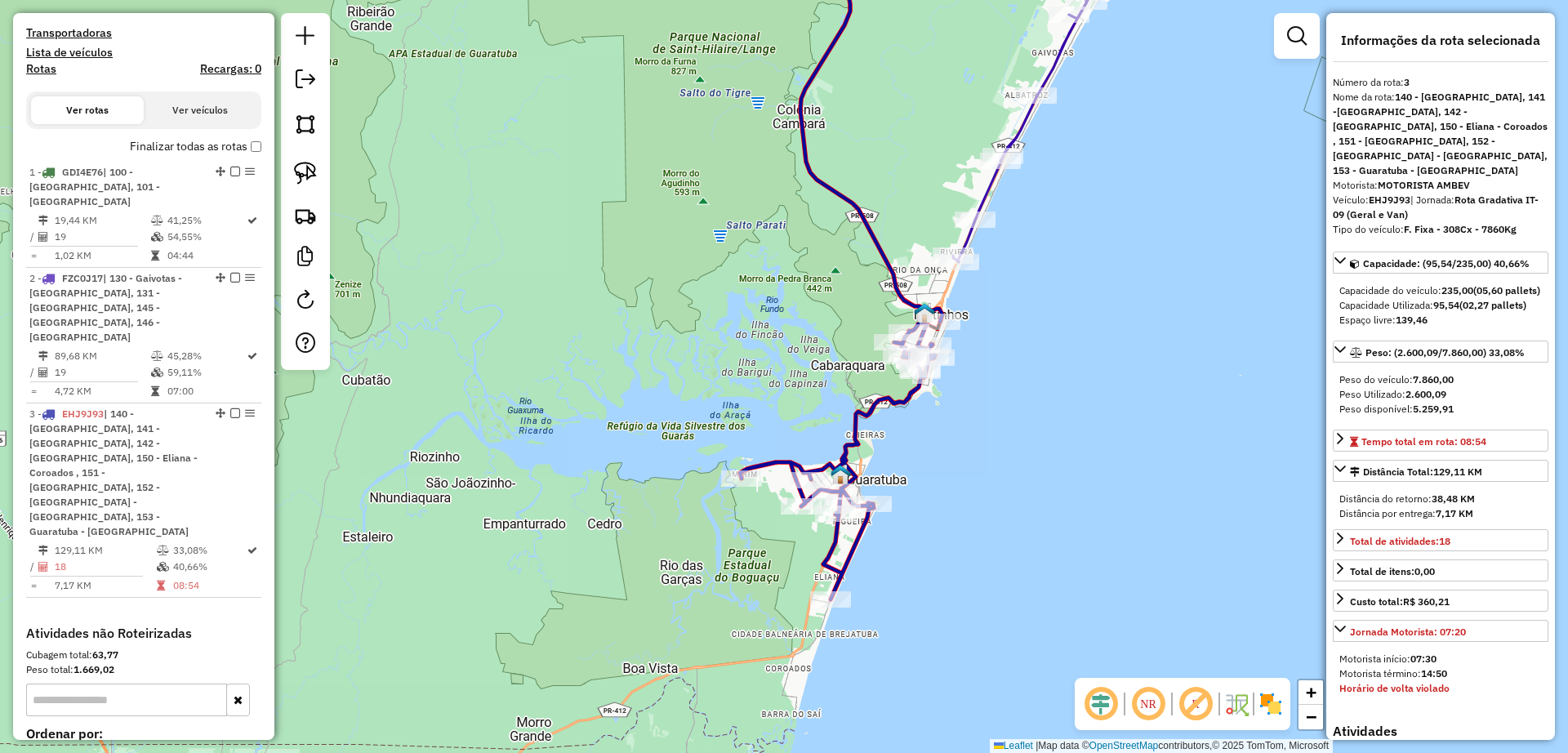
scroll to position [646, 0]
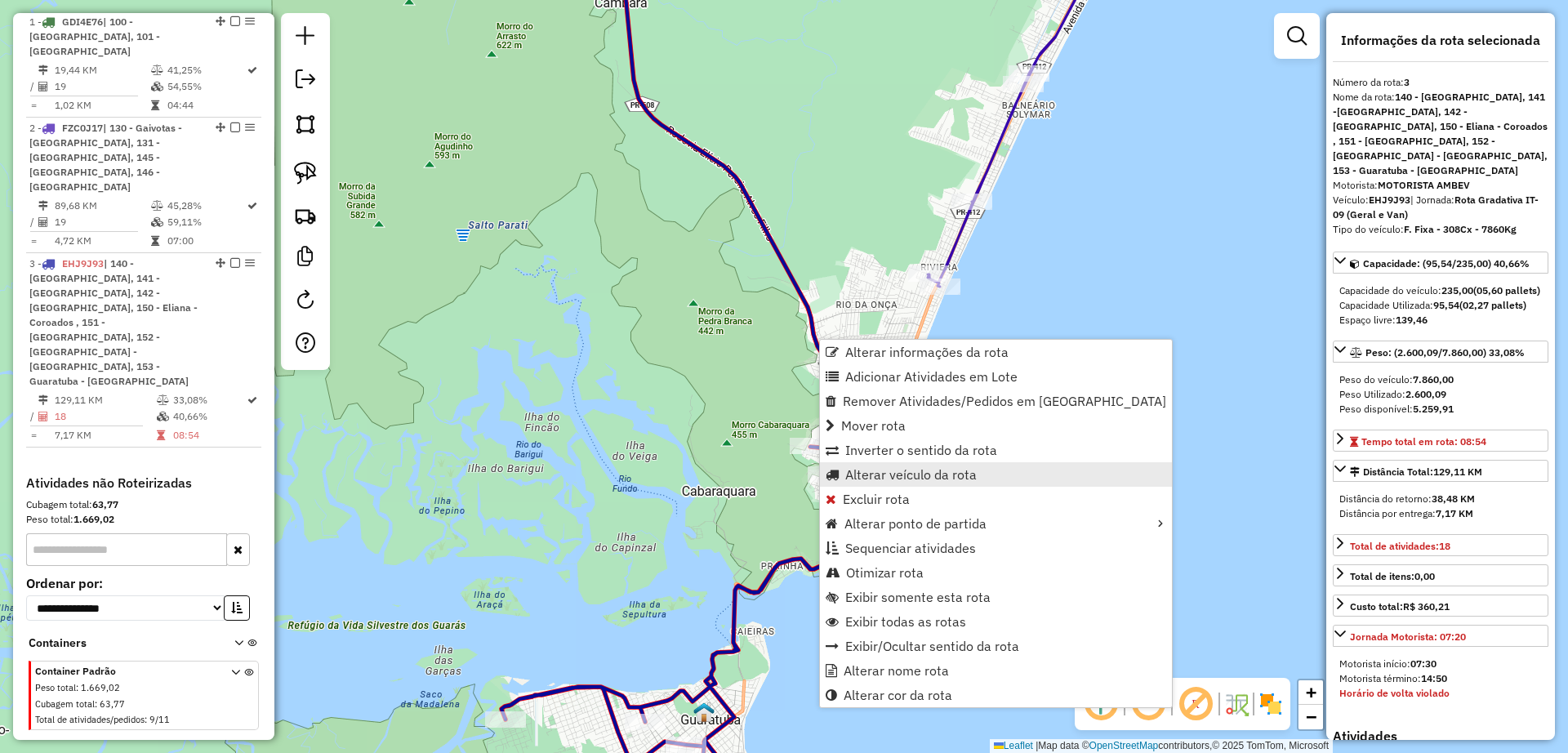
click at [936, 479] on span "Alterar veículo da rota" at bounding box center [910, 474] width 132 height 13
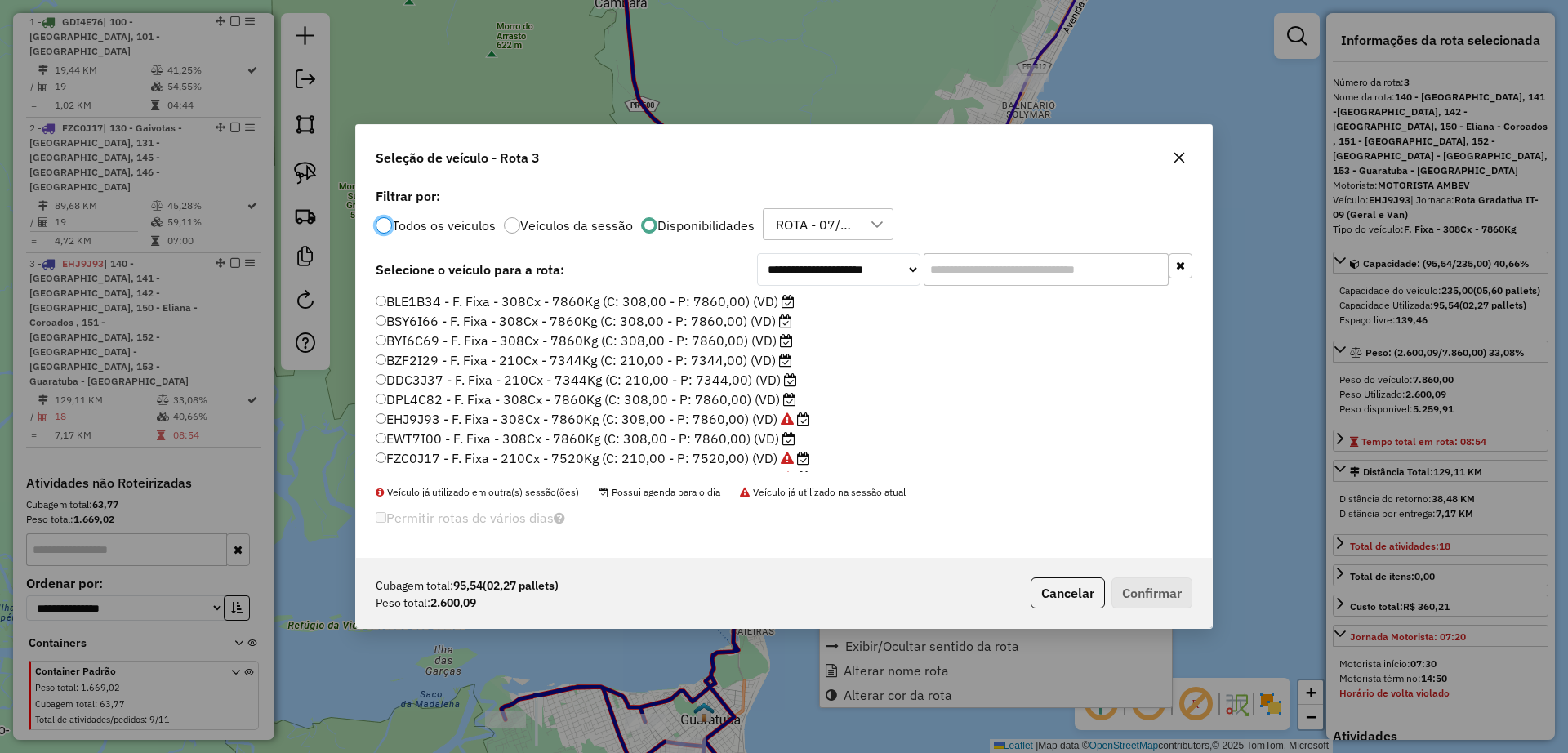
scroll to position [9, 5]
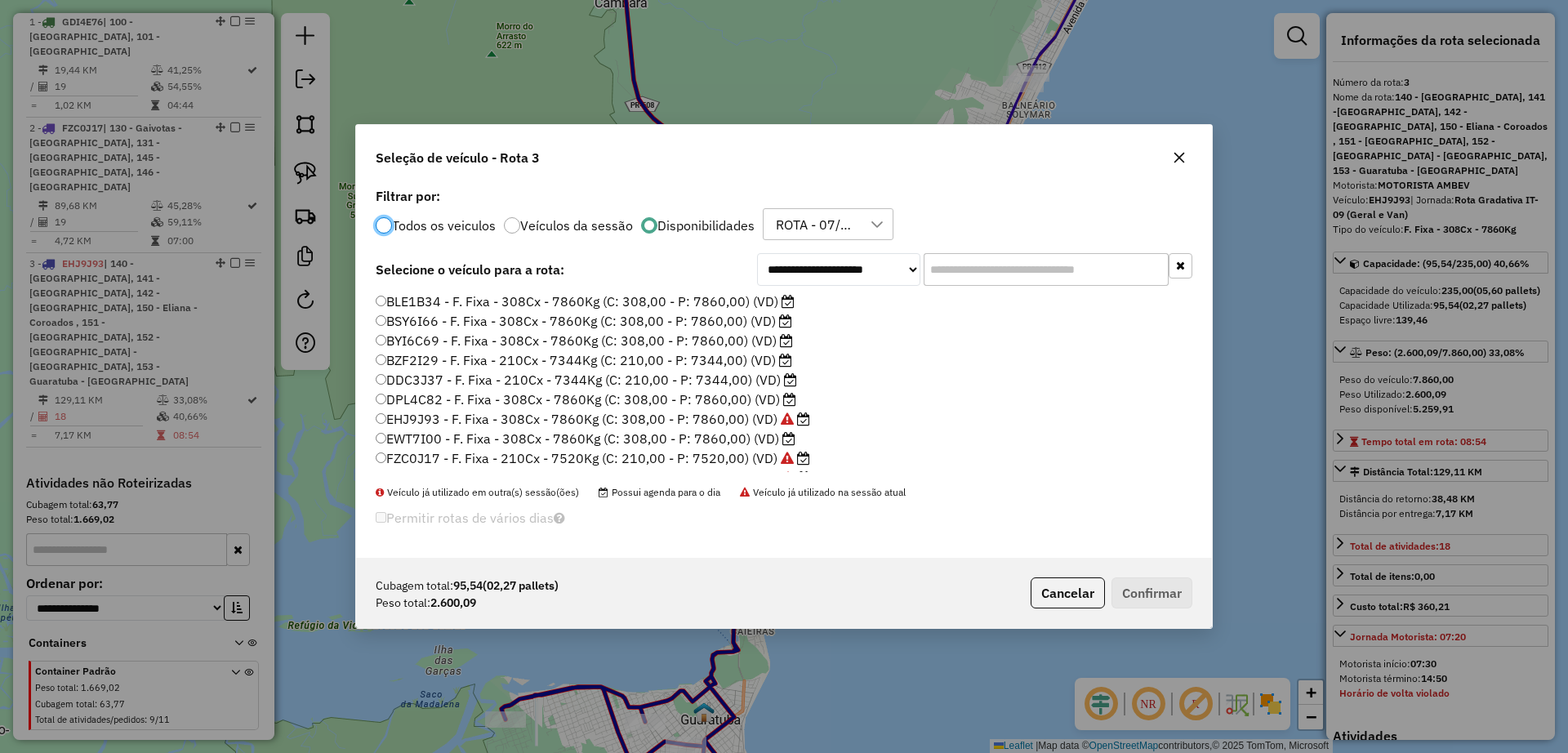
click at [755, 401] on label "DPL4C82 - F. Fixa - 308Cx - 7860Kg (C: 308,00 - P: 7860,00) (VD)" at bounding box center [585, 399] width 421 height 20
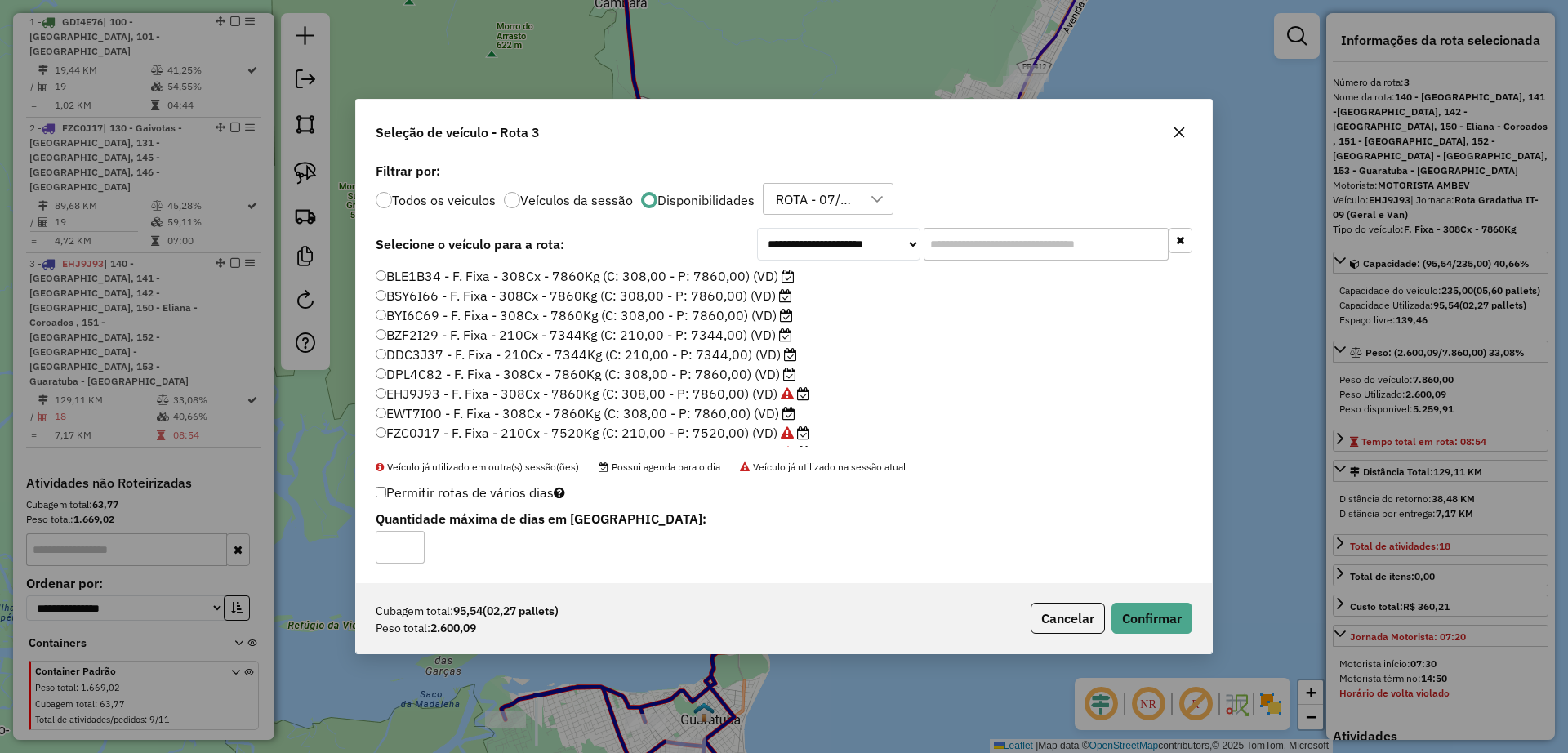
click at [1150, 599] on div "Cubagem total: 95,54 (02,27 pallets) Peso total: 2.600,09 Cancelar Confirmar" at bounding box center [784, 618] width 856 height 71
click at [1153, 608] on button "Confirmar" at bounding box center [1152, 619] width 81 height 31
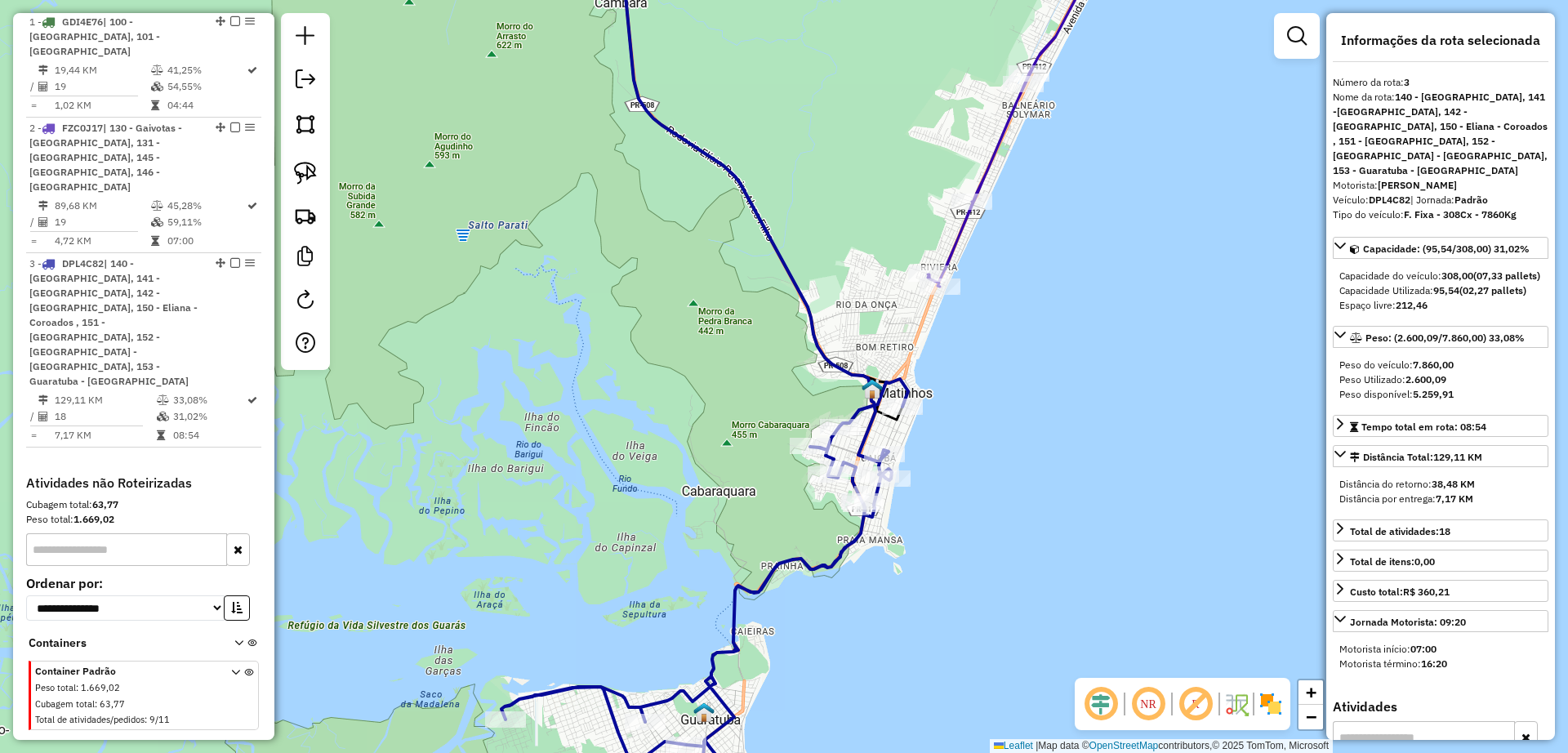
drag, startPoint x: 838, startPoint y: 356, endPoint x: 838, endPoint y: 377, distance: 21.0
click at [838, 377] on div "Janela de atendimento Grade de atendimento Capacidade Transportadoras Veículos …" at bounding box center [784, 376] width 1568 height 753
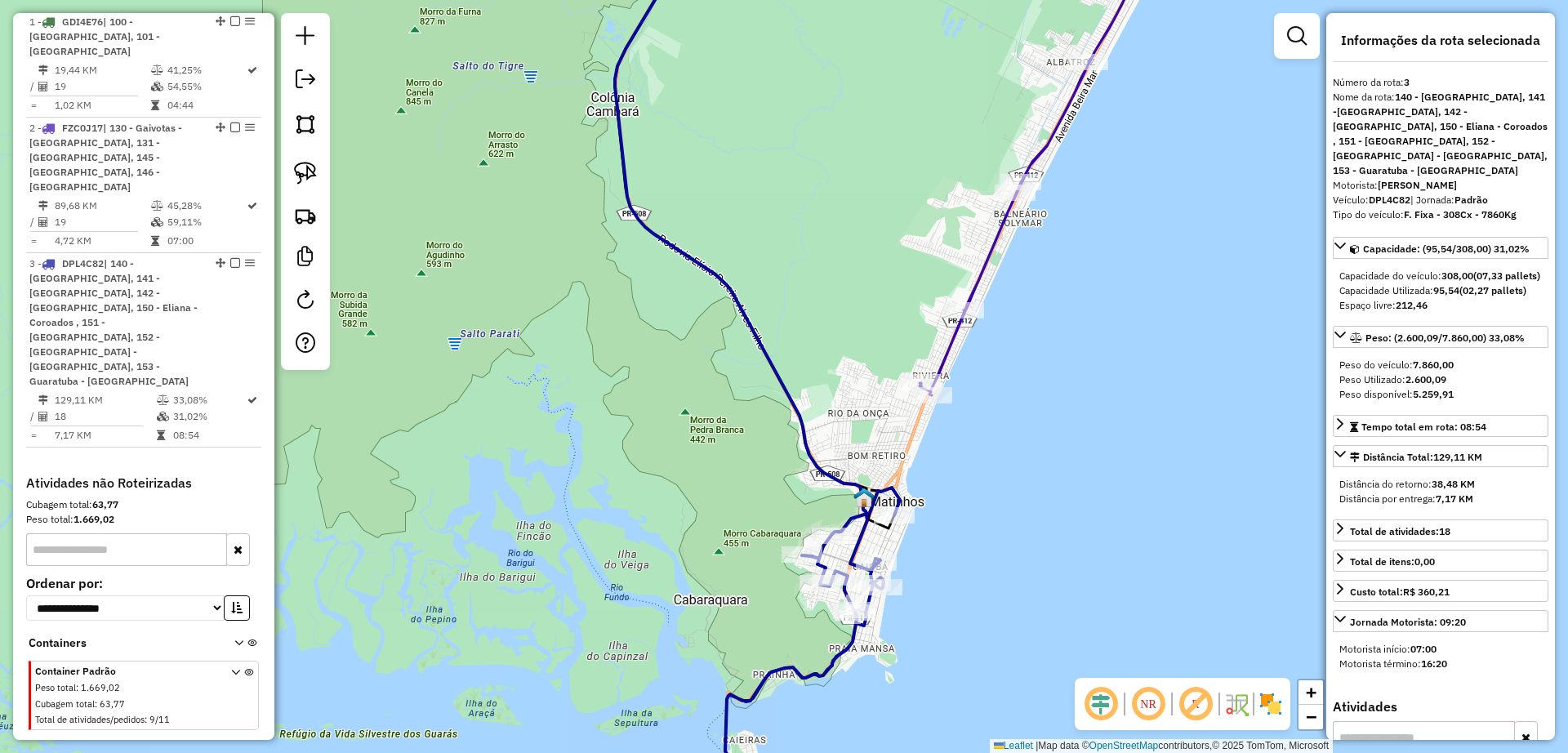
click at [950, 347] on icon at bounding box center [1040, 160] width 241 height 471
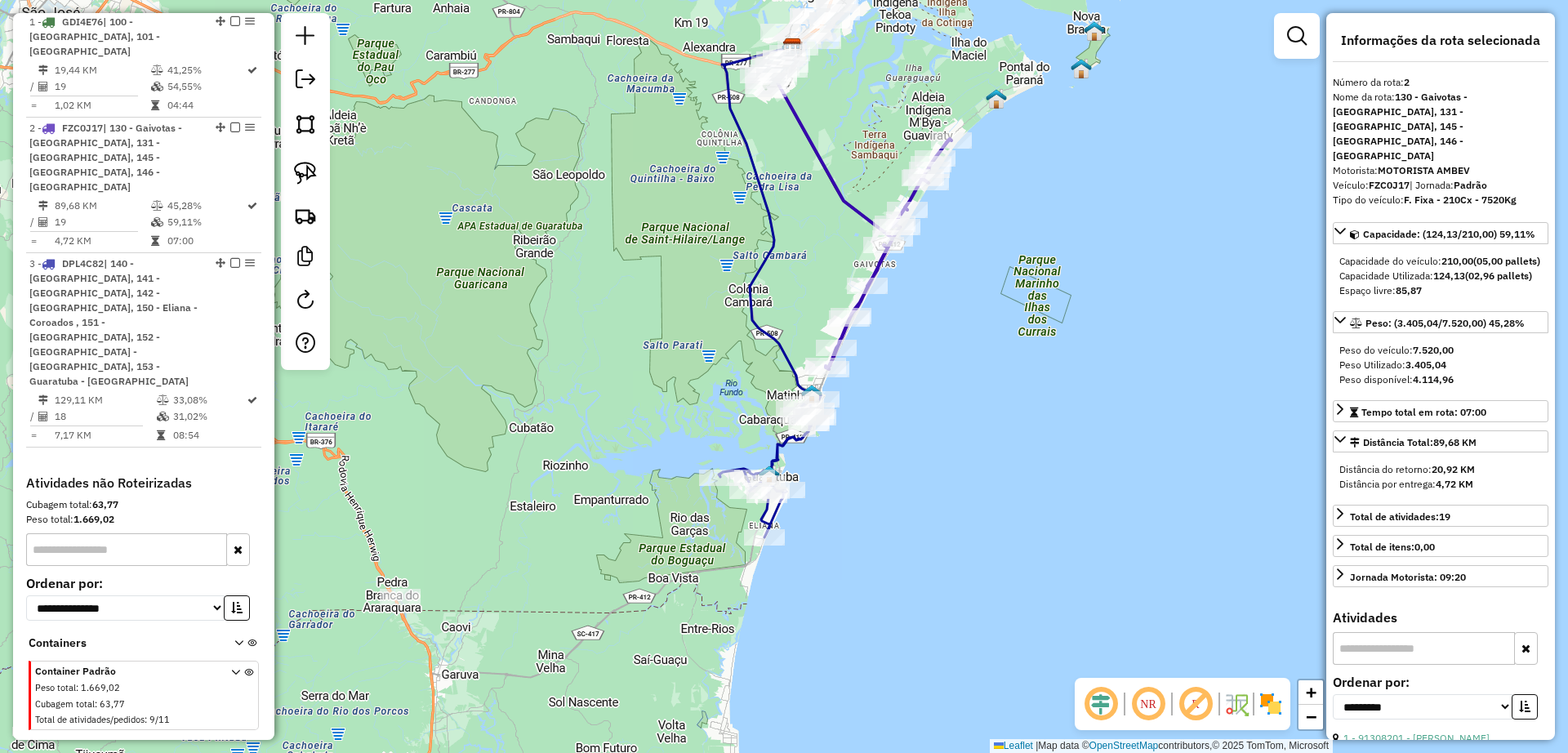
drag, startPoint x: 808, startPoint y: 284, endPoint x: 832, endPoint y: 404, distance: 122.4
click at [832, 412] on div "Janela de atendimento Grade de atendimento Capacidade Transportadoras Veículos …" at bounding box center [784, 376] width 1568 height 753
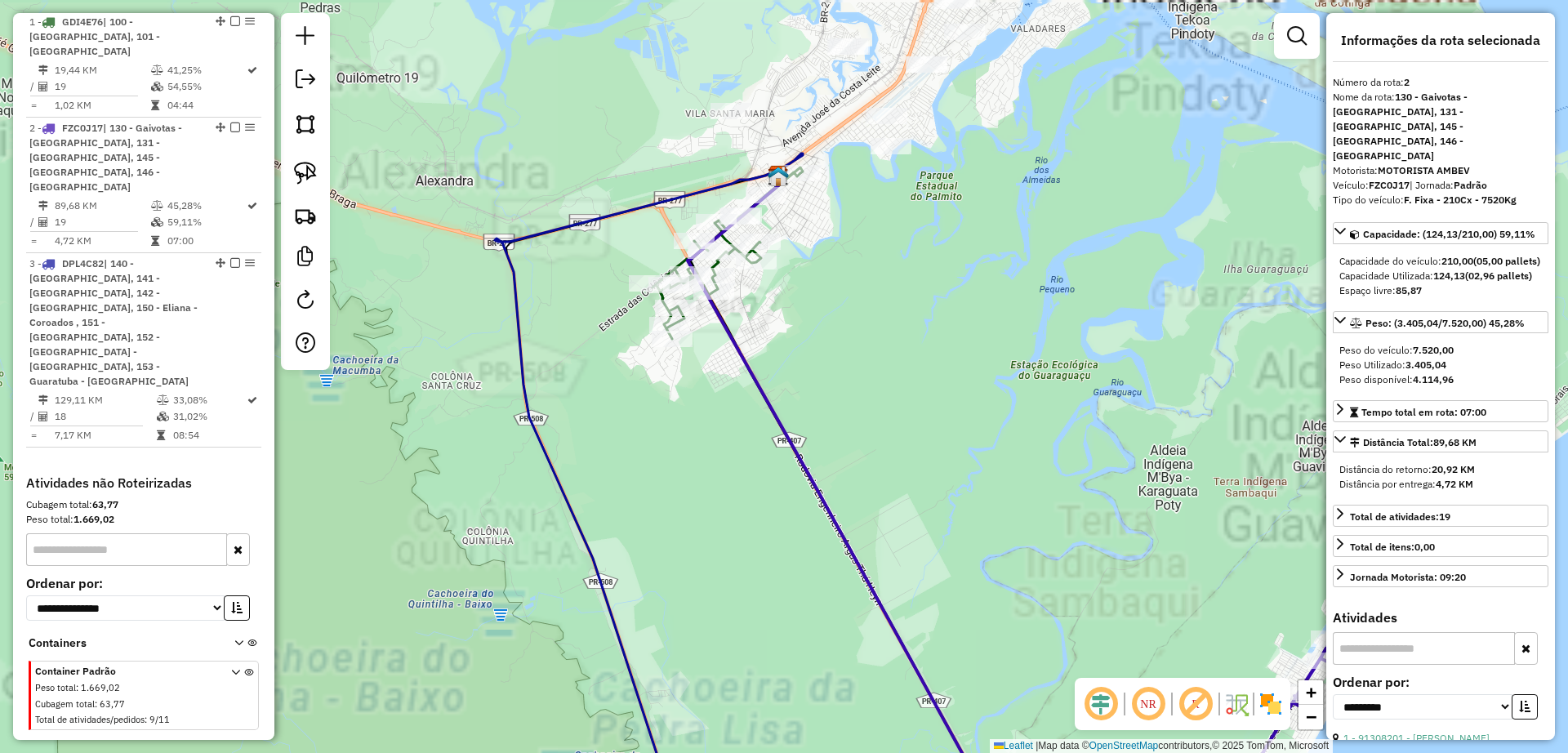
drag, startPoint x: 894, startPoint y: 225, endPoint x: 950, endPoint y: 329, distance: 118.1
click at [950, 327] on div "Janela de atendimento Grade de atendimento Capacidade Transportadoras Veículos …" at bounding box center [784, 376] width 1568 height 753
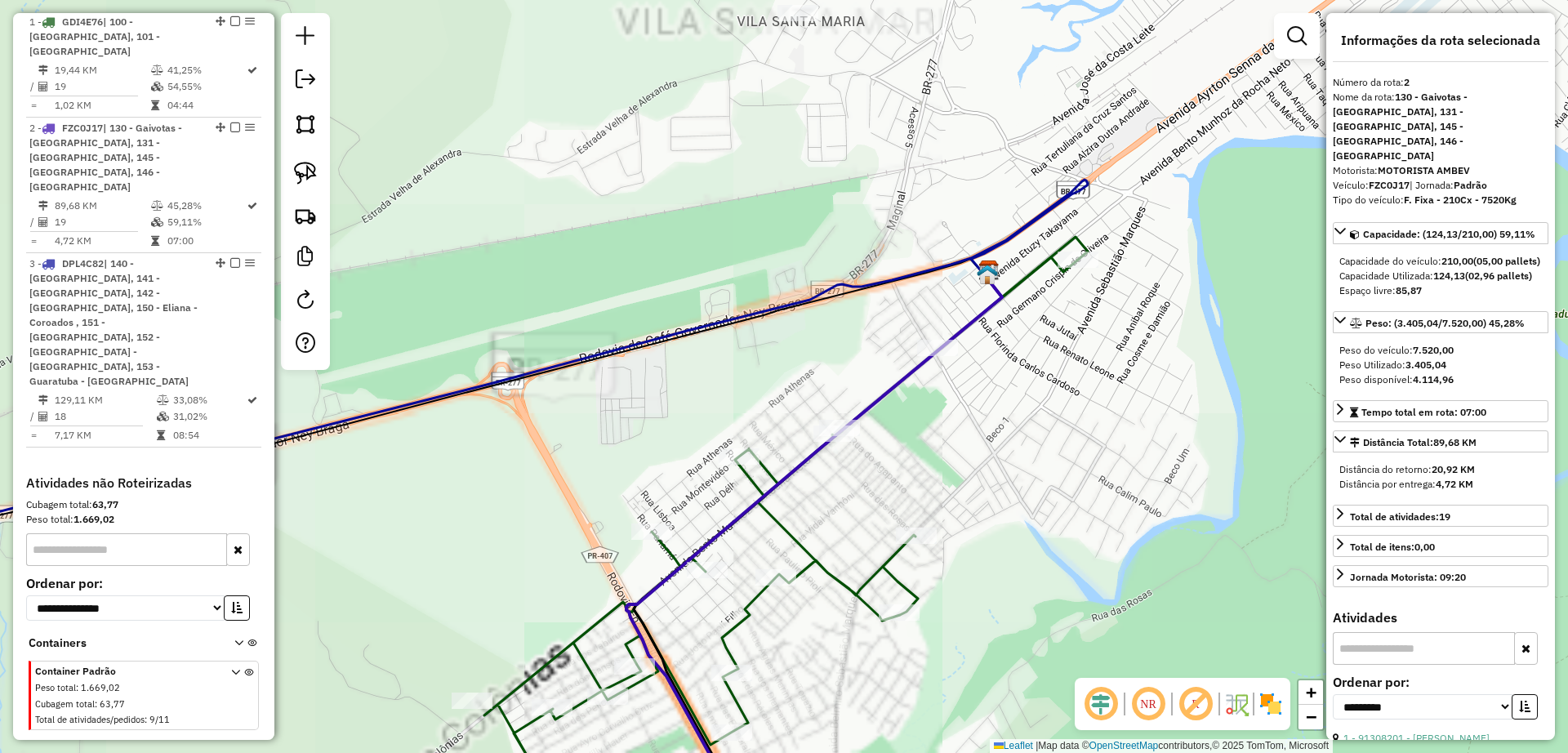
click at [789, 530] on icon at bounding box center [781, 542] width 594 height 571
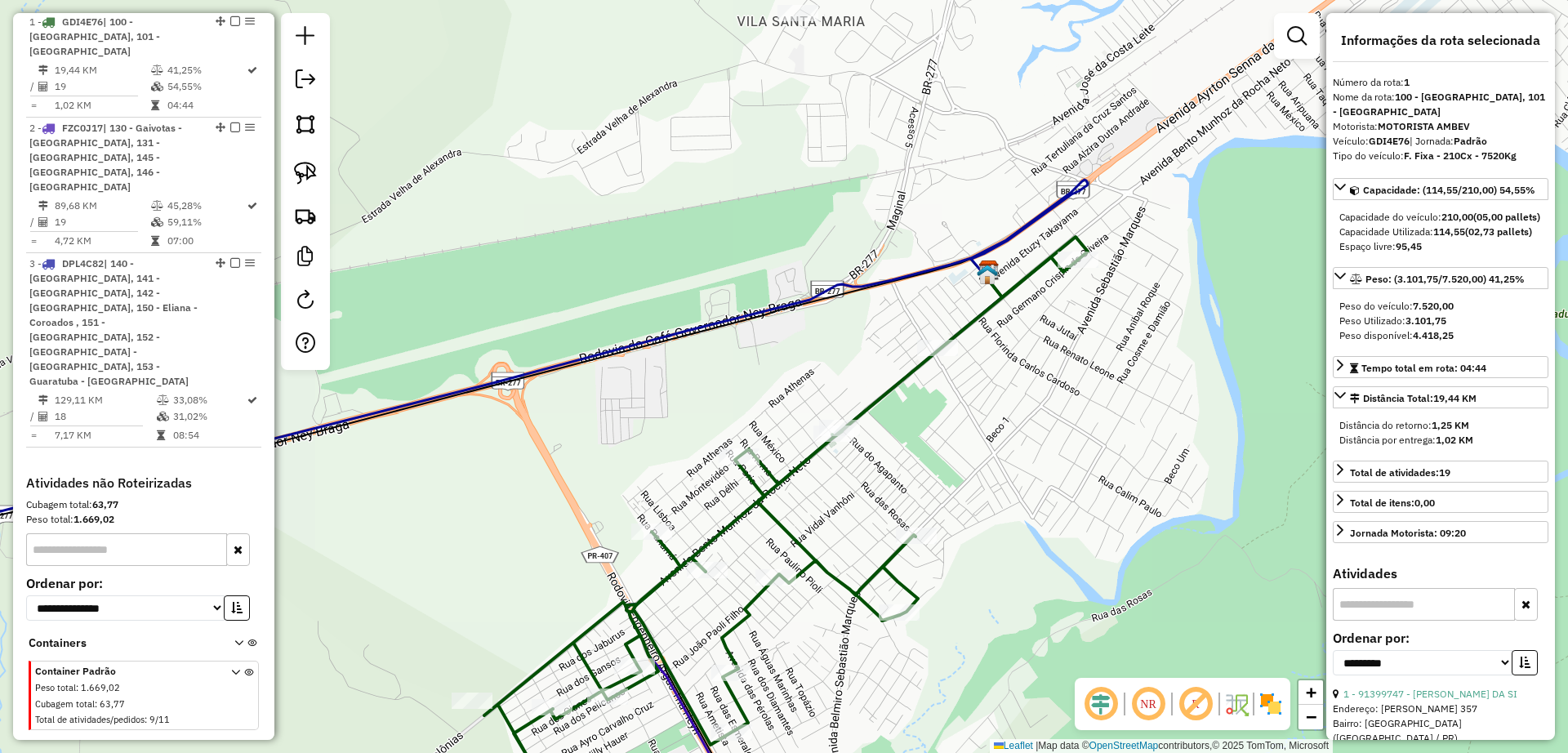
scroll to position [644, 0]
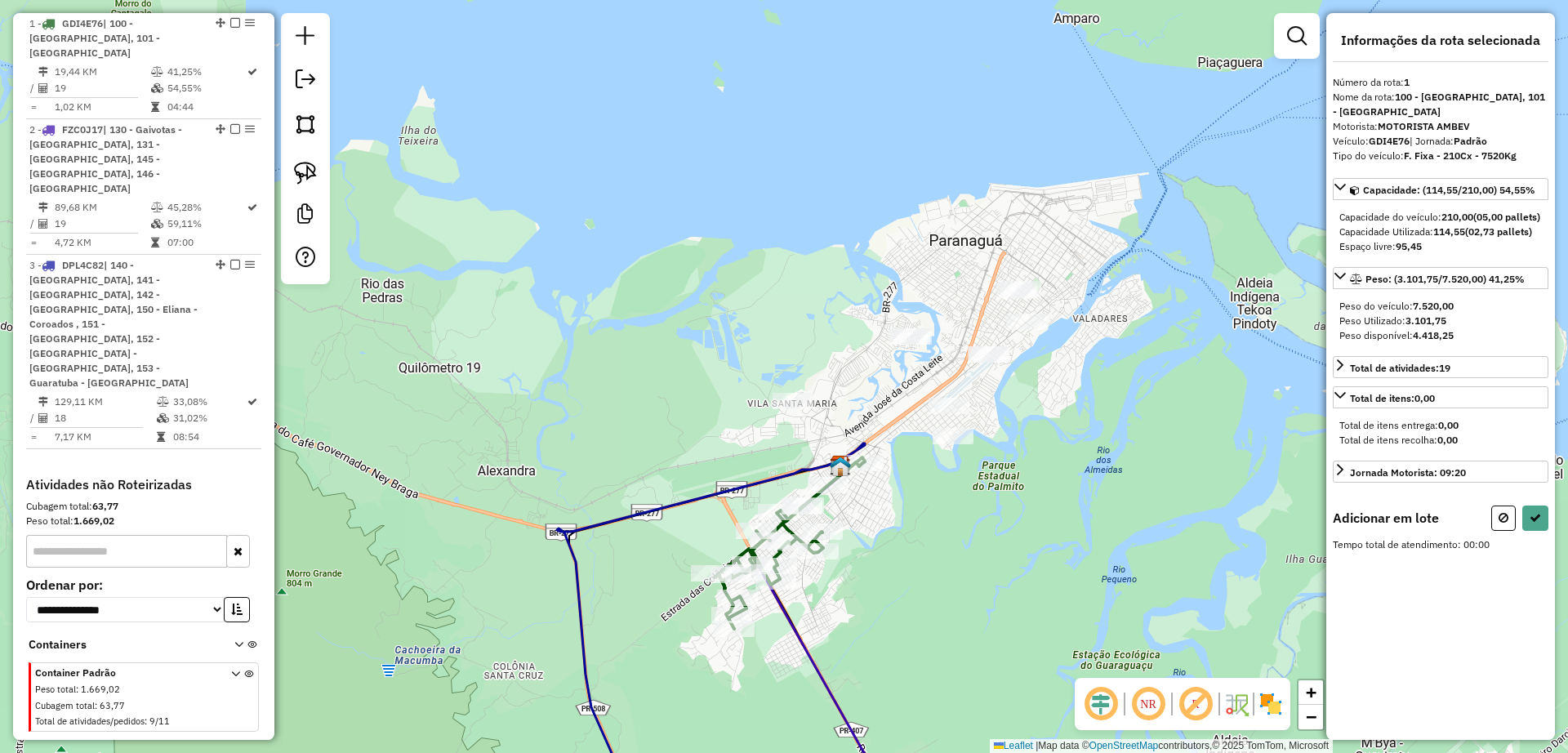
drag, startPoint x: 296, startPoint y: 168, endPoint x: 377, endPoint y: 195, distance: 85.4
click at [296, 169] on img at bounding box center [306, 173] width 23 height 23
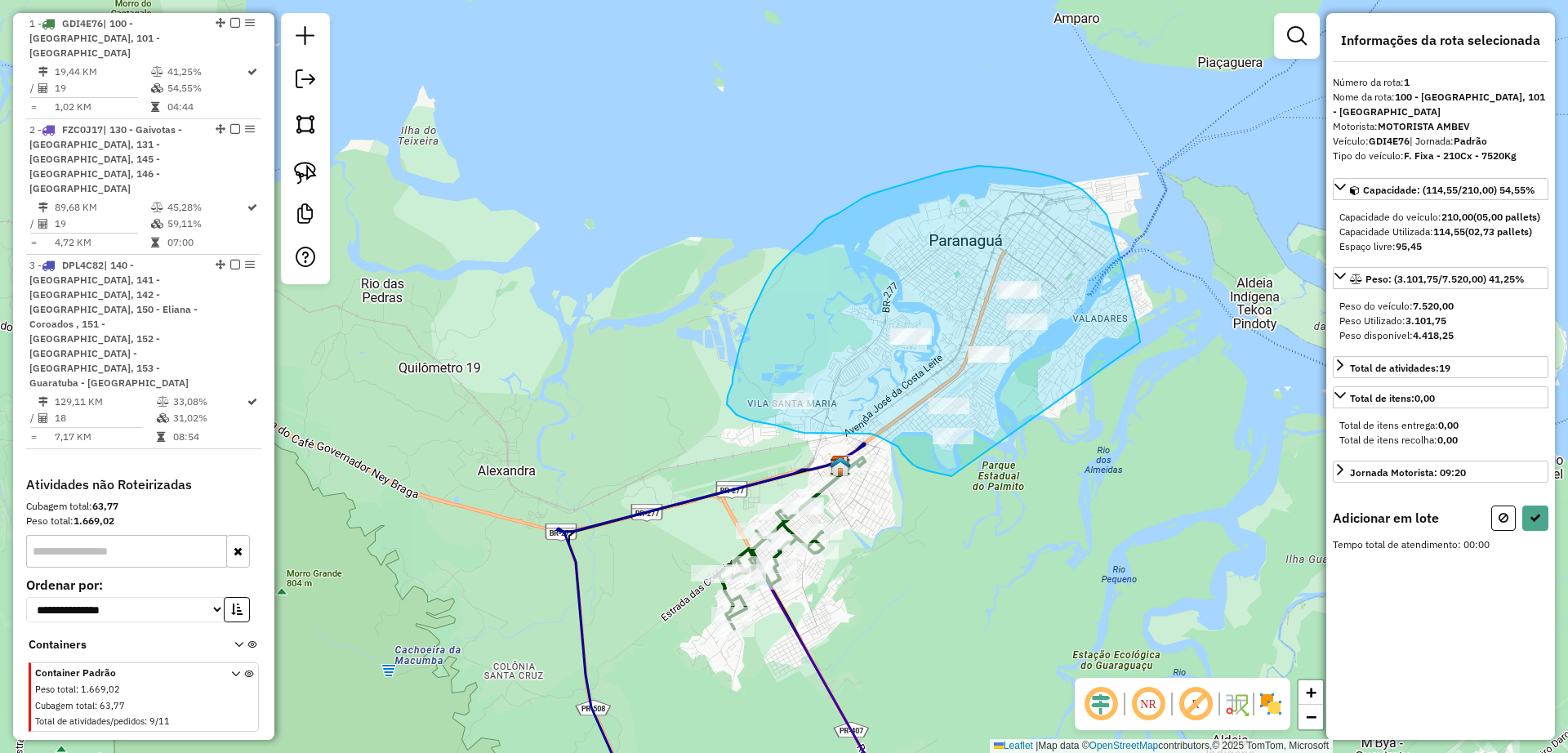
drag, startPoint x: 1106, startPoint y: 215, endPoint x: 1067, endPoint y: 471, distance: 259.0
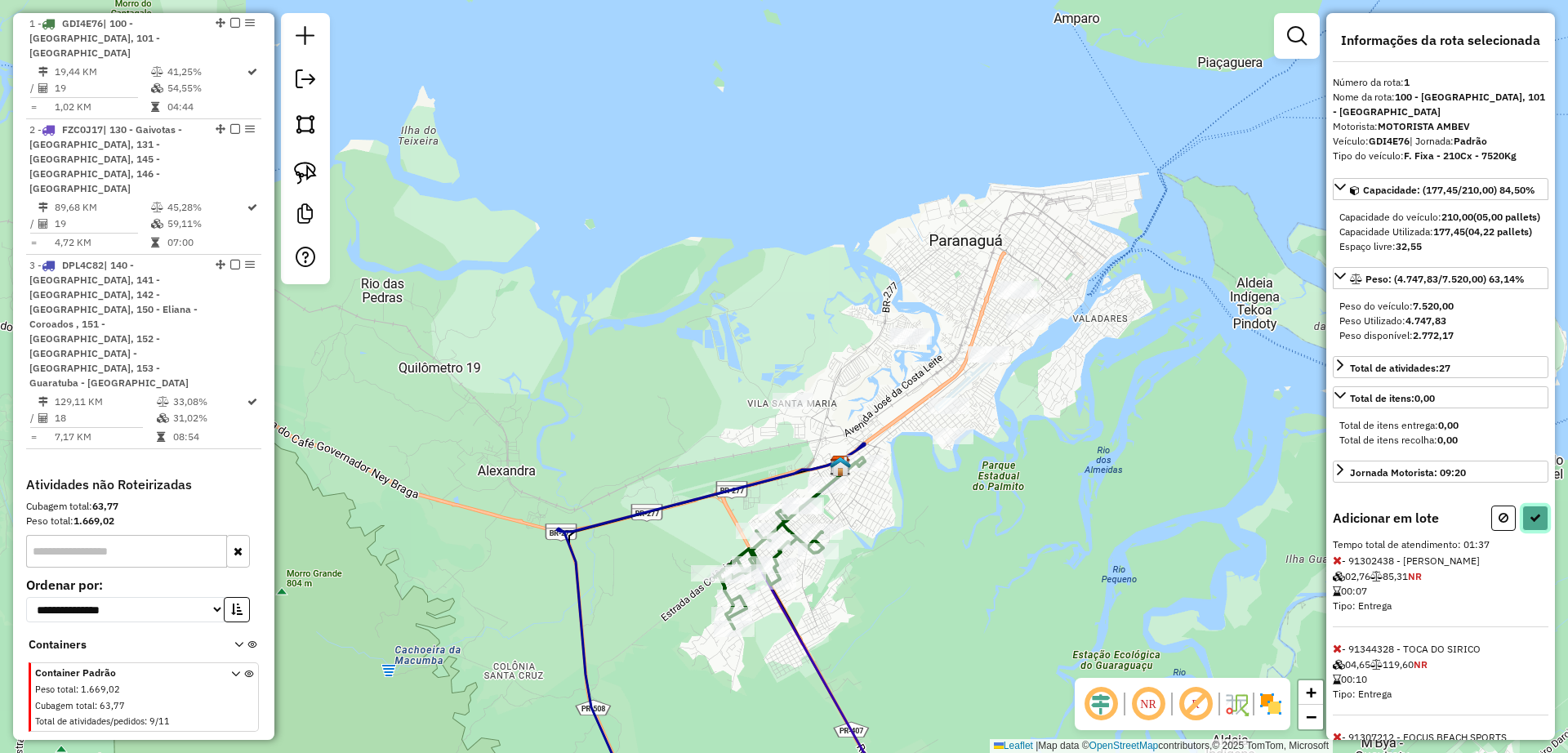
click at [1532, 524] on icon at bounding box center [1535, 518] width 11 height 11
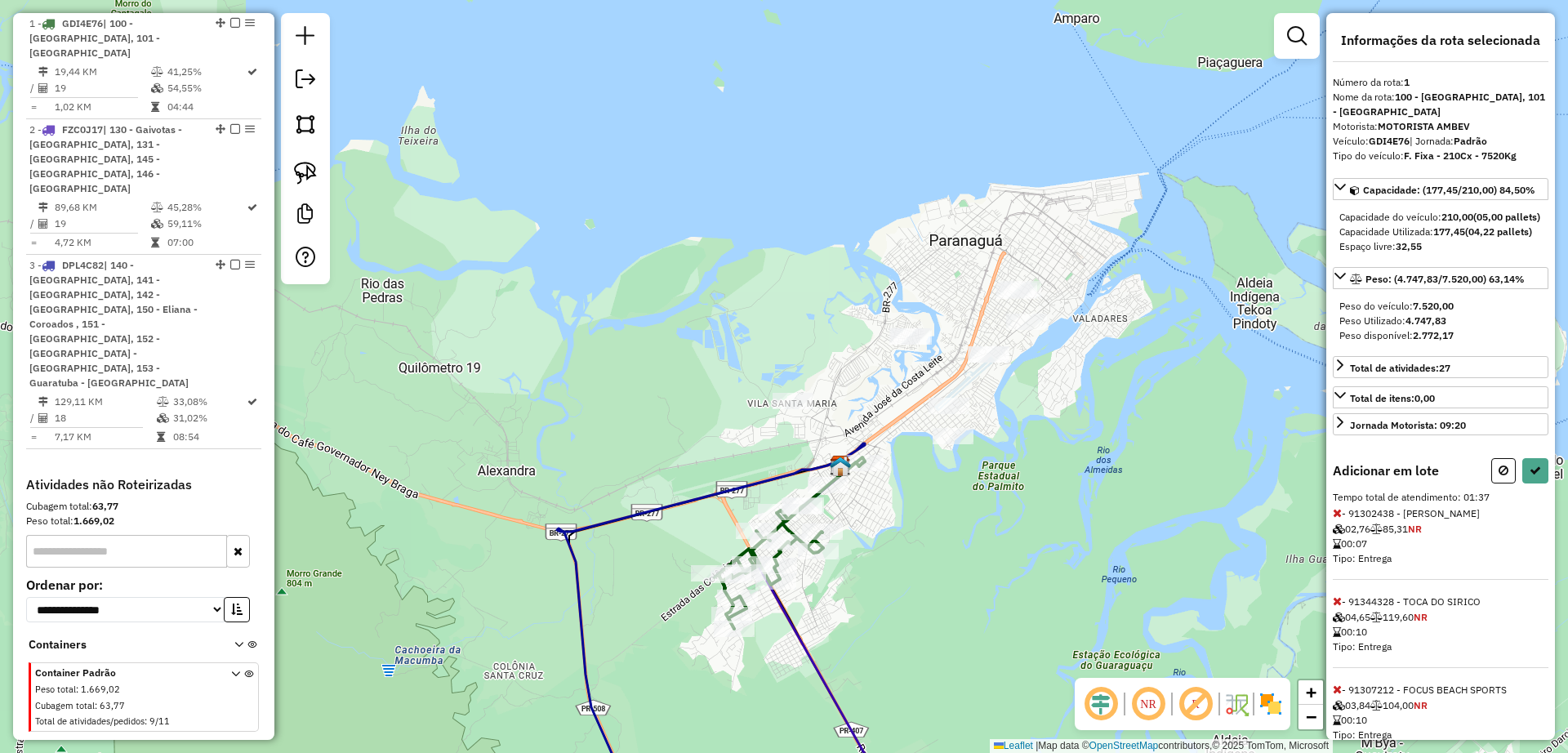
select select "**********"
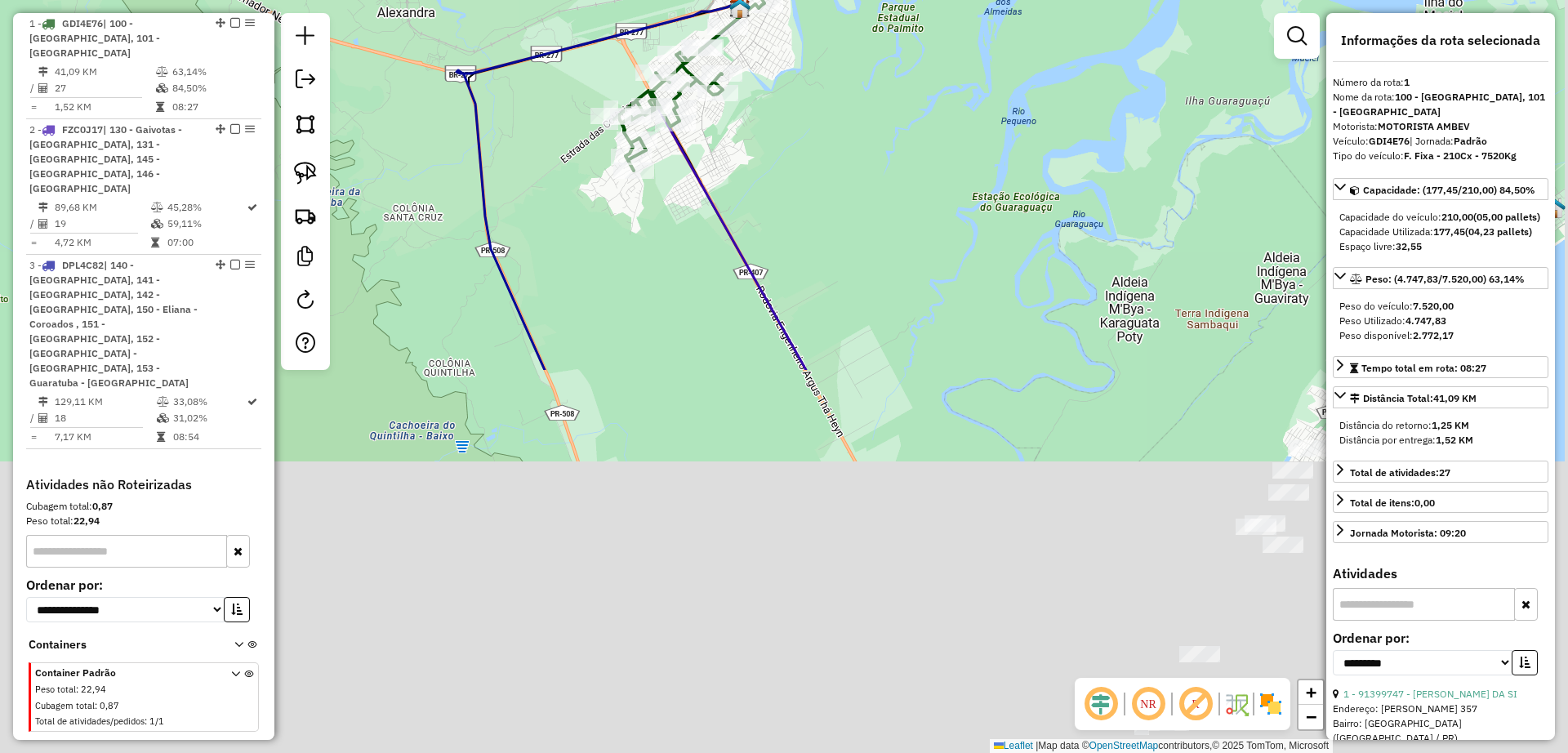
drag, startPoint x: 875, startPoint y: 132, endPoint x: 1014, endPoint y: 297, distance: 215.7
click at [860, 112] on div "Janela de atendimento Grade de atendimento Capacidade Transportadoras Veículos …" at bounding box center [784, 376] width 1568 height 753
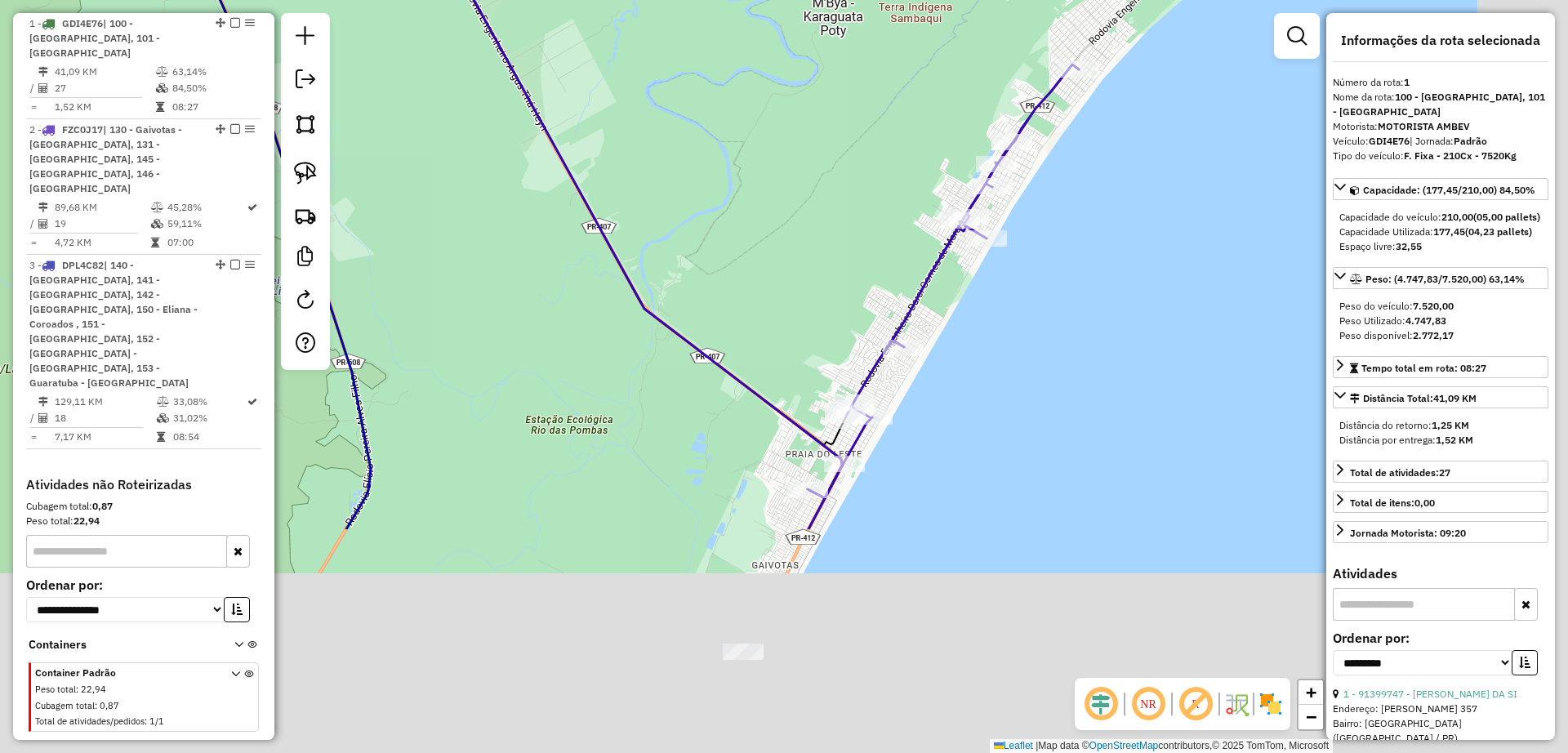
drag, startPoint x: 1130, startPoint y: 438, endPoint x: 951, endPoint y: 465, distance: 181.0
click at [841, 138] on div "Janela de atendimento Grade de atendimento Capacidade Transportadoras Veículos …" at bounding box center [784, 376] width 1568 height 753
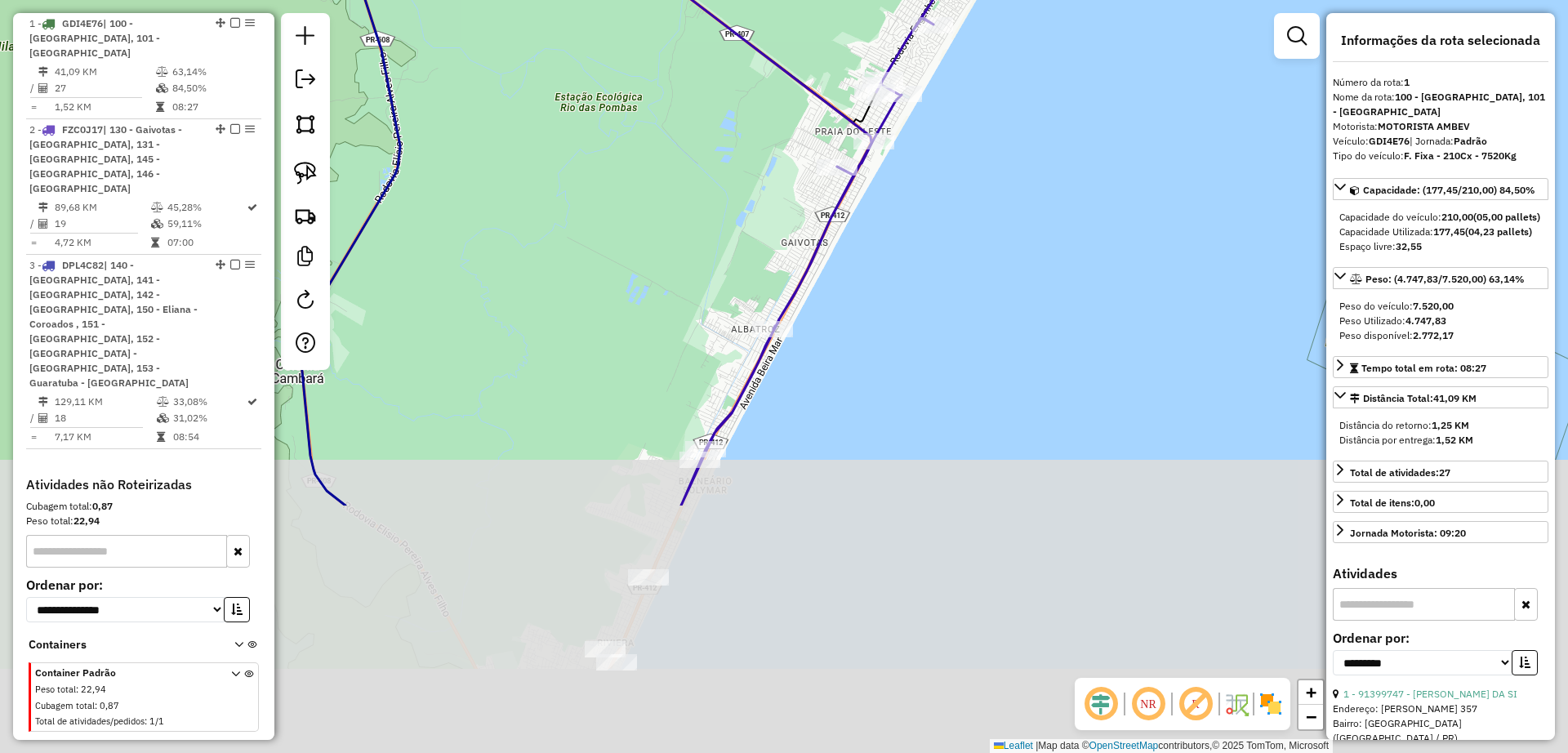
drag, startPoint x: 1010, startPoint y: 248, endPoint x: 1025, endPoint y: 136, distance: 113.0
click at [1025, 136] on div "Janela de atendimento Grade de atendimento Capacidade Transportadoras Veículos …" at bounding box center [784, 376] width 1568 height 753
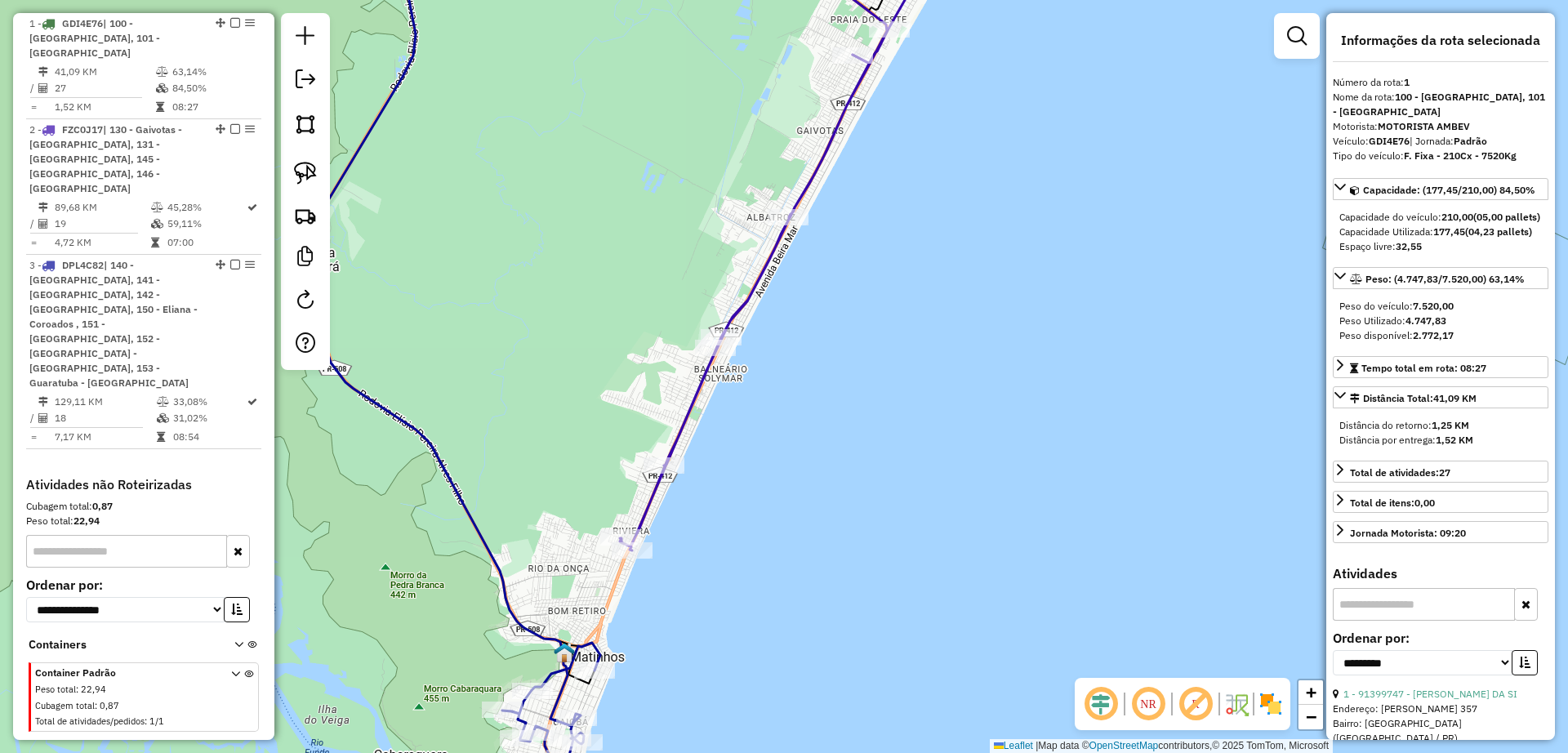
click at [743, 295] on icon at bounding box center [773, 238] width 305 height 626
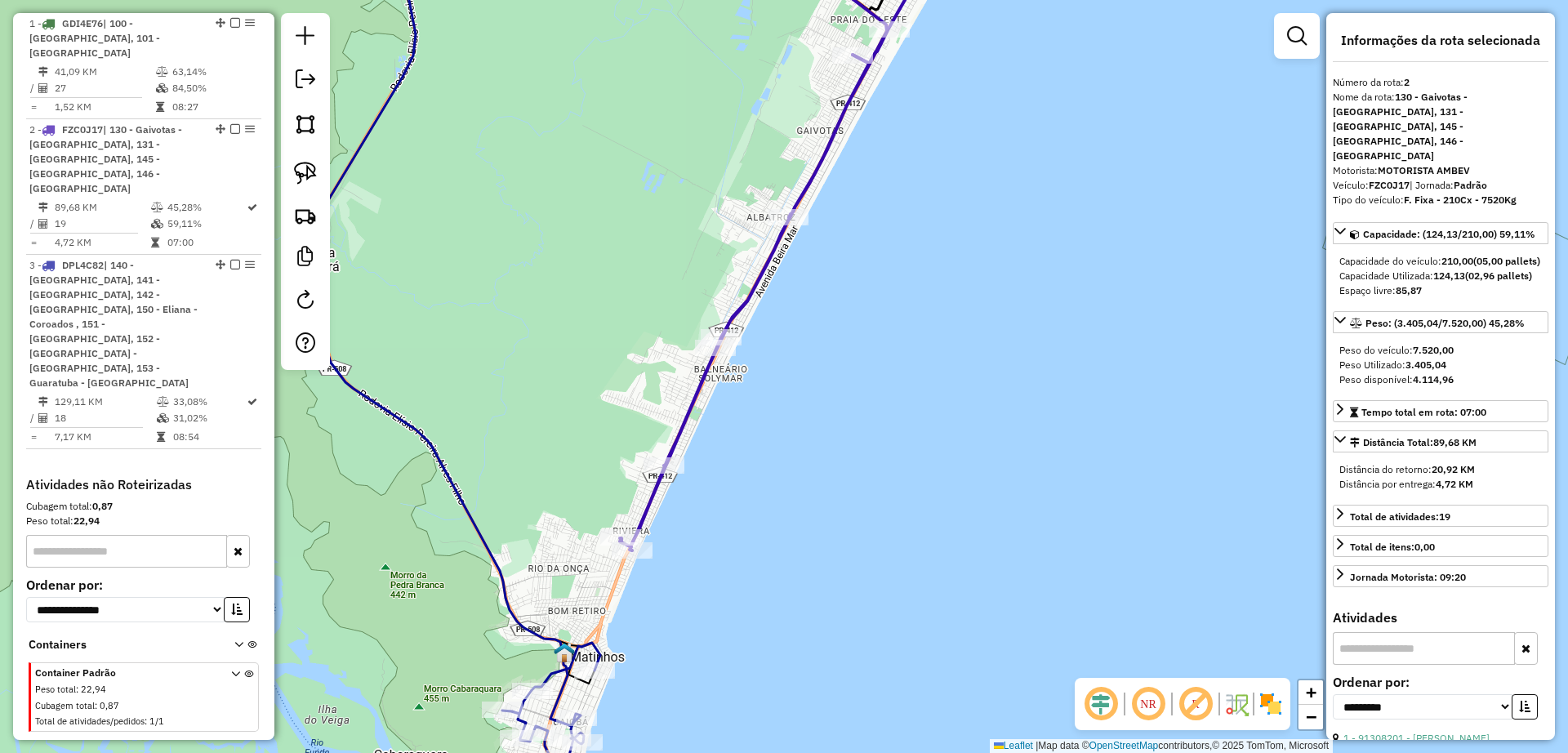
scroll to position [646, 0]
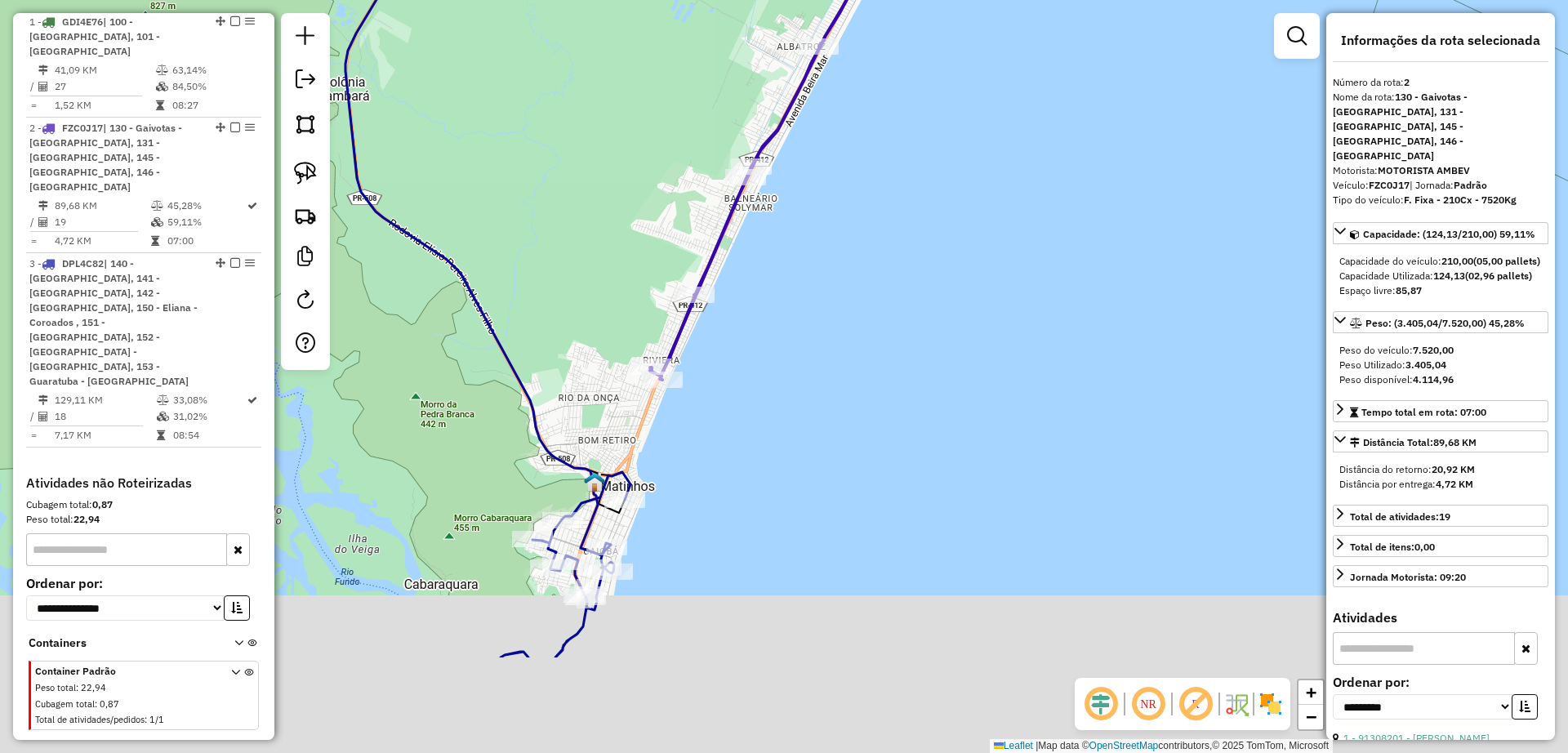
drag, startPoint x: 852, startPoint y: 481, endPoint x: 936, endPoint y: 211, distance: 282.8
click at [936, 211] on div "Janela de atendimento Grade de atendimento Capacidade Transportadoras Veículos …" at bounding box center [784, 376] width 1568 height 753
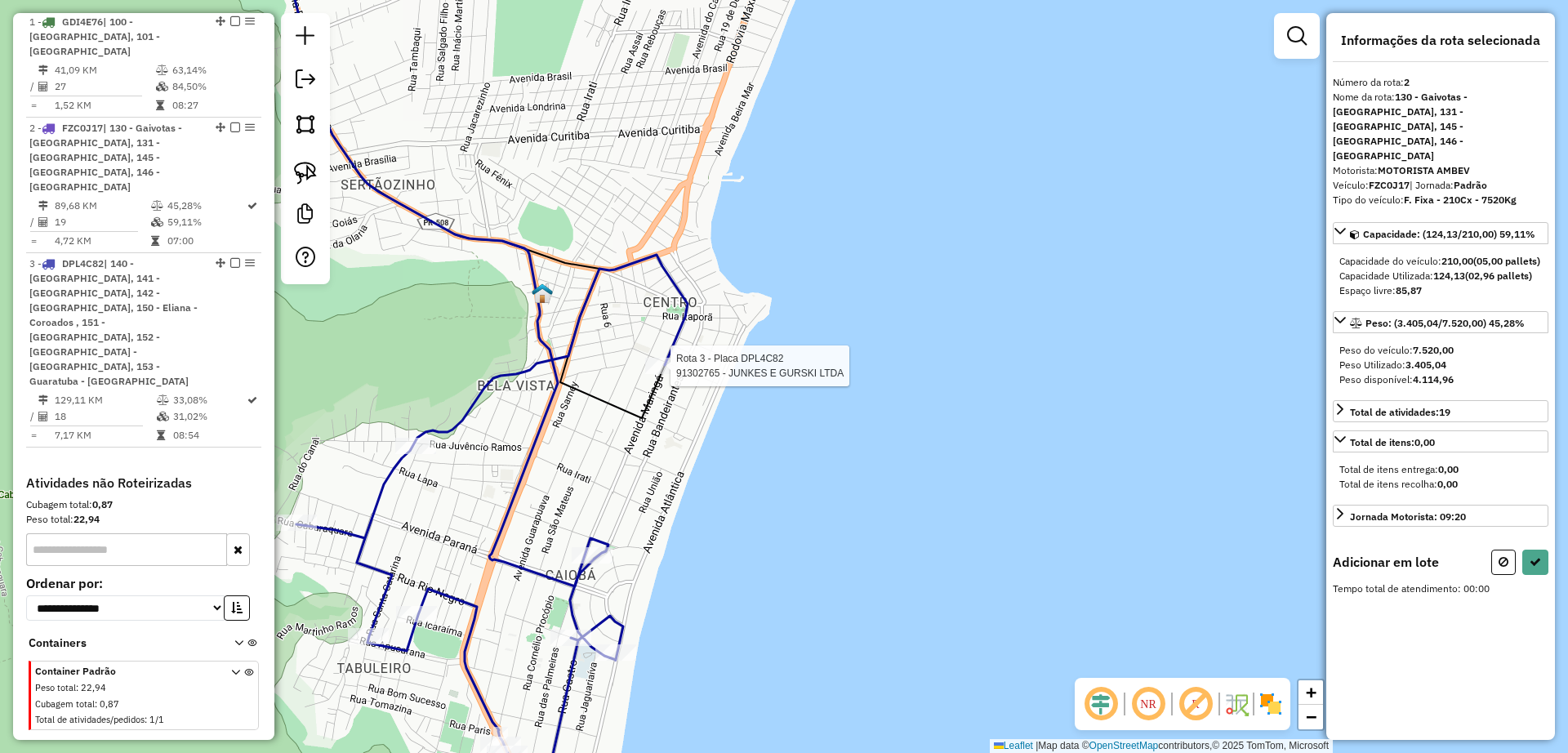
click at [665, 374] on div at bounding box center [666, 366] width 41 height 17
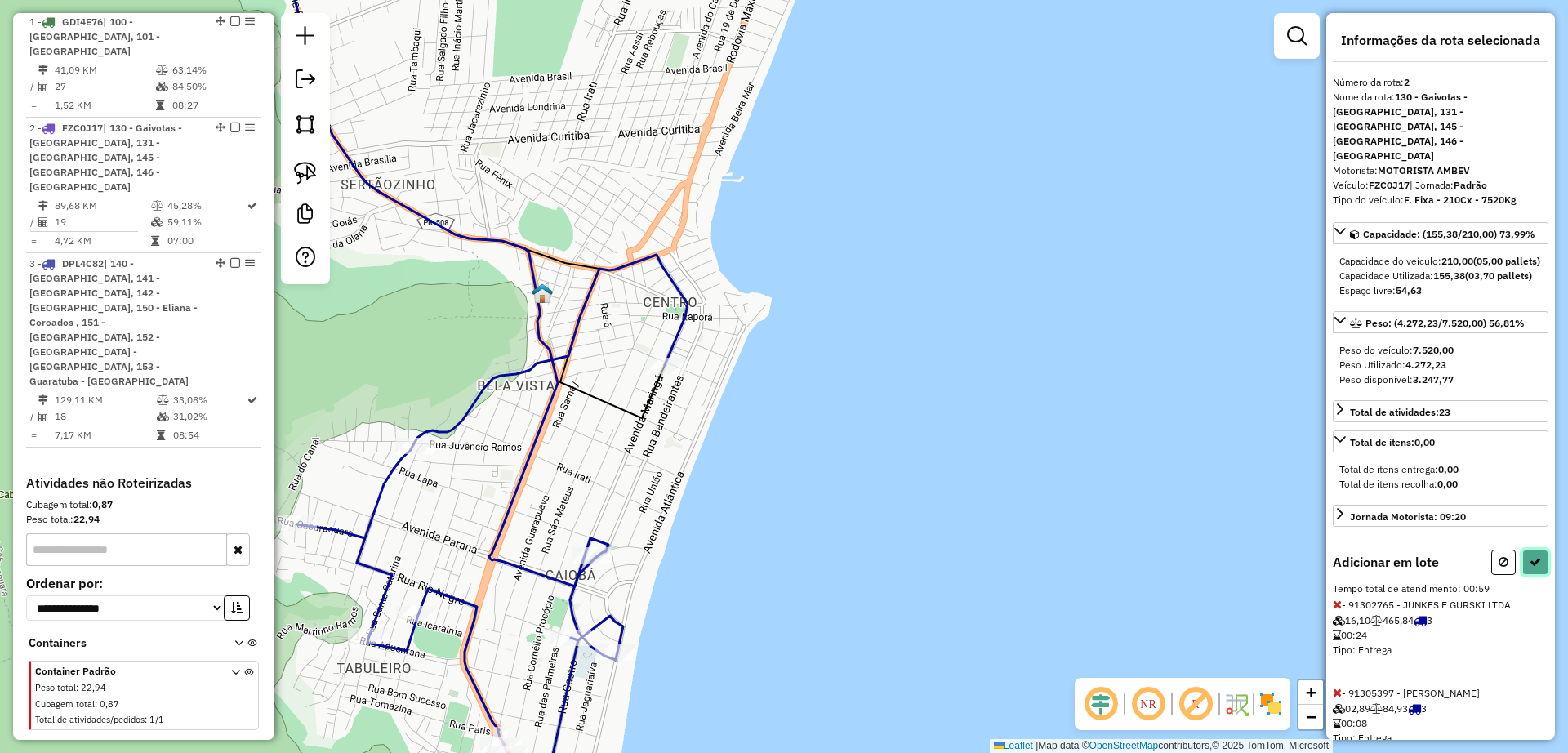
click at [1534, 570] on button at bounding box center [1536, 562] width 26 height 25
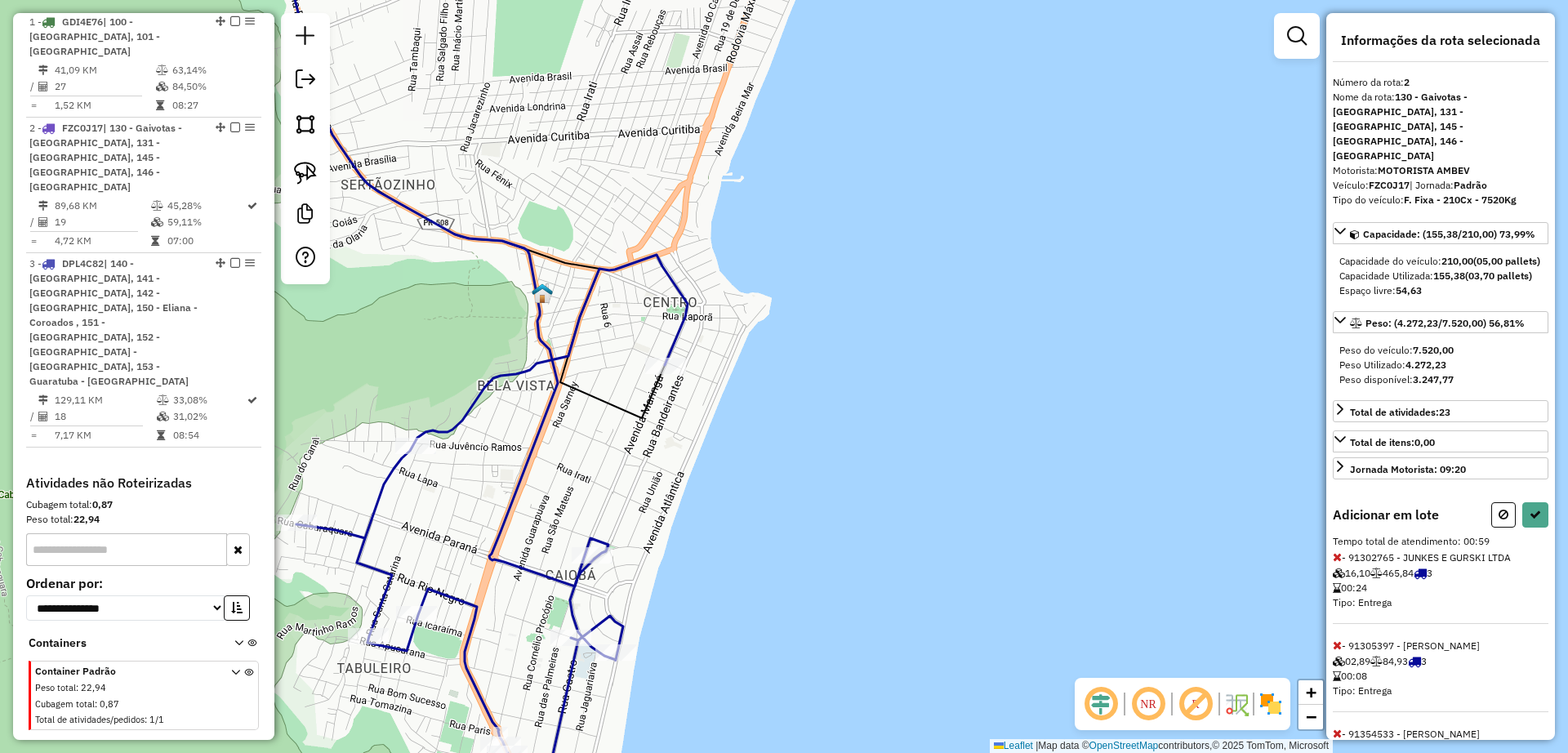
select select "**********"
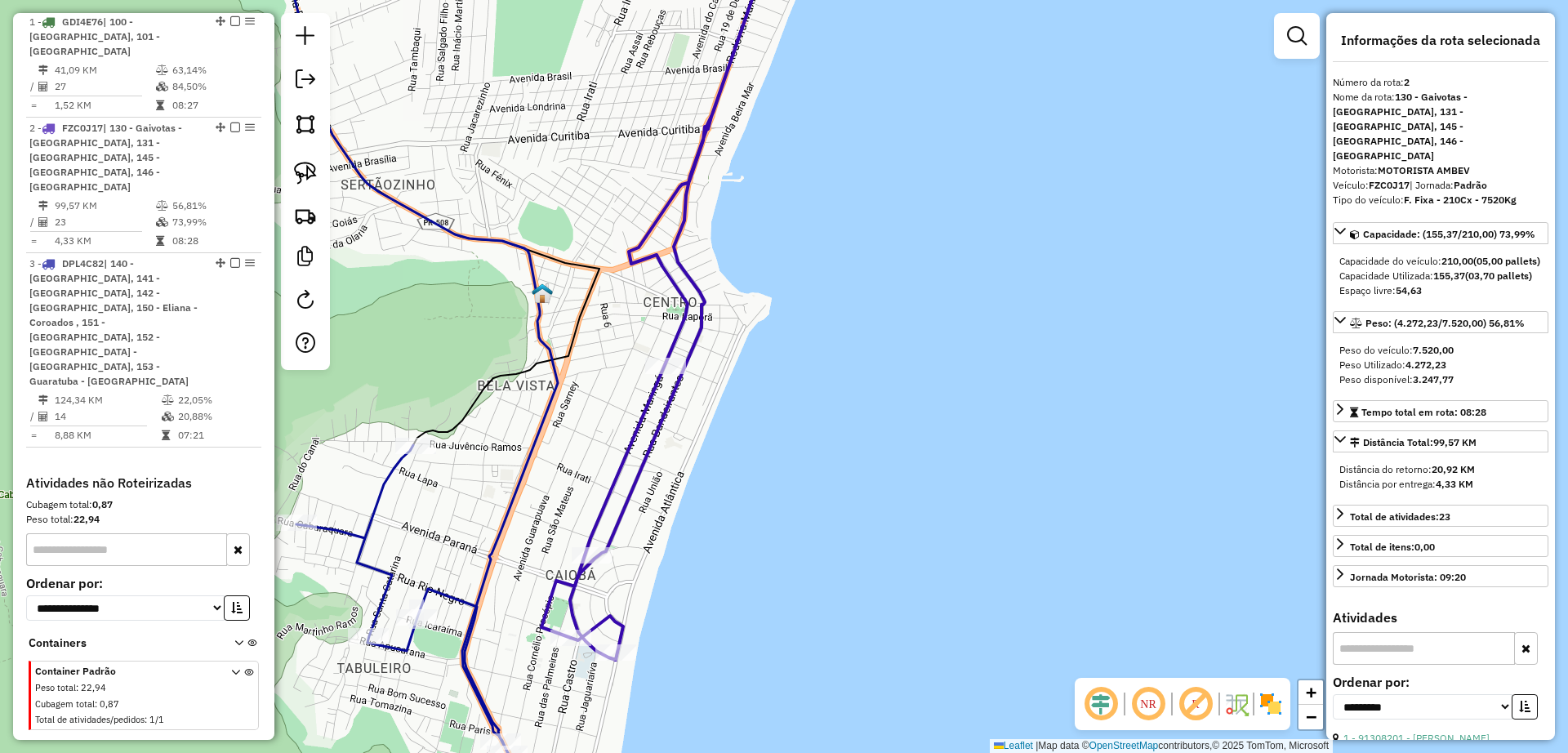
click at [540, 425] on icon at bounding box center [409, 339] width 295 height 829
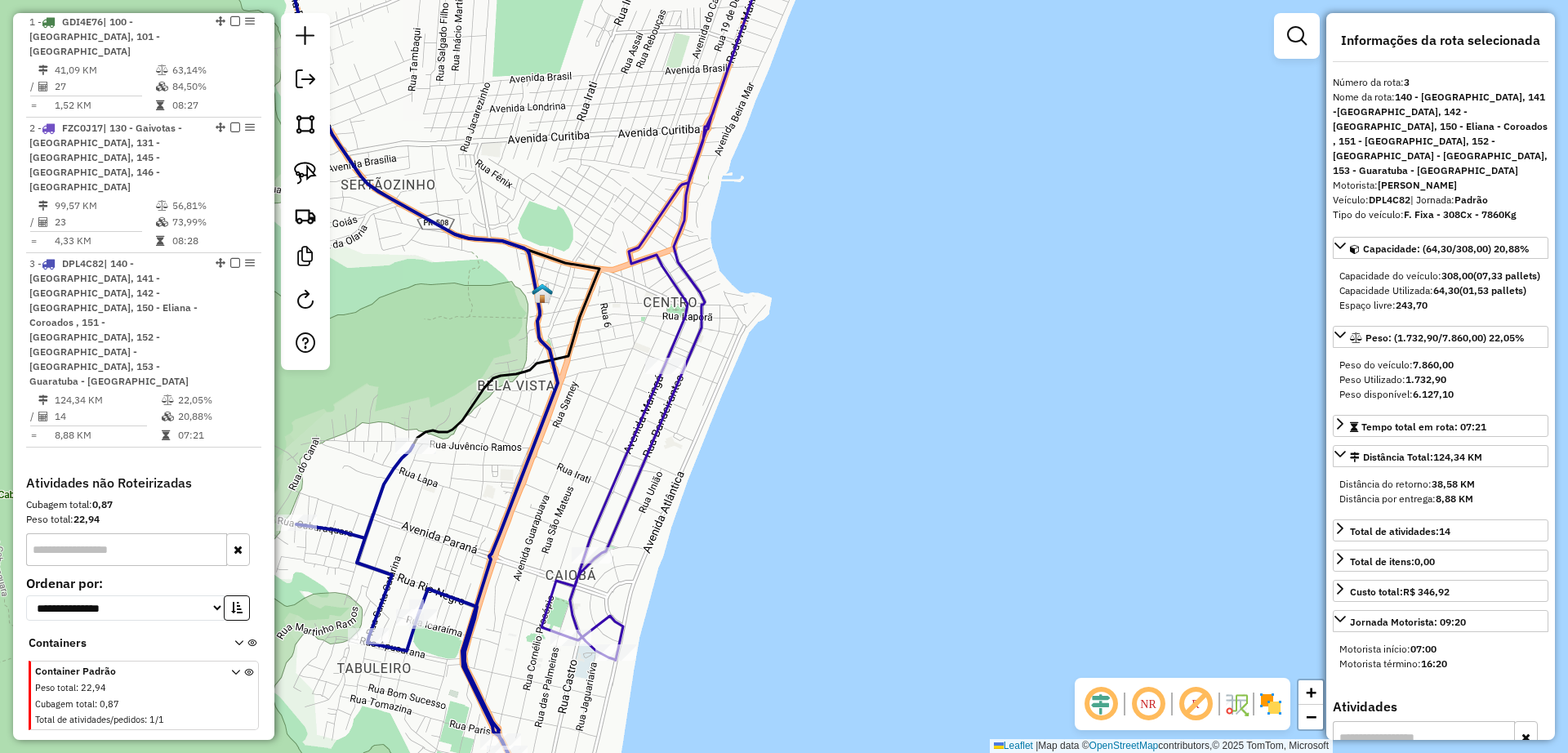
click at [637, 447] on icon at bounding box center [661, 293] width 240 height 736
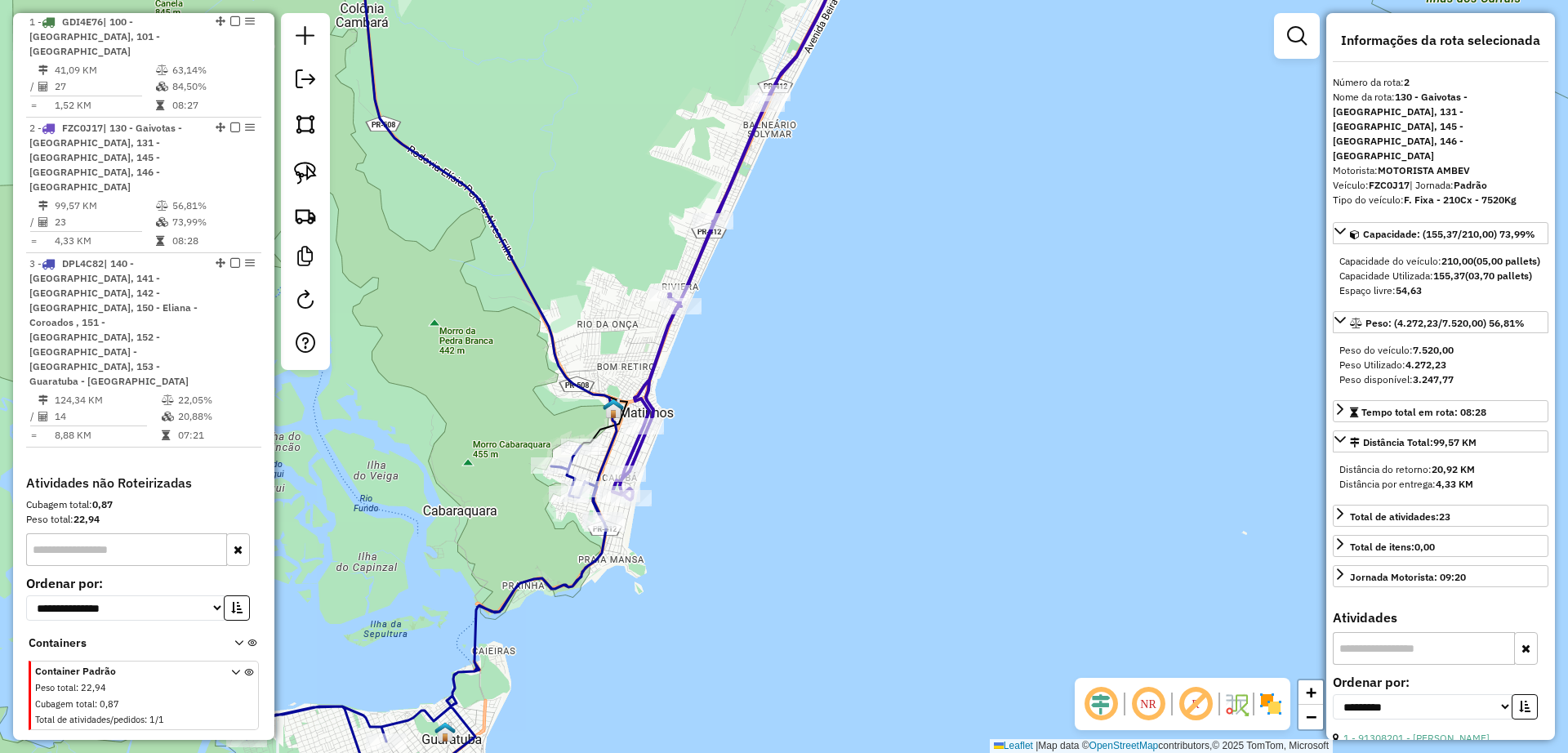
click at [609, 454] on icon at bounding box center [490, 224] width 253 height 598
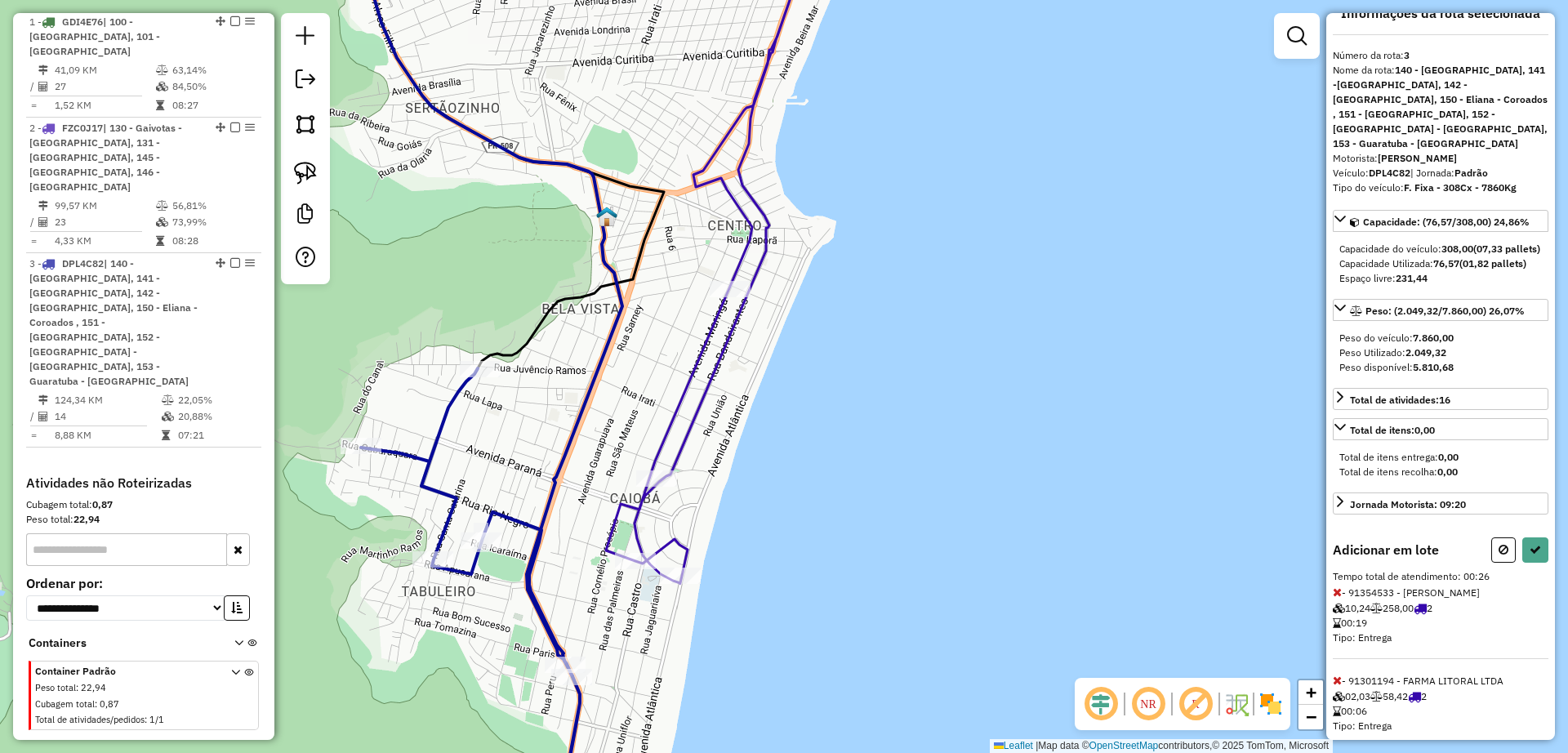
scroll to position [39, 0]
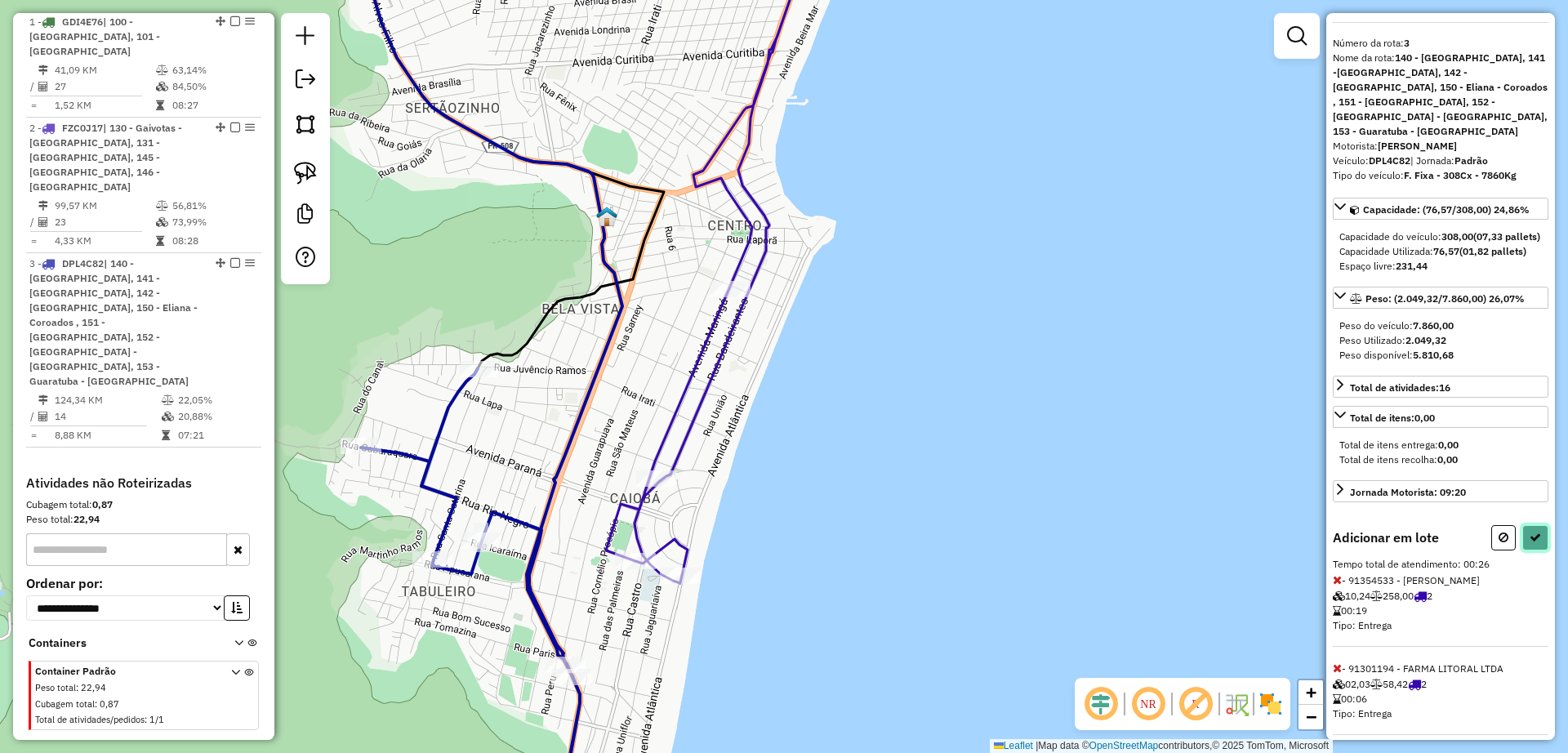
click at [1538, 526] on button at bounding box center [1536, 538] width 26 height 25
select select "**********"
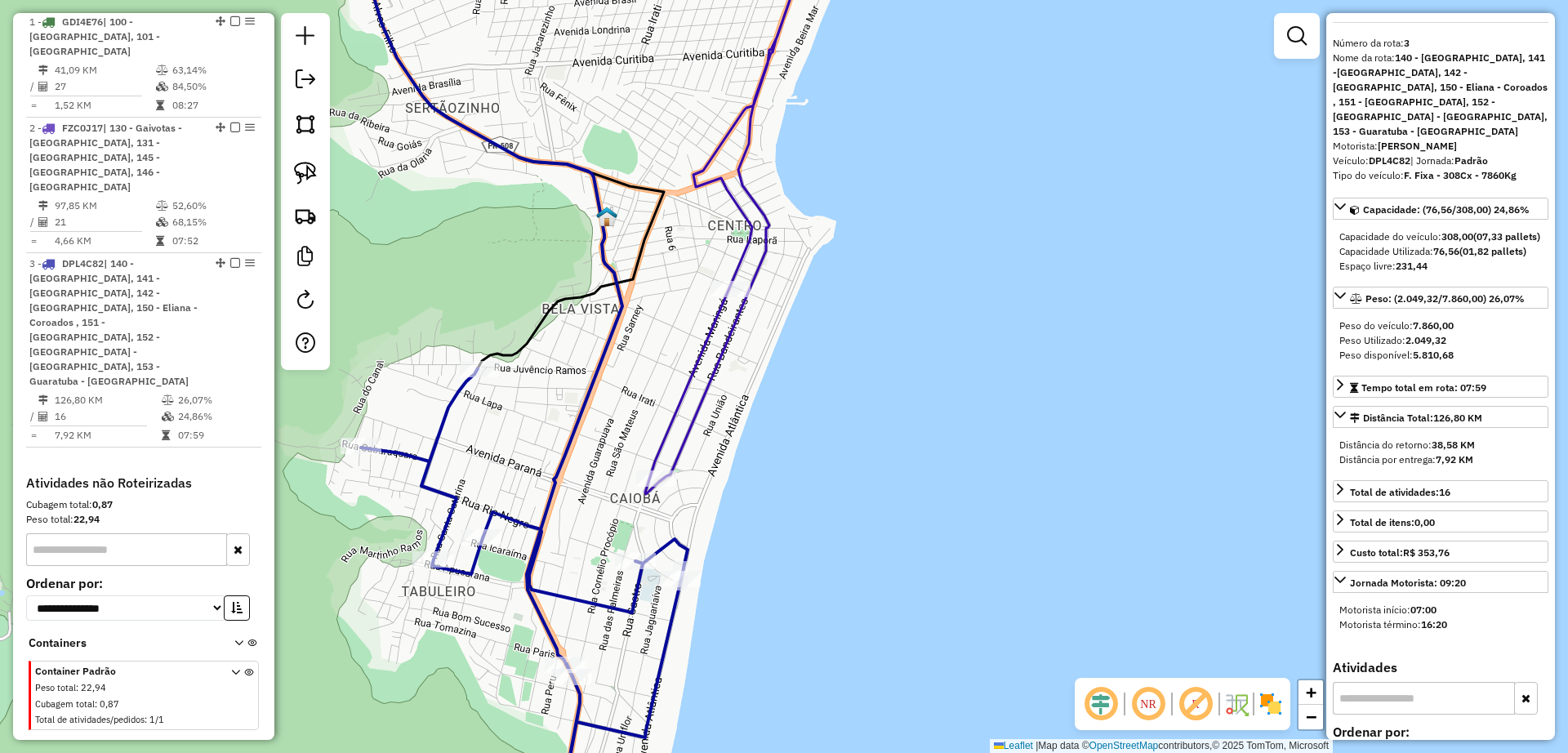
click at [687, 448] on icon at bounding box center [731, 210] width 171 height 570
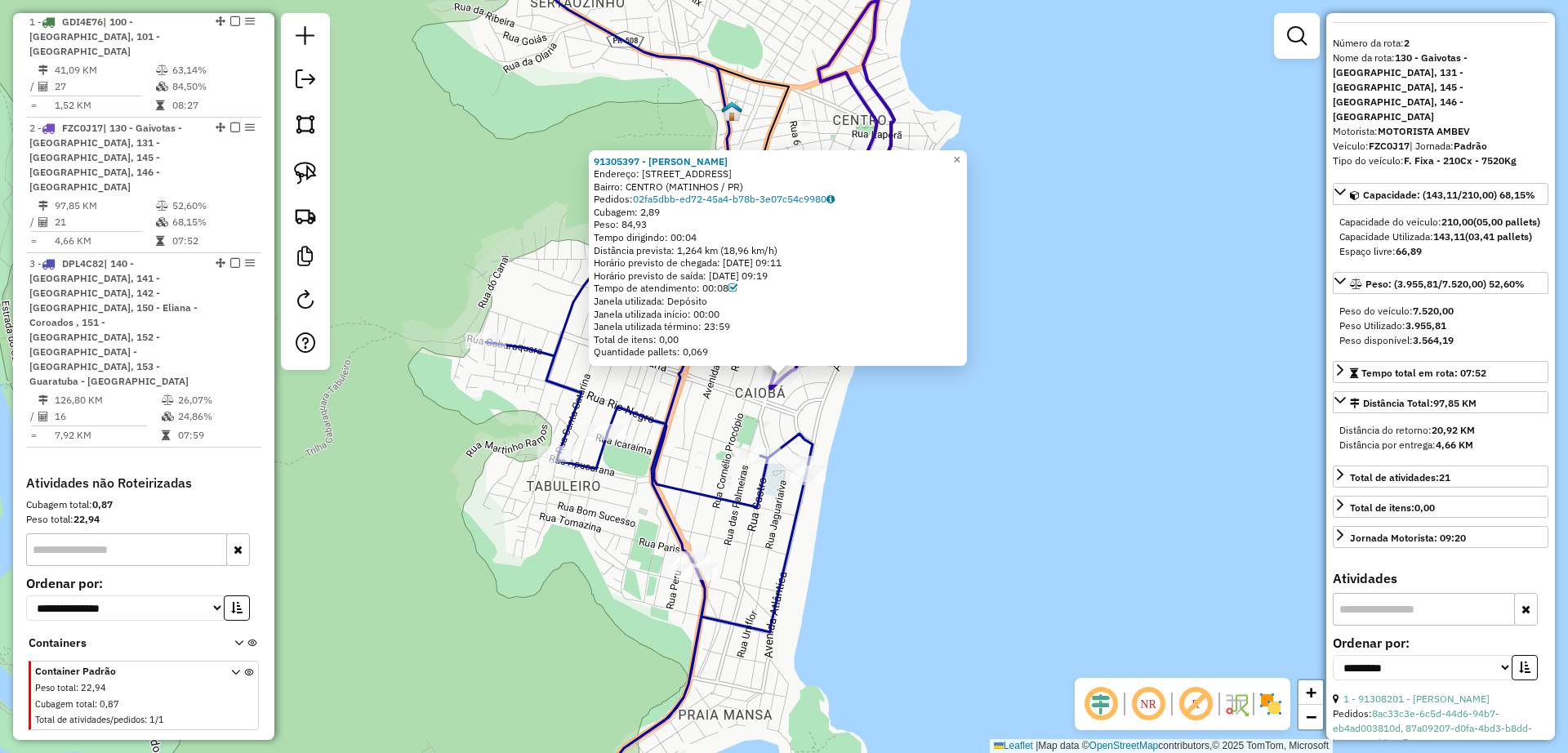
click at [729, 442] on div "91305397 - ROSELIS GONÇALVES Endereço: AVENIDA LONDRINA 340 Bairro: CENTRO (MAT…" at bounding box center [784, 376] width 1568 height 753
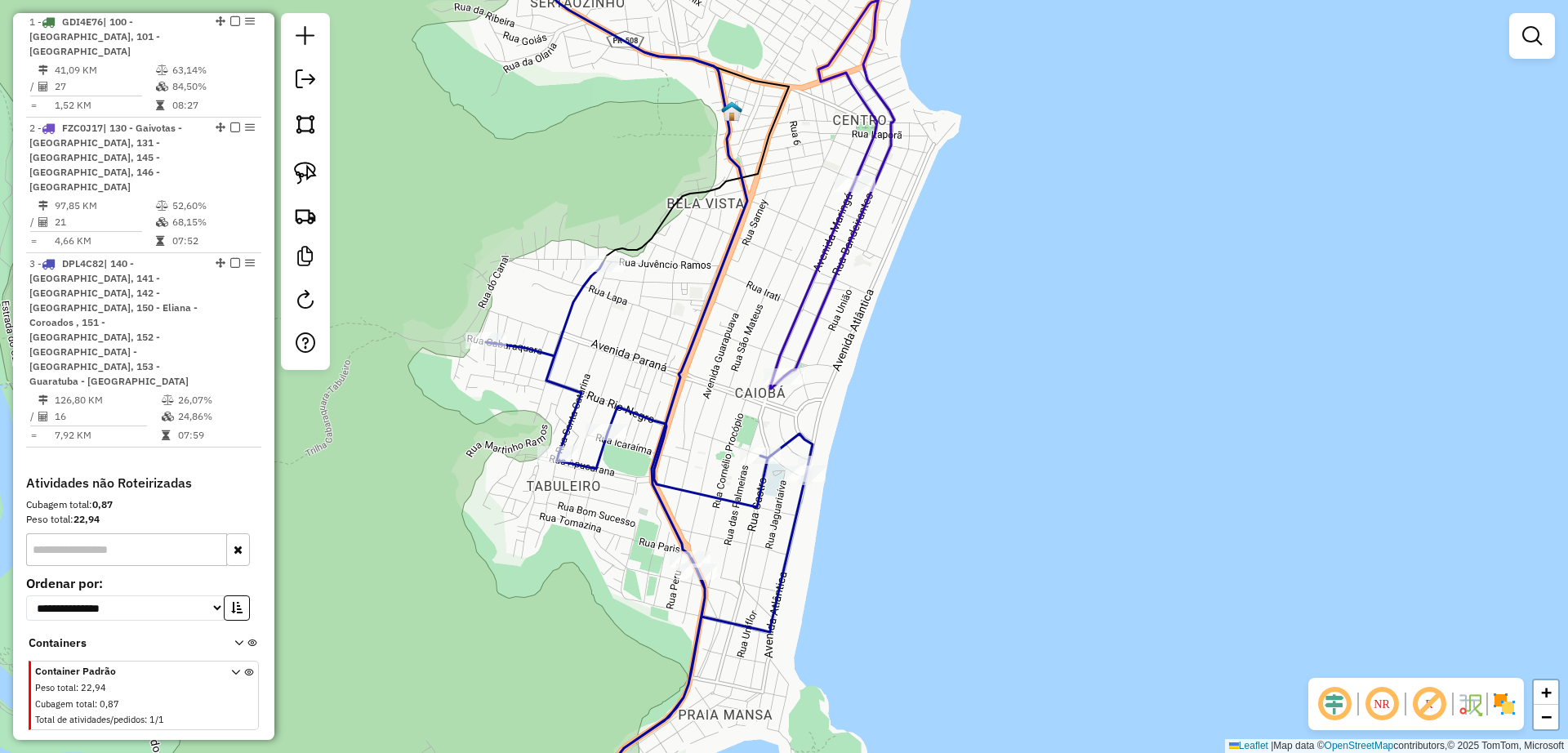
drag, startPoint x: 736, startPoint y: 498, endPoint x: 753, endPoint y: 466, distance: 36.2
click at [735, 498] on icon at bounding box center [578, 546] width 469 height 566
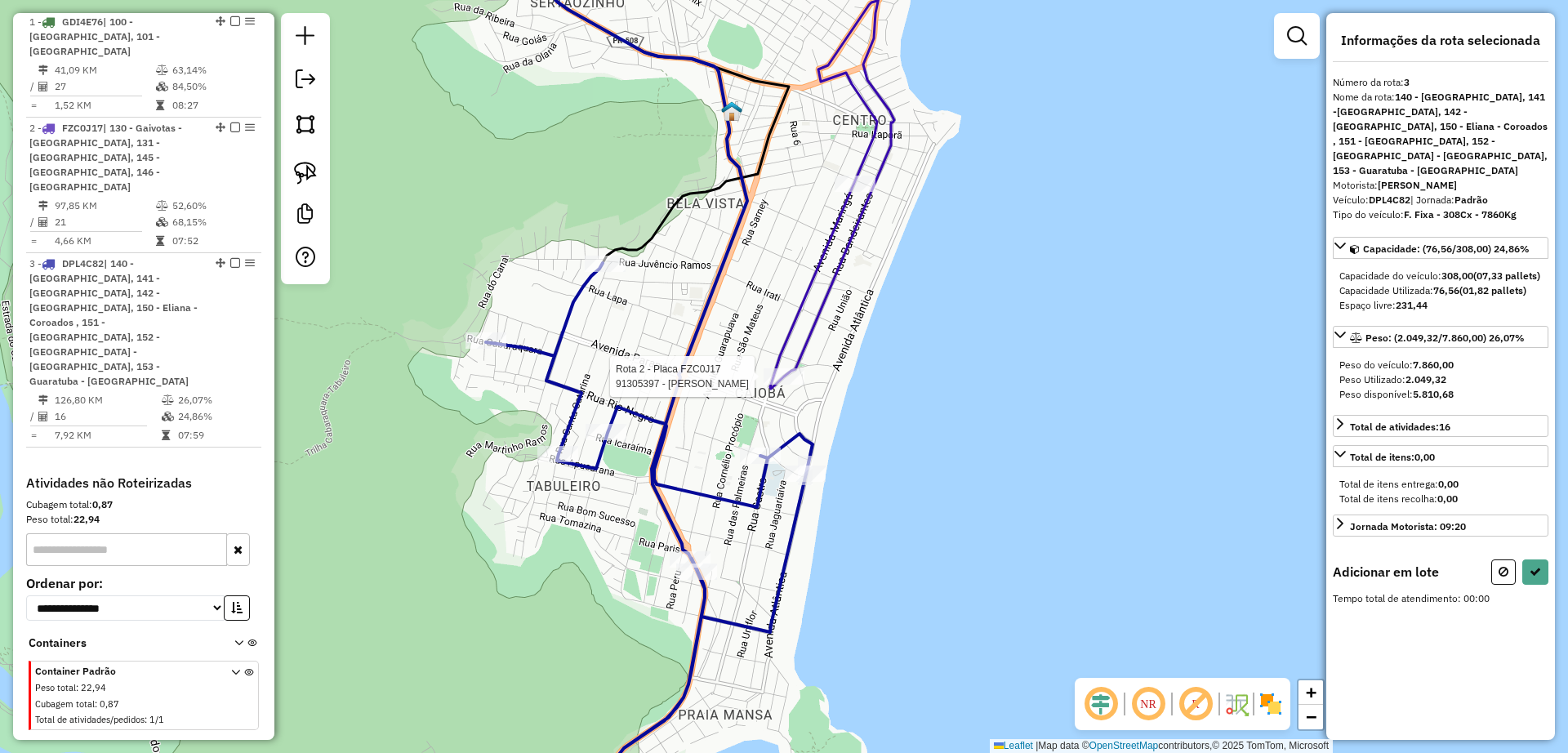
click at [785, 385] on div at bounding box center [784, 376] width 41 height 17
click at [1529, 569] on button at bounding box center [1536, 577] width 26 height 25
select select "**********"
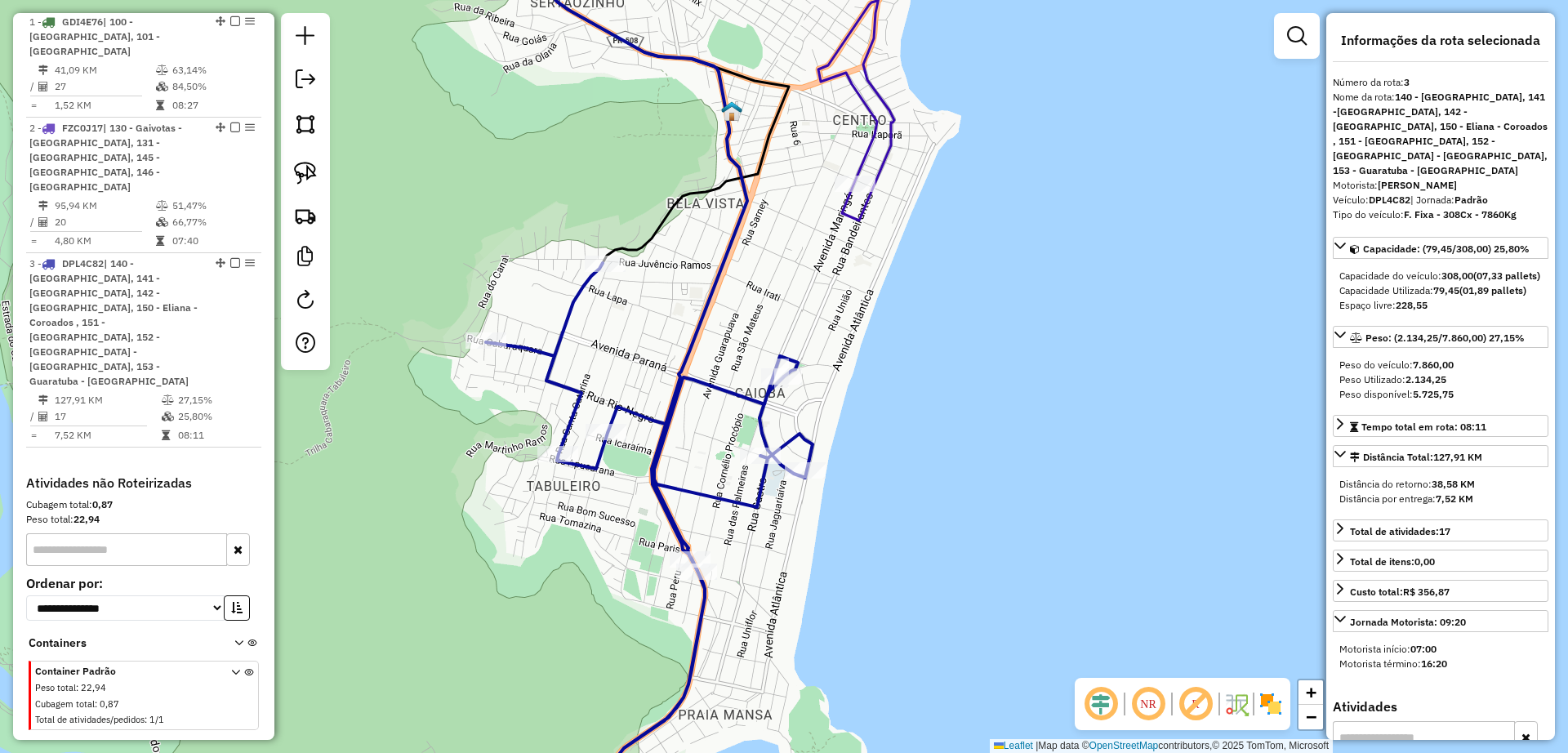
click at [872, 136] on icon at bounding box center [861, 72] width 85 height 295
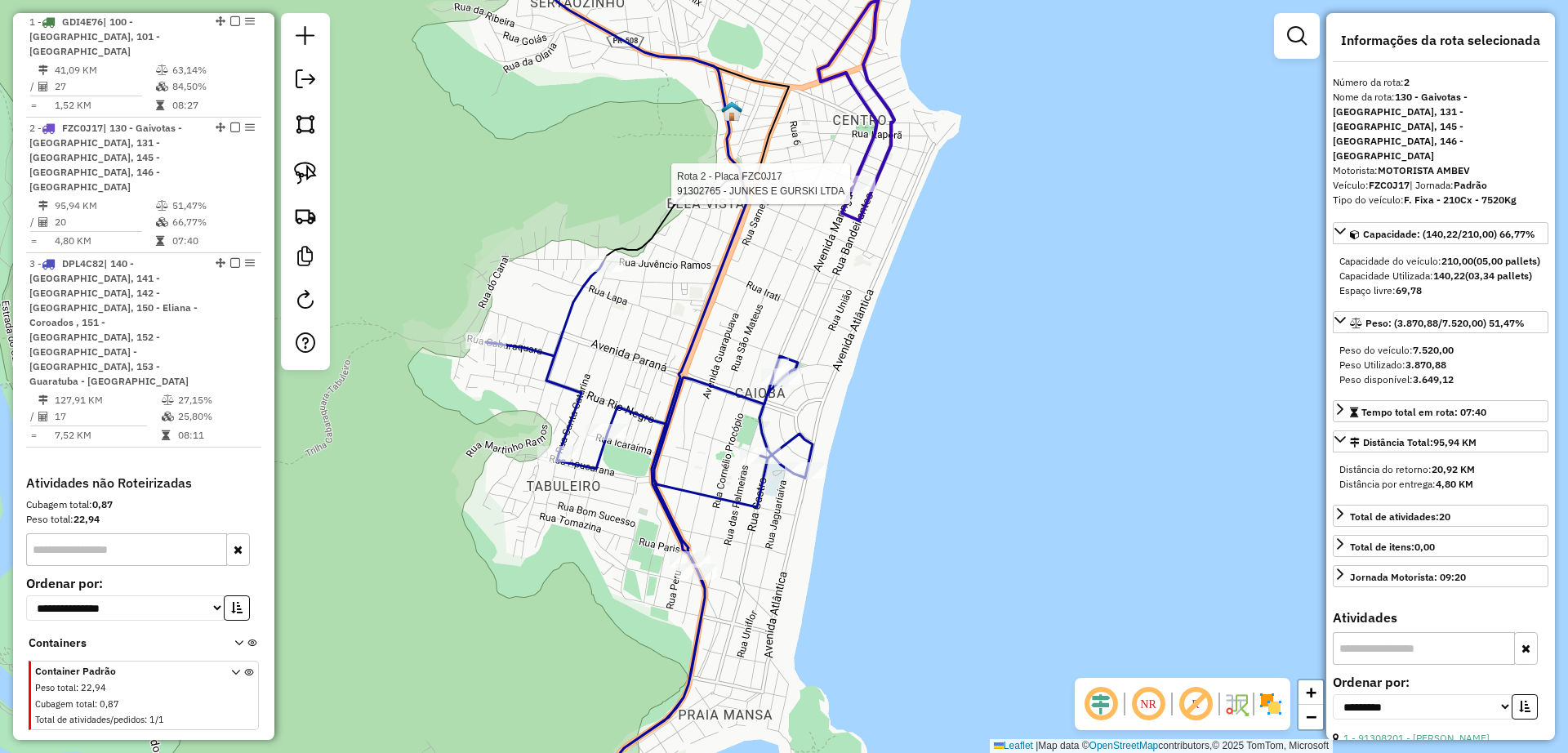
click at [845, 192] on div at bounding box center [855, 184] width 41 height 17
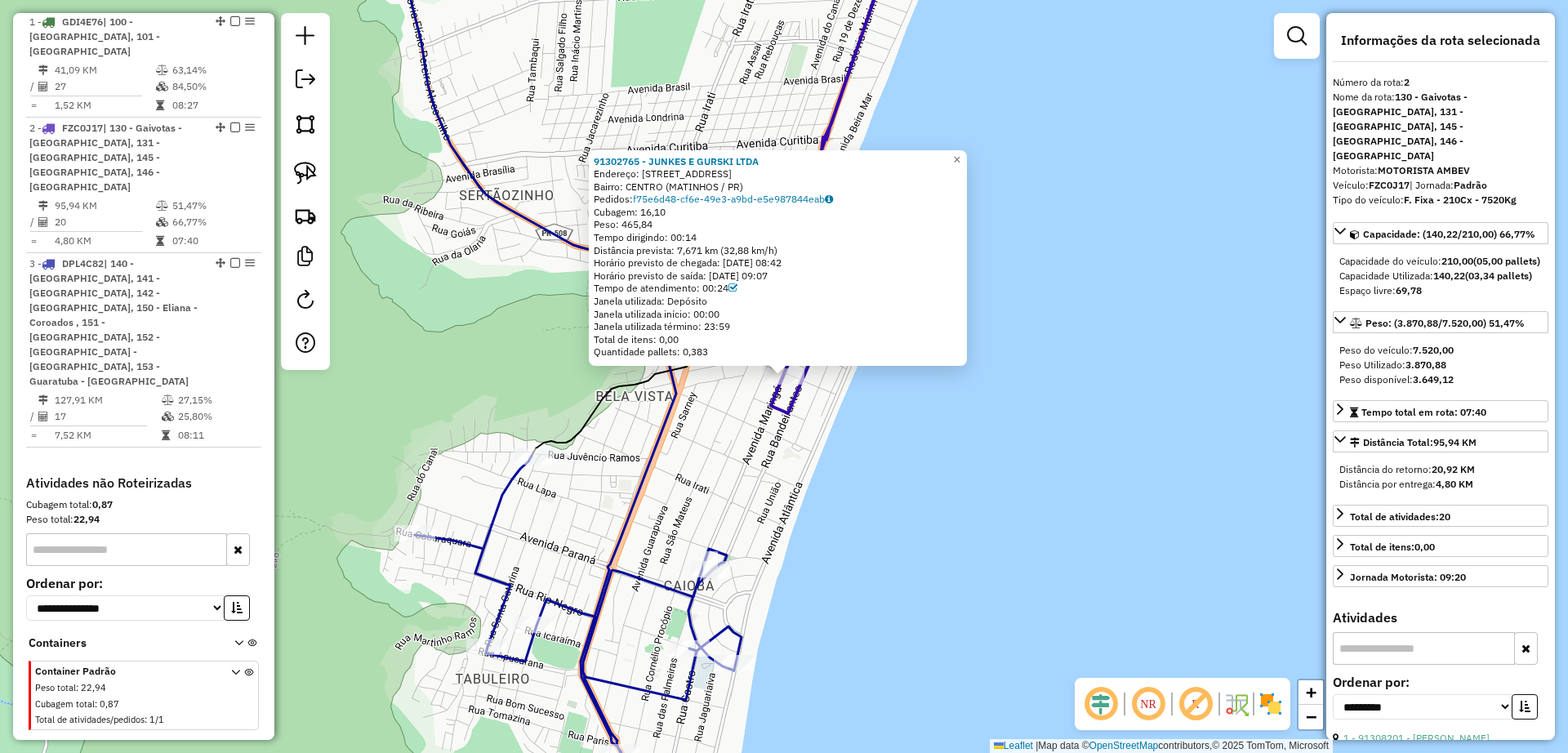
click at [761, 467] on div "91302765 - JUNKES E GURSKI LTDA Endereço: AV AVENIDA MARINGA 330 330 Bairro: CE…" at bounding box center [784, 376] width 1568 height 753
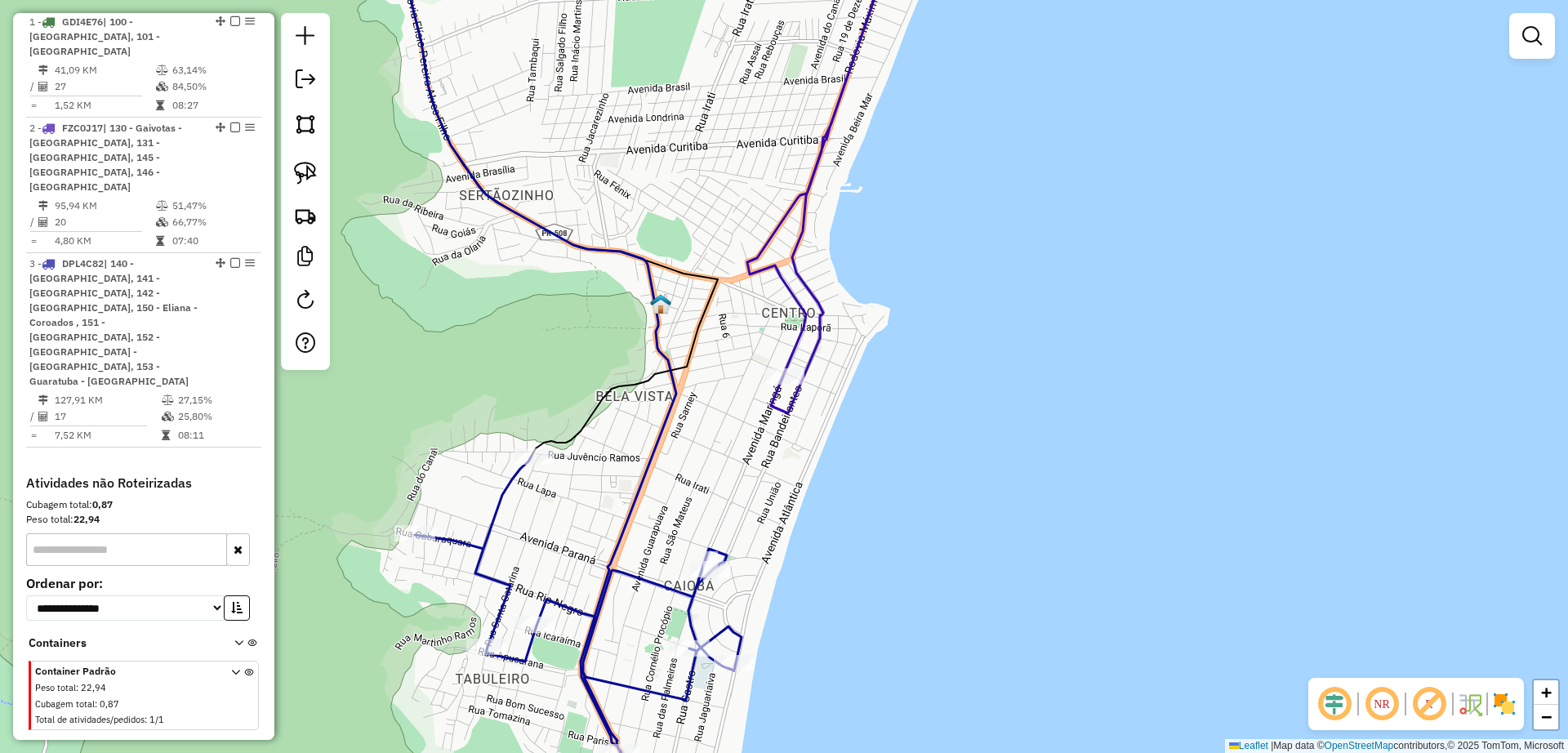
click at [660, 447] on icon at bounding box center [524, 344] width 302 height 839
select select "**********"
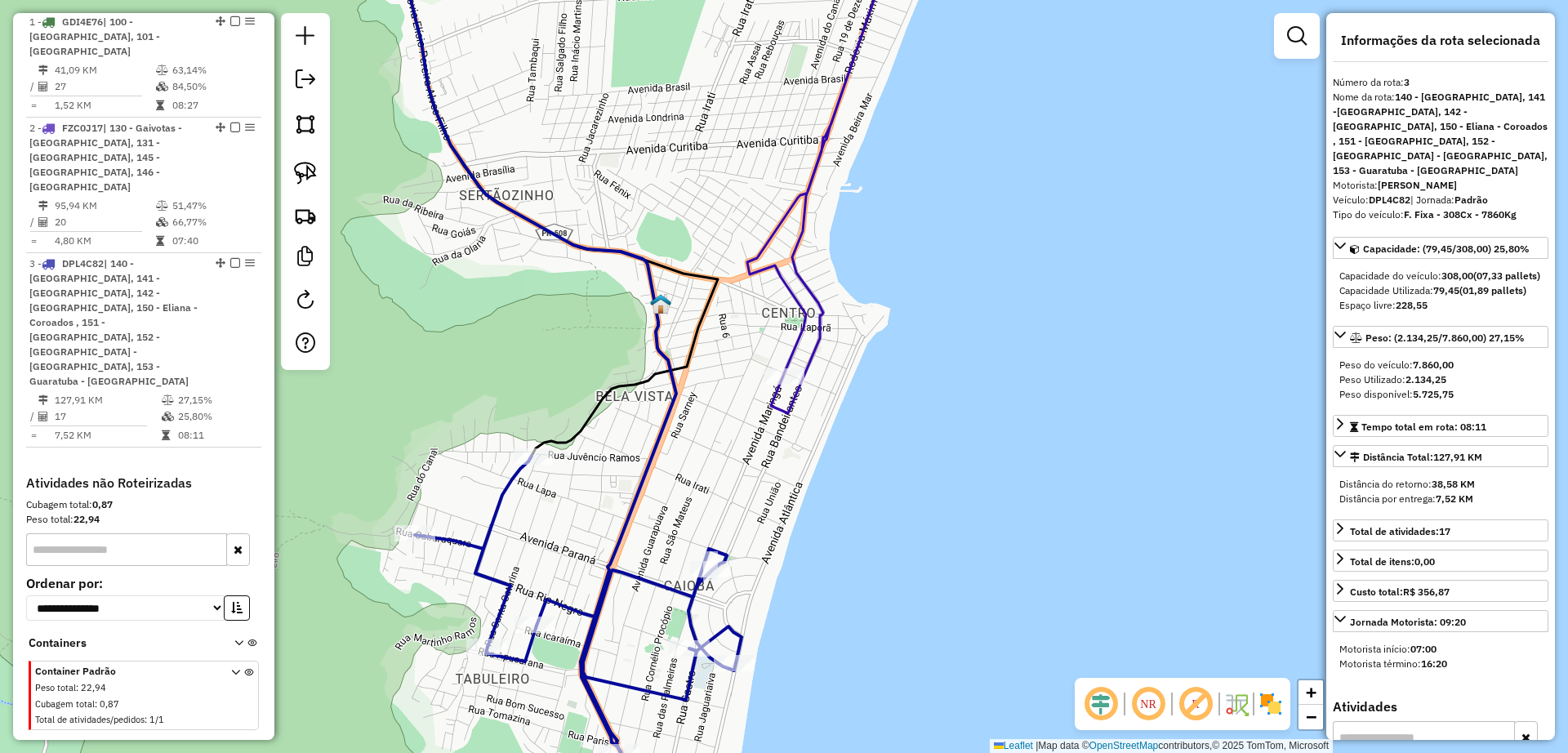
click at [787, 405] on icon at bounding box center [826, 169] width 157 height 489
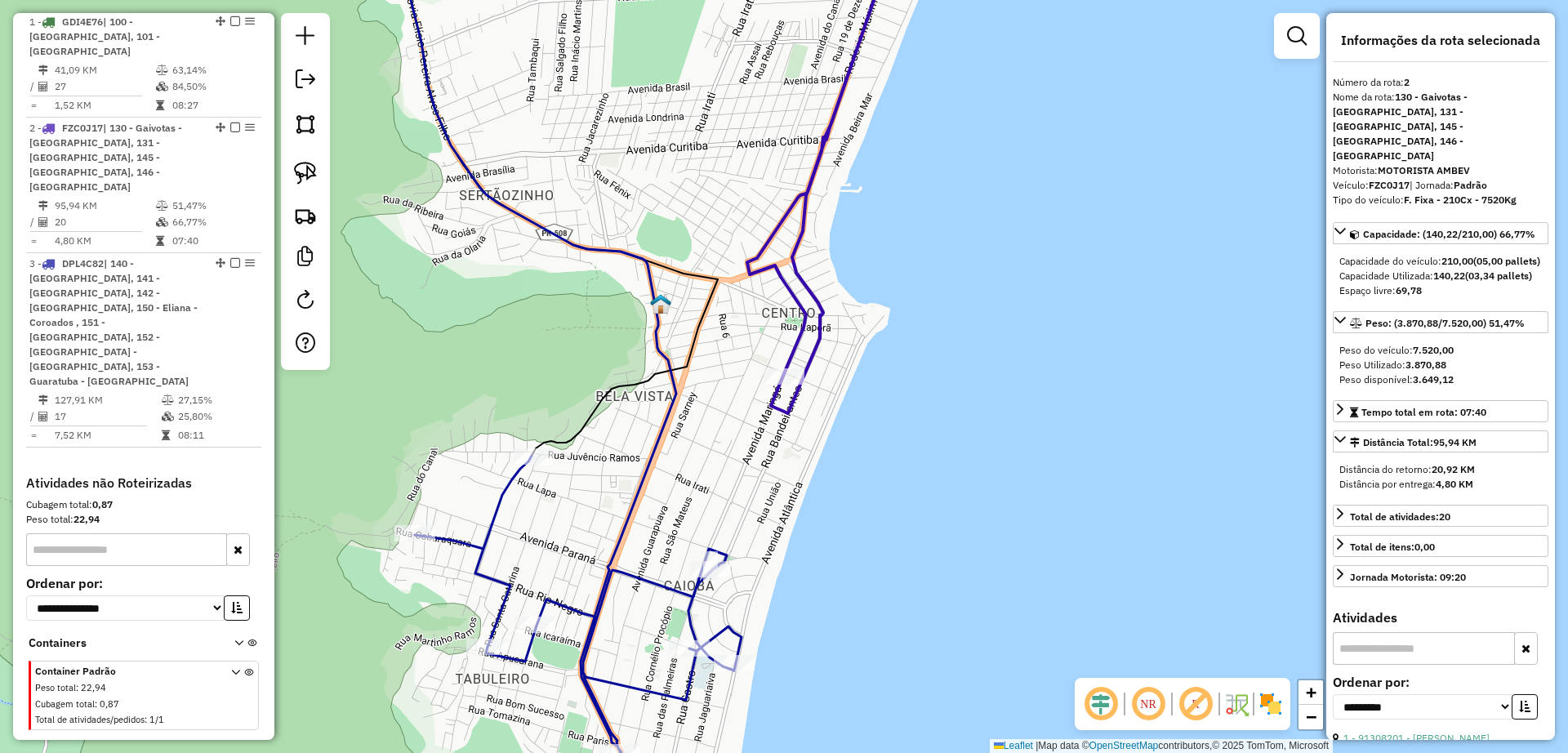
click at [657, 438] on icon at bounding box center [524, 344] width 302 height 839
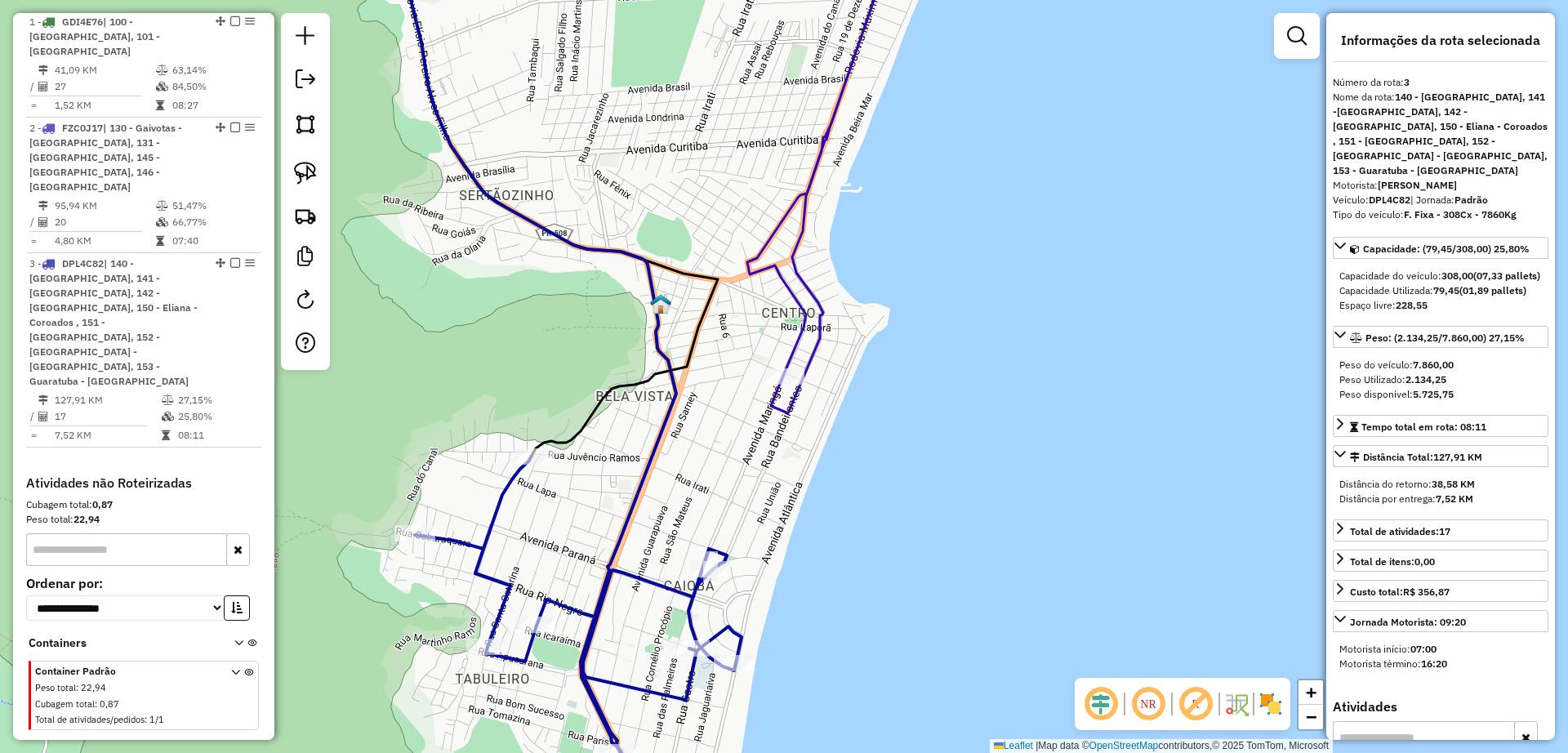
click at [721, 465] on div "Janela de atendimento Grade de atendimento Capacidade Transportadoras Veículos …" at bounding box center [784, 376] width 1568 height 753
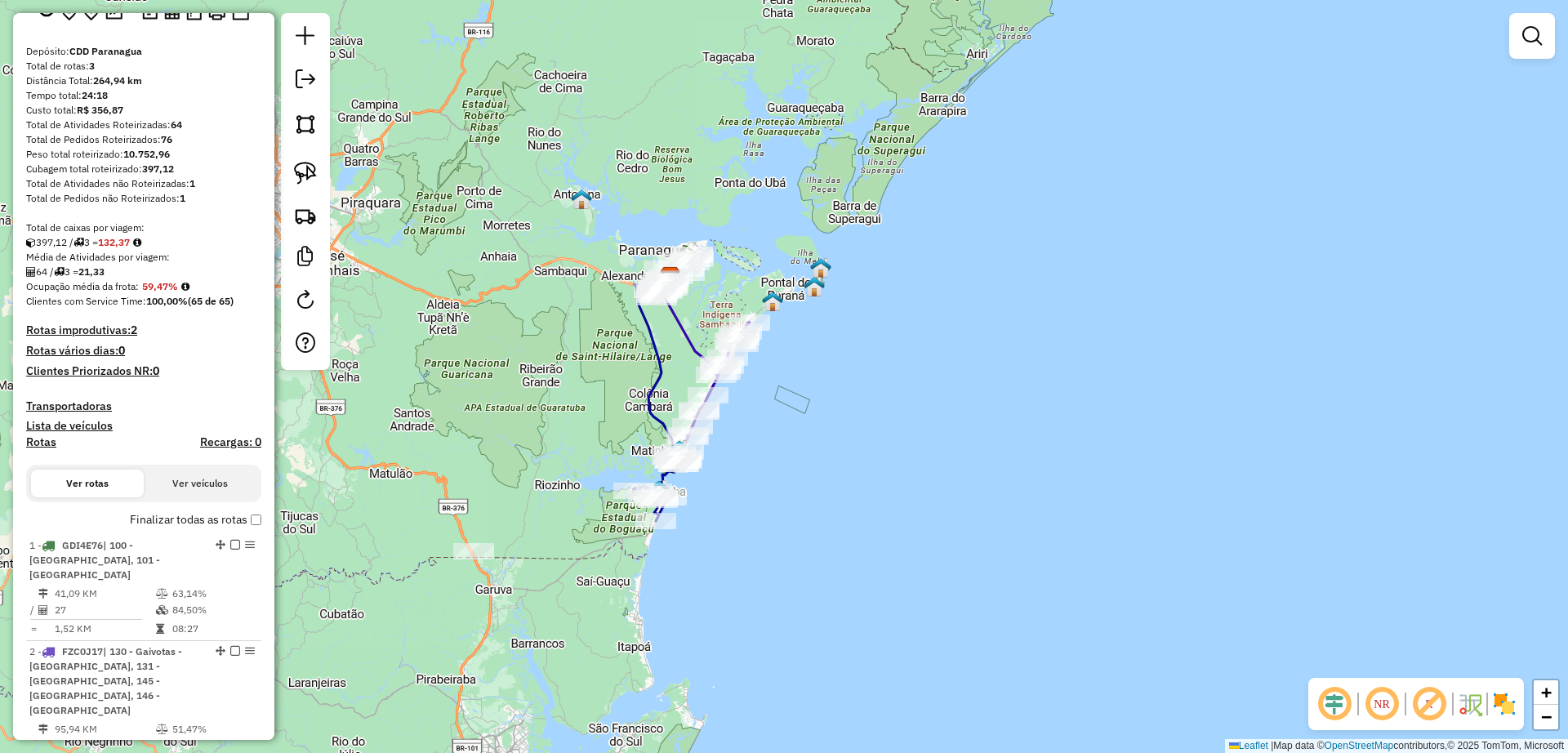
scroll to position [0, 0]
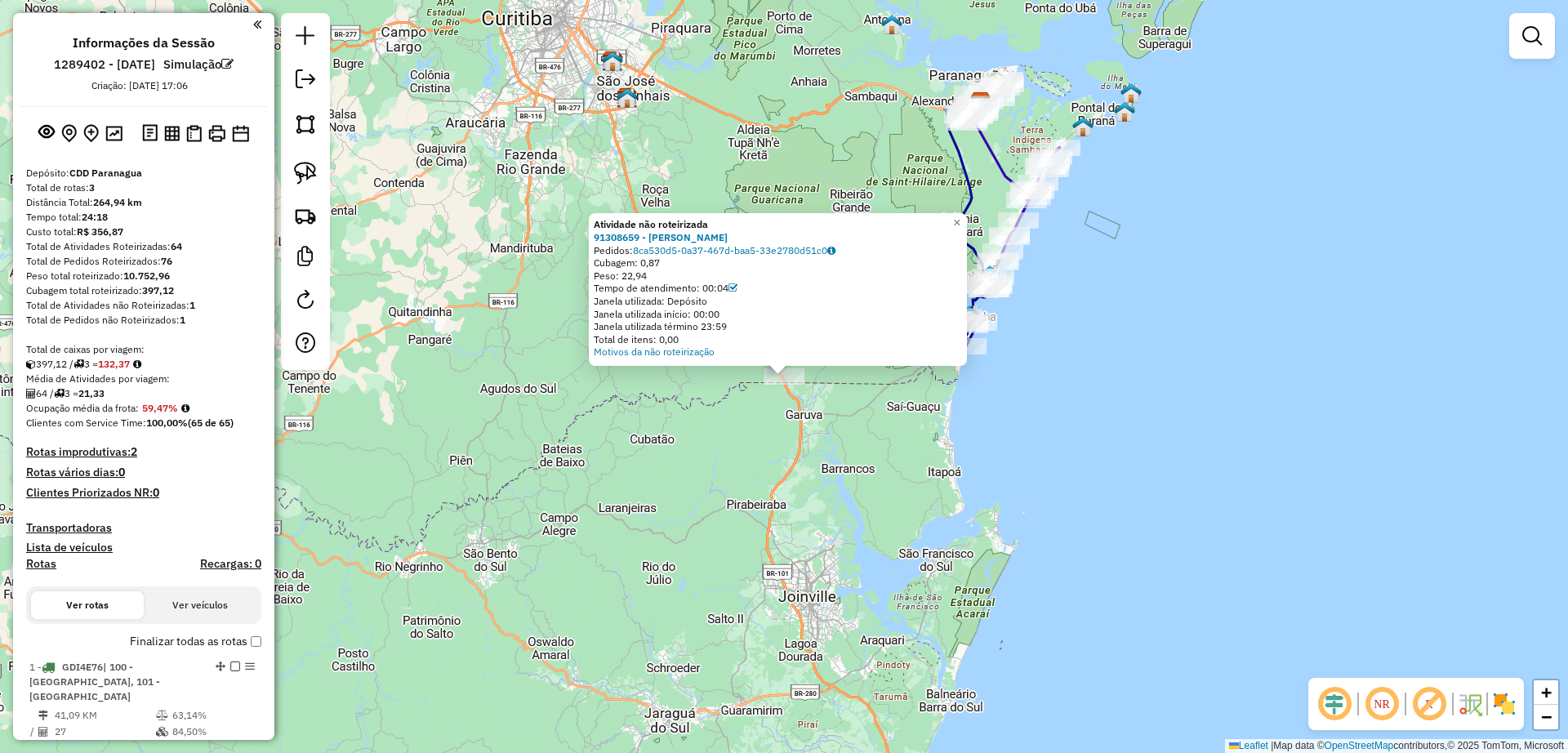
click at [873, 447] on div "Atividade não roteirizada 91308659 - CRISTIANO ALEX Pedidos: 8ca530d5-0a37-467d…" at bounding box center [784, 376] width 1568 height 753
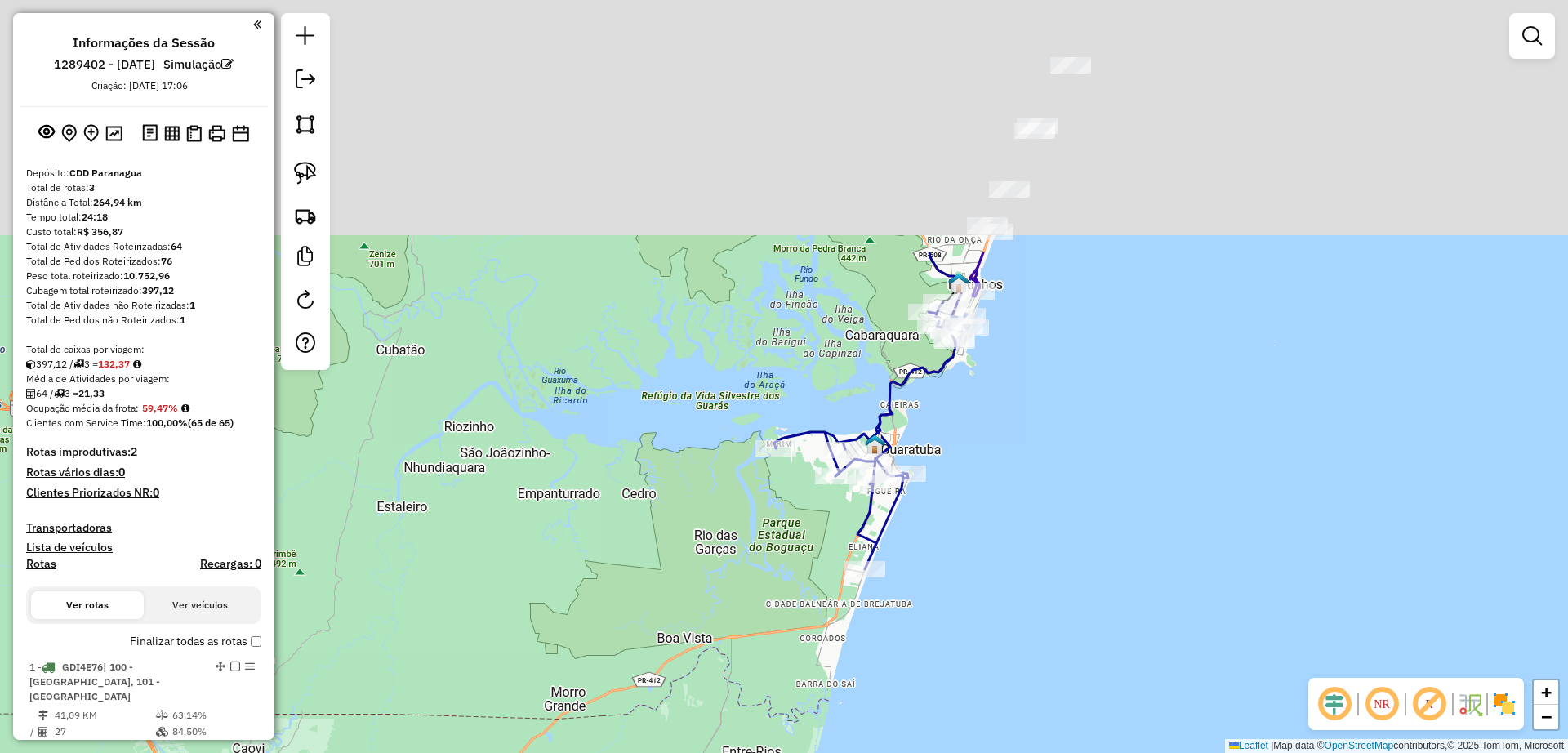
drag, startPoint x: 956, startPoint y: 85, endPoint x: 991, endPoint y: 432, distance: 348.8
click at [991, 432] on div "Janela de atendimento Grade de atendimento Capacidade Transportadoras Veículos …" at bounding box center [784, 376] width 1568 height 753
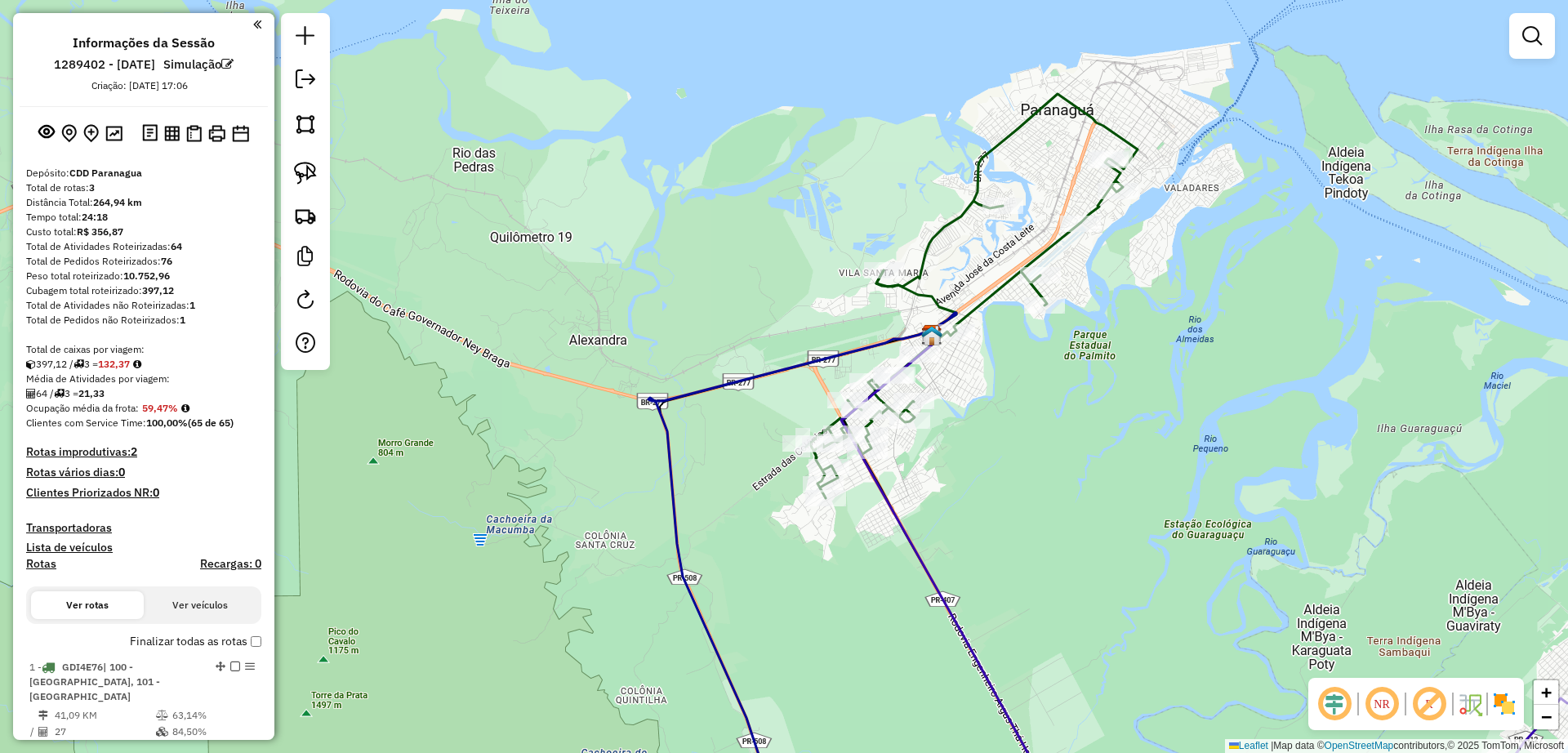
click at [939, 221] on icon at bounding box center [971, 296] width 332 height 404
select select "**********"
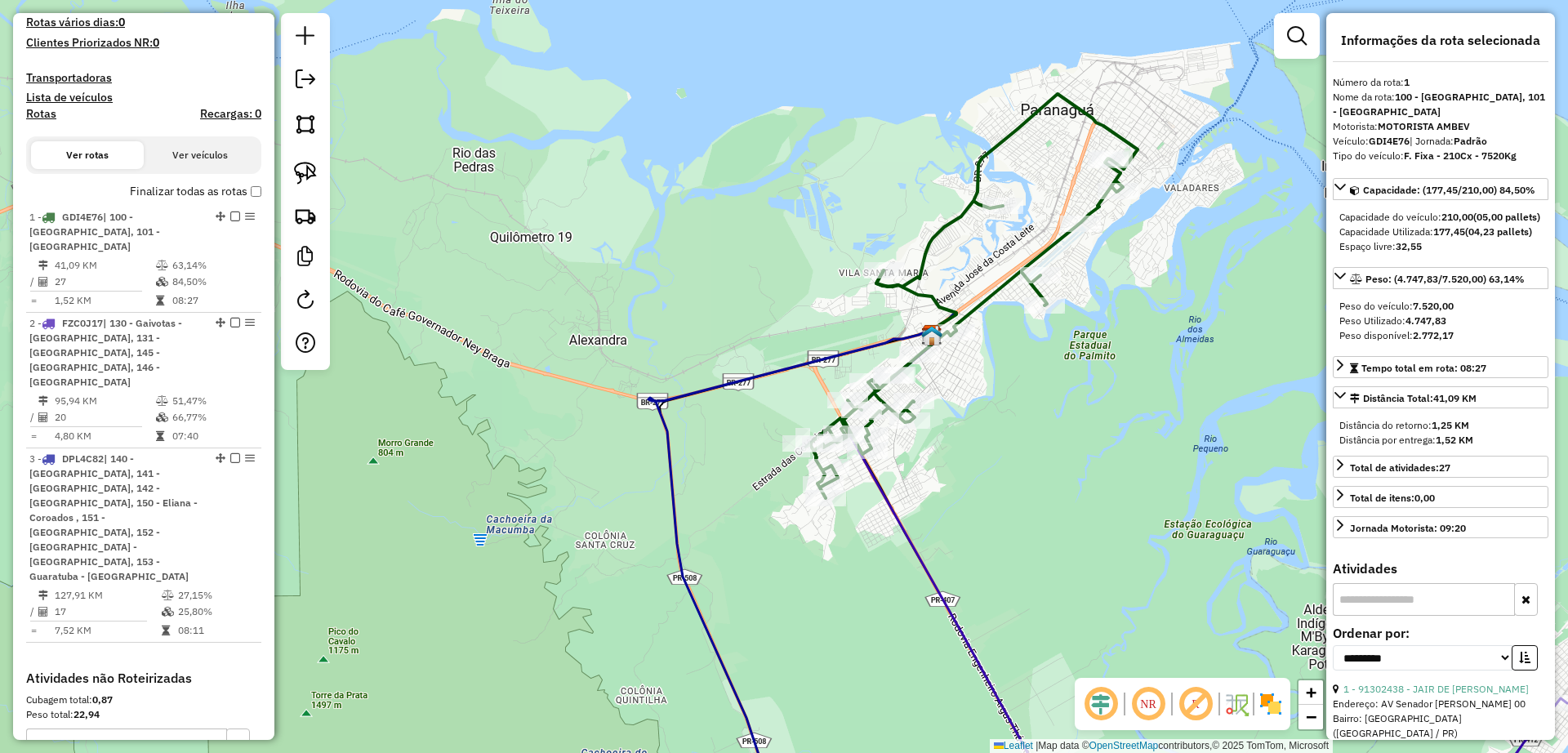
scroll to position [644, 0]
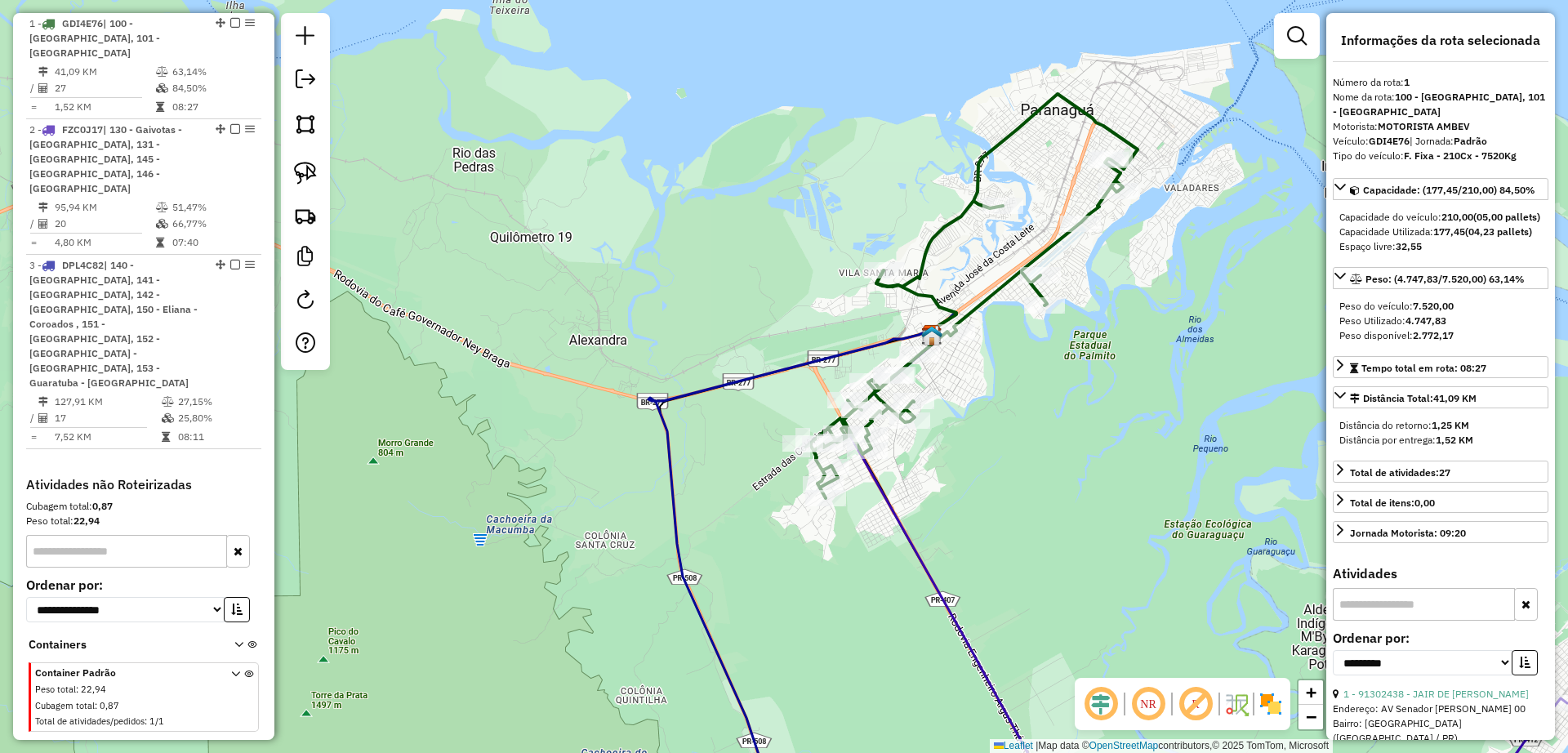
click at [728, 196] on div "Janela de atendimento Grade de atendimento Capacidade Transportadoras Veículos …" at bounding box center [784, 376] width 1568 height 753
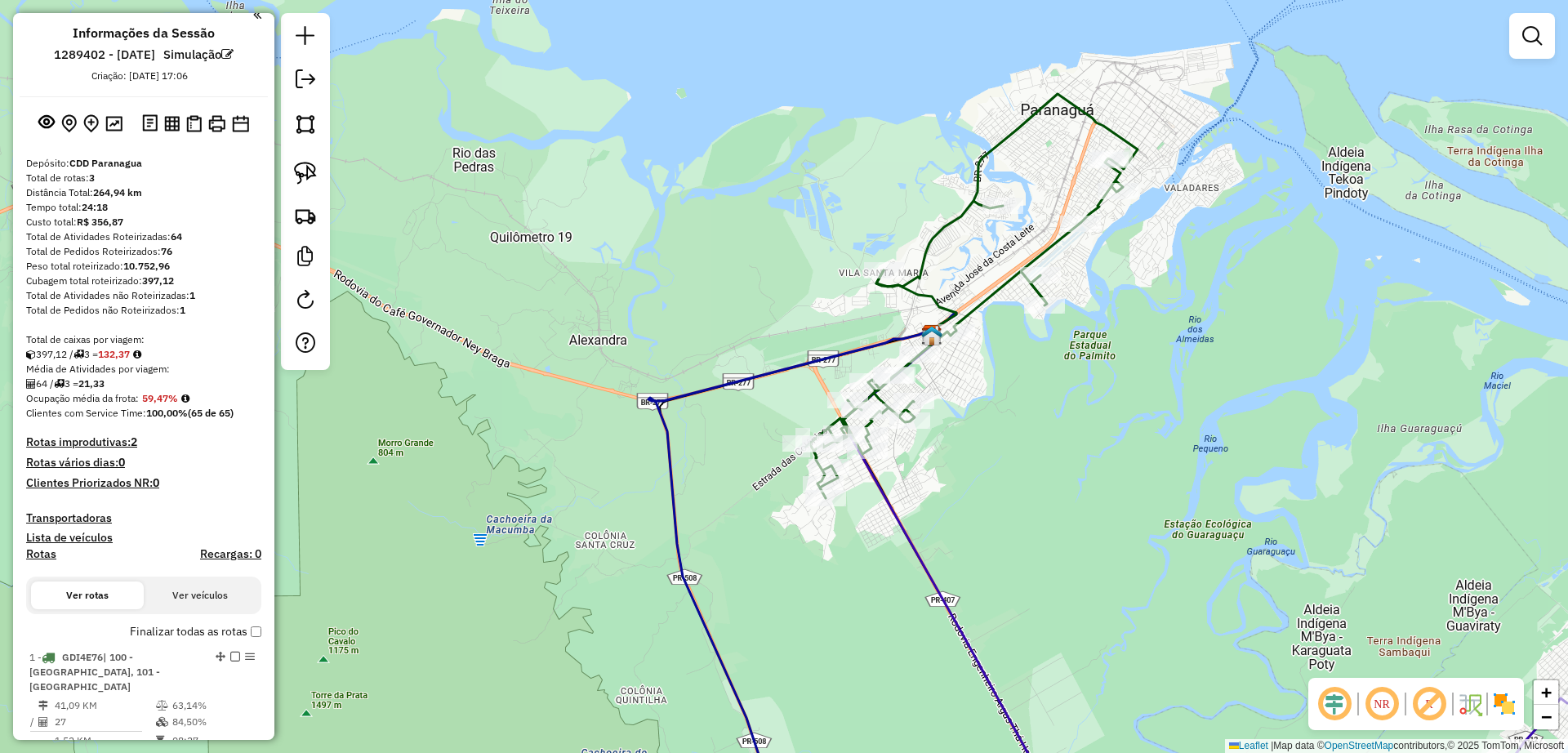
scroll to position [0, 0]
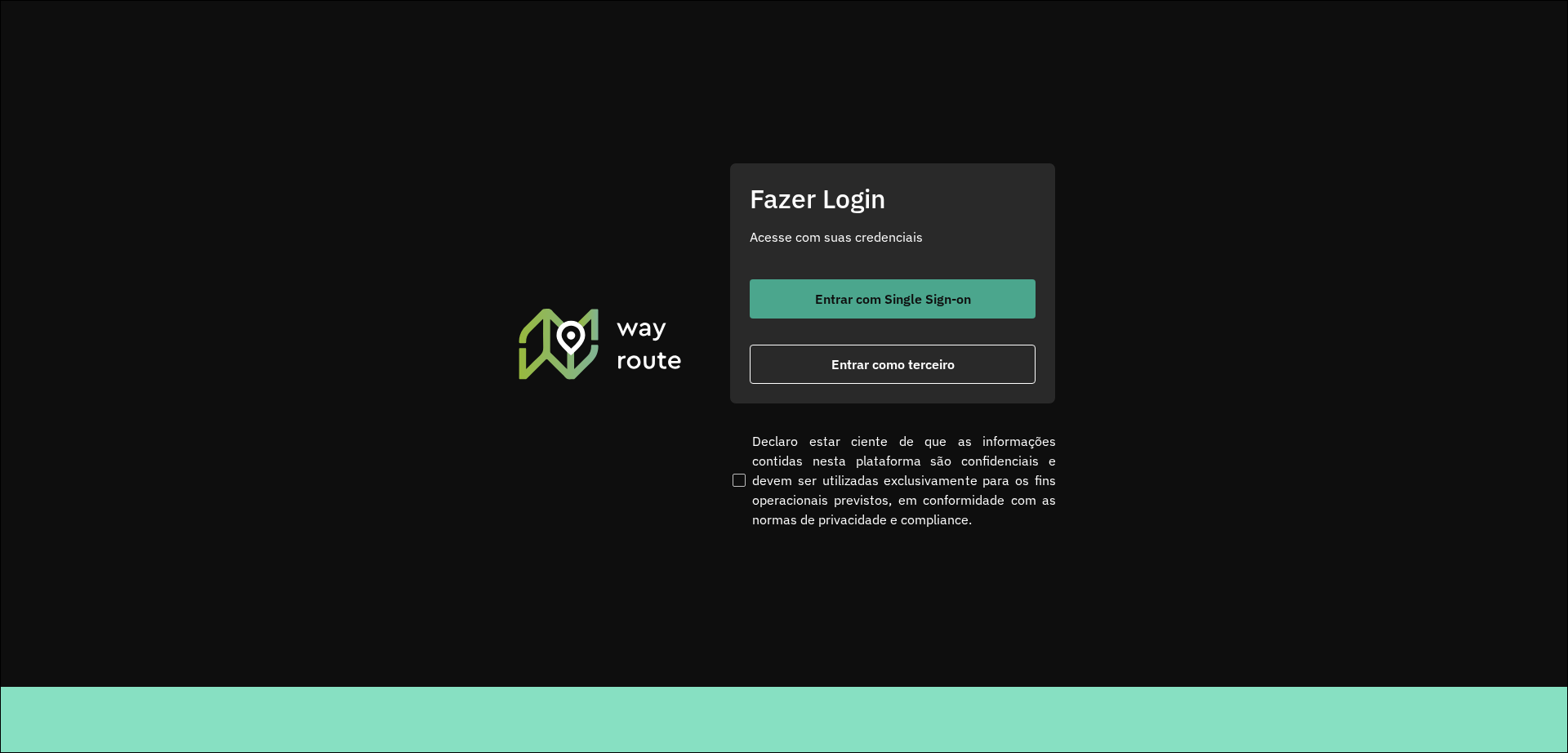
click at [835, 293] on span "Entrar com Single Sign-on" at bounding box center [893, 299] width 156 height 13
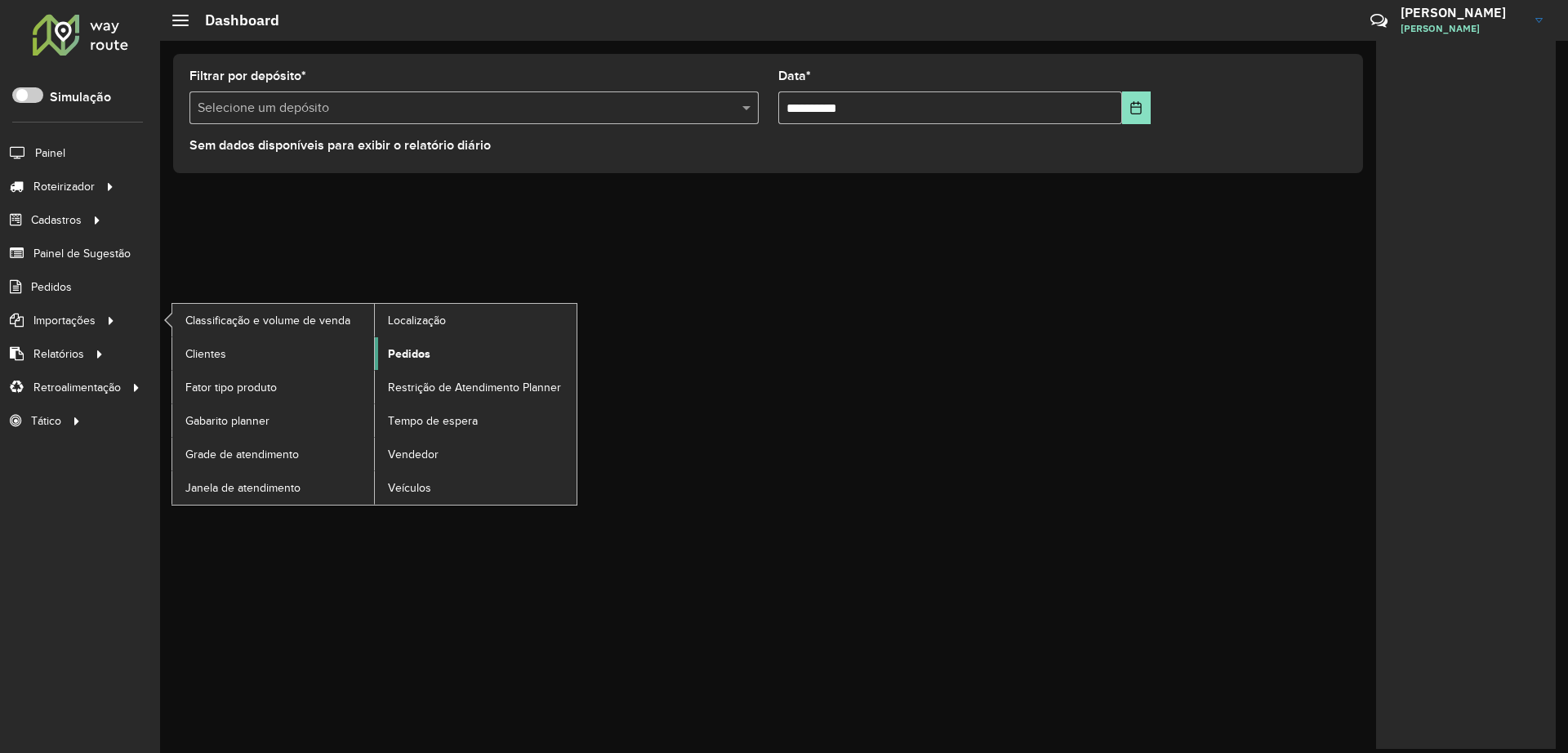
click at [420, 359] on span "Pedidos" at bounding box center [409, 355] width 43 height 17
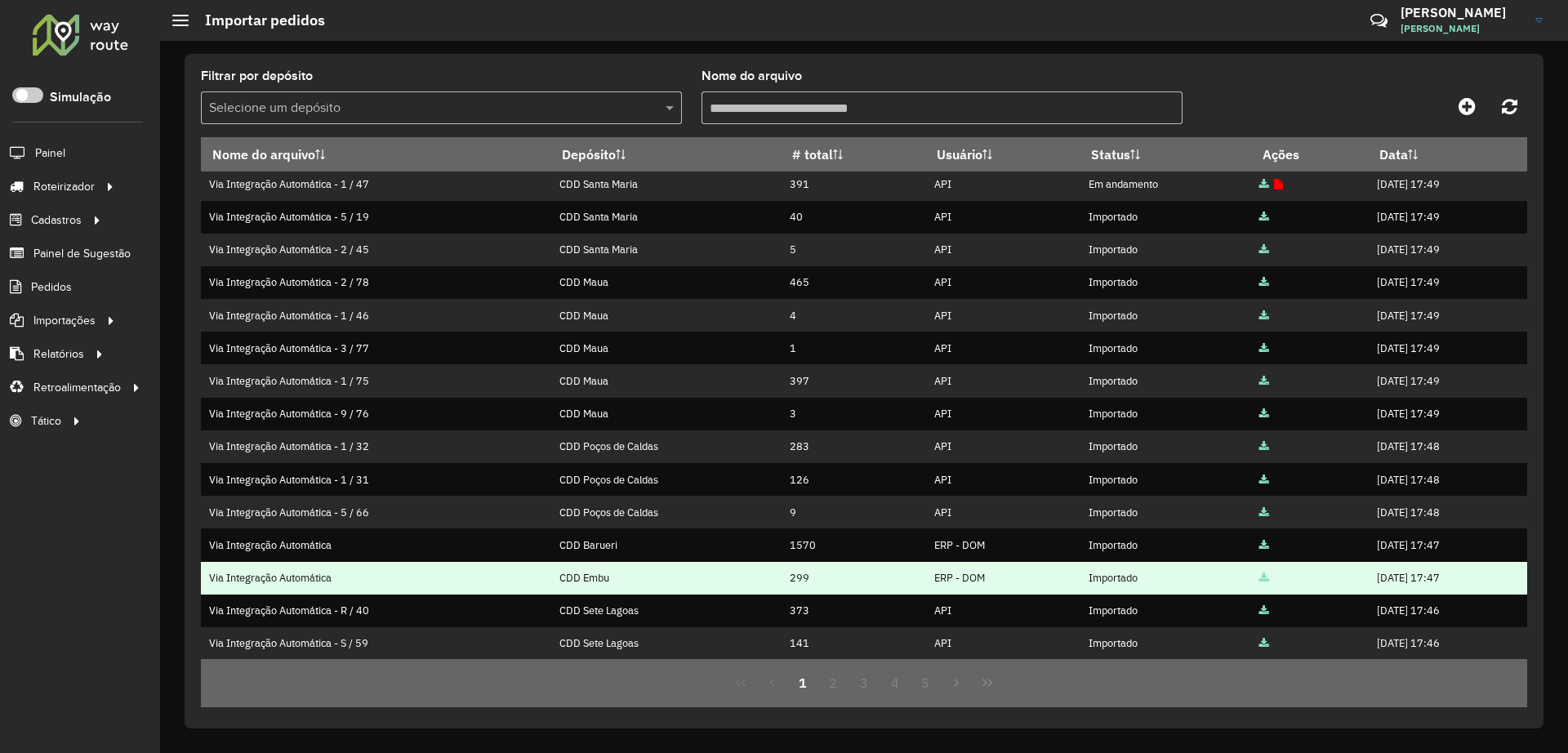
scroll to position [169, 0]
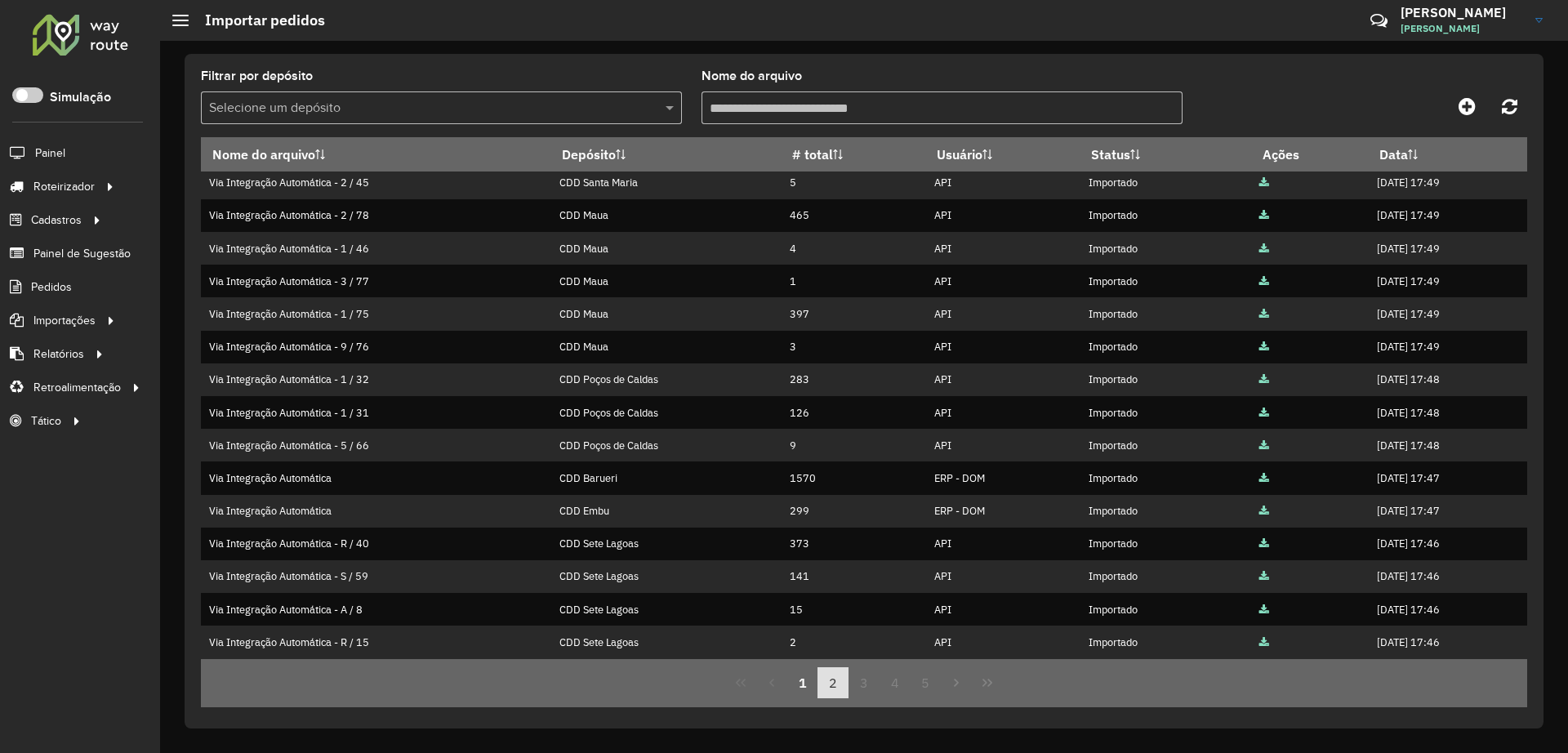
click at [831, 676] on button "2" at bounding box center [834, 683] width 31 height 31
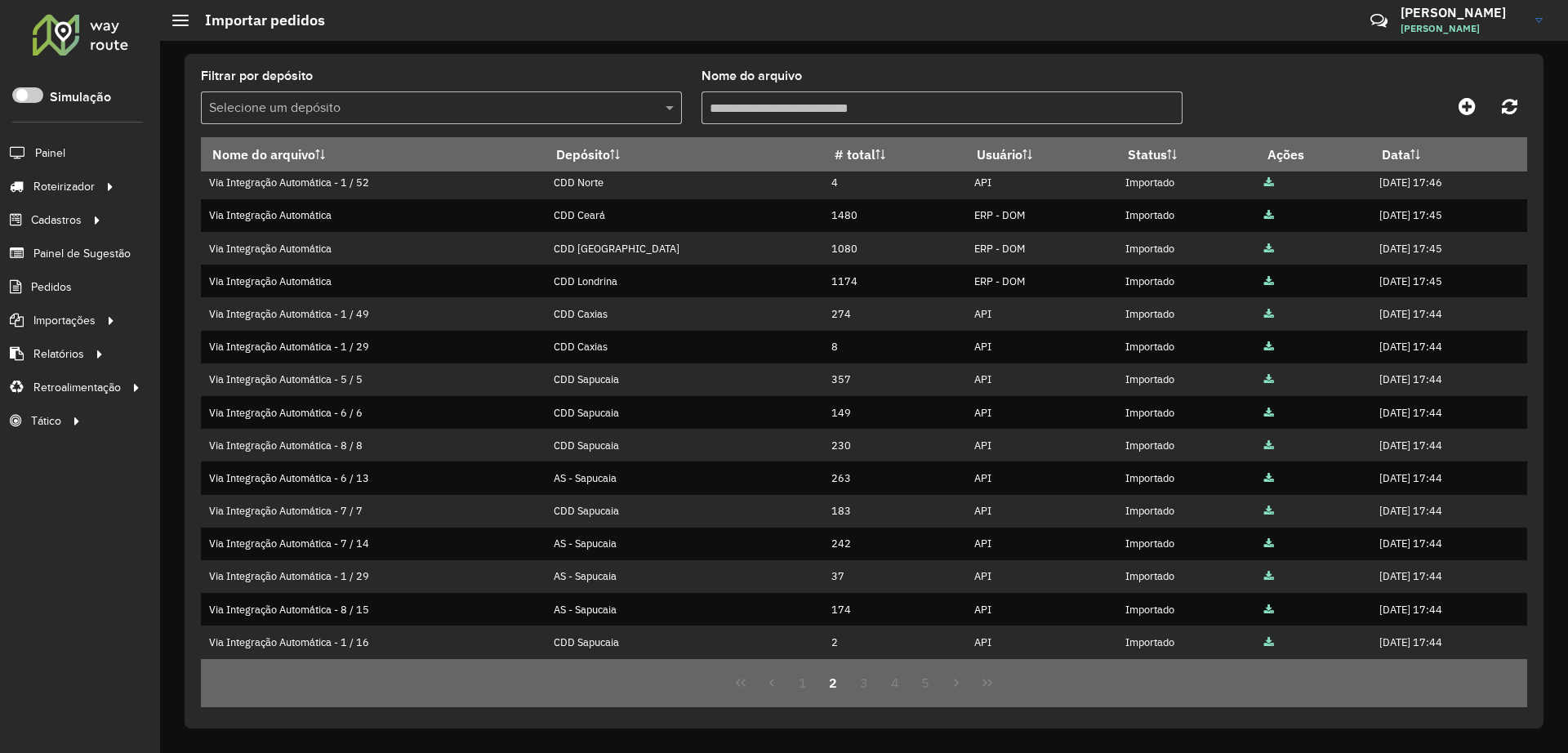
scroll to position [0, 0]
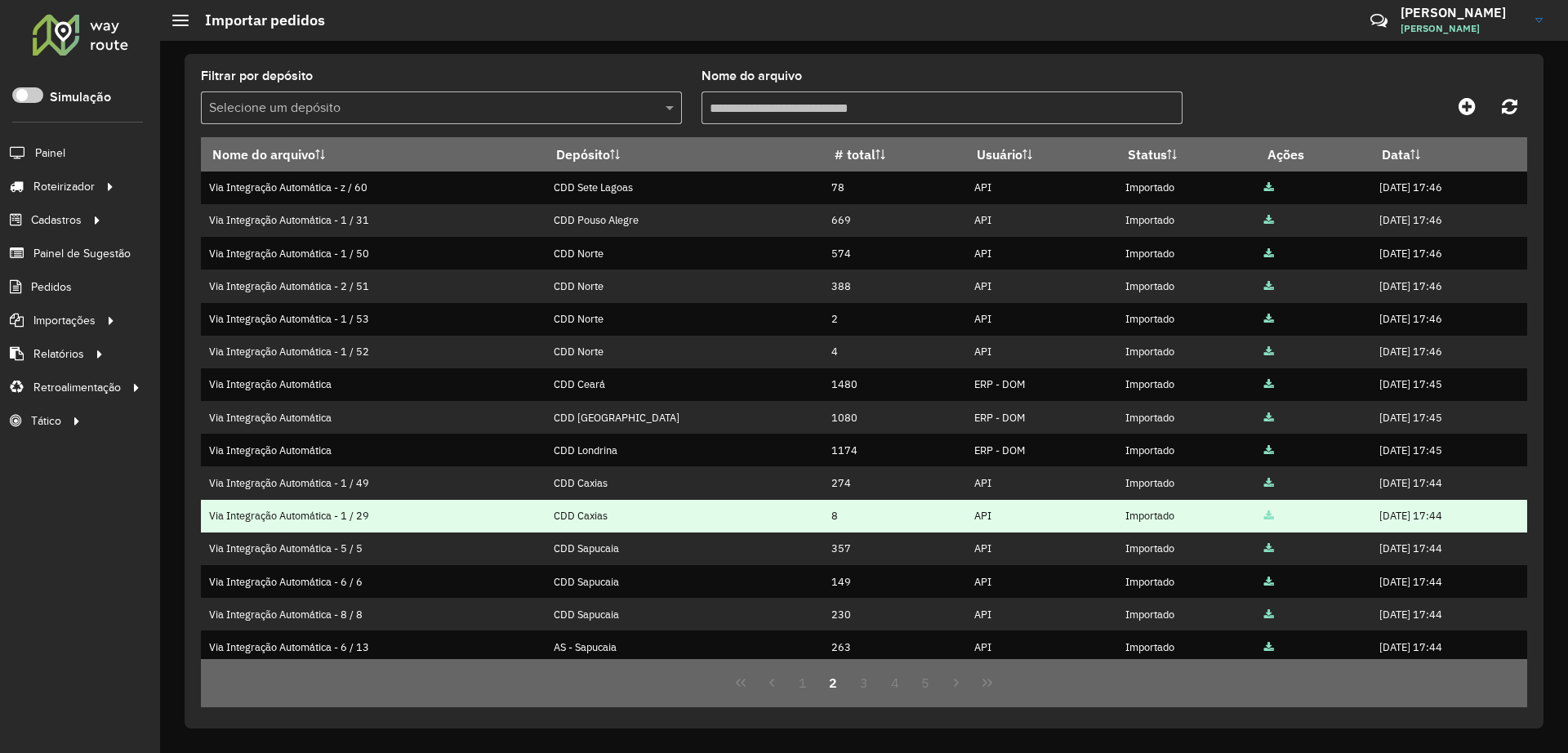
drag, startPoint x: 700, startPoint y: 517, endPoint x: 691, endPoint y: 516, distance: 9.1
click at [691, 516] on td "CDD Caxias" at bounding box center [684, 517] width 279 height 33
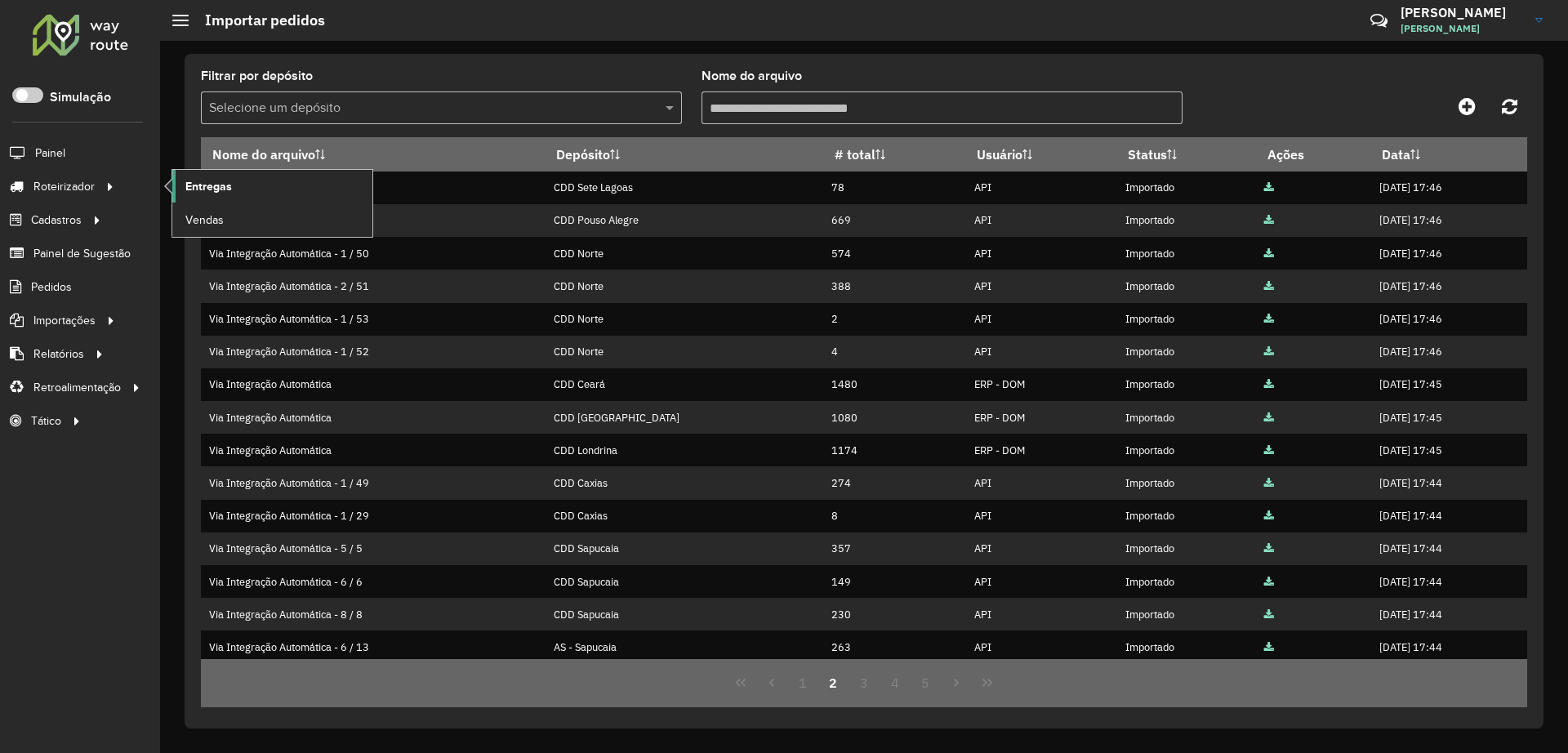
click at [203, 189] on span "Entregas" at bounding box center [208, 187] width 46 height 17
click at [841, 675] on button "2" at bounding box center [834, 683] width 31 height 31
click at [882, 680] on button "4" at bounding box center [896, 683] width 31 height 31
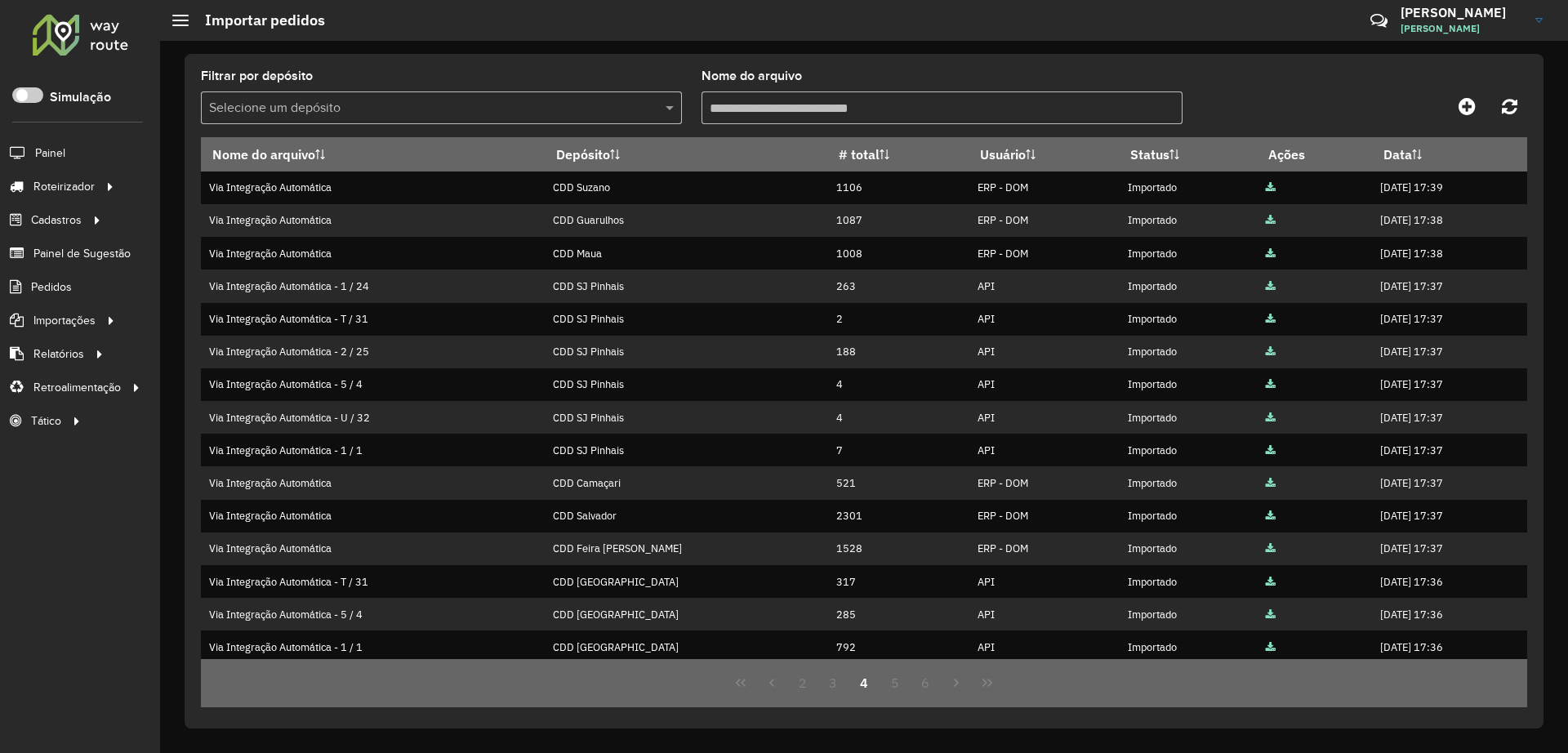
click at [857, 689] on button "4" at bounding box center [864, 683] width 31 height 31
click at [832, 675] on button "3" at bounding box center [834, 683] width 31 height 31
click at [443, 104] on input "text" at bounding box center [425, 108] width 432 height 20
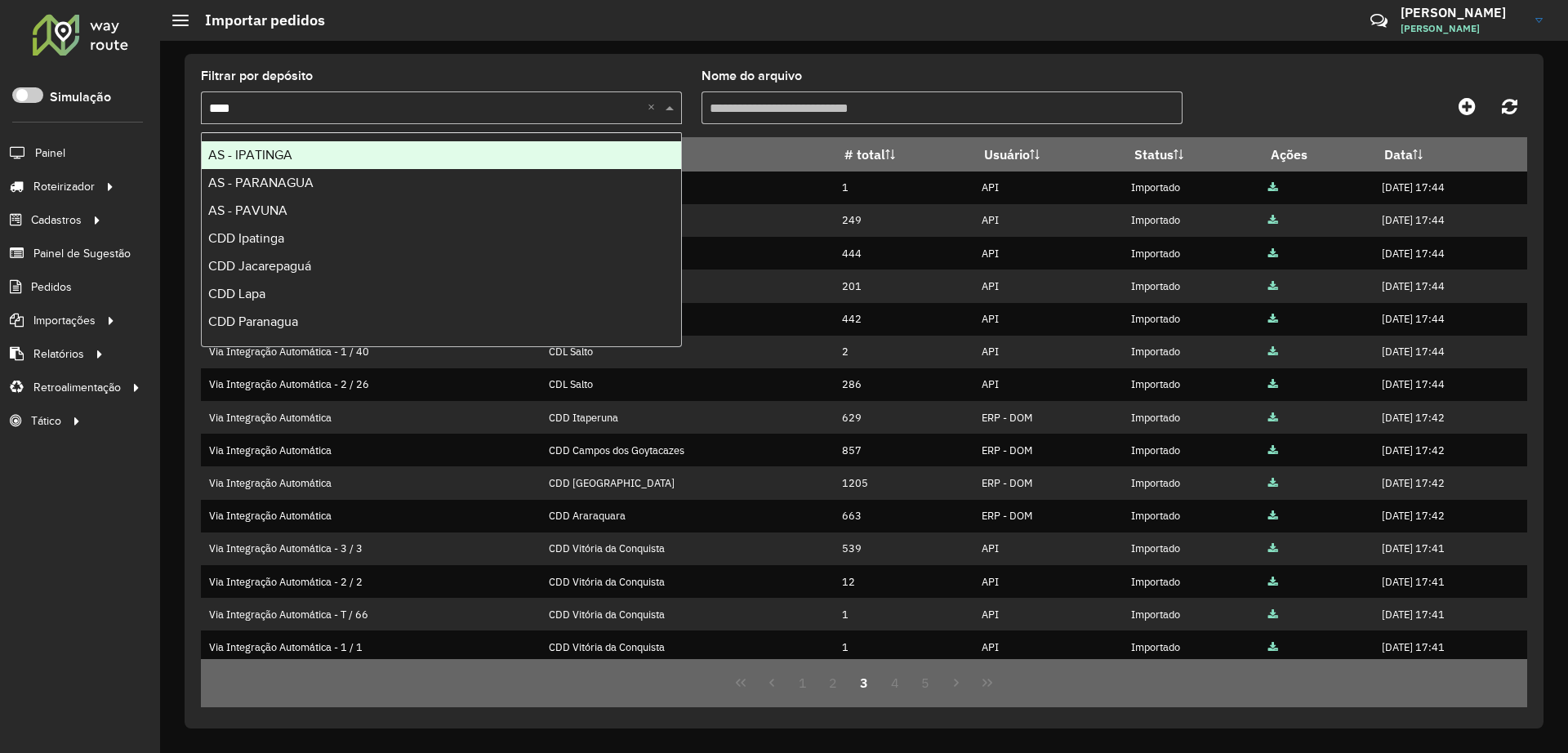
type input "*****"
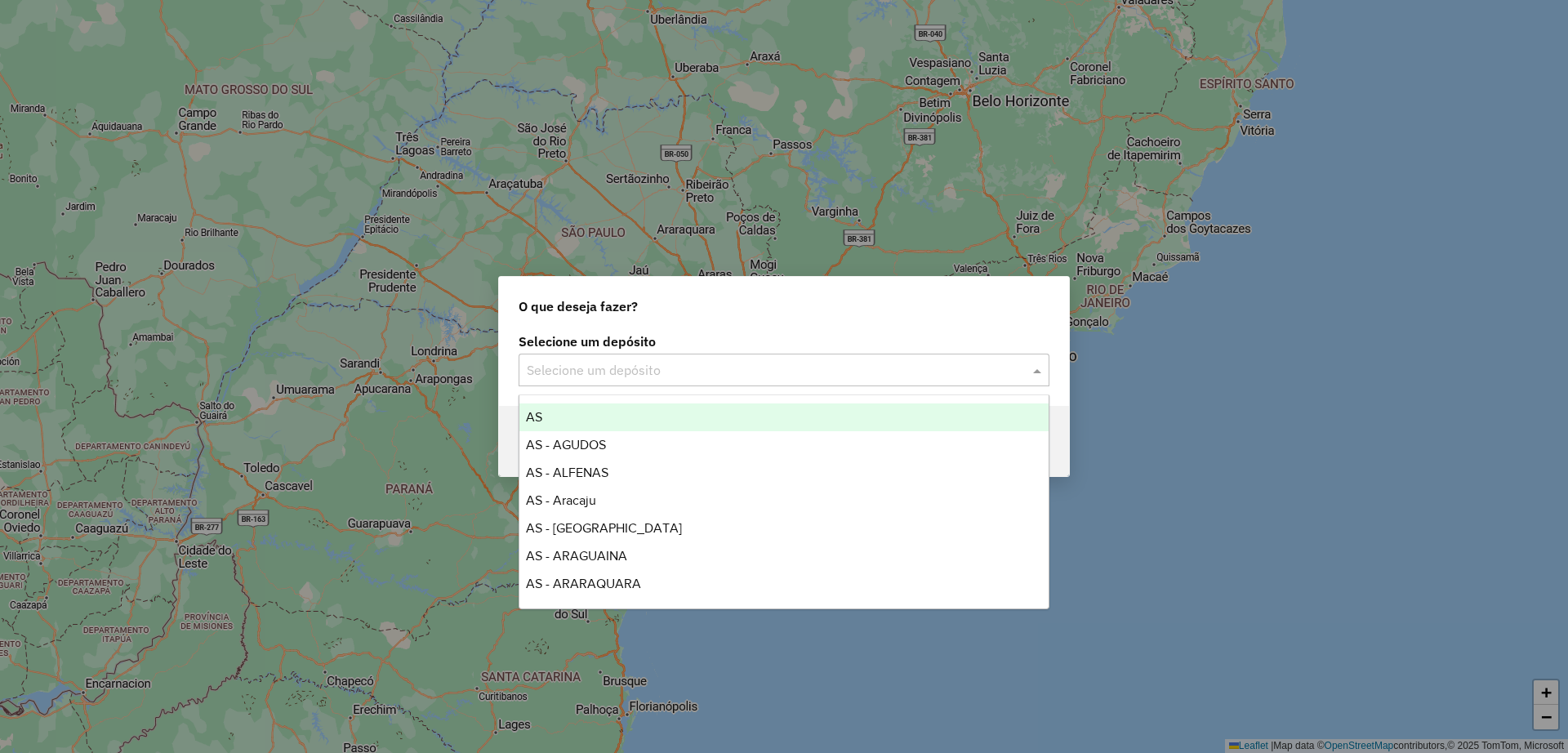
click at [725, 361] on input "text" at bounding box center [767, 370] width 482 height 20
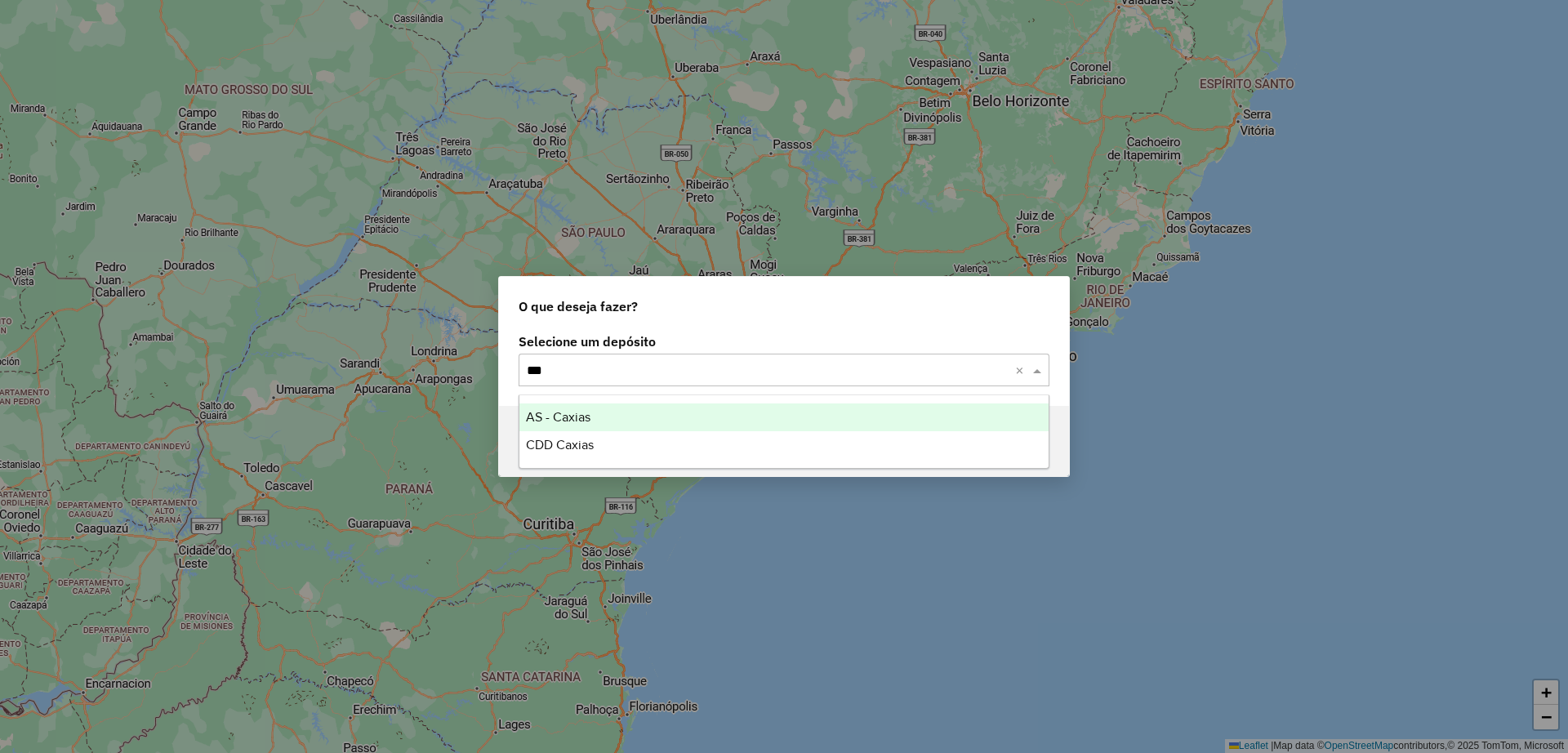
type input "****"
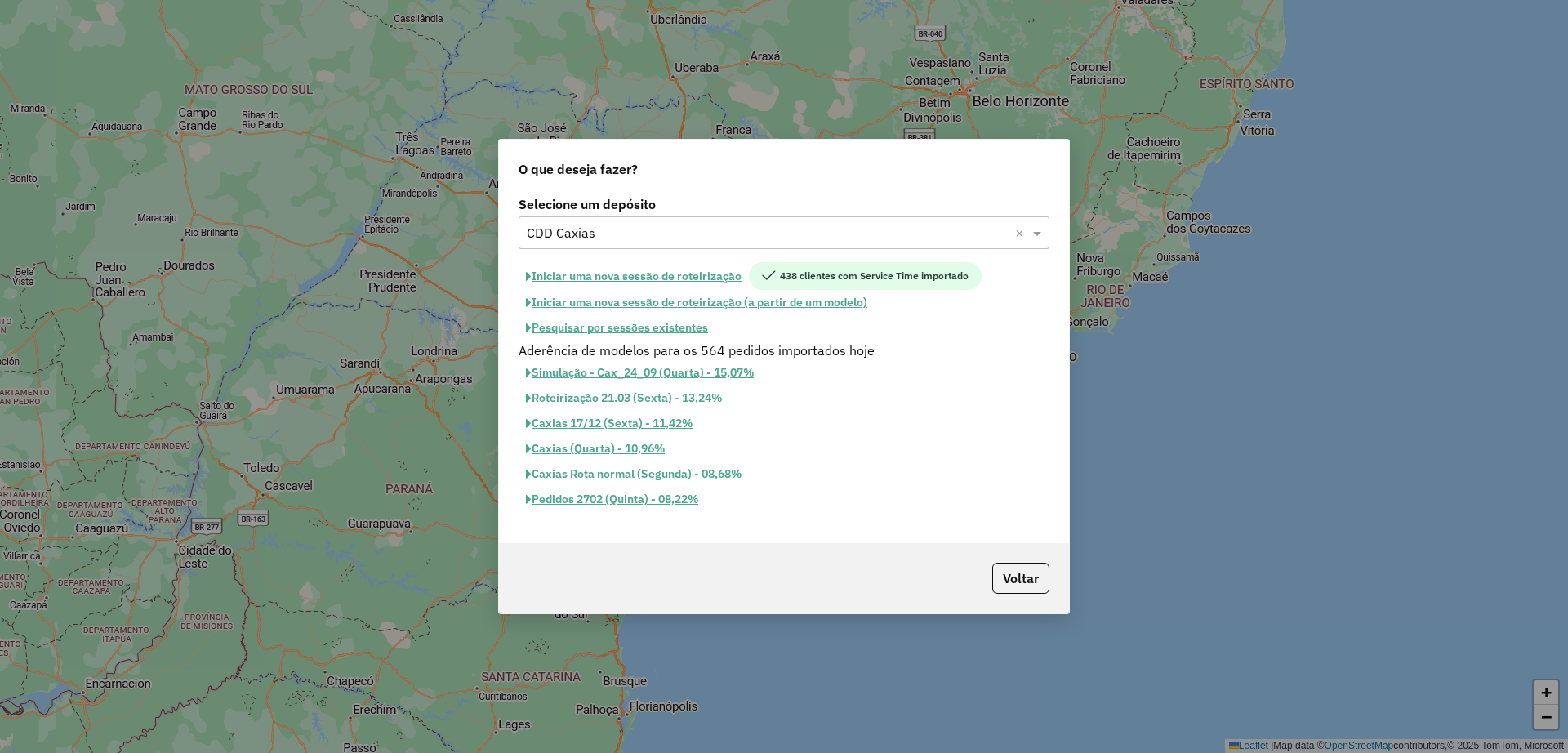
click at [672, 327] on button "Pesquisar por sessões existentes" at bounding box center [617, 328] width 197 height 25
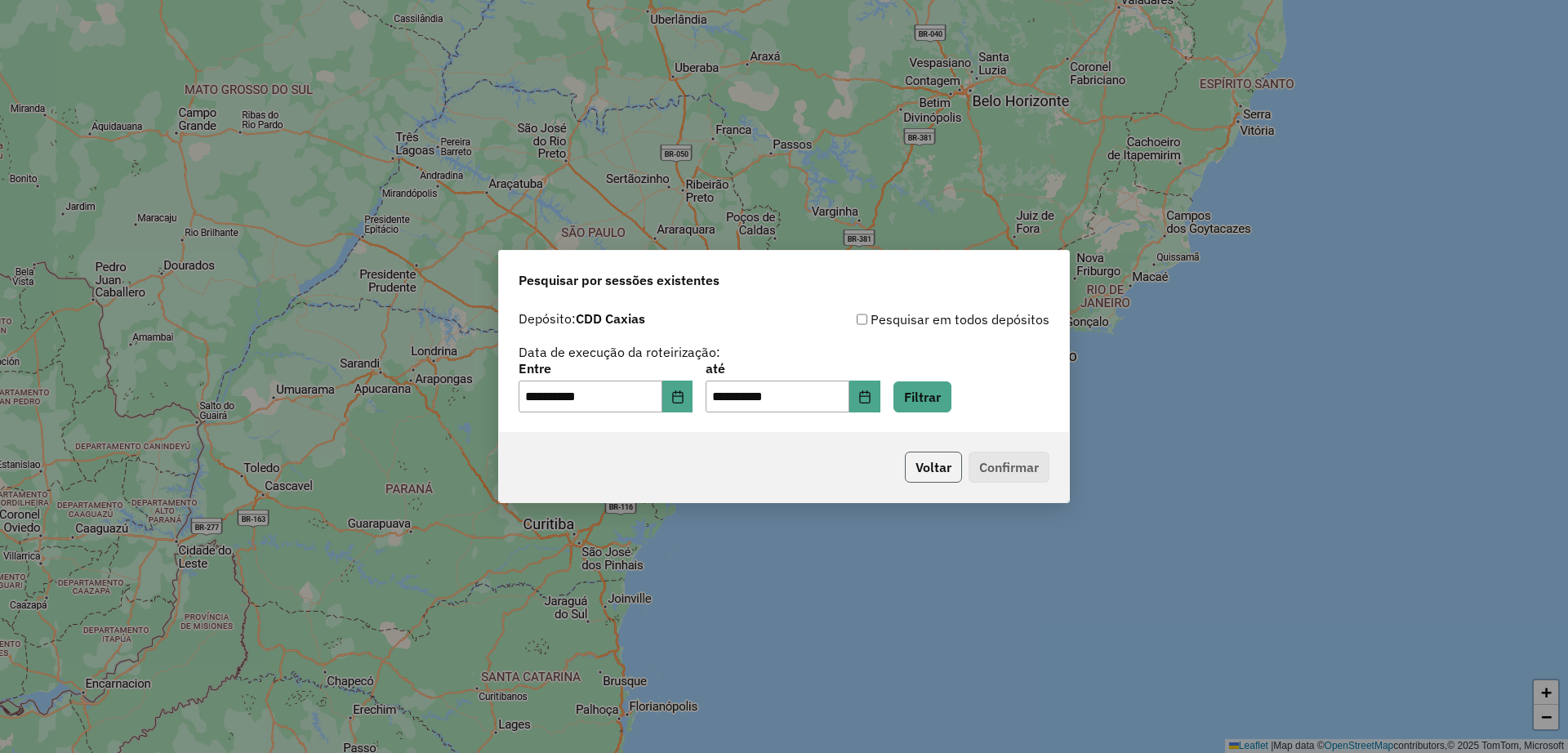
click at [935, 452] on button "Voltar" at bounding box center [934, 468] width 57 height 31
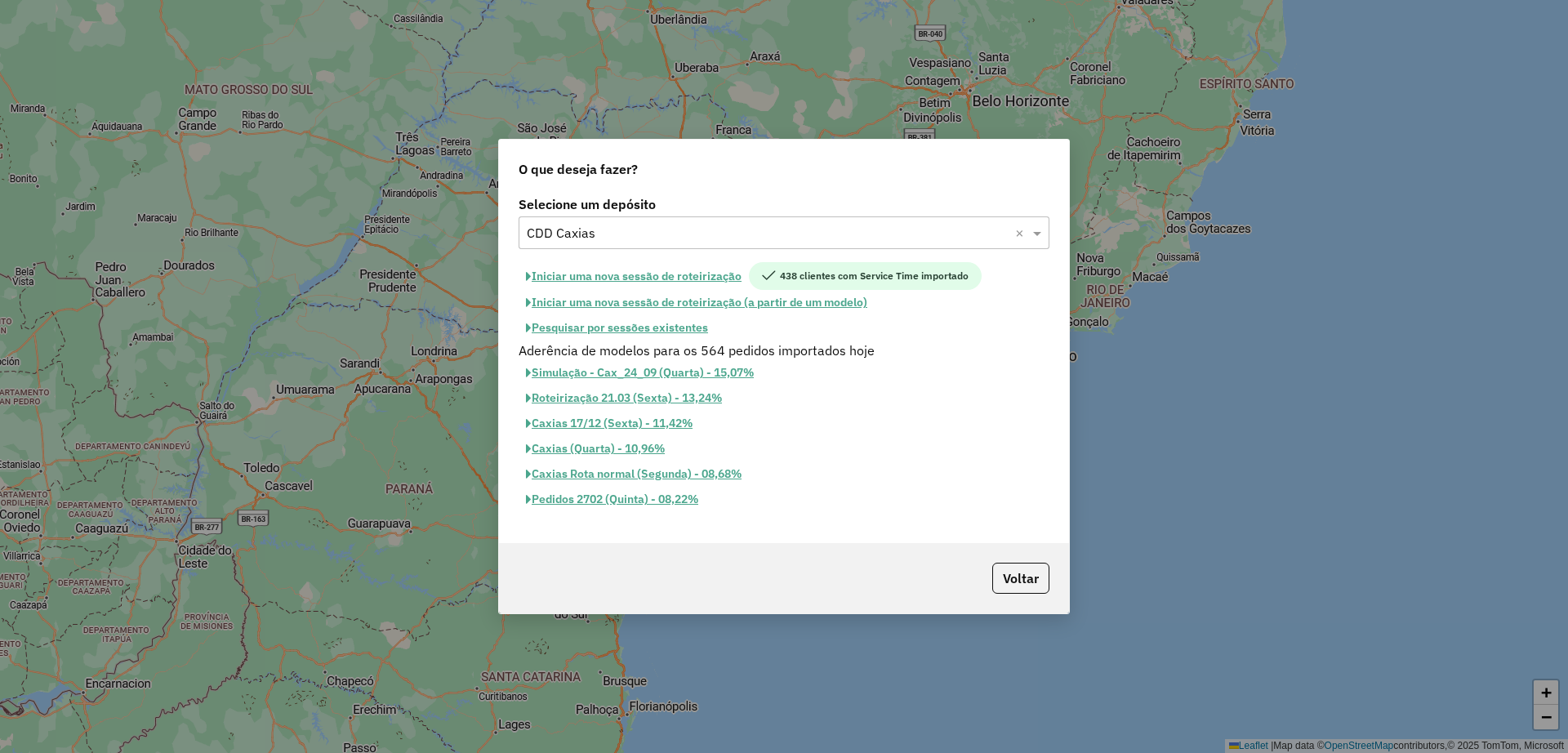
click at [936, 460] on div "Caxias (Quarta) - 10,96%" at bounding box center [784, 449] width 551 height 25
click at [641, 331] on button "Pesquisar por sessões existentes" at bounding box center [617, 328] width 197 height 25
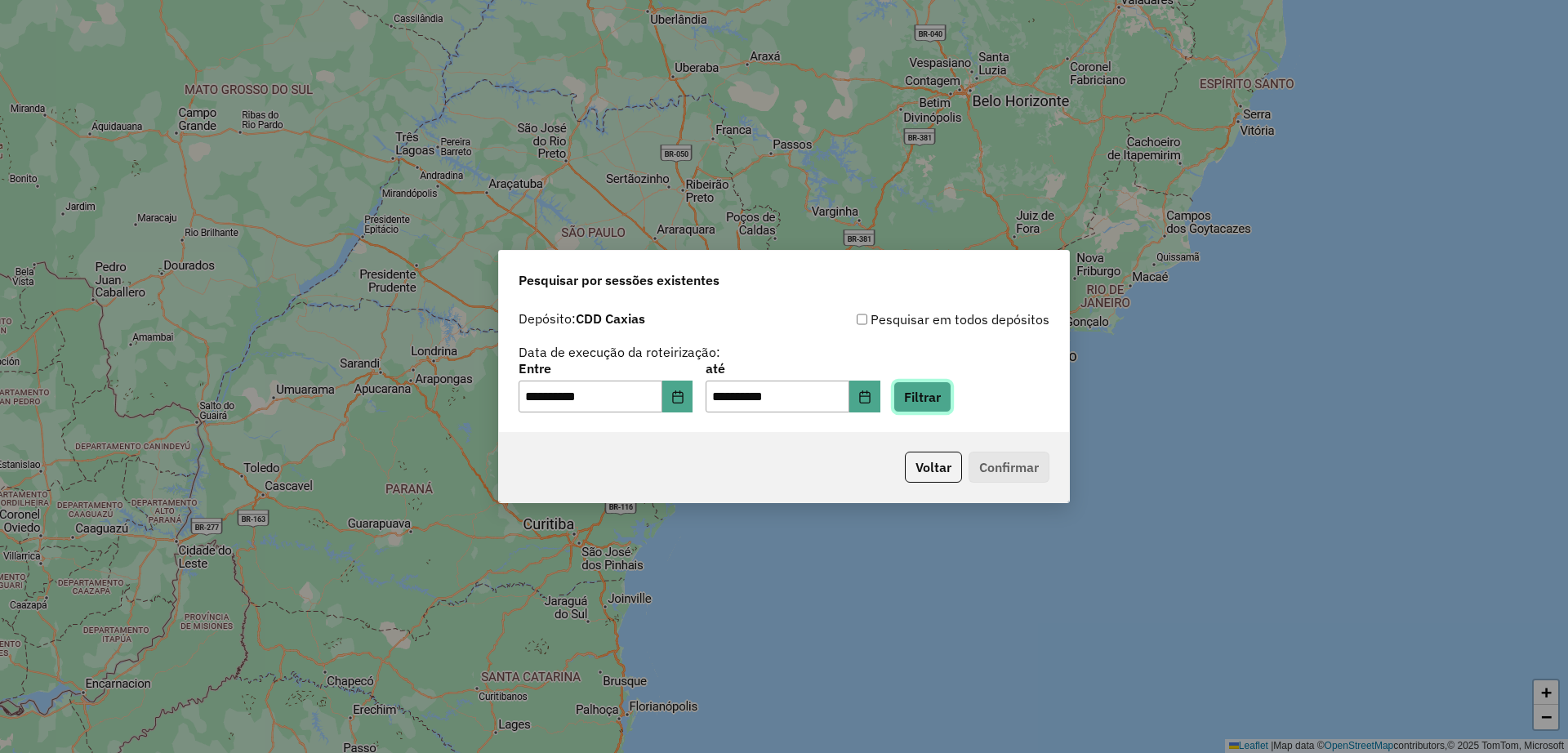
drag, startPoint x: 953, startPoint y: 394, endPoint x: 713, endPoint y: 434, distance: 243.3
click at [727, 463] on div "**********" at bounding box center [784, 377] width 571 height 254
click at [685, 390] on icon "Choose Date" at bounding box center [678, 397] width 13 height 13
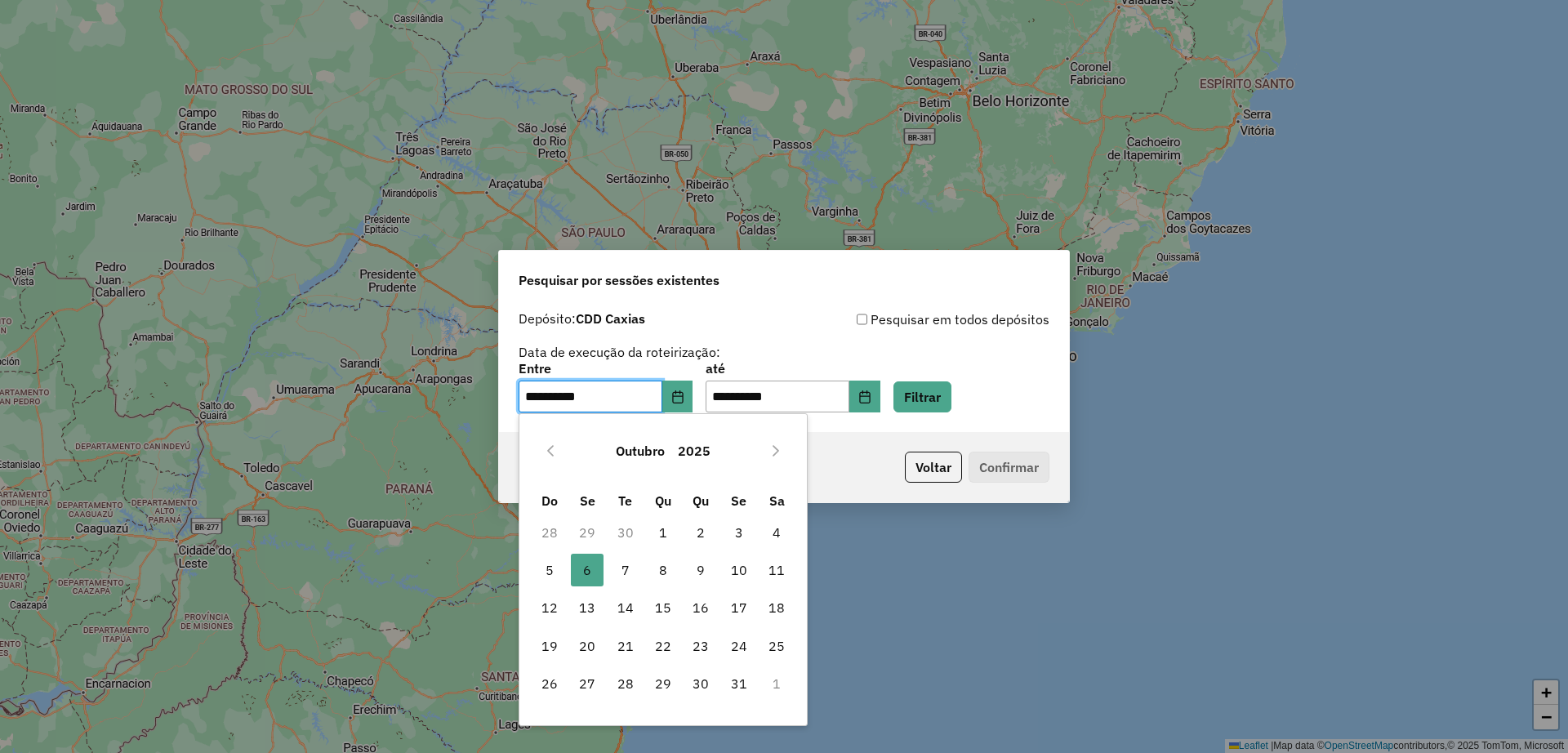
drag, startPoint x: 626, startPoint y: 560, endPoint x: 984, endPoint y: 479, distance: 367.0
click at [625, 560] on span "7" at bounding box center [625, 571] width 33 height 33
type input "**********"
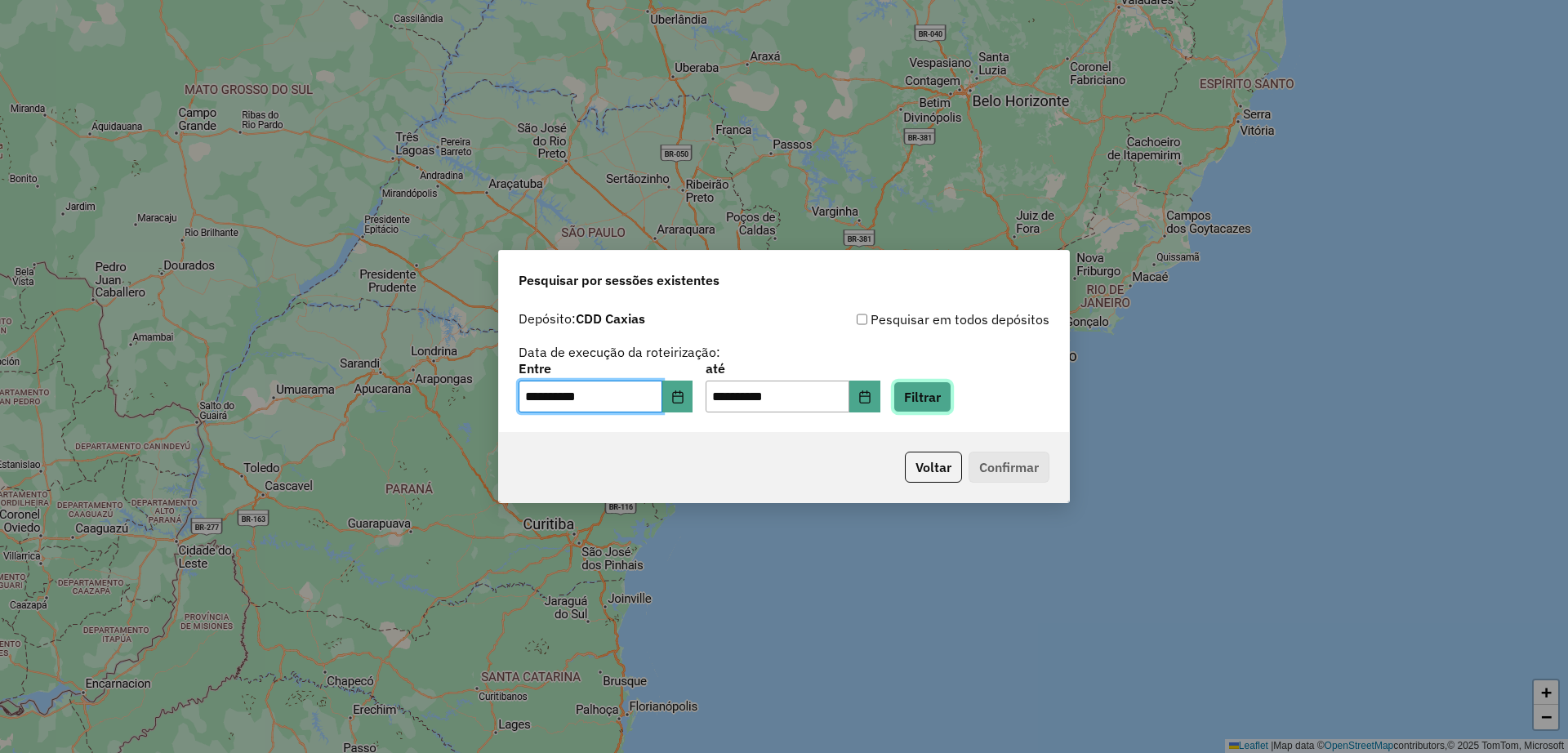
click at [950, 405] on button "Filtrar" at bounding box center [923, 397] width 58 height 31
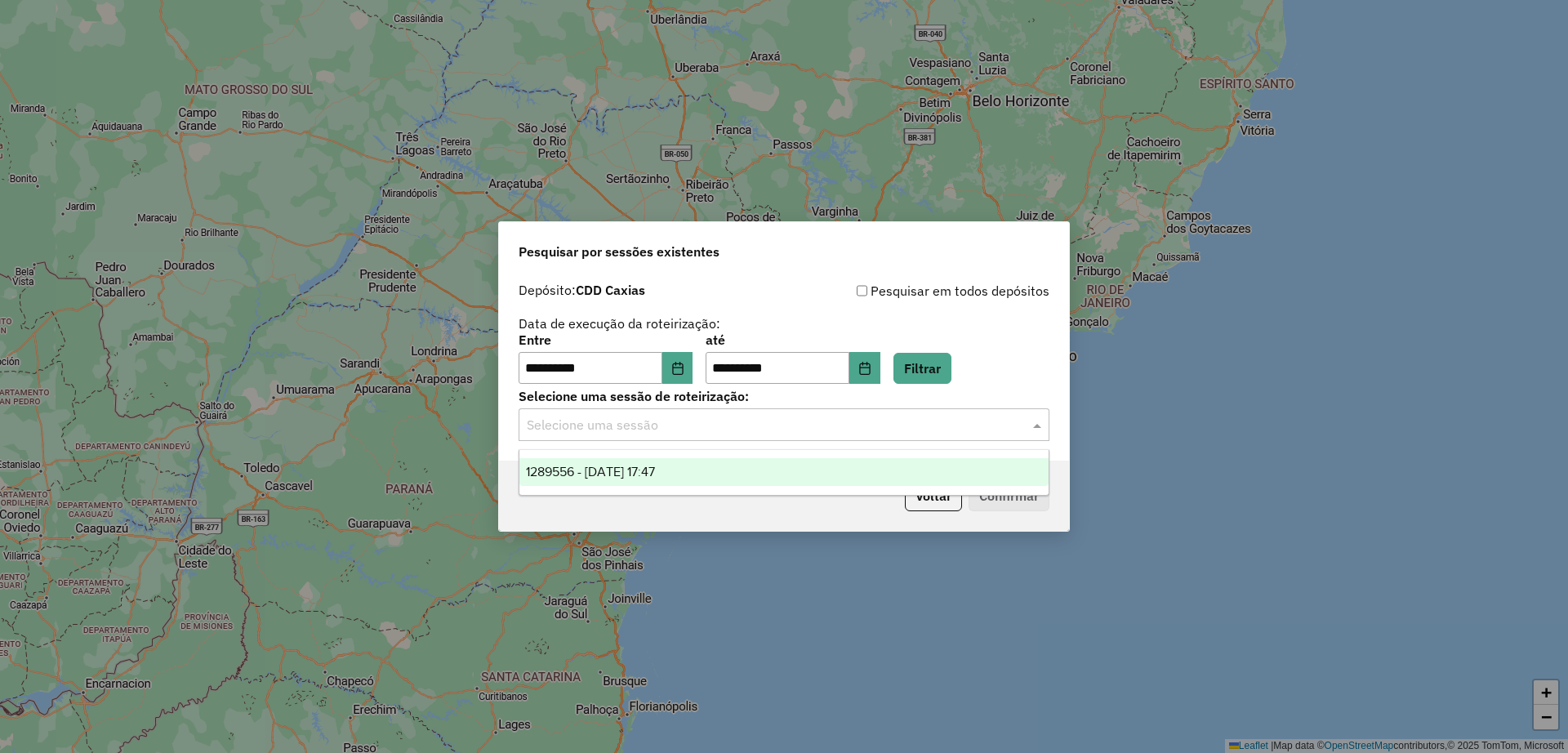
drag, startPoint x: 767, startPoint y: 424, endPoint x: 760, endPoint y: 469, distance: 45.5
click at [769, 425] on input "text" at bounding box center [767, 425] width 482 height 20
click at [758, 471] on div "1289556 - 07/10/2025 17:47" at bounding box center [784, 472] width 530 height 28
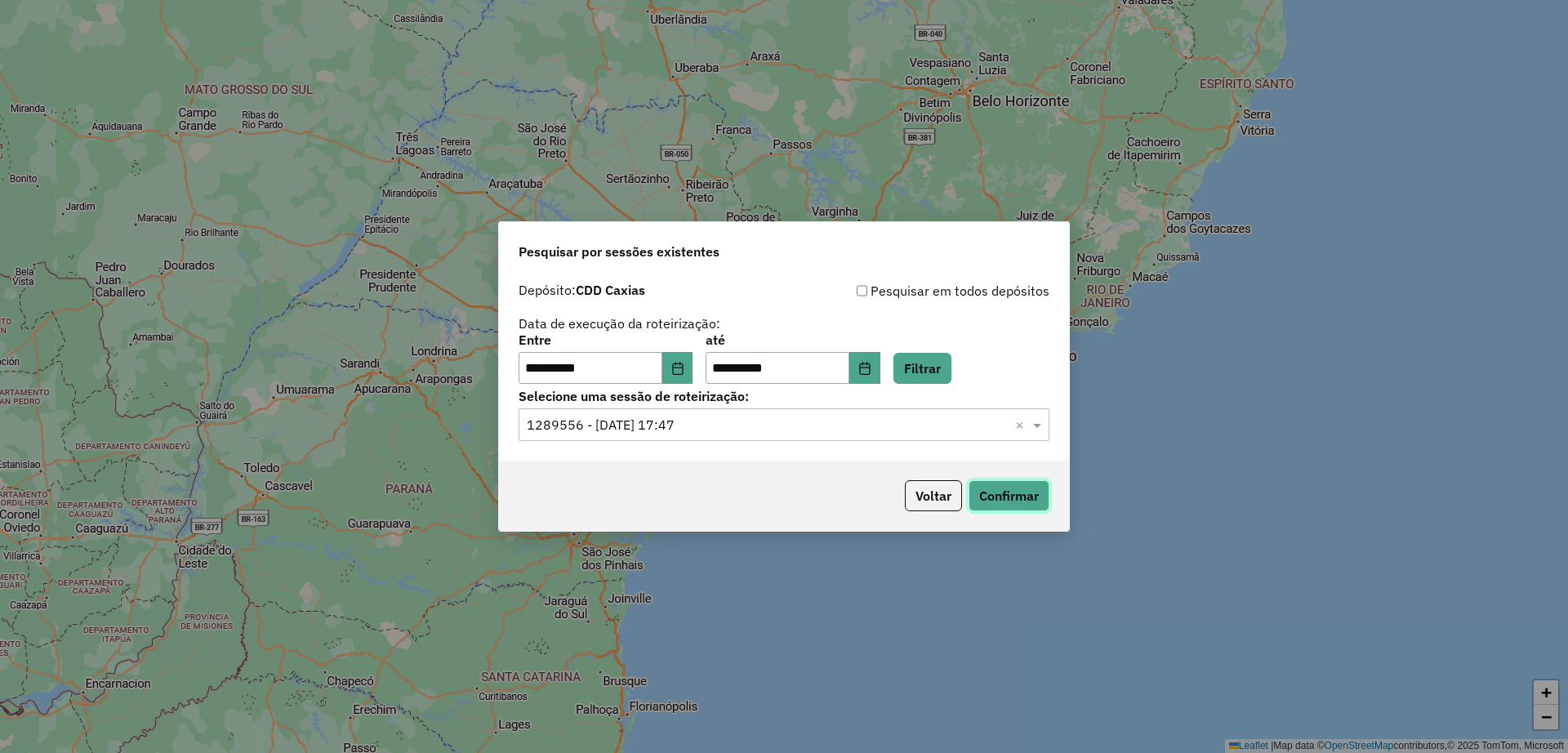
click at [1006, 480] on button "Confirmar" at bounding box center [1009, 496] width 81 height 31
